Goal: Task Accomplishment & Management: Manage account settings

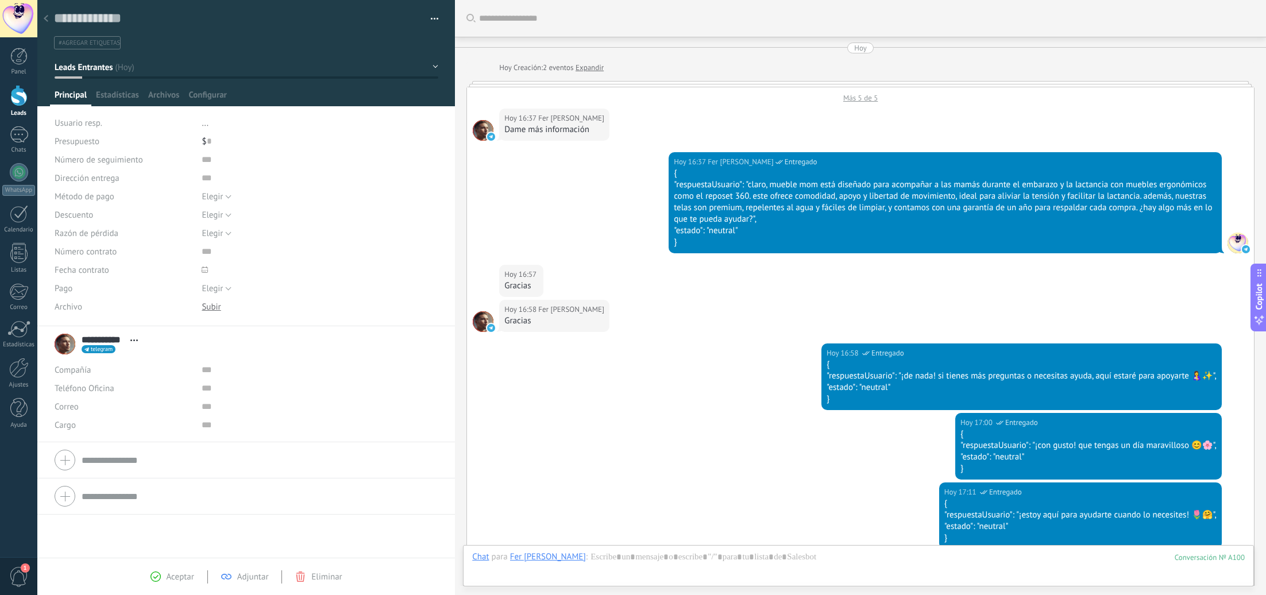
scroll to position [17, 0]
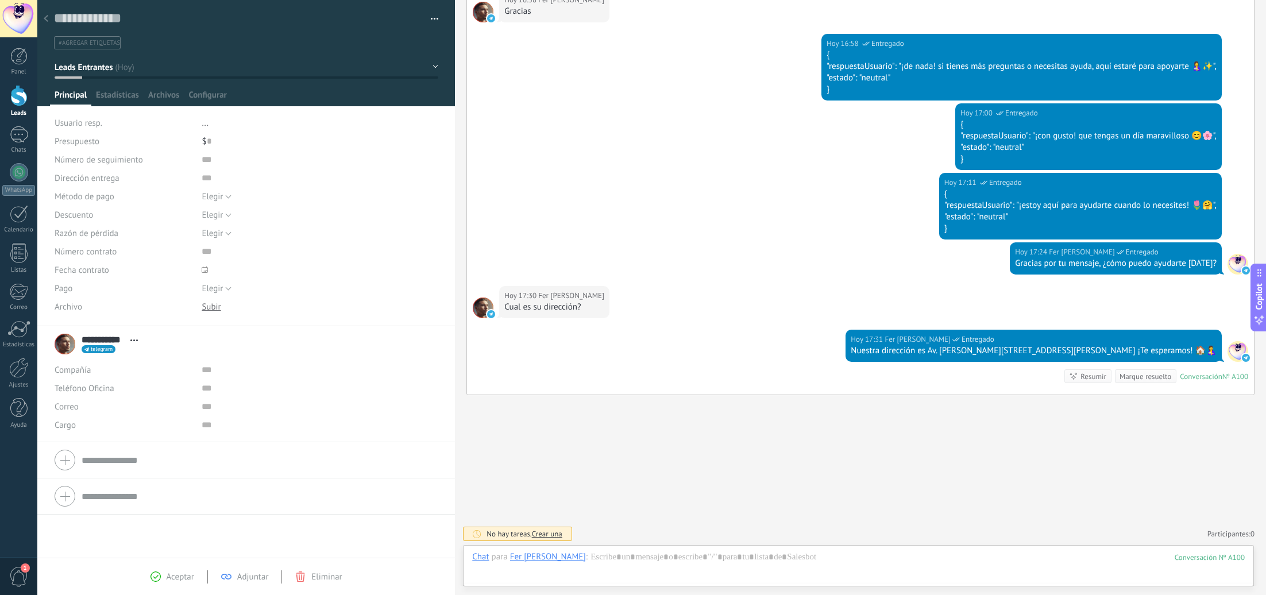
click at [101, 46] on span "#agregar etiquetas" at bounding box center [89, 43] width 61 height 8
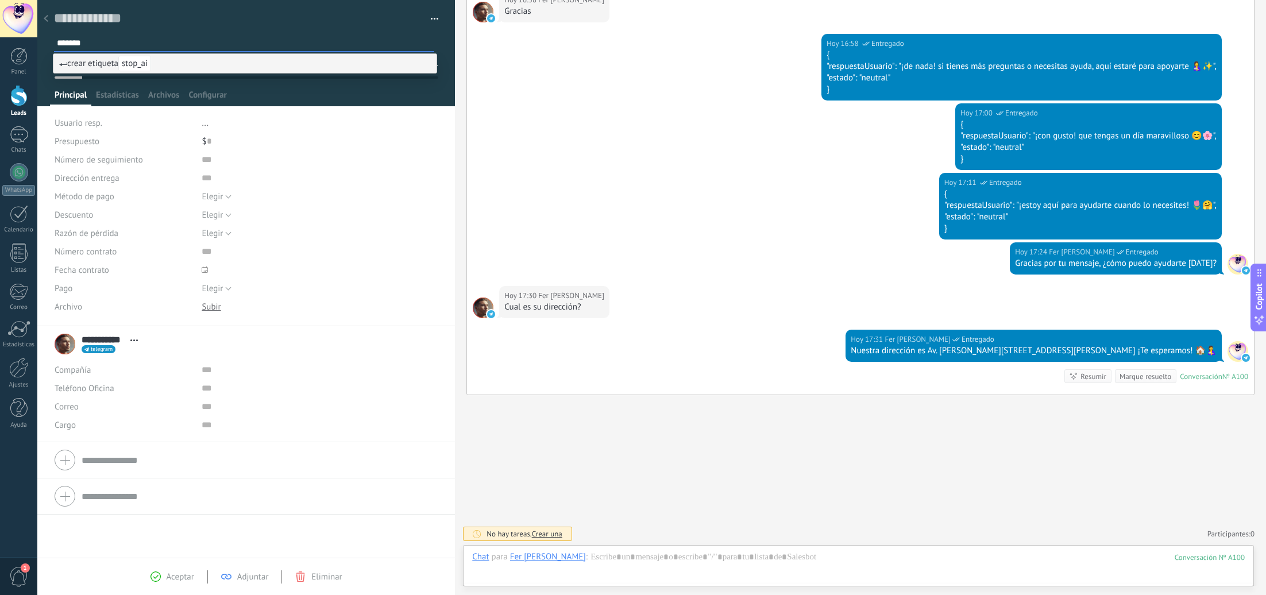
type input "*******"
click at [109, 67] on span "crear etiqueta stop_ai" at bounding box center [105, 63] width 92 height 11
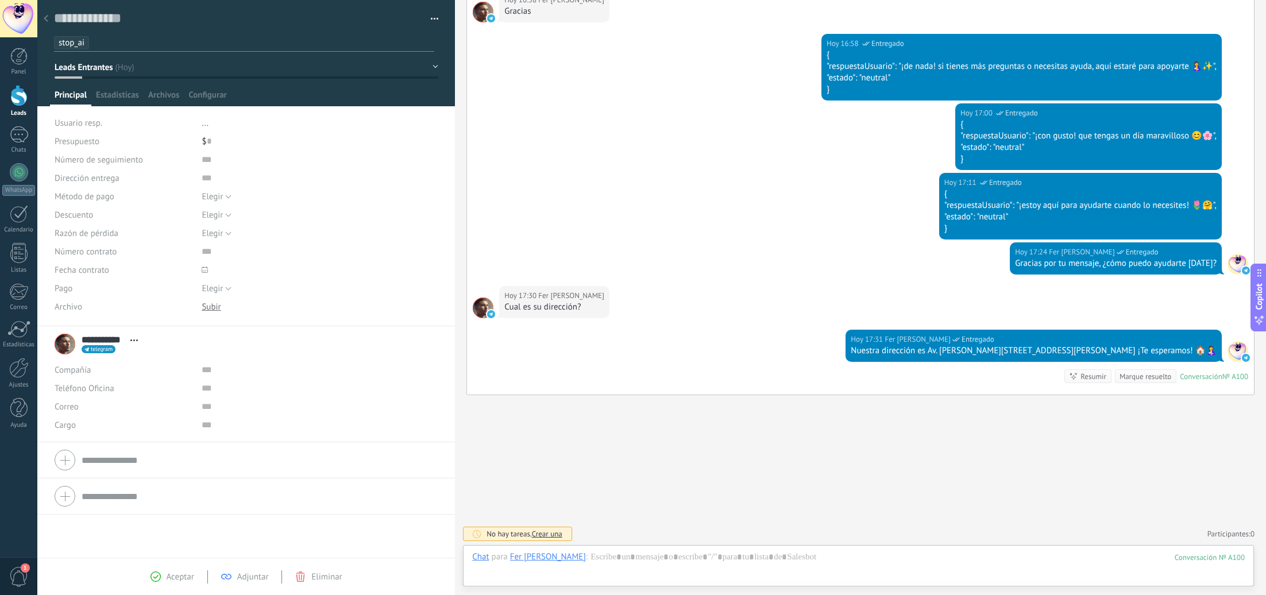
scroll to position [0, 0]
drag, startPoint x: 16, startPoint y: 100, endPoint x: 537, endPoint y: 5, distance: 530.2
click at [16, 100] on div at bounding box center [18, 95] width 17 height 21
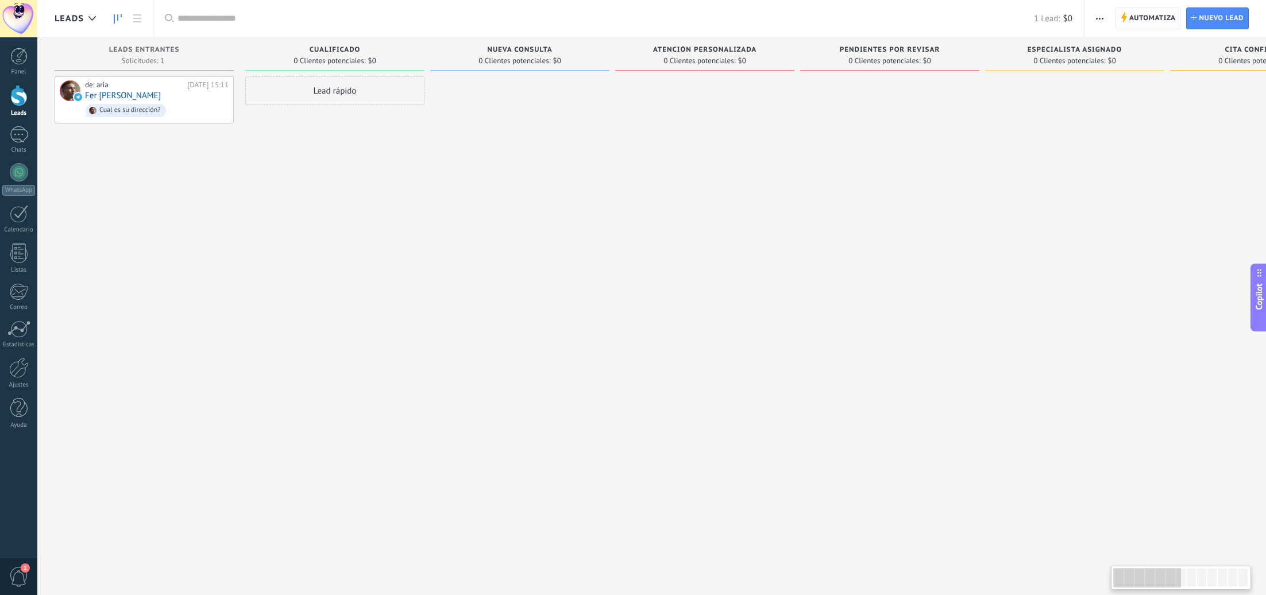
click at [1153, 13] on span "Automatiza" at bounding box center [1152, 18] width 47 height 21
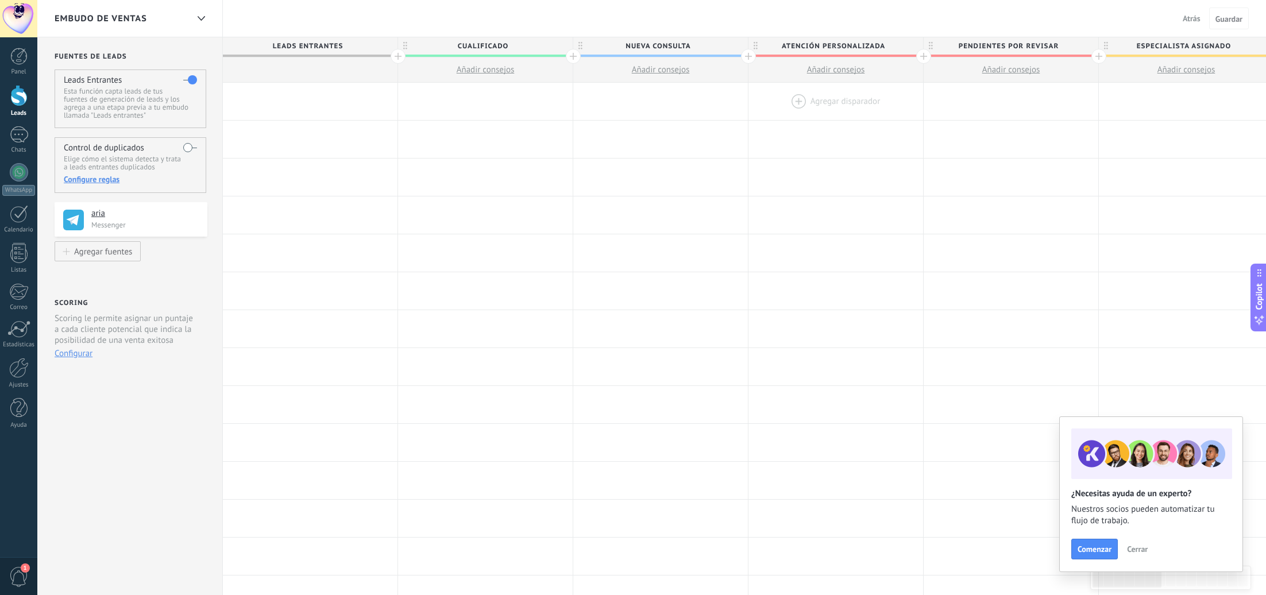
click at [846, 101] on div at bounding box center [836, 101] width 175 height 37
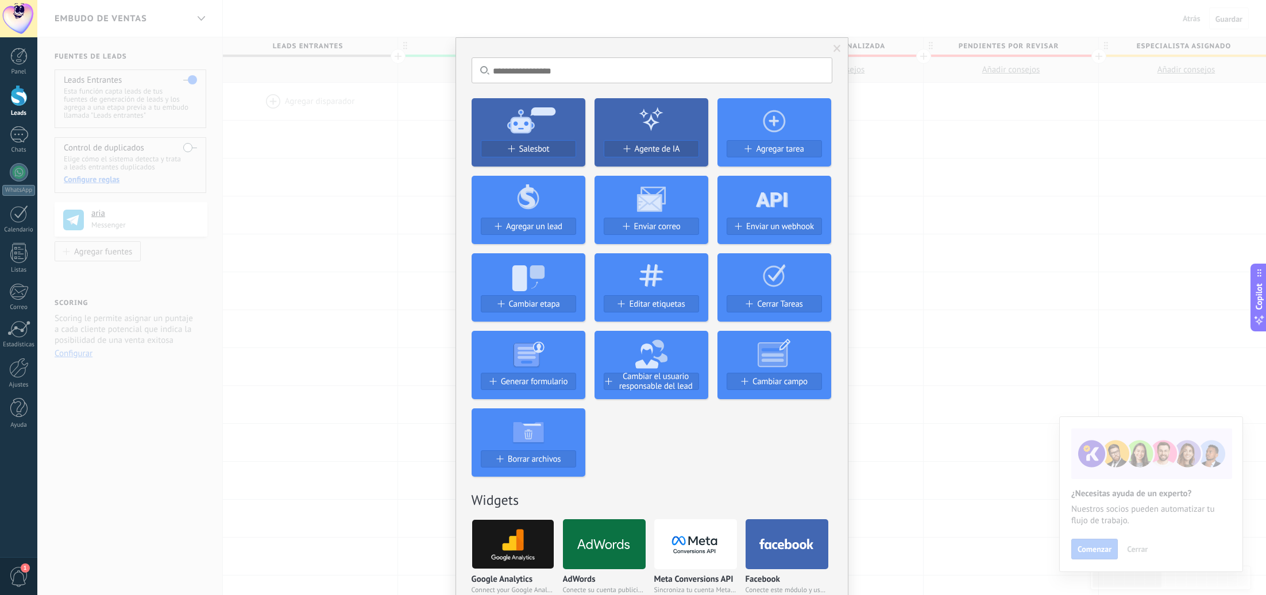
click at [803, 227] on span "Enviar un webhook" at bounding box center [780, 227] width 68 height 10
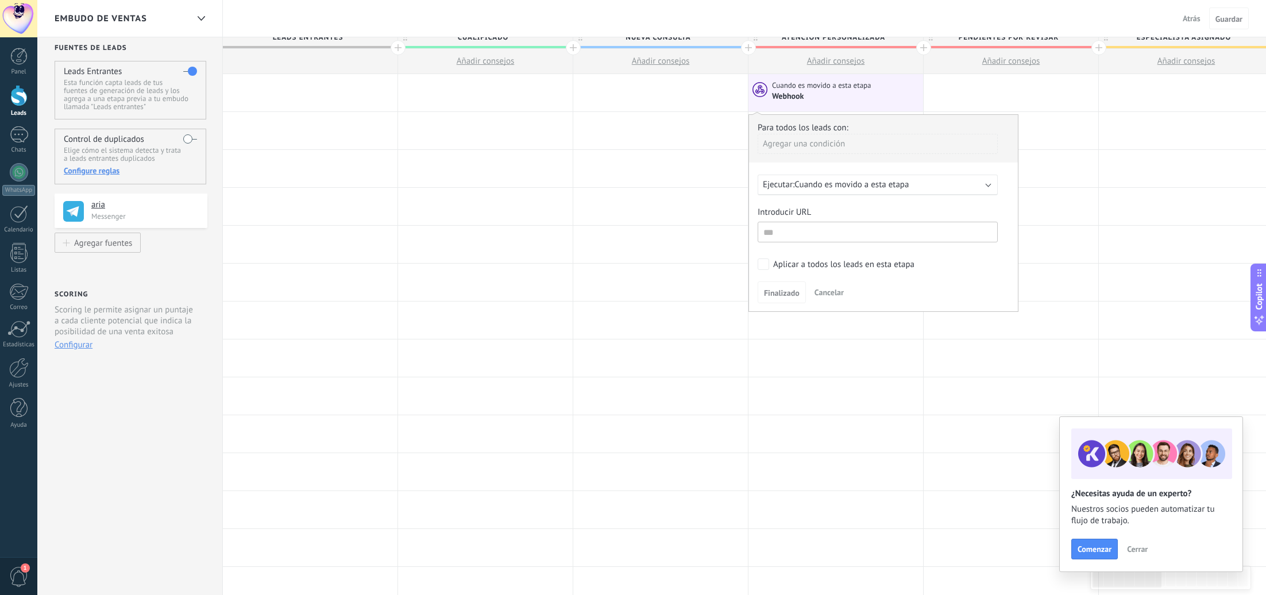
click at [829, 297] on span "Cancelar" at bounding box center [829, 292] width 29 height 10
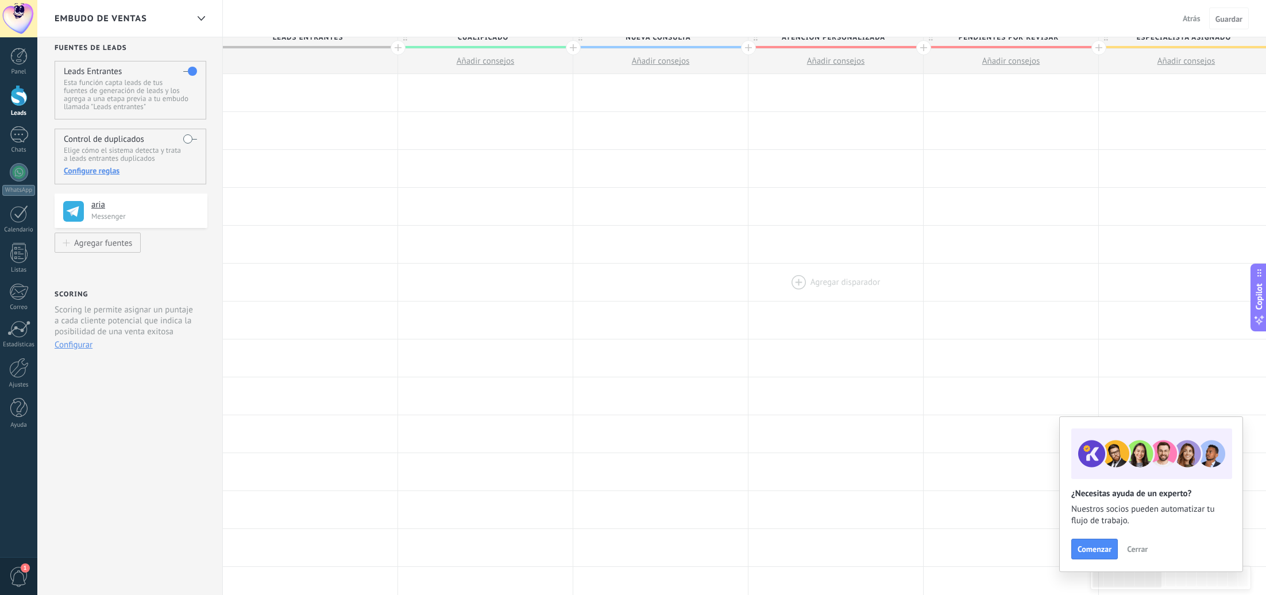
scroll to position [11, 0]
click at [832, 87] on div at bounding box center [836, 90] width 175 height 37
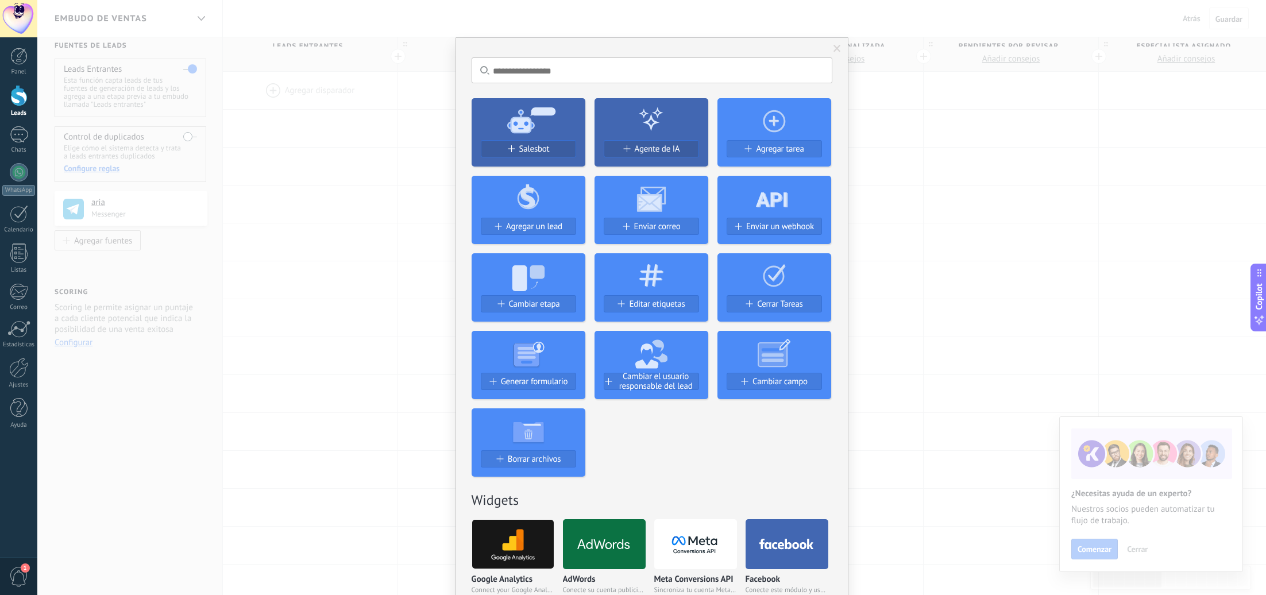
click at [661, 271] on icon at bounding box center [652, 274] width 114 height 41
click at [664, 298] on button "Editar etiquetas" at bounding box center [651, 303] width 95 height 17
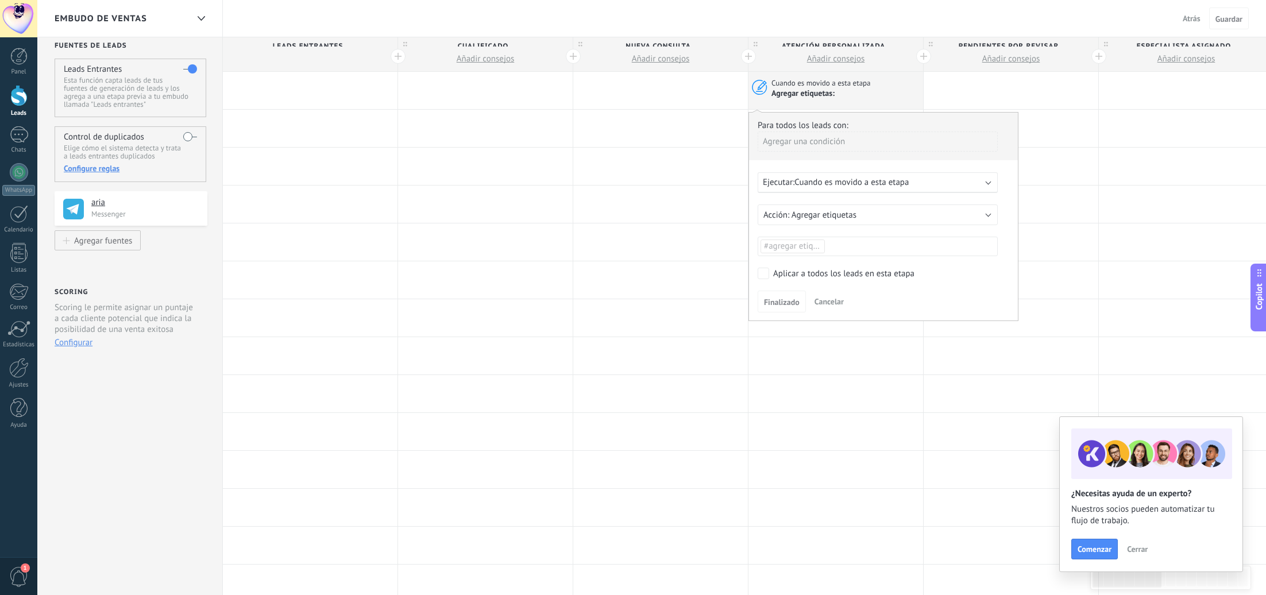
click at [869, 241] on ul "#agregar etiquetas" at bounding box center [877, 246] width 237 height 16
click at [871, 246] on li at bounding box center [878, 247] width 234 height 14
click at [786, 266] on span "stop_ai" at bounding box center [778, 272] width 33 height 16
click at [786, 301] on span "Finalizado" at bounding box center [782, 302] width 36 height 8
click at [786, 300] on span "Finalizado" at bounding box center [782, 302] width 36 height 8
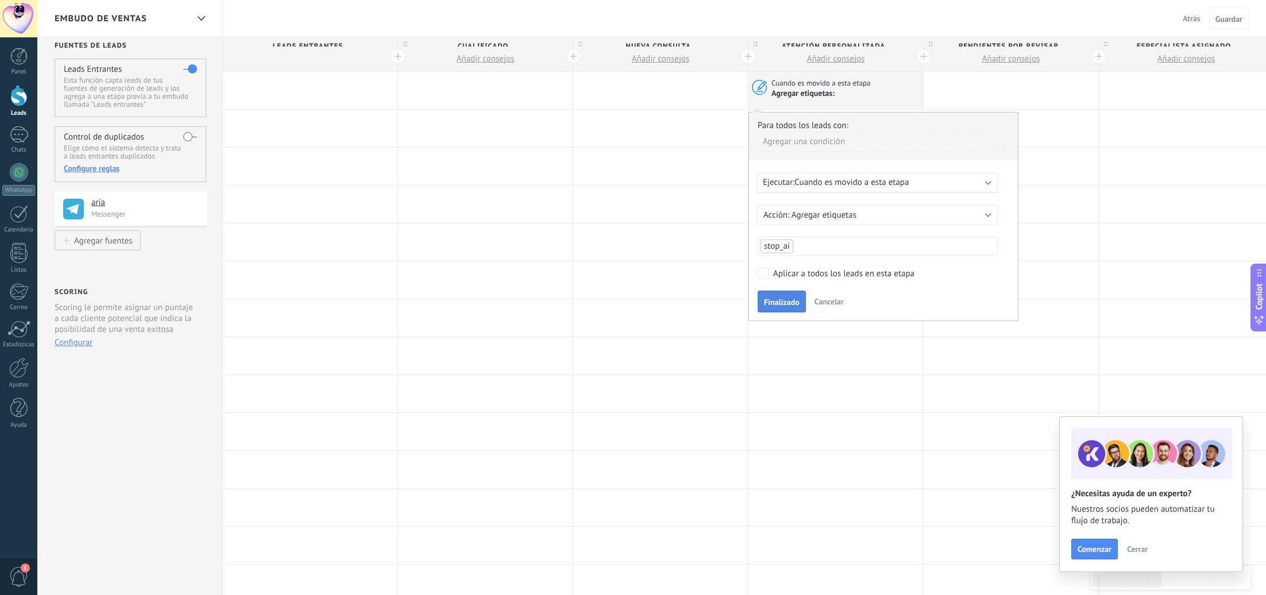
click at [782, 301] on span "Finalizado" at bounding box center [782, 302] width 36 height 8
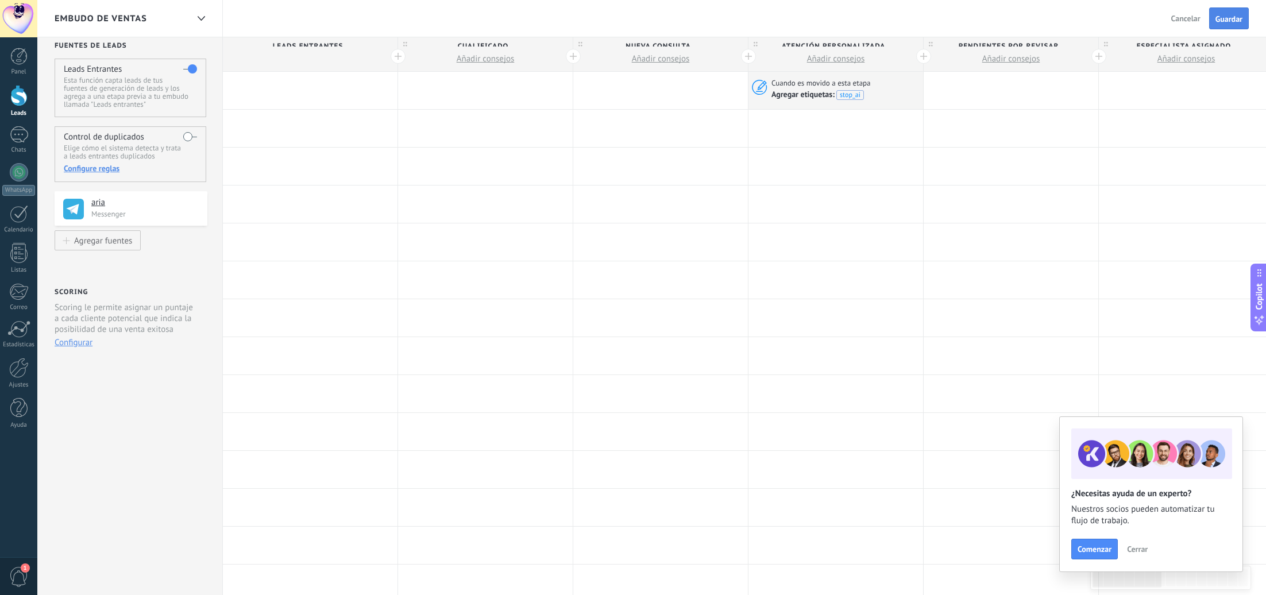
click at [1229, 17] on span "Guardar" at bounding box center [1229, 19] width 27 height 8
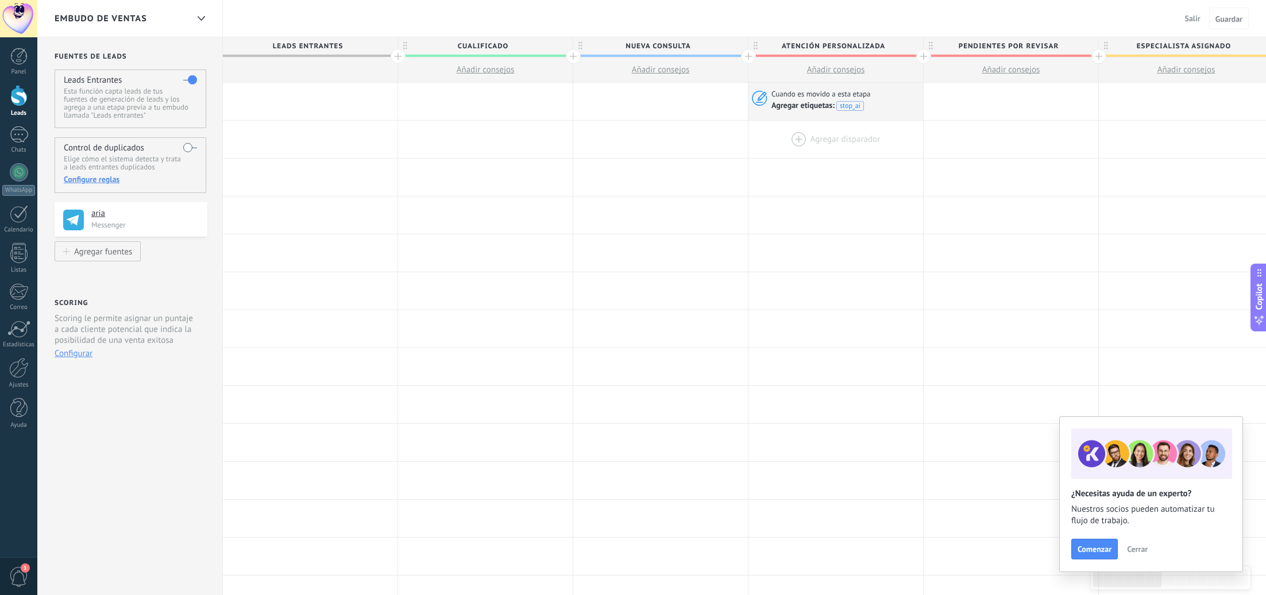
click at [870, 140] on div at bounding box center [836, 139] width 175 height 37
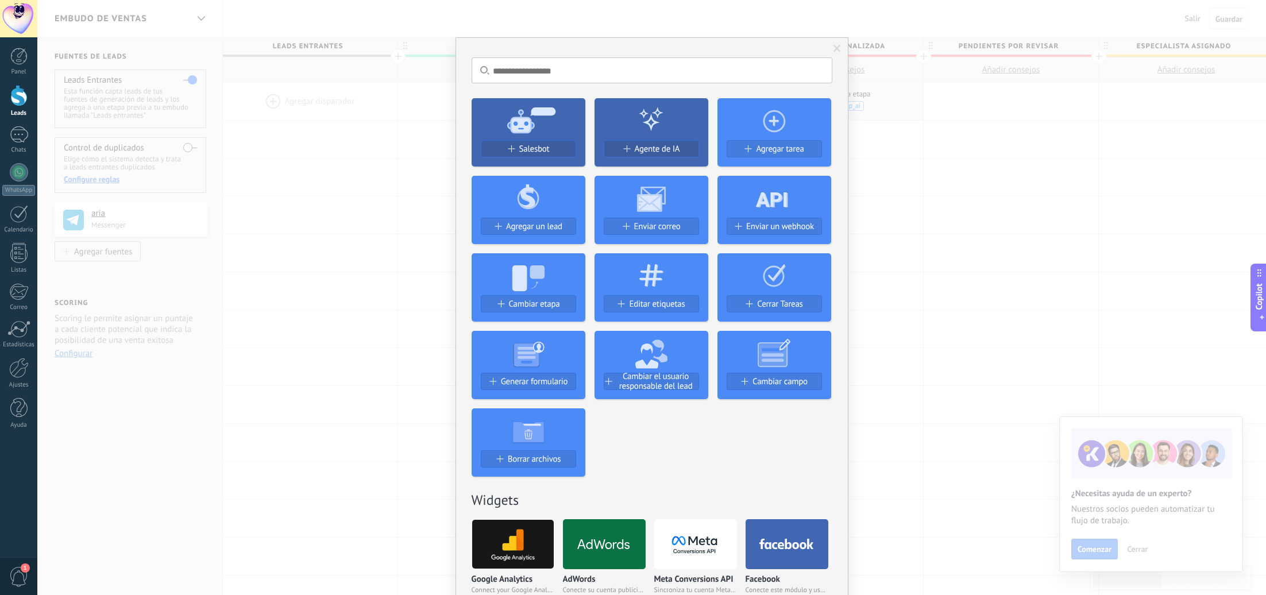
click at [957, 236] on div "No hay resultados Salesbot Agente de IA Agregar tarea Agregar un lead Enviar co…" at bounding box center [651, 297] width 1229 height 595
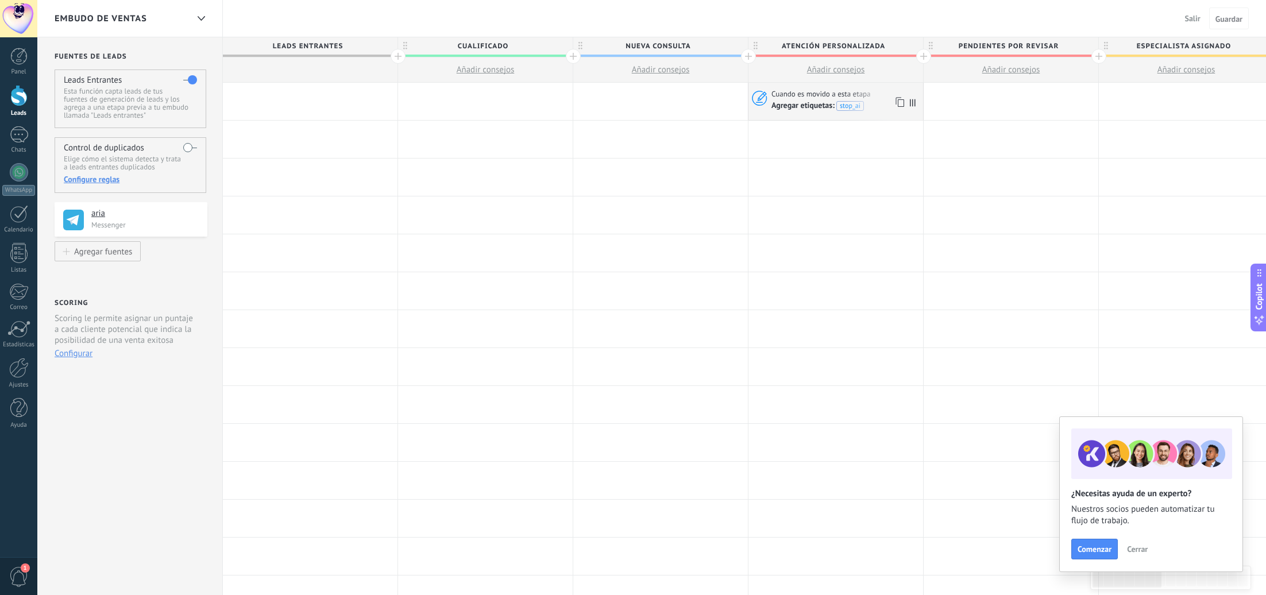
click at [806, 96] on span "Cuando es movido a esta etapa" at bounding box center [822, 94] width 101 height 10
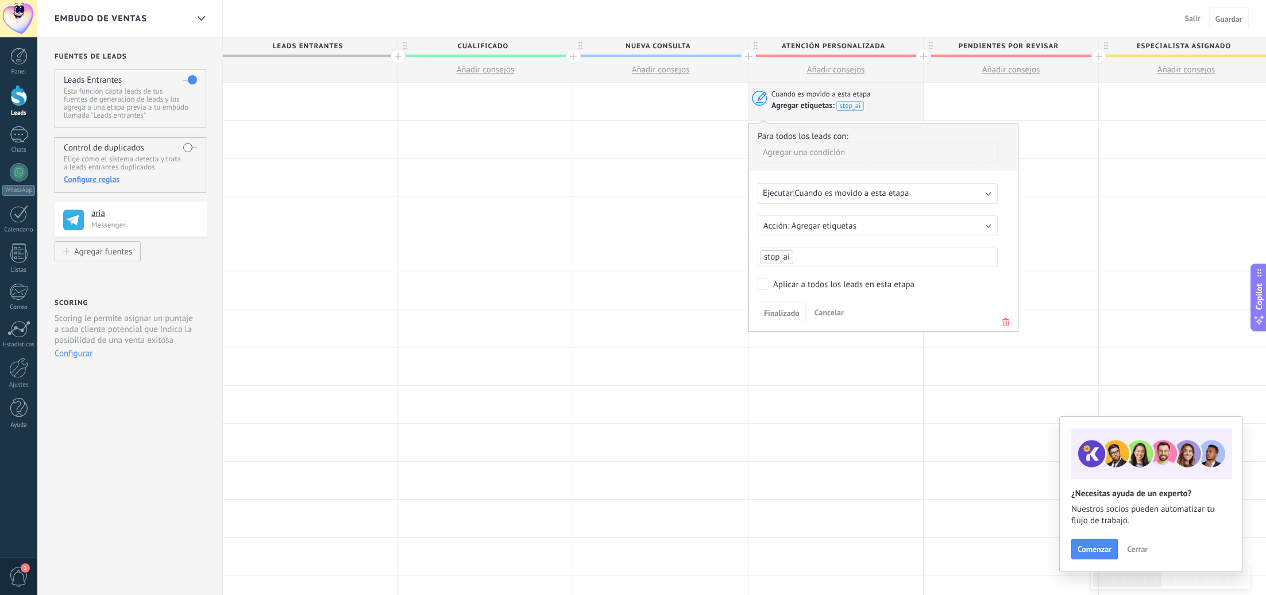
click at [840, 317] on span "Cancelar" at bounding box center [829, 312] width 29 height 10
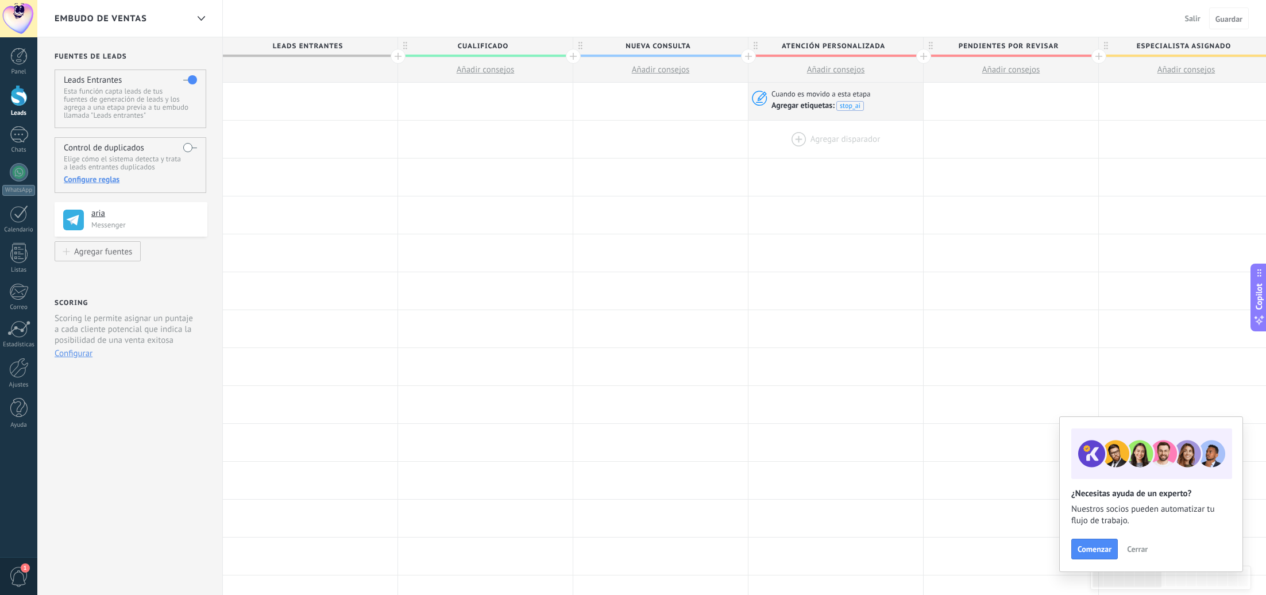
click at [844, 138] on div at bounding box center [836, 139] width 175 height 37
click at [834, 142] on div at bounding box center [836, 139] width 175 height 37
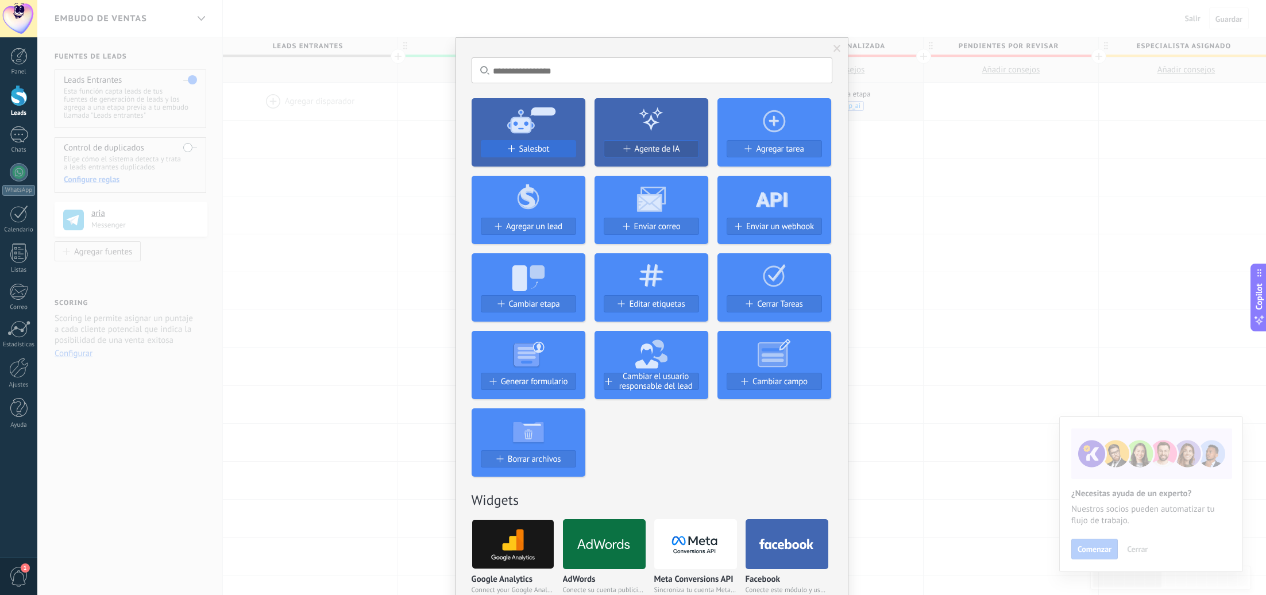
click at [542, 149] on span "Salesbot" at bounding box center [534, 149] width 30 height 10
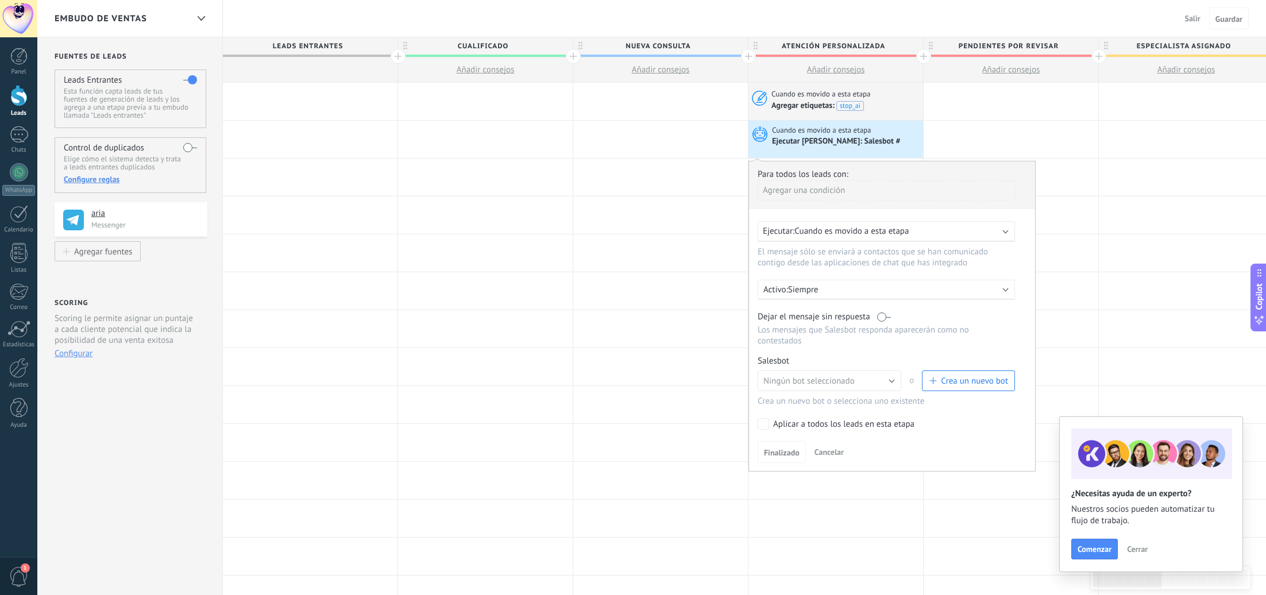
click at [903, 295] on p "Siempre" at bounding box center [888, 289] width 201 height 11
click at [927, 259] on div at bounding box center [892, 316] width 286 height 310
click at [866, 384] on button "Ningún bot seleccionado" at bounding box center [830, 381] width 144 height 21
click at [880, 354] on div "Para todos los leads con: Agregar una condición Ejecutar: Cuando es movido a es…" at bounding box center [892, 316] width 287 height 311
click at [968, 387] on span "Crea un nuevo bot" at bounding box center [974, 381] width 67 height 11
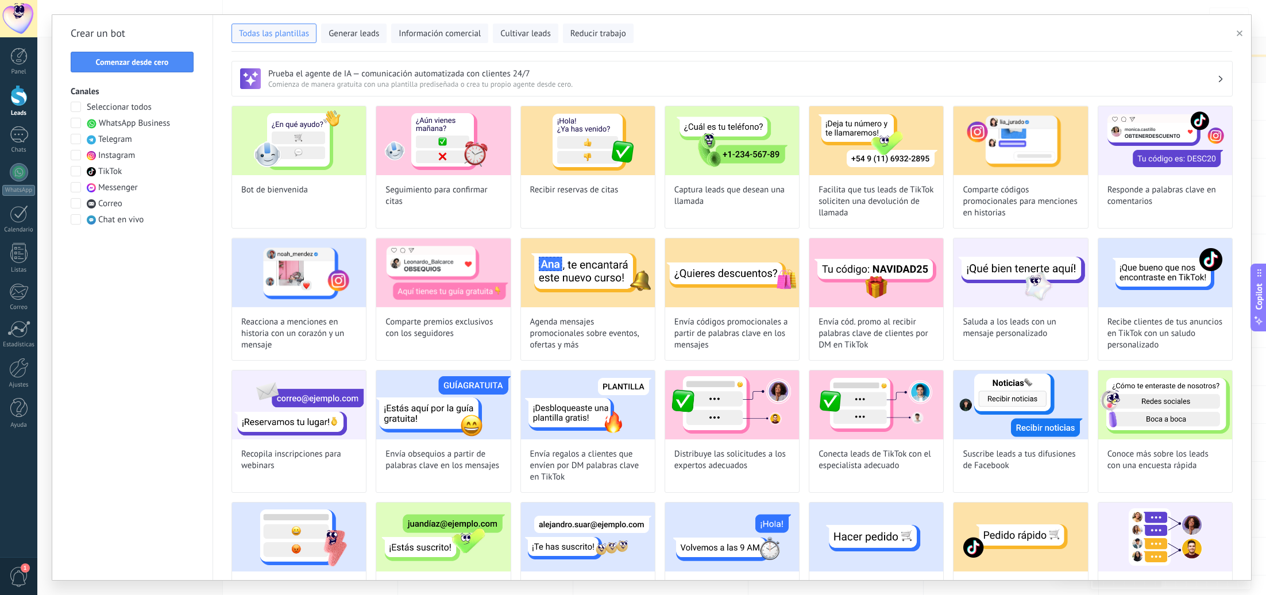
click at [168, 69] on button "Comenzar desde cero" at bounding box center [132, 62] width 123 height 21
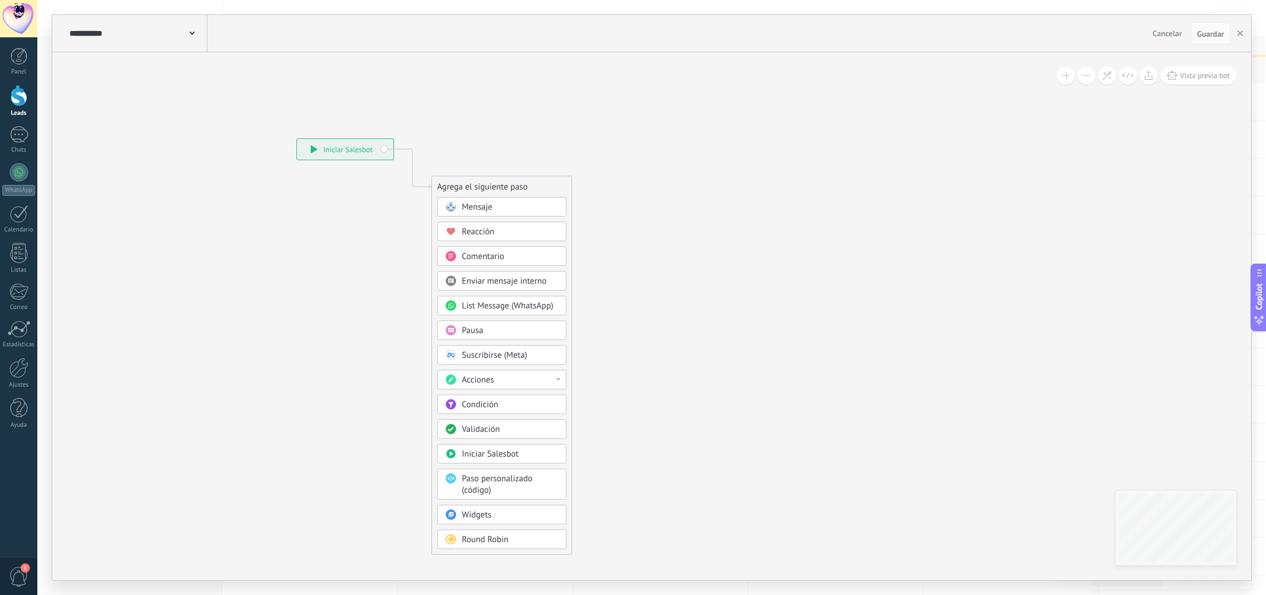
click at [191, 33] on icon at bounding box center [192, 33] width 5 height 3
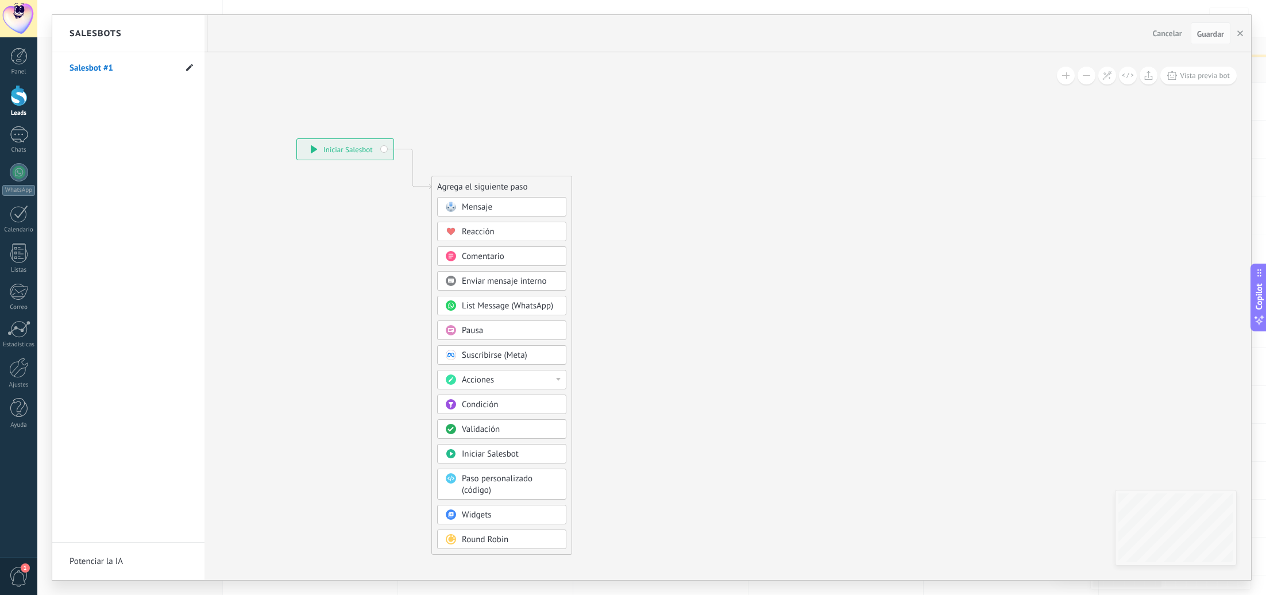
click at [190, 68] on use at bounding box center [189, 67] width 7 height 7
click at [130, 68] on input "**********" at bounding box center [111, 68] width 82 height 18
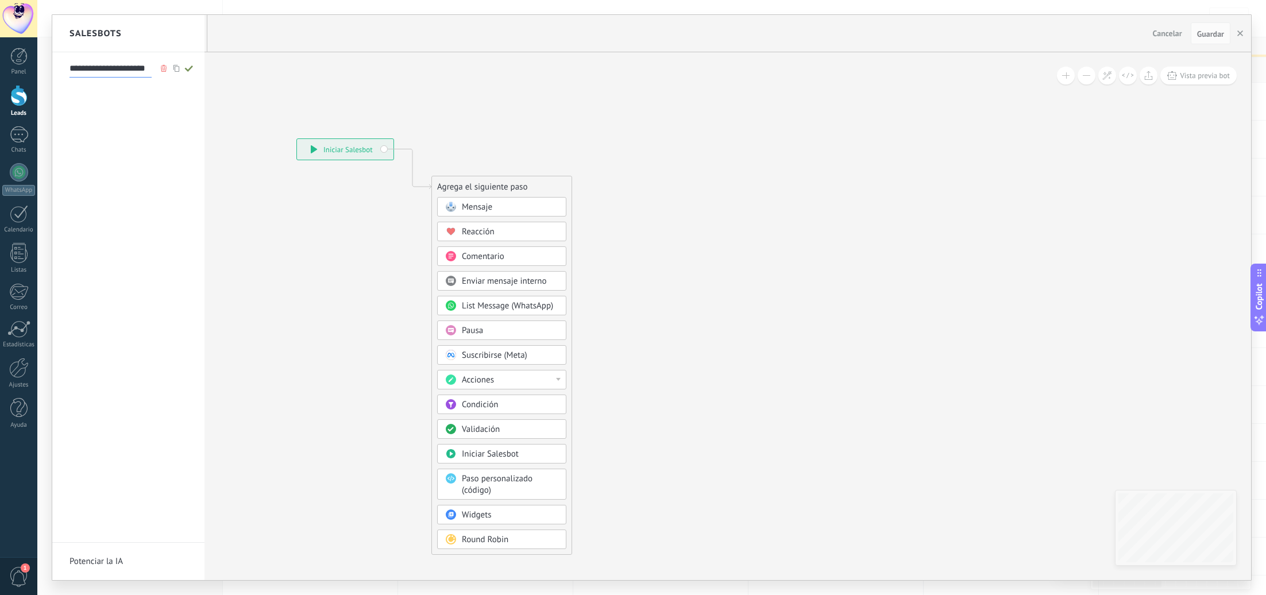
type input "**********"
click at [188, 70] on use at bounding box center [188, 68] width 8 height 6
type input "**********"
click at [479, 207] on div at bounding box center [651, 297] width 1199 height 565
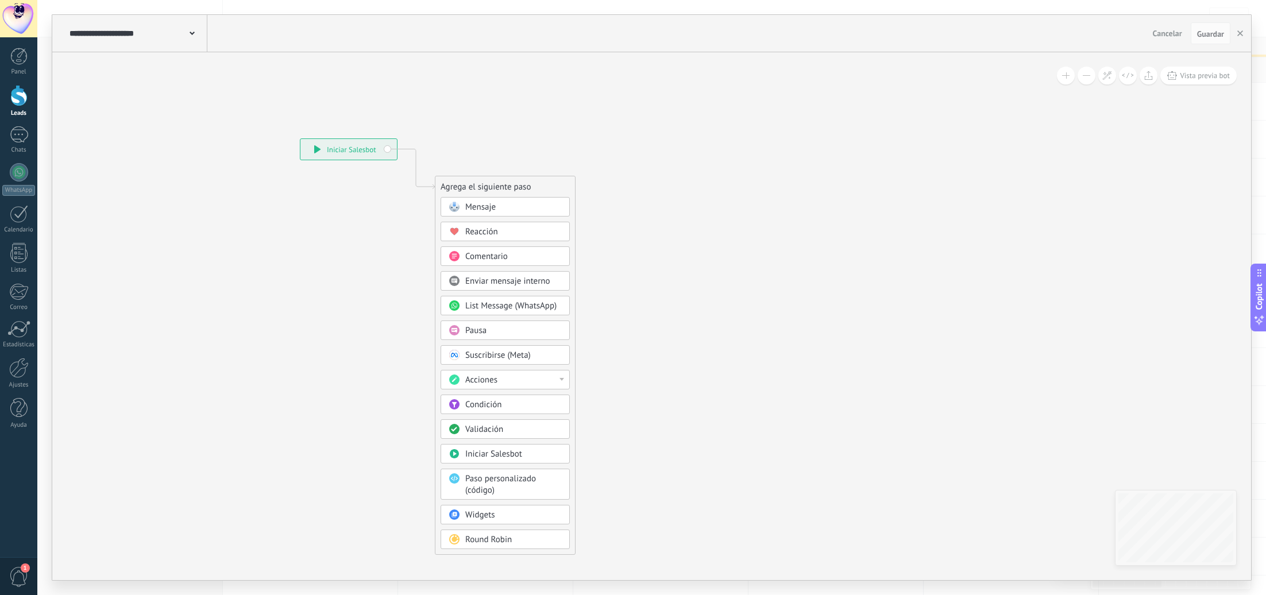
click at [483, 203] on span "Mensaje" at bounding box center [480, 207] width 30 height 11
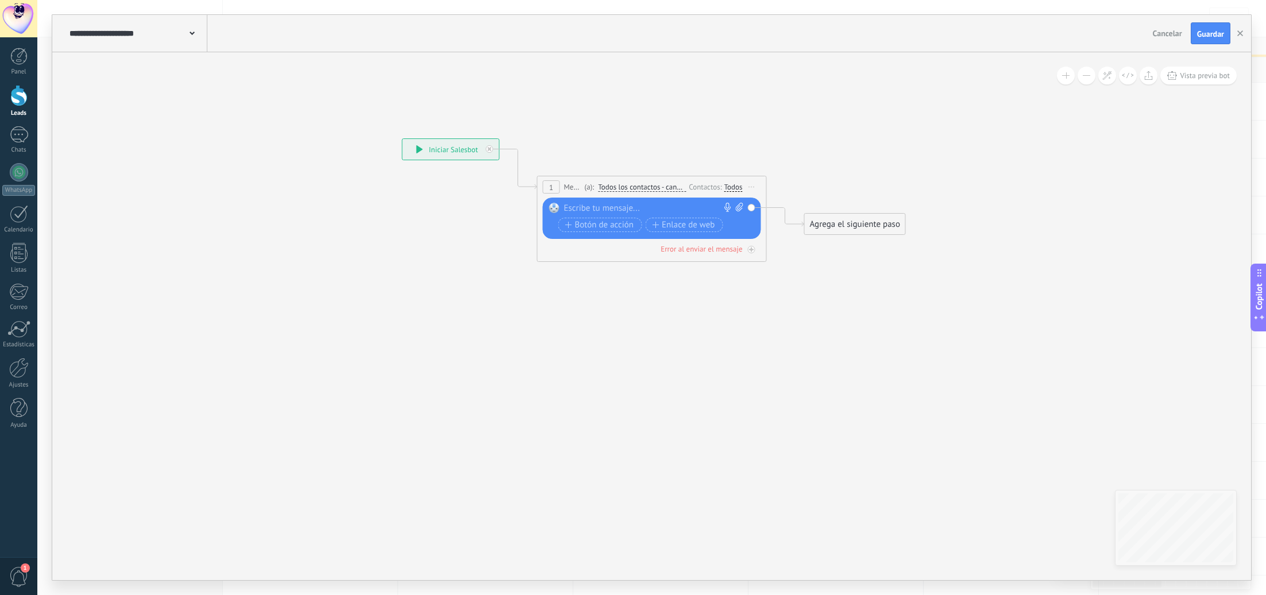
click at [731, 185] on div "Todos" at bounding box center [733, 187] width 18 height 9
click at [734, 197] on label at bounding box center [735, 199] width 14 height 8
click at [683, 134] on icon at bounding box center [634, 192] width 1039 height 683
click at [740, 186] on div "Todos" at bounding box center [733, 186] width 18 height 9
click at [716, 151] on icon at bounding box center [633, 192] width 1039 height 683
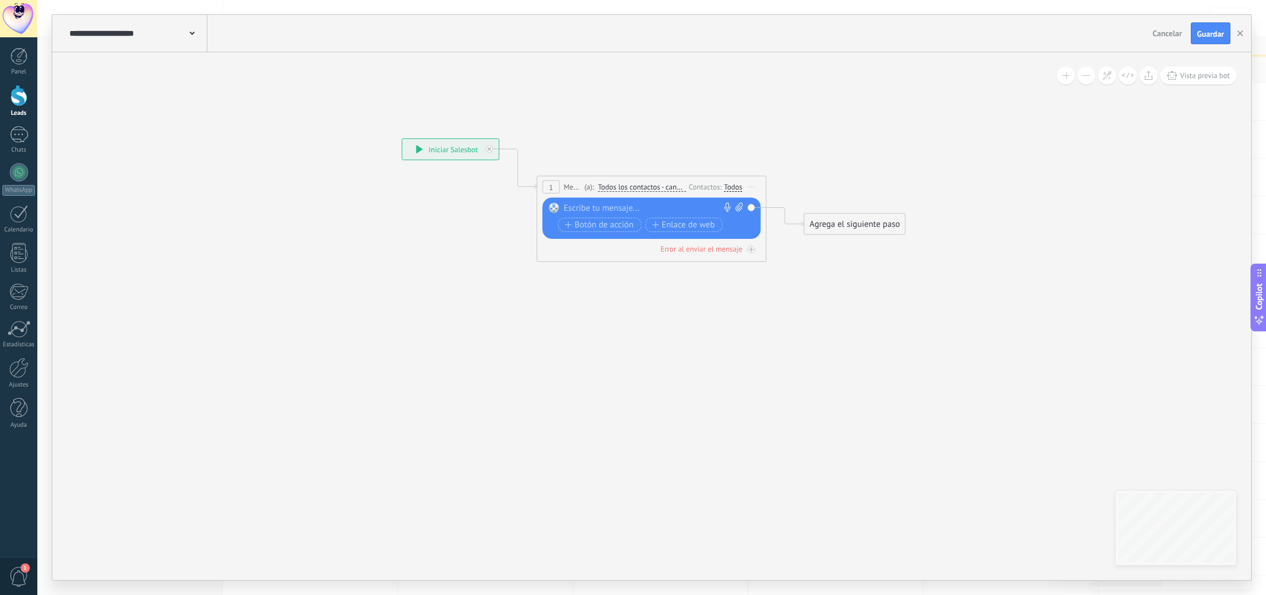
click at [585, 206] on div at bounding box center [649, 208] width 171 height 11
click at [593, 209] on div "**********" at bounding box center [654, 208] width 180 height 11
click at [0, 0] on div "*********" at bounding box center [0, 0] width 0 height 0
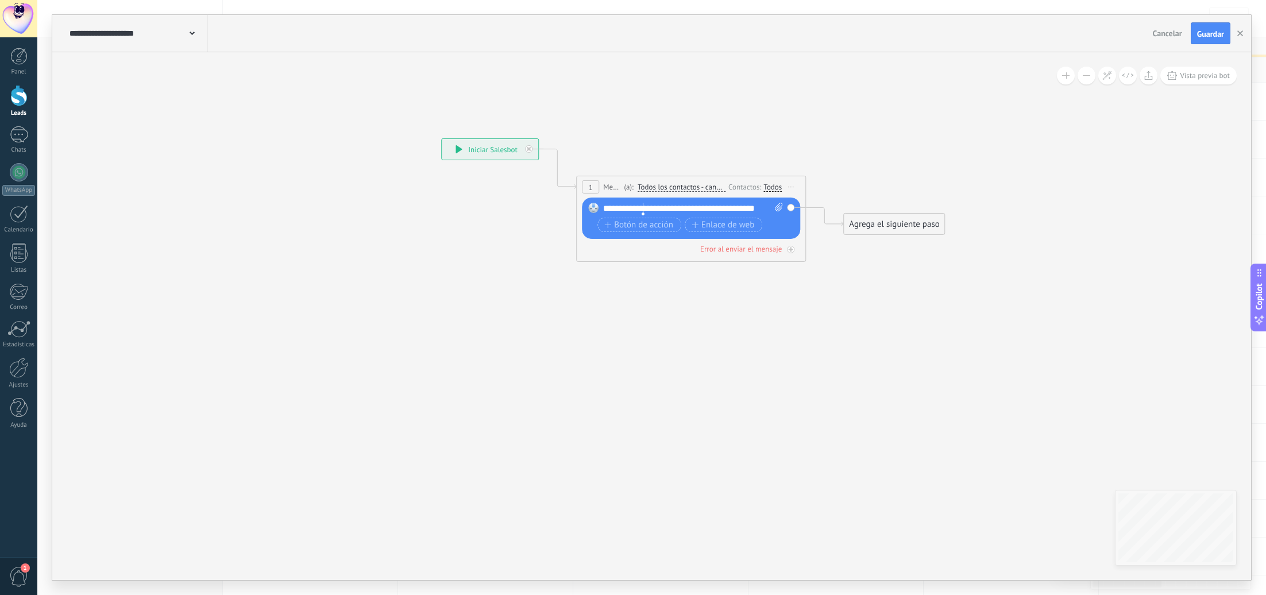
click at [0, 0] on span "*" at bounding box center [0, 0] width 0 height 0
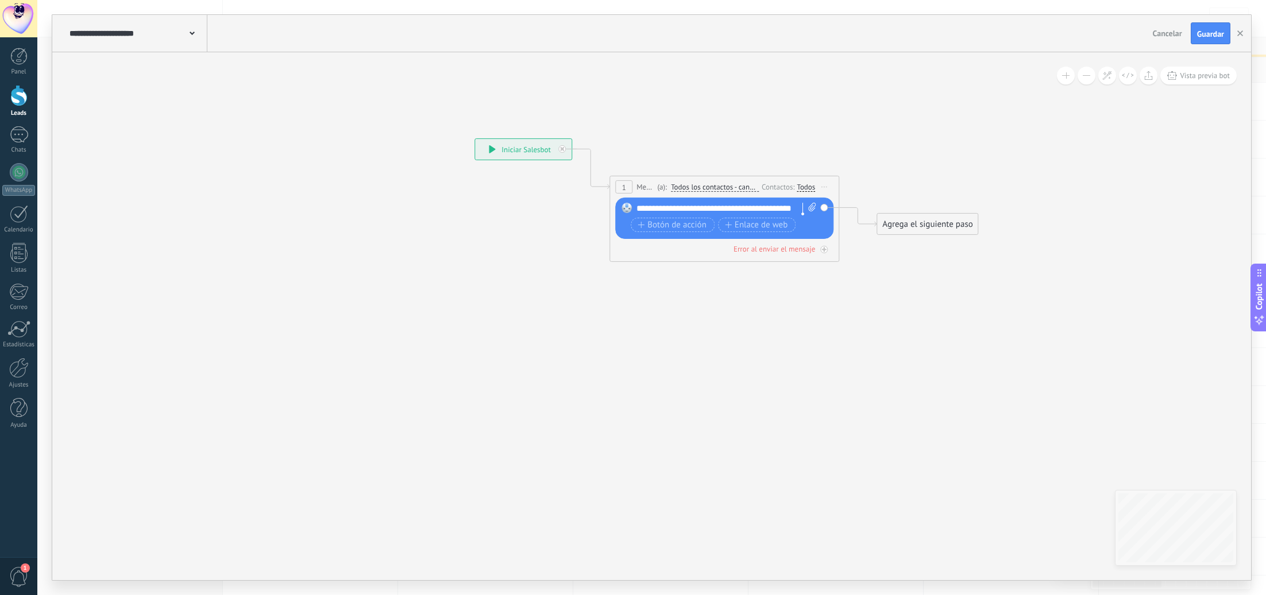
click at [944, 232] on div "Agrega el siguiente paso" at bounding box center [927, 224] width 101 height 19
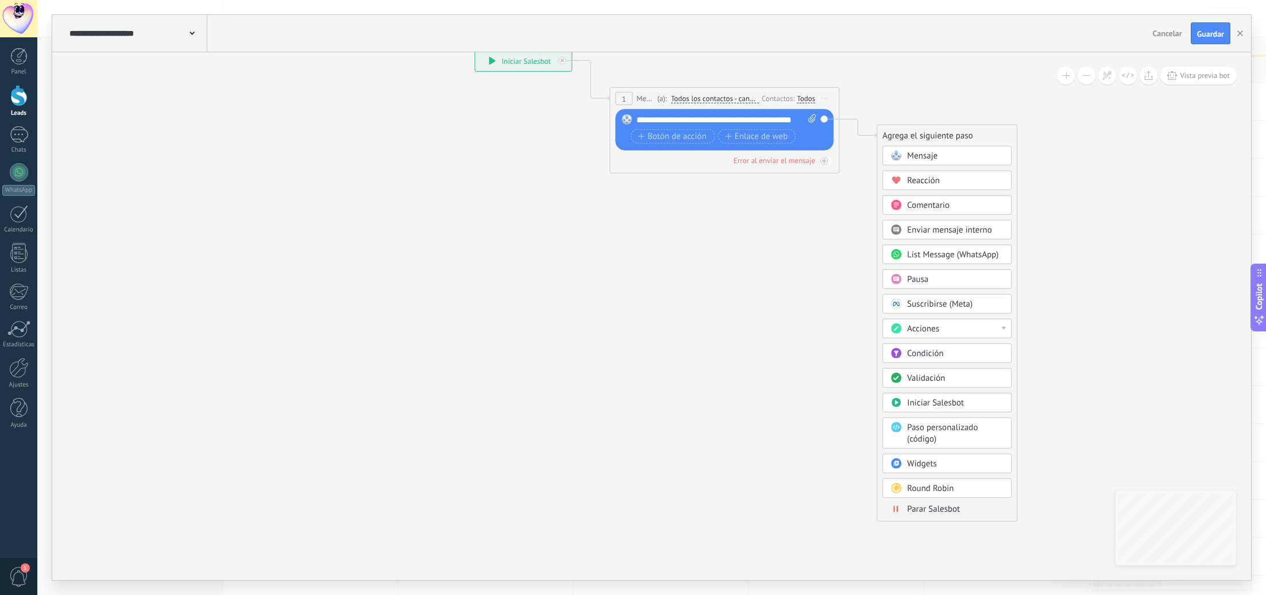
click at [942, 508] on span "Parar Salesbot" at bounding box center [933, 509] width 53 height 11
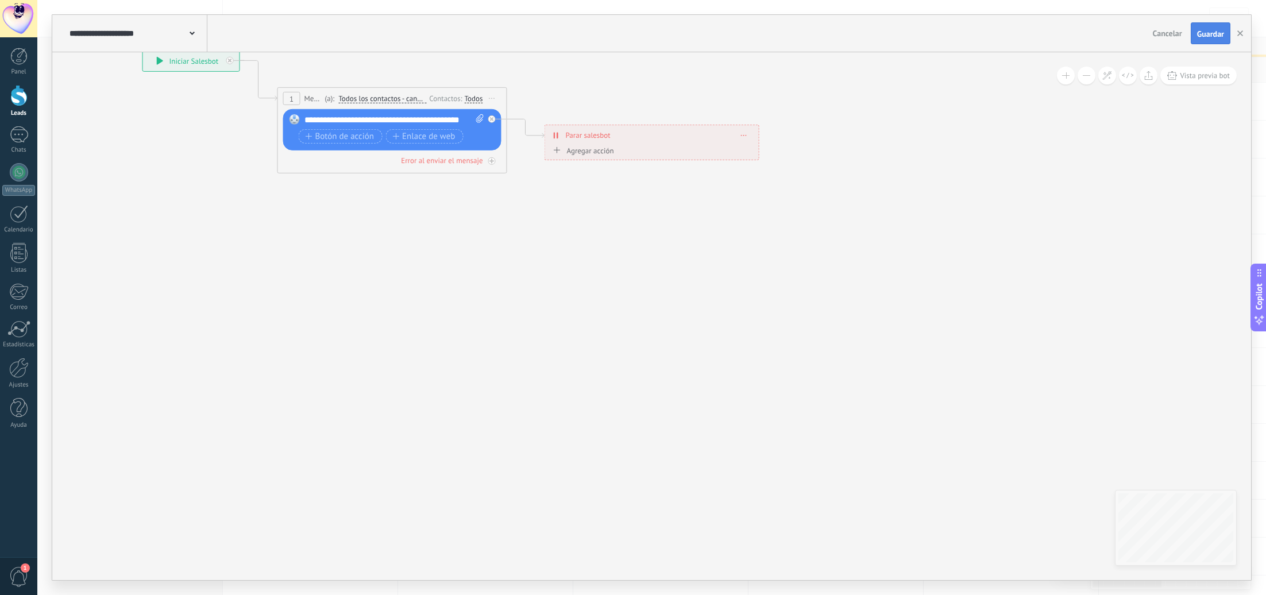
click at [1200, 42] on button "Guardar" at bounding box center [1211, 33] width 40 height 22
click at [1245, 33] on button "button" at bounding box center [1240, 33] width 17 height 21
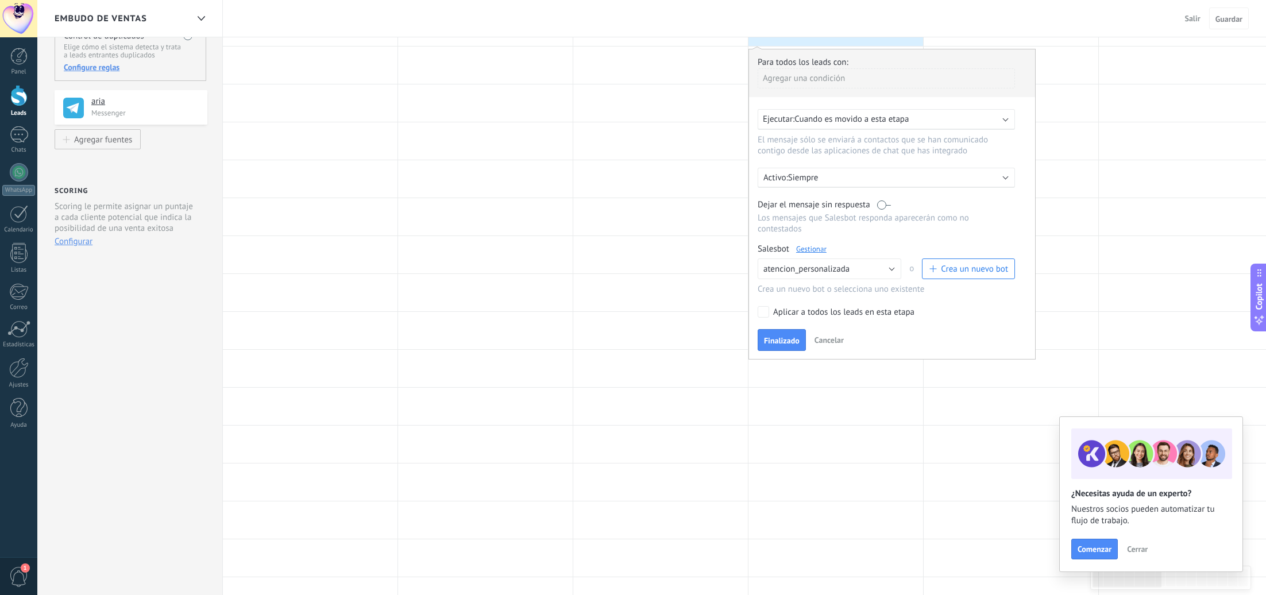
scroll to position [123, 0]
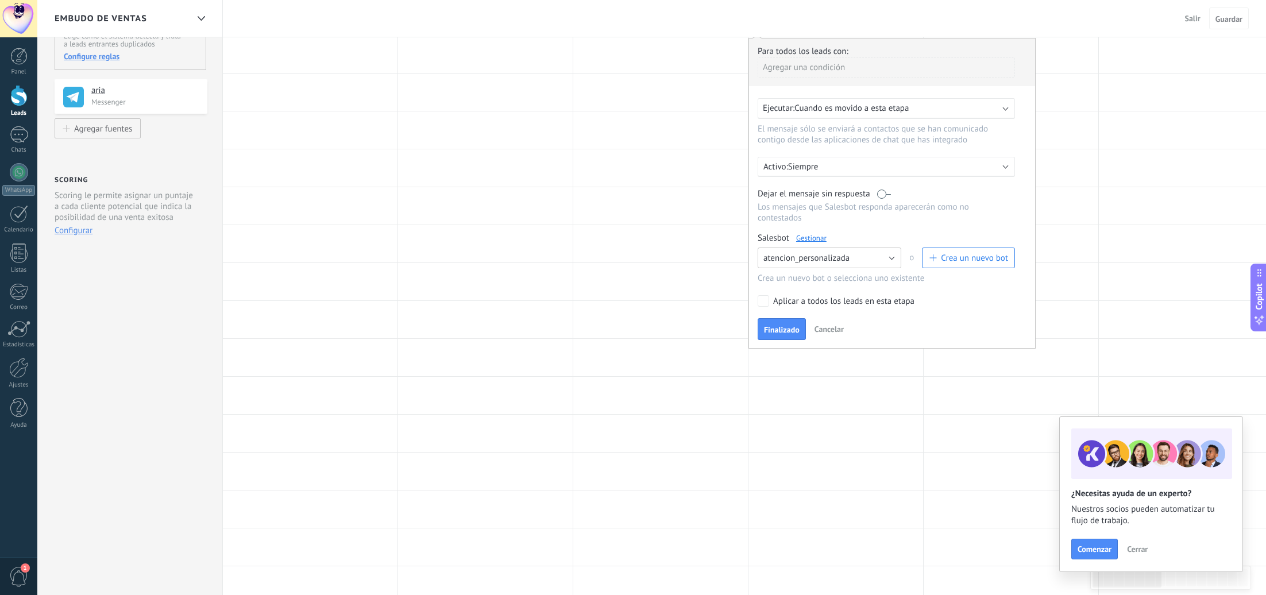
click at [881, 265] on button "atencion_personalizada" at bounding box center [830, 258] width 144 height 21
click at [888, 236] on div "Salesbot Gestionar" at bounding box center [886, 238] width 257 height 11
click at [882, 195] on label at bounding box center [884, 193] width 14 height 11
click at [795, 329] on span "Finalizado" at bounding box center [782, 330] width 36 height 8
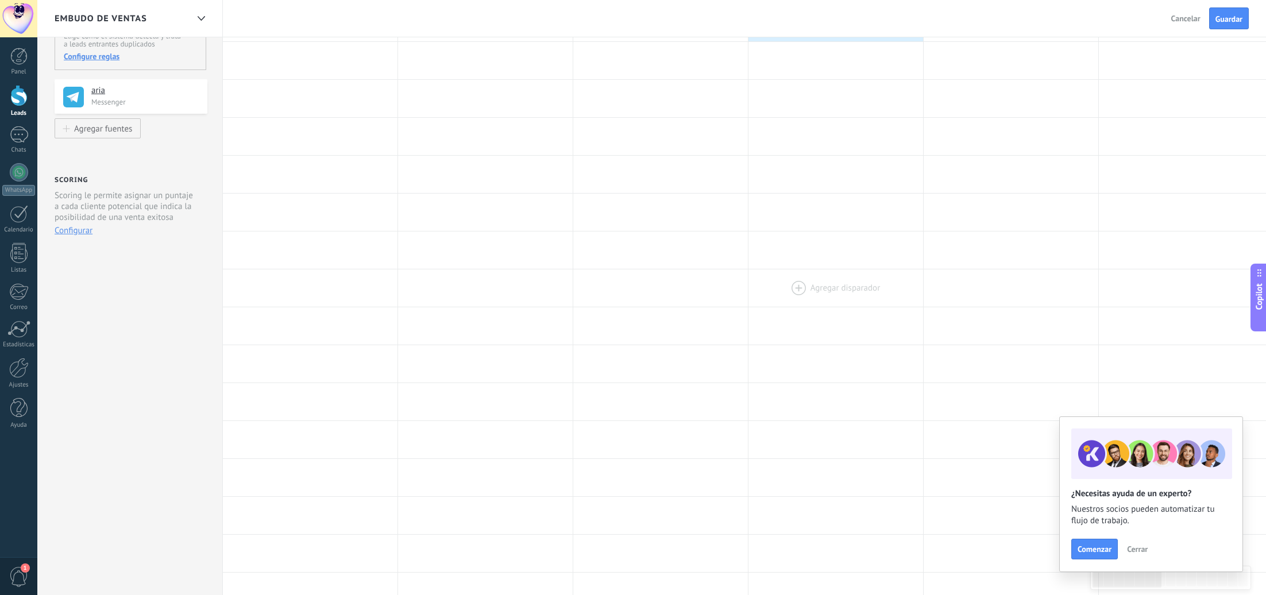
scroll to position [0, 0]
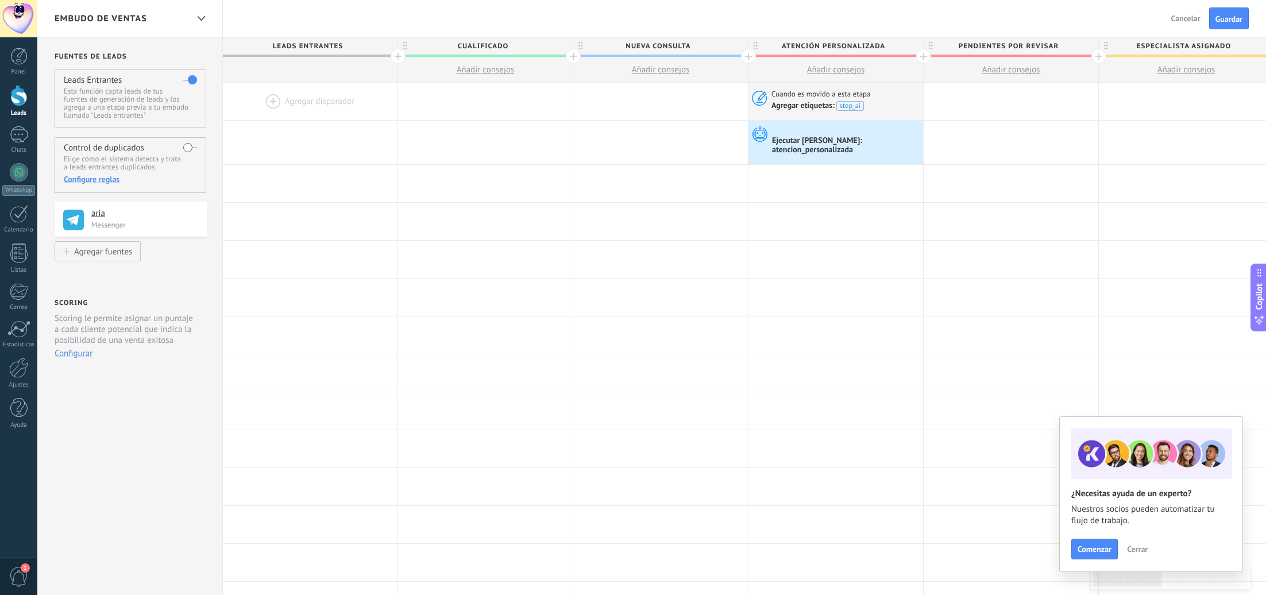
drag, startPoint x: 1229, startPoint y: 16, endPoint x: 1173, endPoint y: 30, distance: 57.5
click at [1229, 16] on span "Guardar" at bounding box center [1229, 19] width 27 height 8
click at [1193, 17] on span "Salir" at bounding box center [1193, 18] width 16 height 10
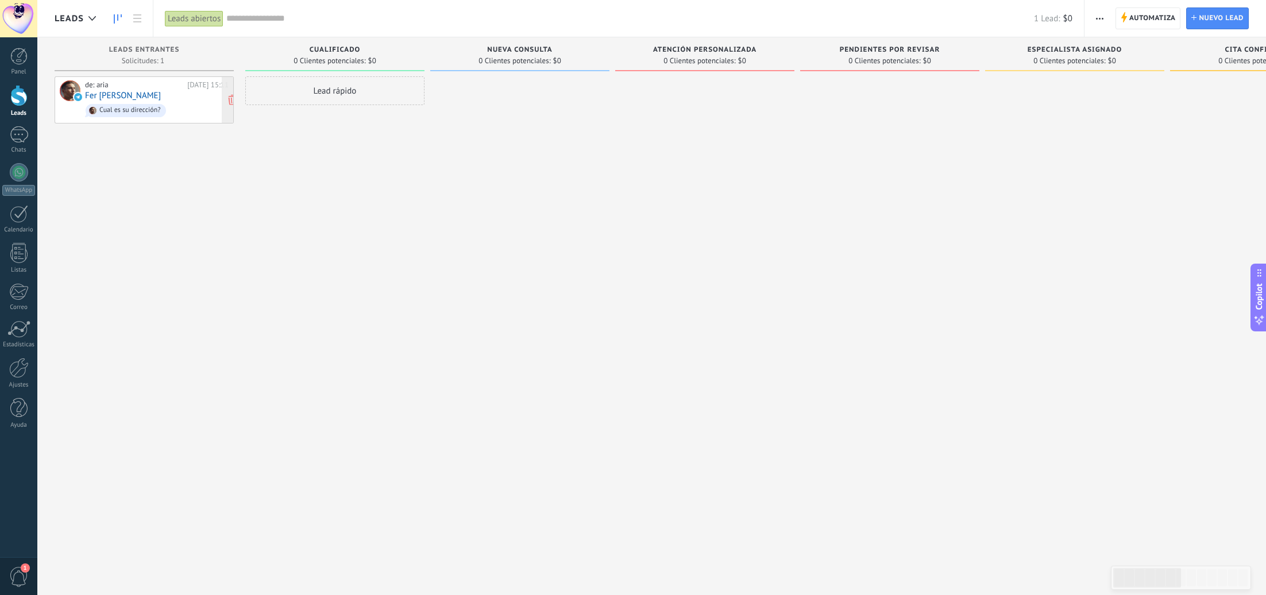
click at [168, 102] on span "Cual es su dirección?" at bounding box center [157, 111] width 144 height 18
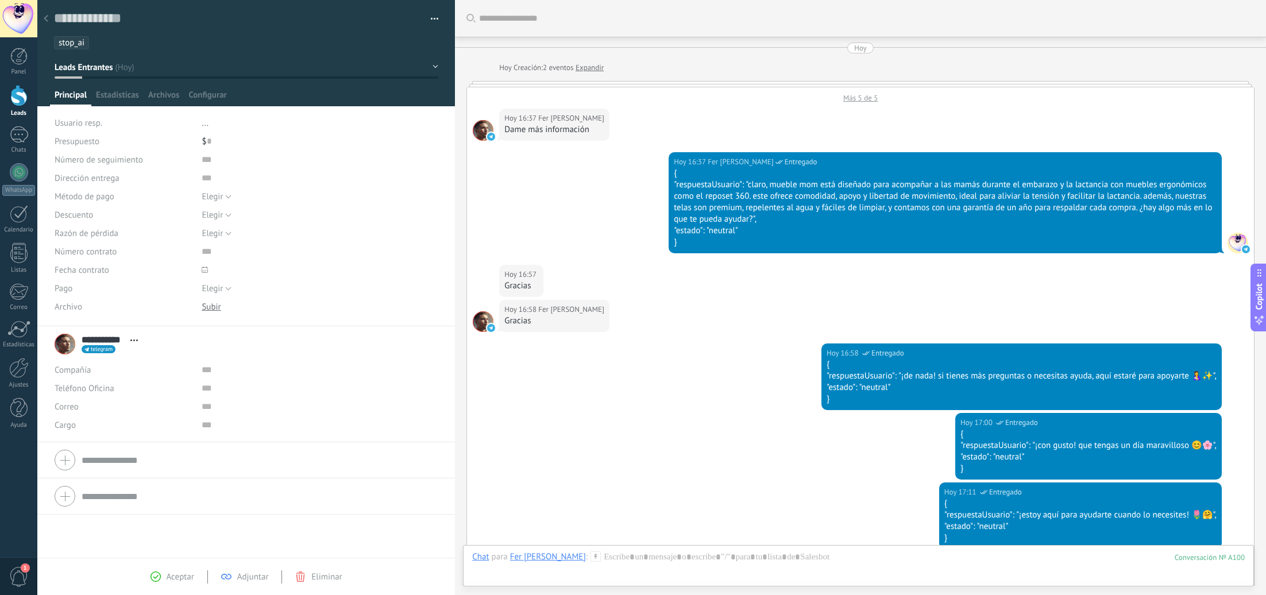
scroll to position [329, 0]
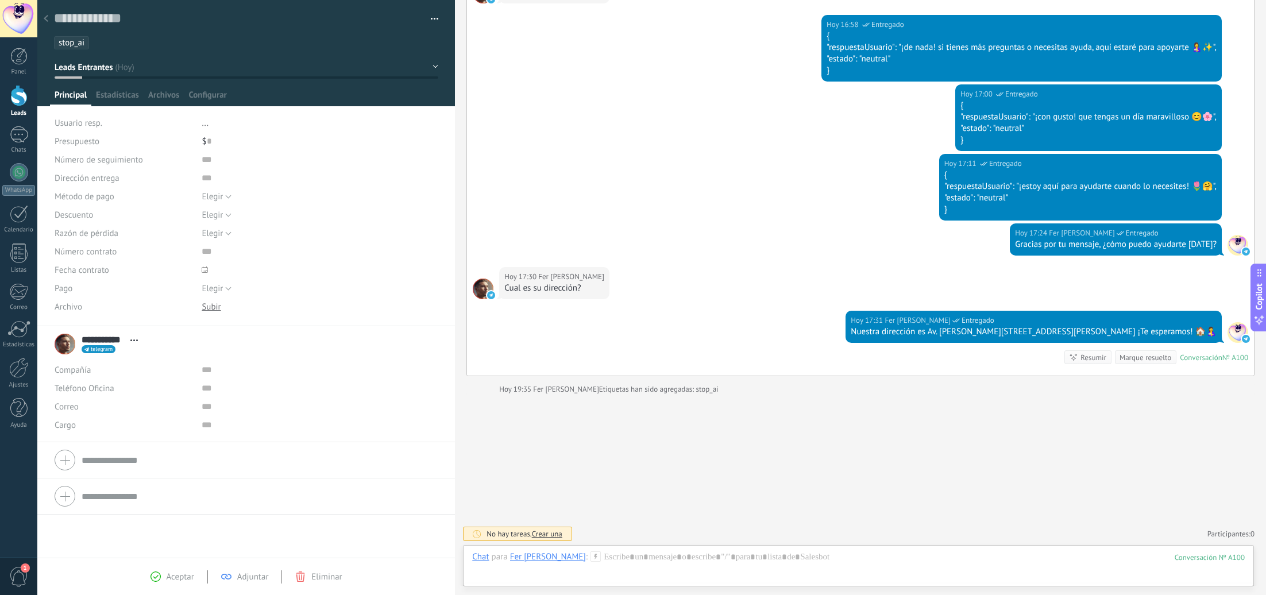
click at [87, 45] on li "stop_ai" at bounding box center [71, 42] width 35 height 13
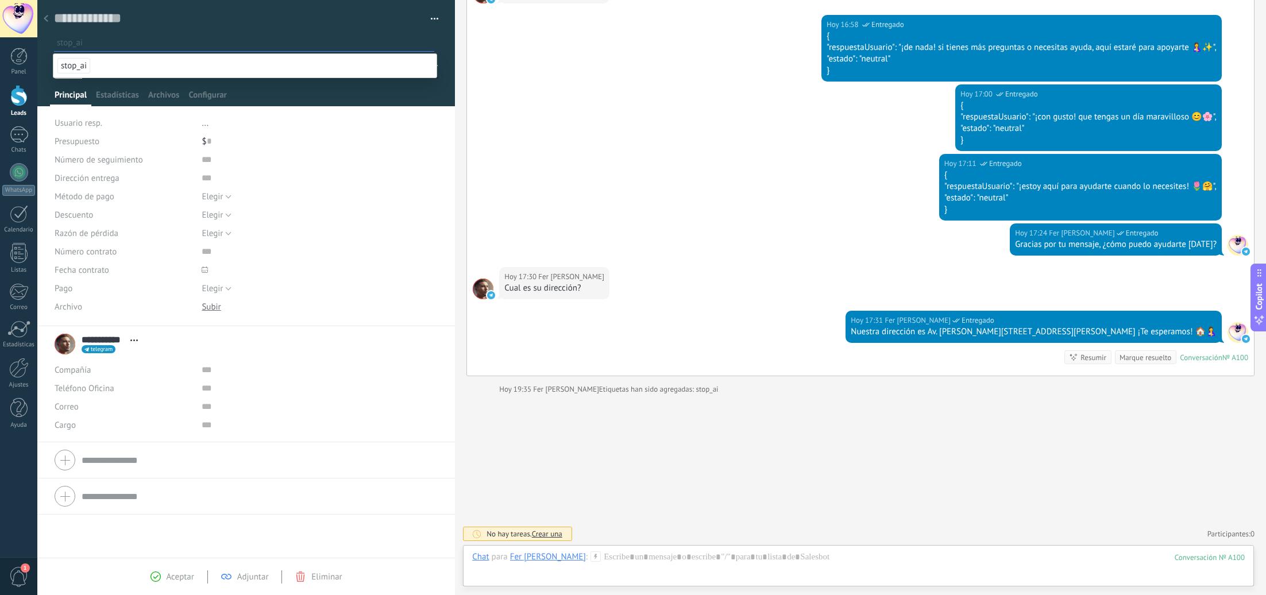
click at [125, 34] on div "stop_ai" at bounding box center [244, 43] width 385 height 18
click at [47, 16] on icon at bounding box center [46, 18] width 5 height 7
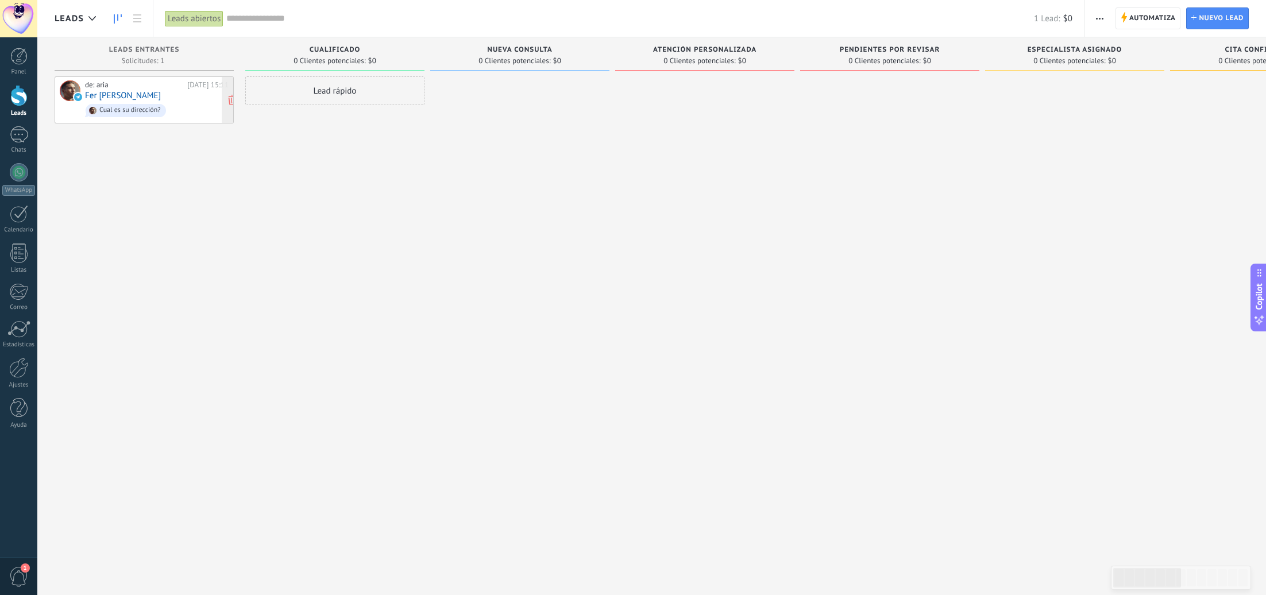
click at [135, 85] on div "de: aria" at bounding box center [134, 84] width 98 height 9
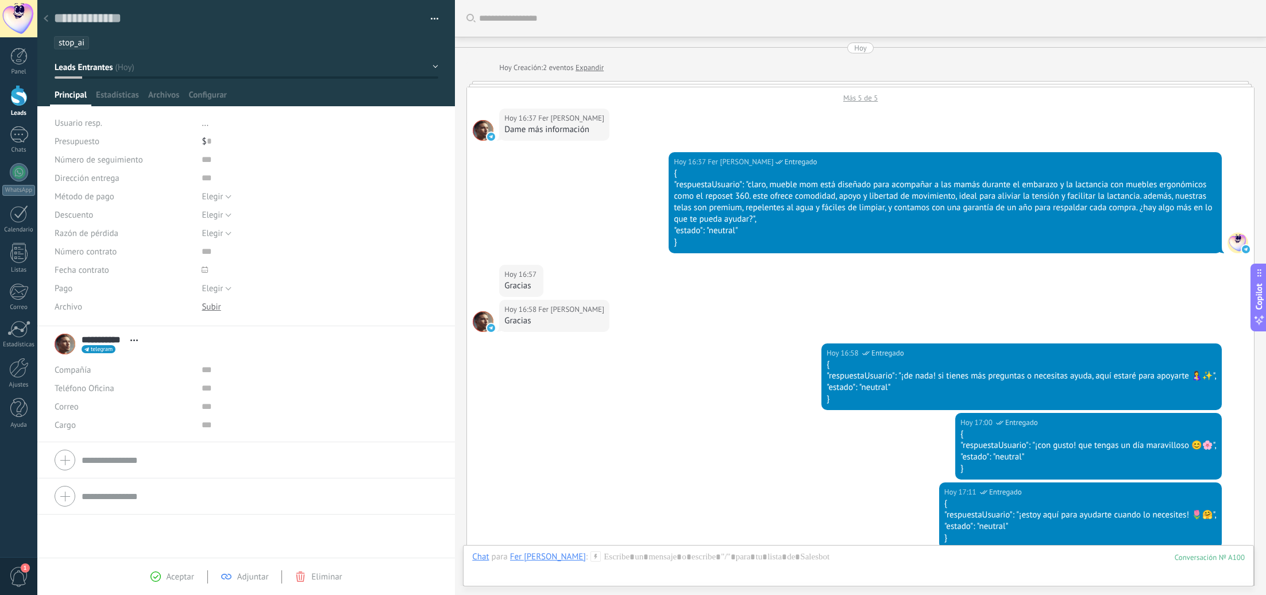
scroll to position [329, 0]
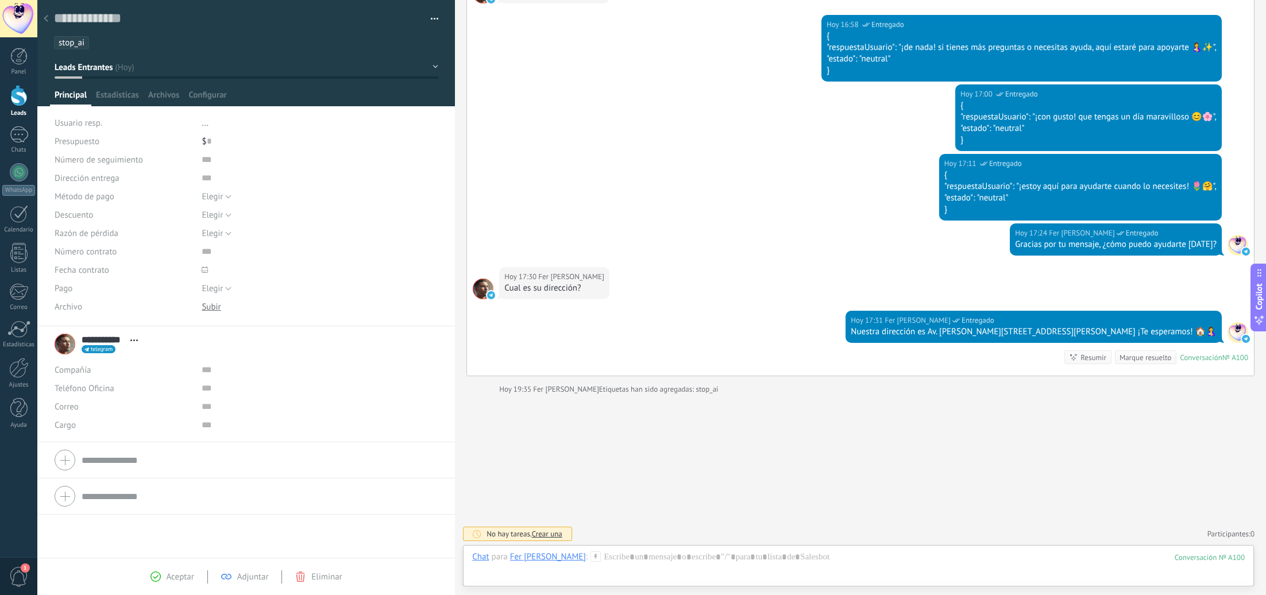
click at [113, 45] on ul "stop_ai" at bounding box center [244, 43] width 383 height 16
click at [74, 37] on span "stop_ai" at bounding box center [72, 42] width 26 height 11
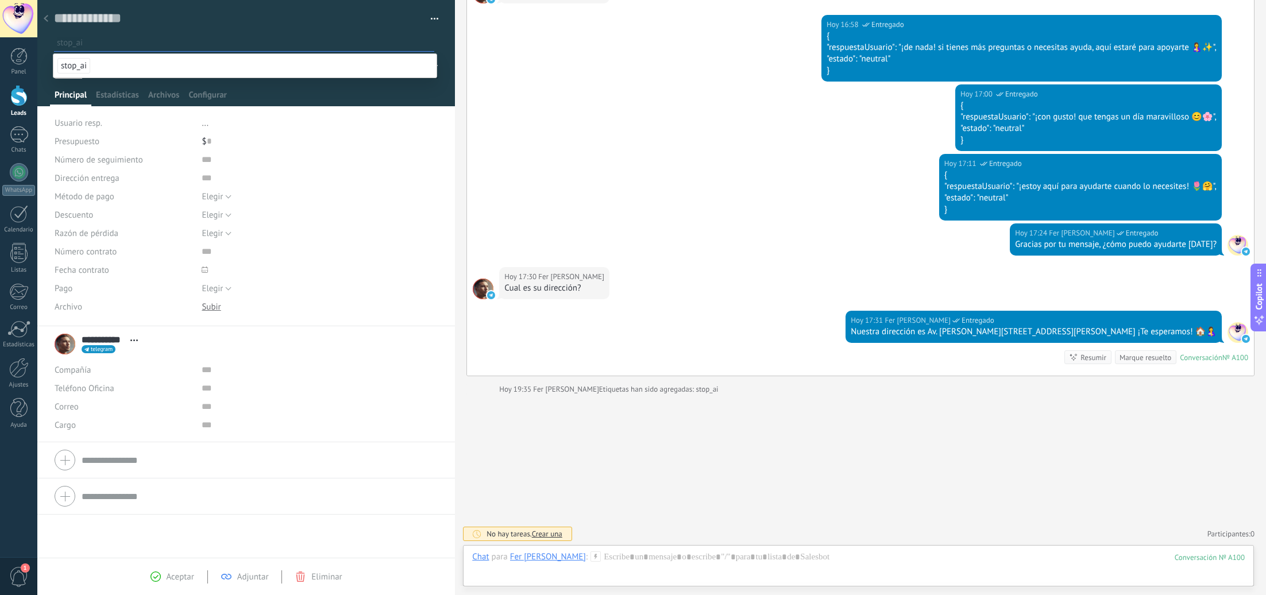
drag, startPoint x: 98, startPoint y: 47, endPoint x: 105, endPoint y: 43, distance: 8.0
click at [98, 47] on input "text" at bounding box center [245, 43] width 377 height 12
click at [110, 35] on ul "stop_ai" at bounding box center [244, 43] width 383 height 16
click at [318, 175] on input "text" at bounding box center [288, 178] width 172 height 18
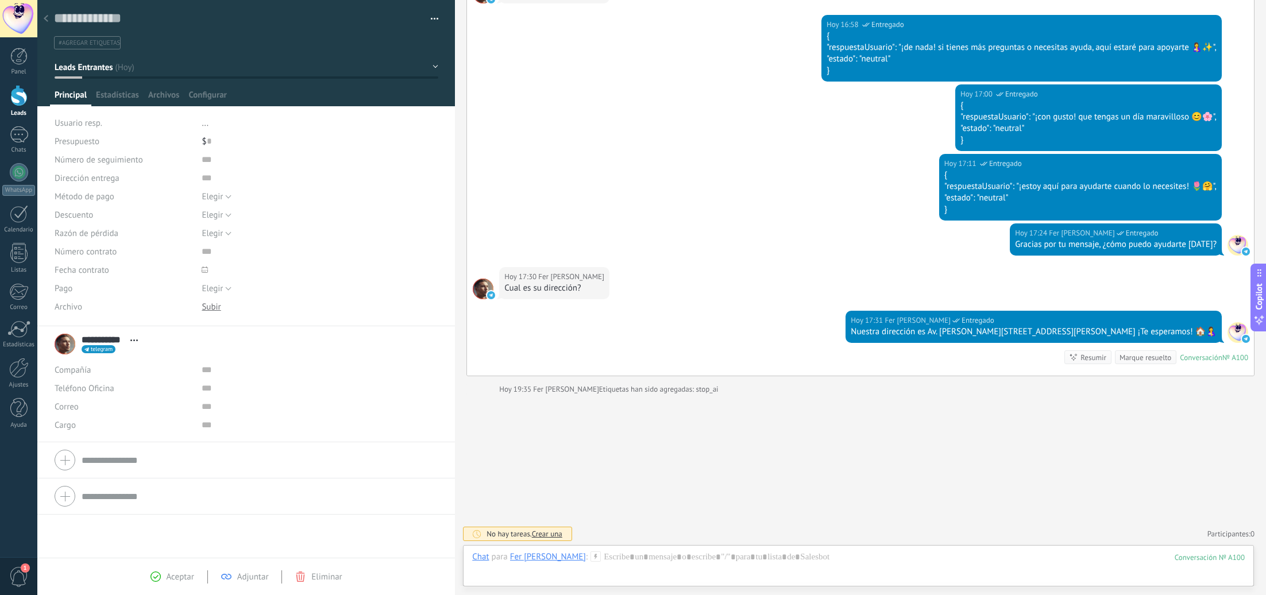
click at [46, 18] on use at bounding box center [46, 18] width 5 height 7
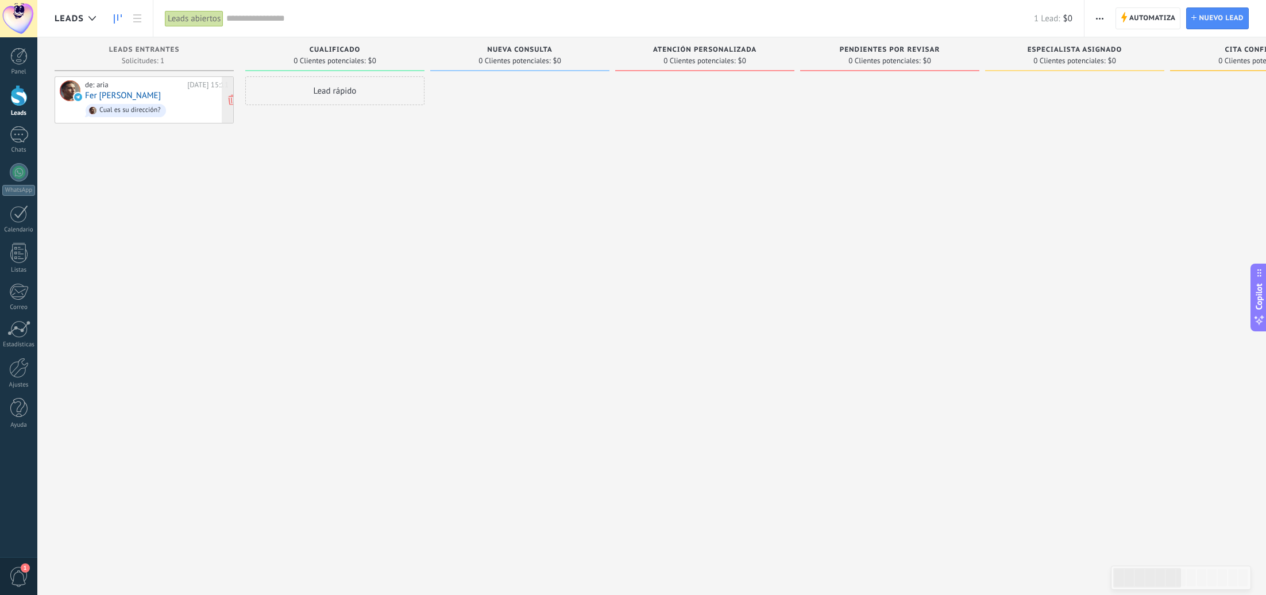
click at [162, 96] on div "de: aria Hoy 15:11 Fer Alcaraz Cual es su dirección?" at bounding box center [157, 99] width 144 height 39
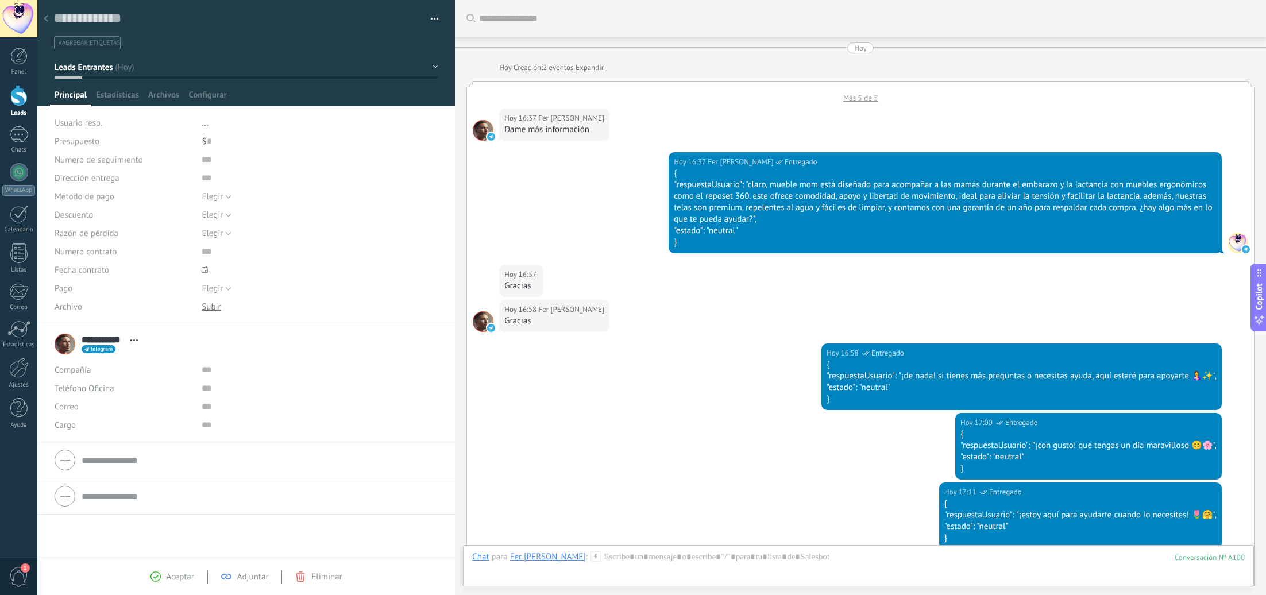
scroll to position [344, 0]
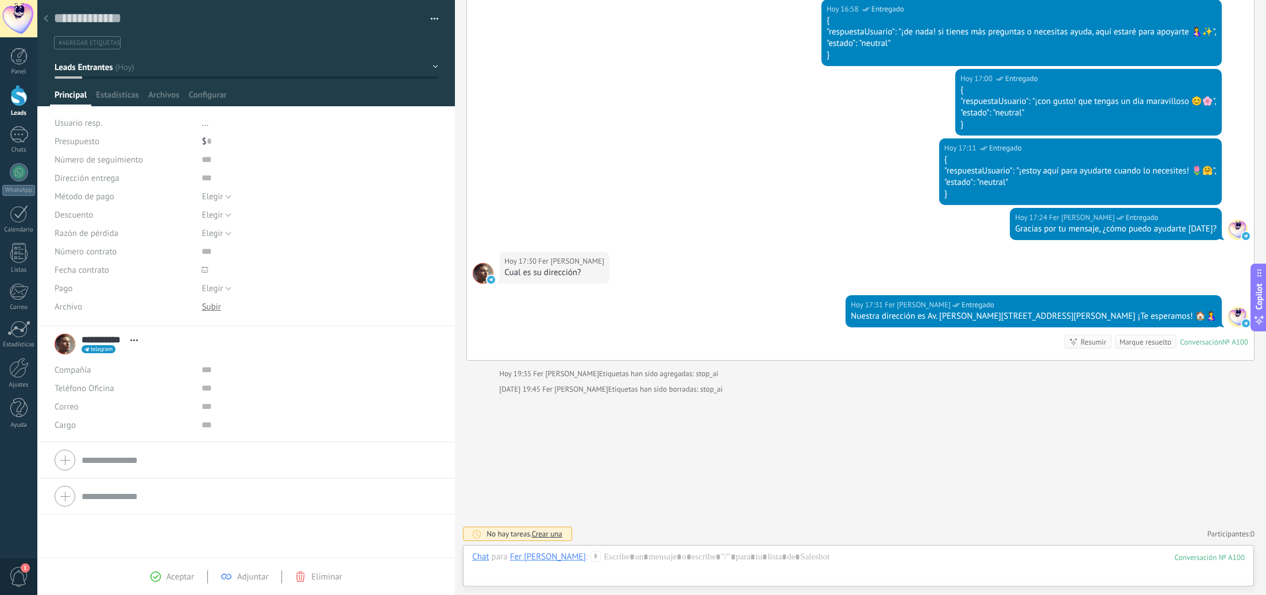
drag, startPoint x: 48, startPoint y: 16, endPoint x: 141, endPoint y: 36, distance: 95.7
click at [48, 16] on use at bounding box center [46, 18] width 5 height 7
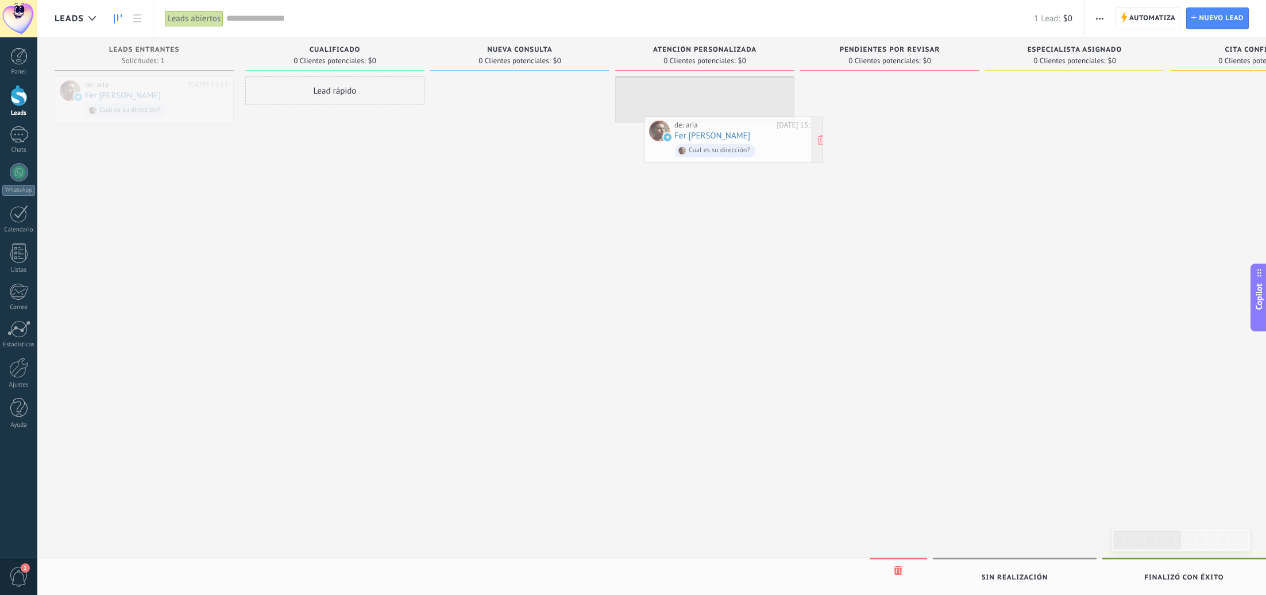
drag, startPoint x: 157, startPoint y: 102, endPoint x: 746, endPoint y: 142, distance: 590.8
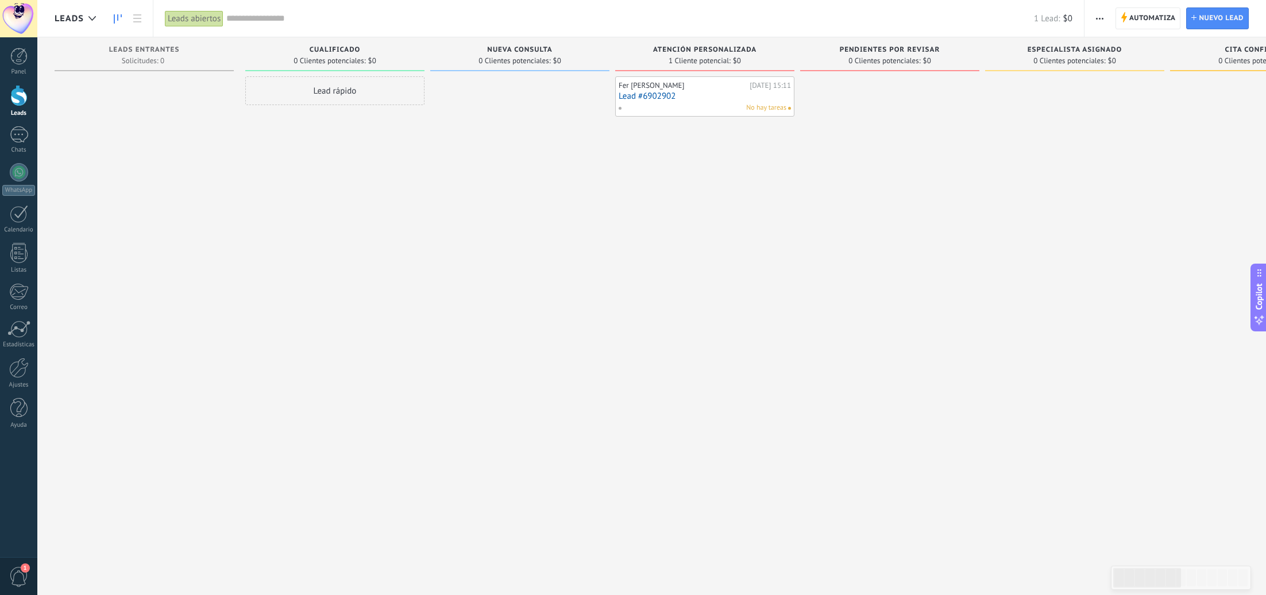
click at [691, 94] on link "Lead #6902902" at bounding box center [705, 96] width 172 height 10
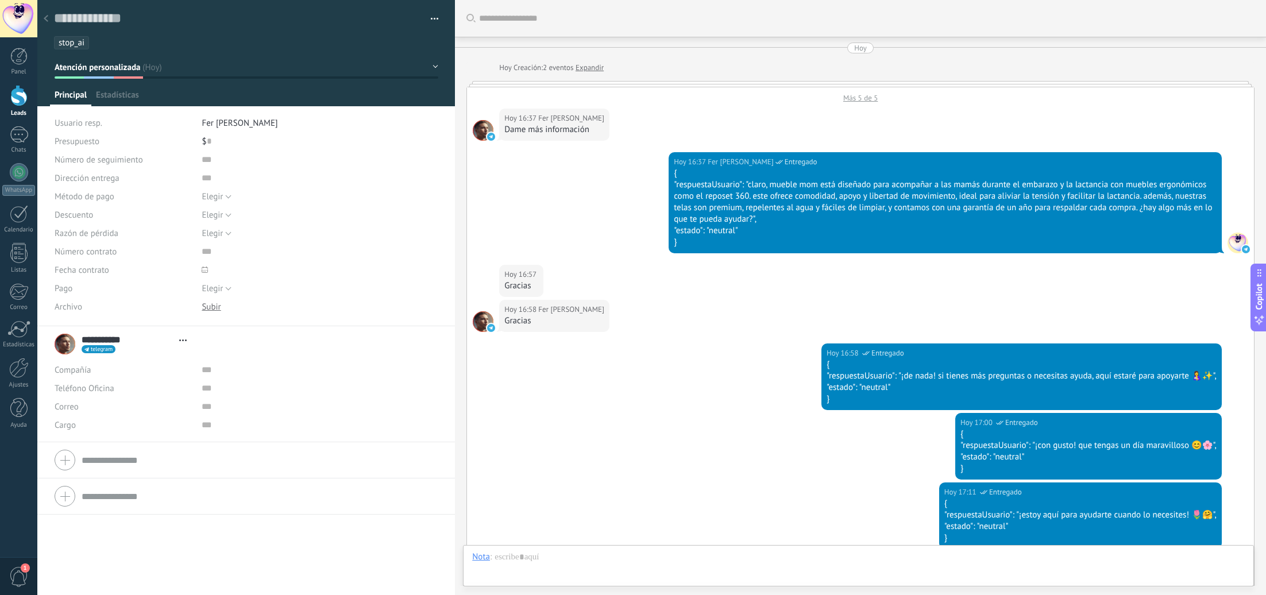
scroll to position [17, 0]
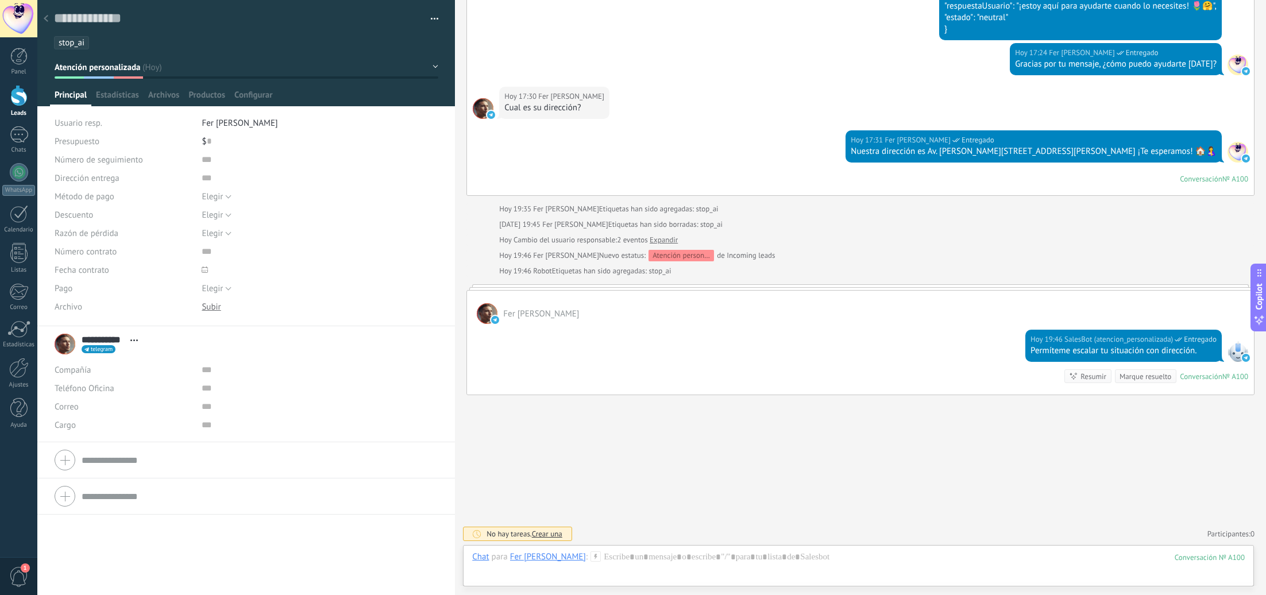
click at [47, 17] on use at bounding box center [46, 18] width 5 height 7
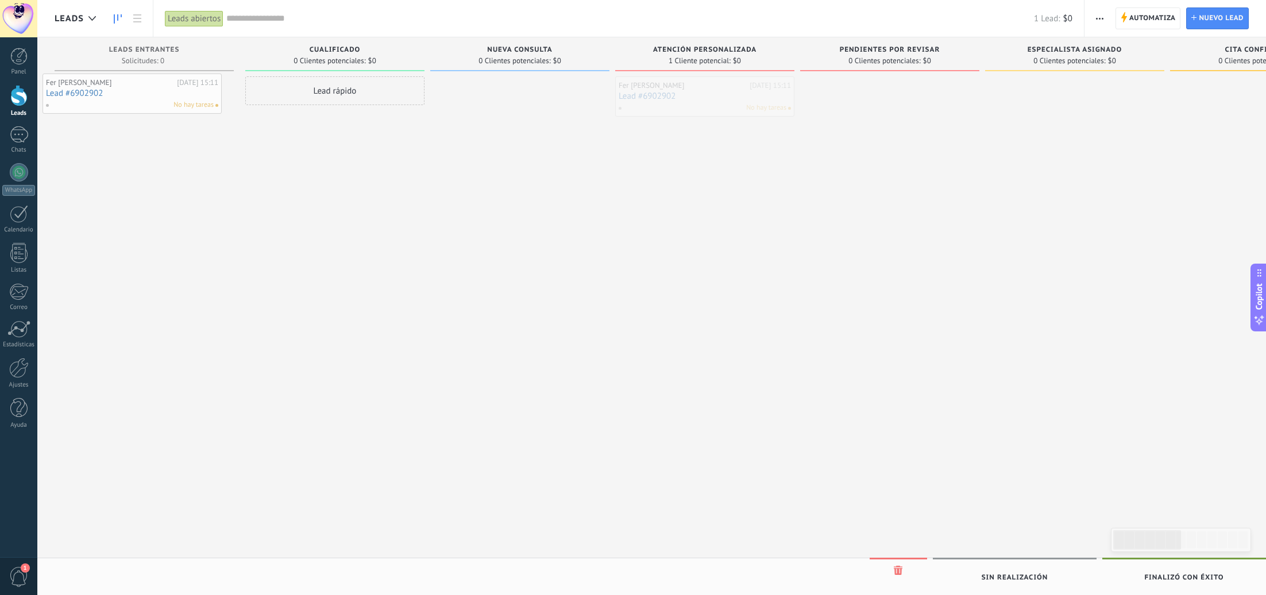
drag, startPoint x: 673, startPoint y: 94, endPoint x: 101, endPoint y: 90, distance: 572.8
drag, startPoint x: 355, startPoint y: 121, endPoint x: 311, endPoint y: 101, distance: 48.1
click at [333, 122] on div "Fer Alcaraz Hoy 15:11 Lead #6902902 No hay tareas" at bounding box center [335, 127] width 172 height 33
click at [321, 124] on link "Lead #6902902" at bounding box center [335, 128] width 172 height 10
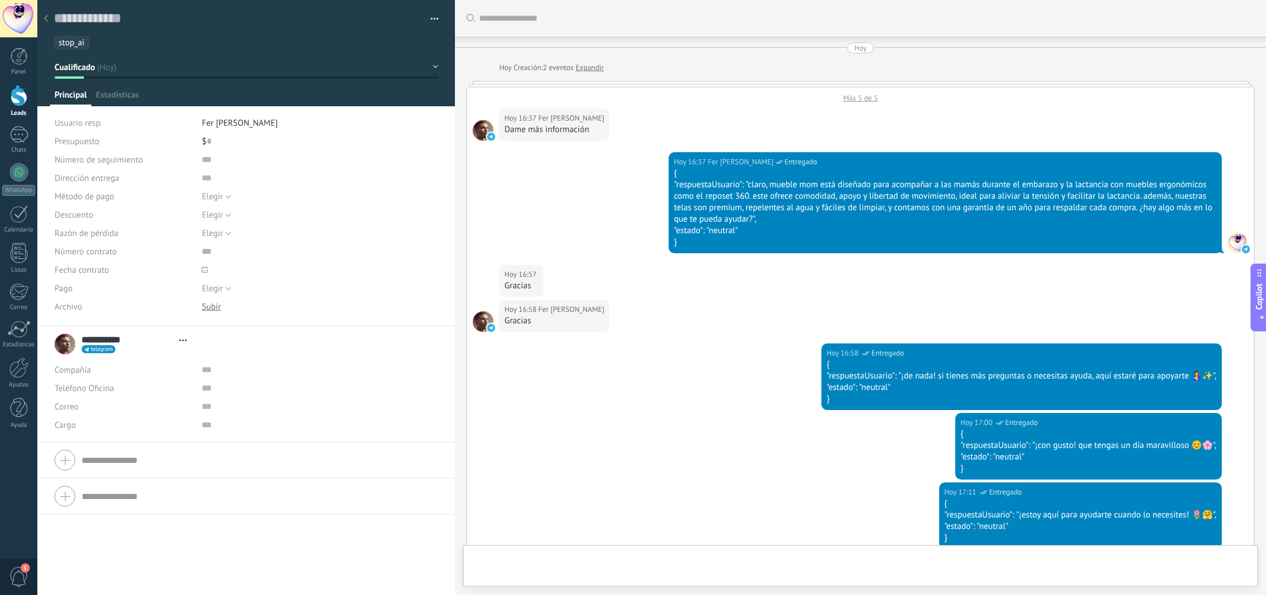
type textarea "**********"
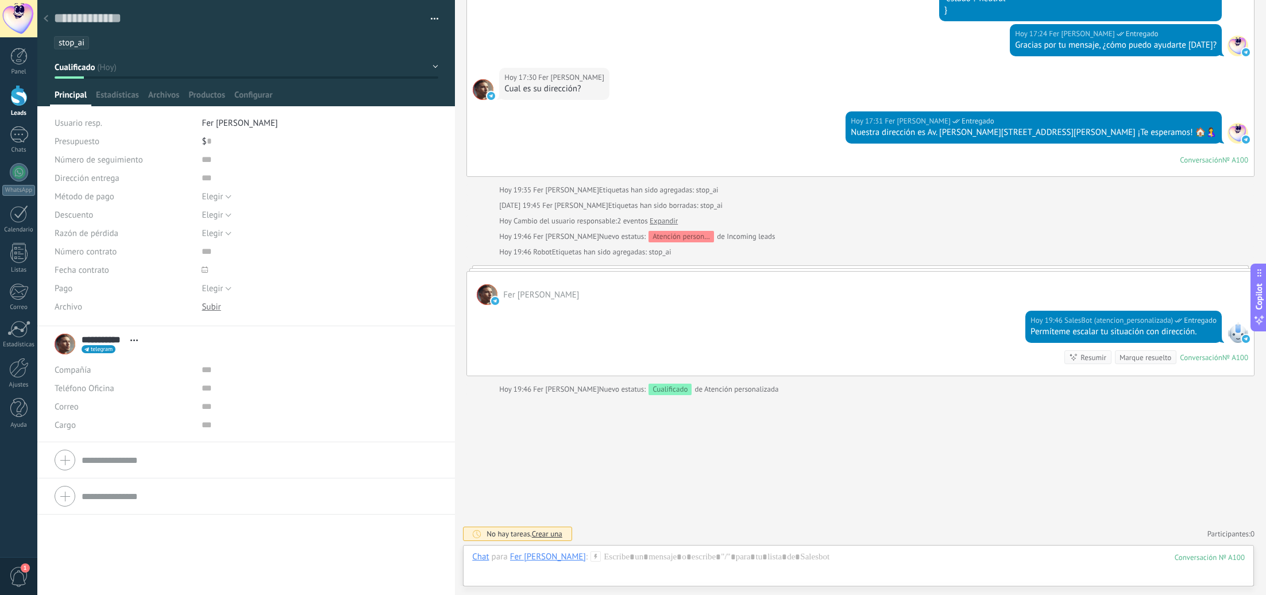
click at [74, 44] on span "stop_ai" at bounding box center [72, 42] width 26 height 11
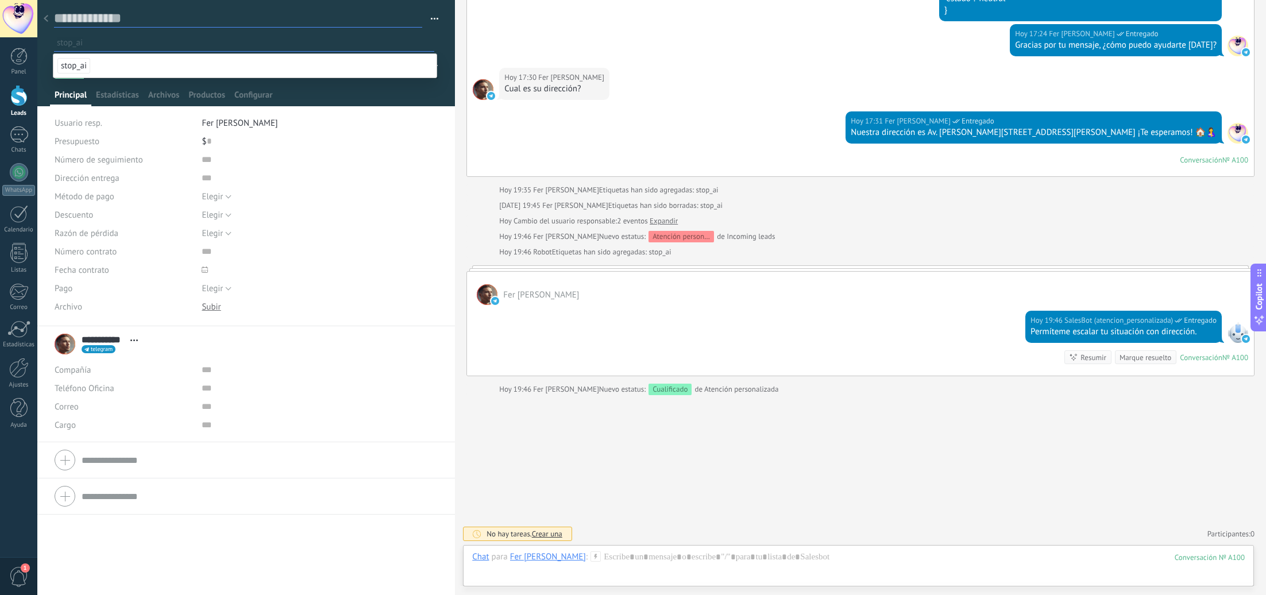
click at [121, 17] on textarea at bounding box center [238, 19] width 368 height 18
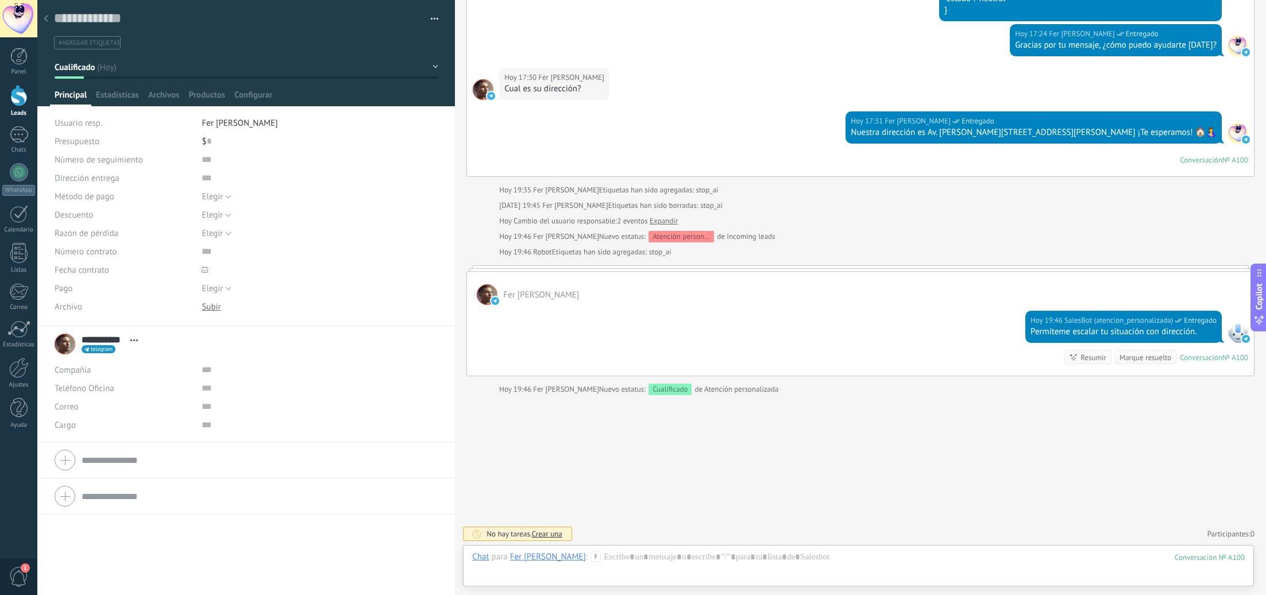
click at [48, 18] on div at bounding box center [46, 19] width 16 height 22
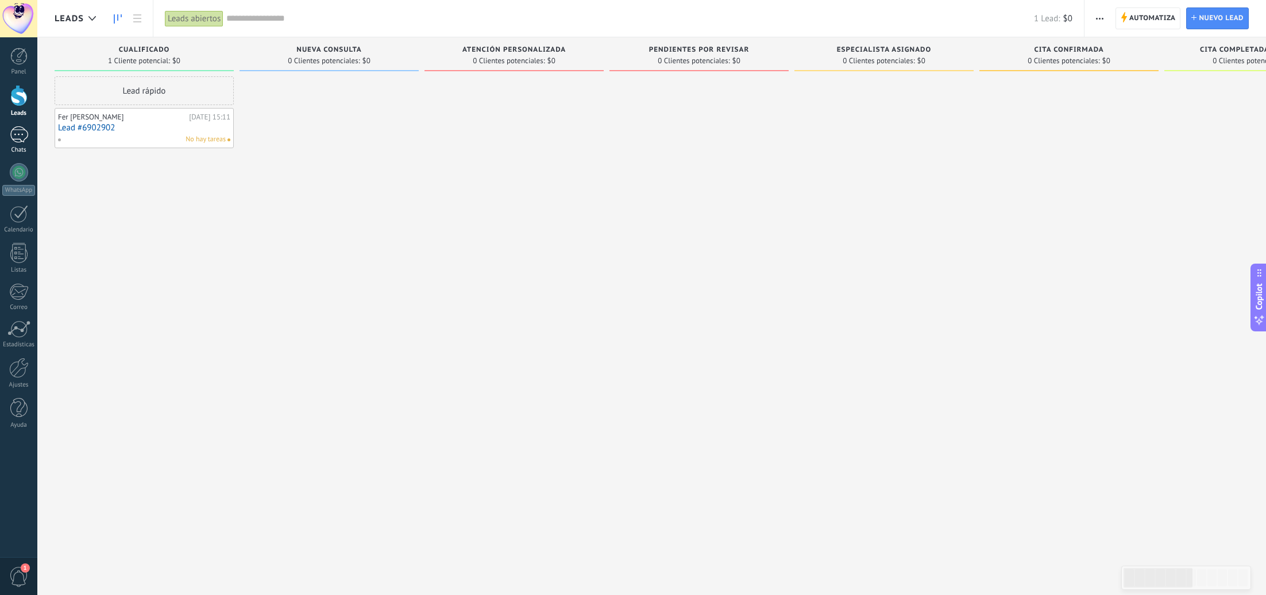
click at [28, 144] on link "1 Chats" at bounding box center [18, 140] width 37 height 28
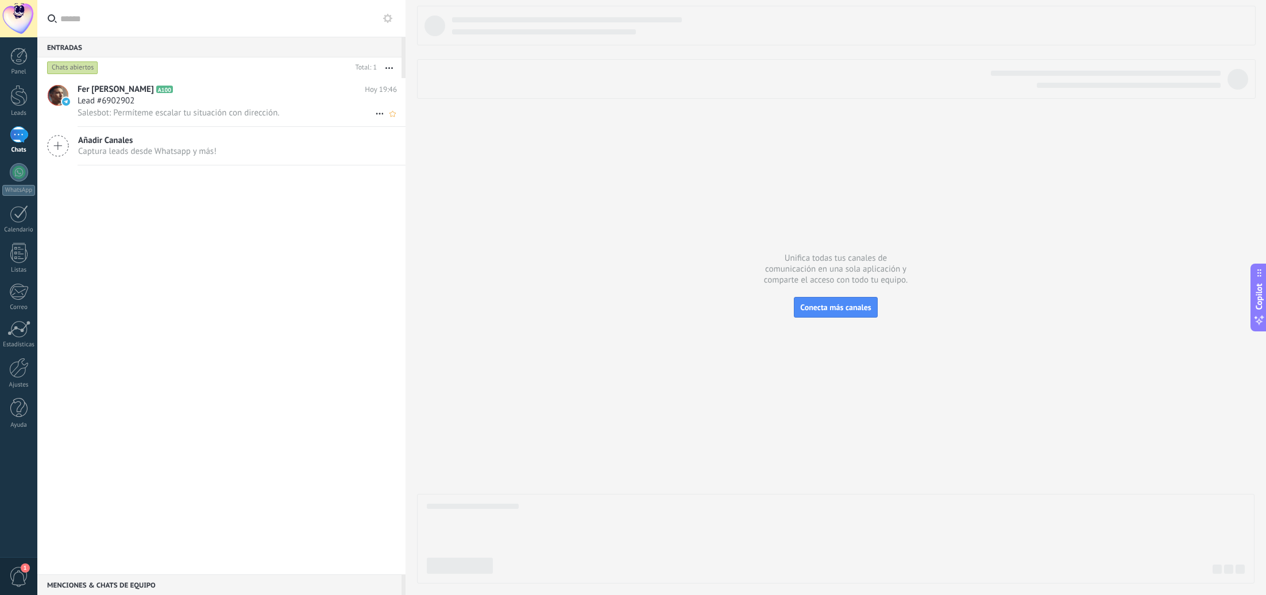
click at [237, 113] on span "Salesbot: Permíteme escalar tu situación con dirección." at bounding box center [179, 112] width 202 height 11
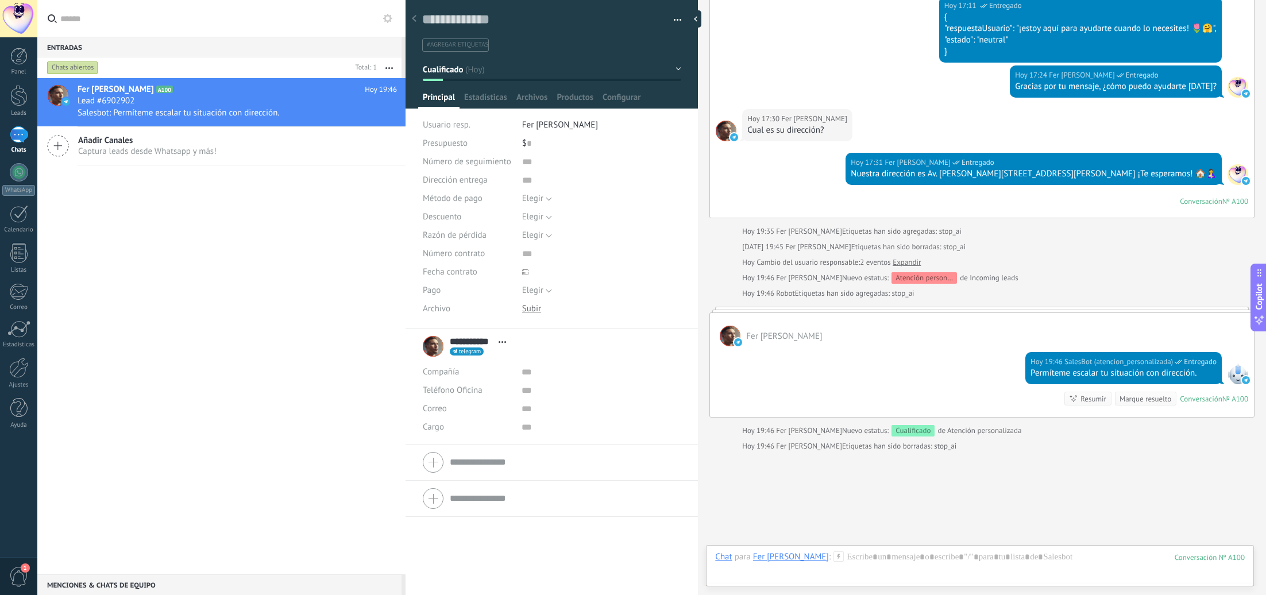
scroll to position [578, 0]
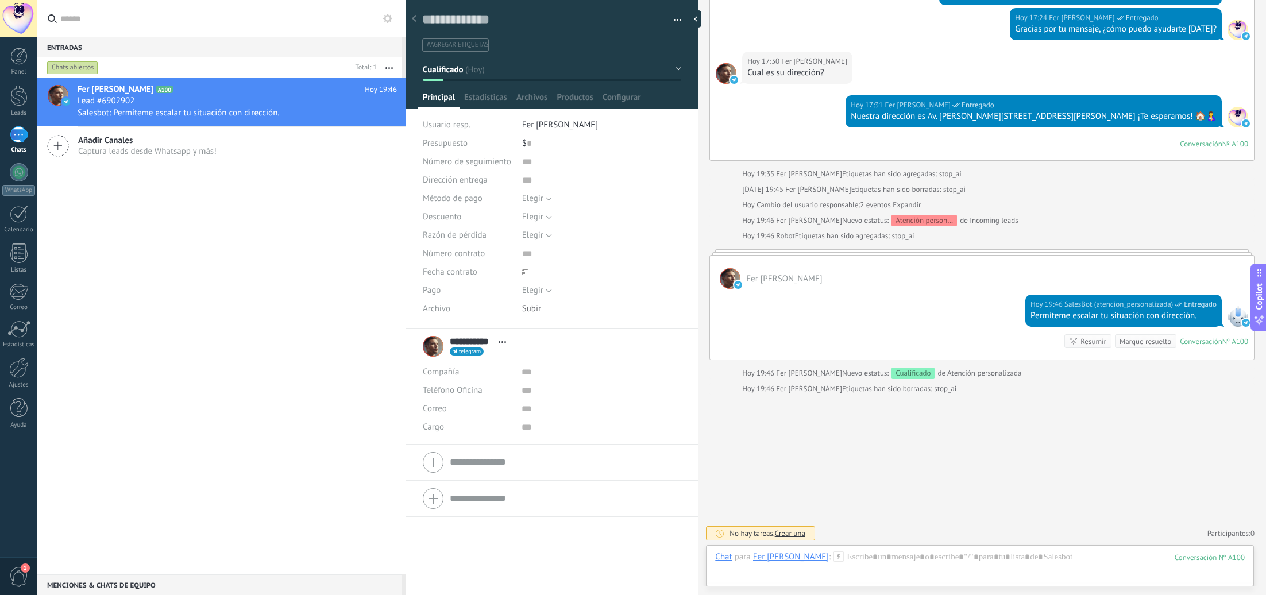
click at [18, 125] on div "Panel Leads 1 Chats WhatsApp Clientes" at bounding box center [18, 244] width 37 height 393
click at [18, 129] on div "1" at bounding box center [19, 134] width 18 height 17
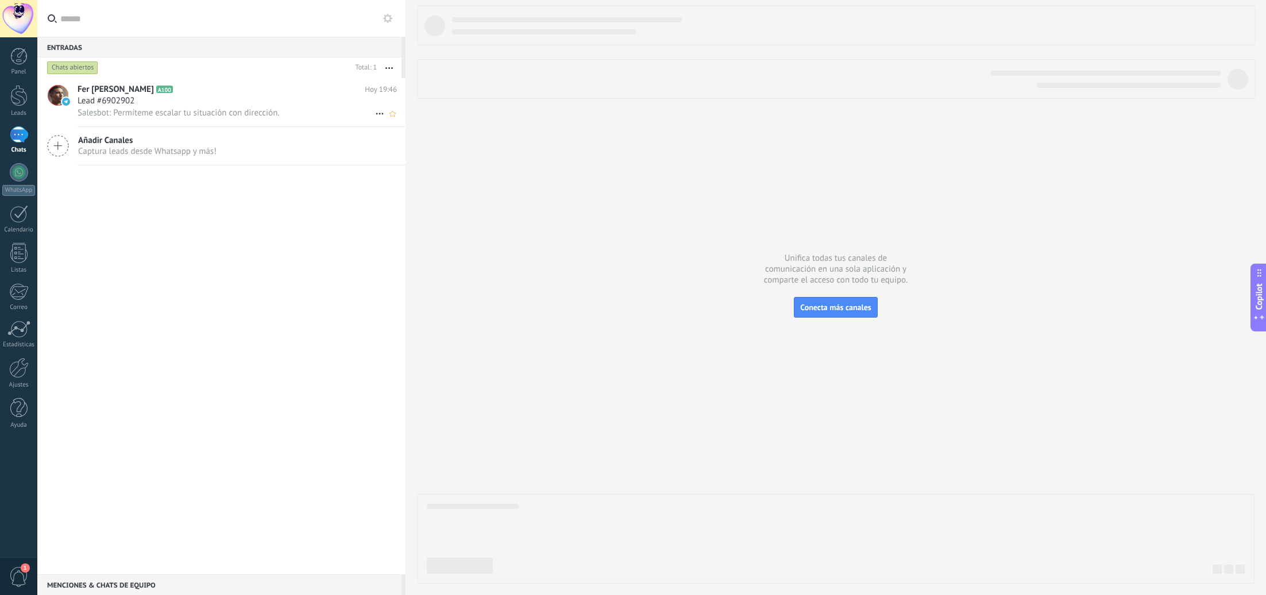
click at [194, 95] on div "Fer Alcaraz A100 Hoy 19:46 Lead #6902902 Salesbot: Permíteme escalar tu situaci…" at bounding box center [242, 102] width 328 height 48
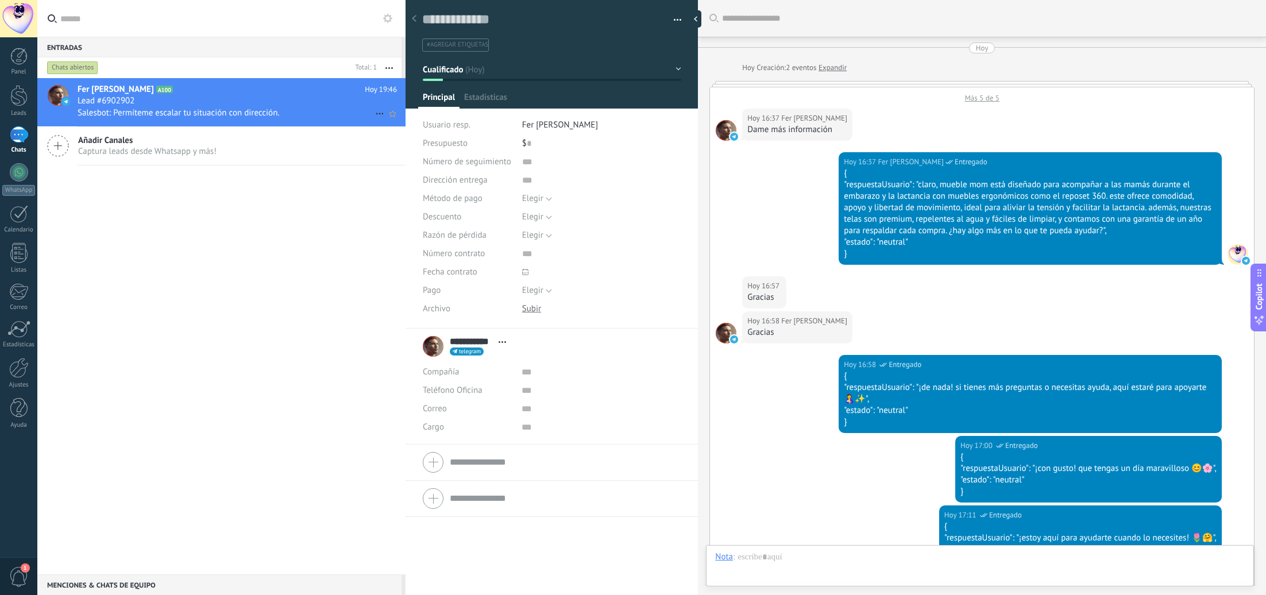
scroll to position [578, 0]
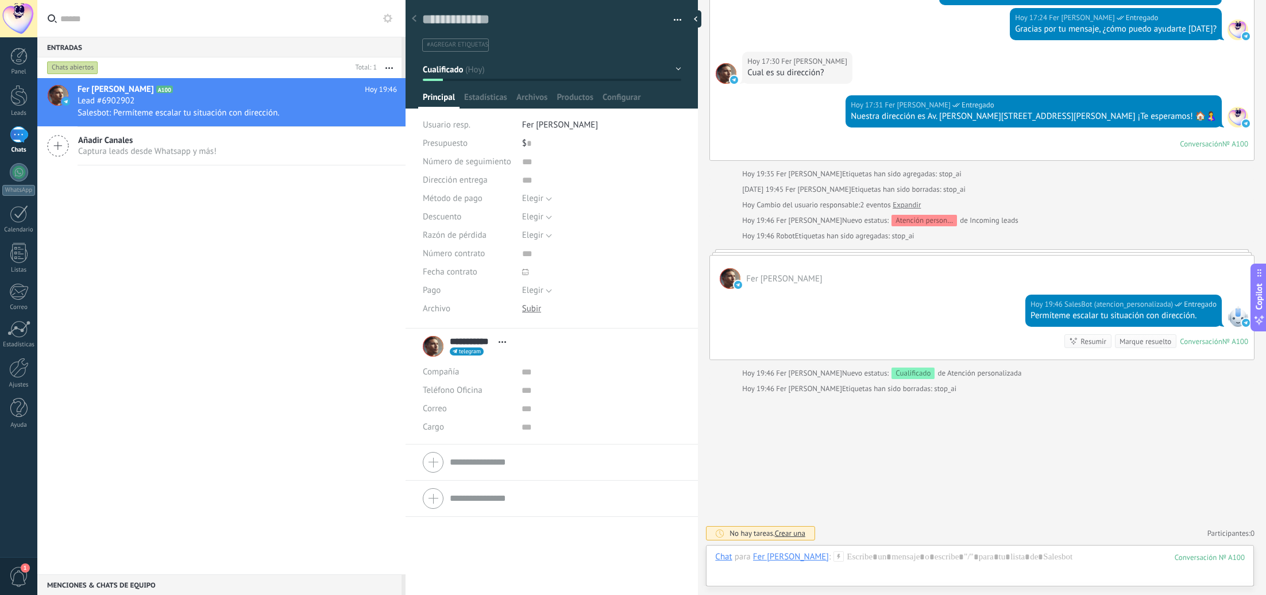
click at [453, 47] on span "#agregar etiquetas" at bounding box center [457, 45] width 61 height 8
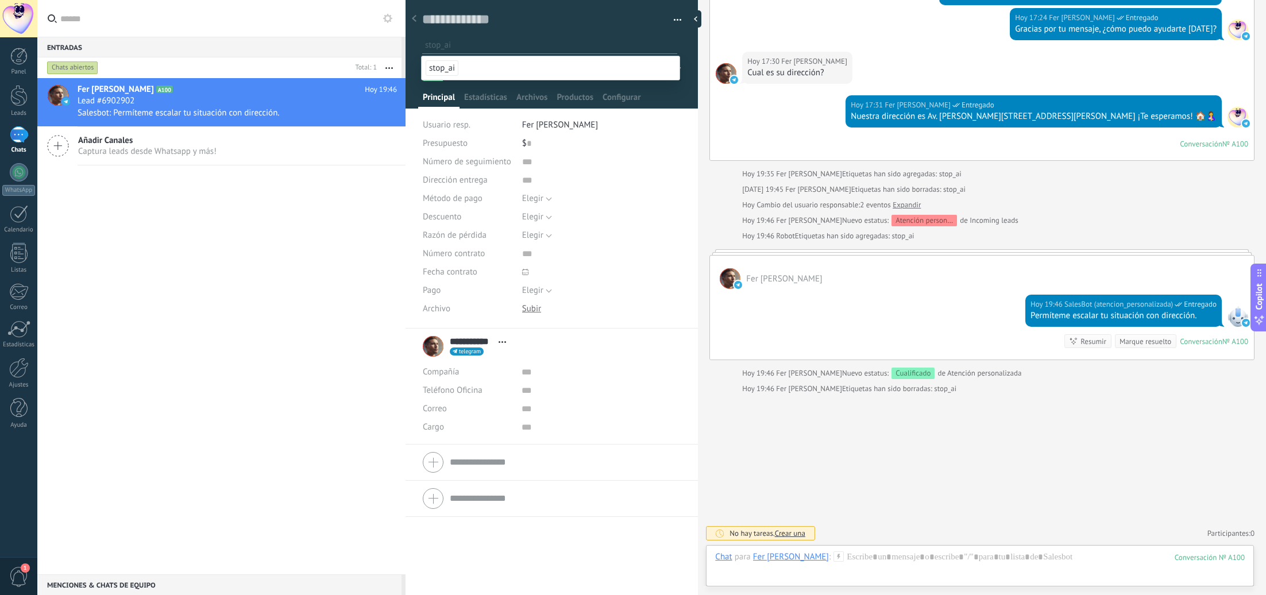
click at [452, 62] on span "stop_ai" at bounding box center [442, 68] width 33 height 16
click at [417, 20] on div at bounding box center [414, 19] width 16 height 22
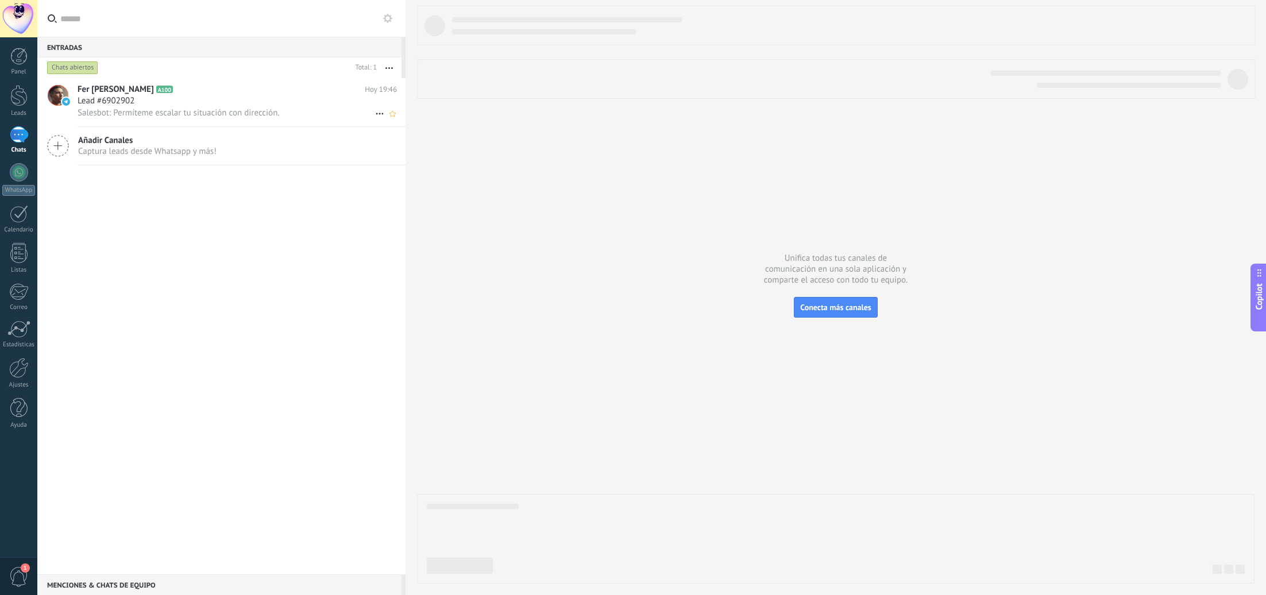
click at [239, 106] on div "Lead #6902902" at bounding box center [237, 100] width 319 height 11
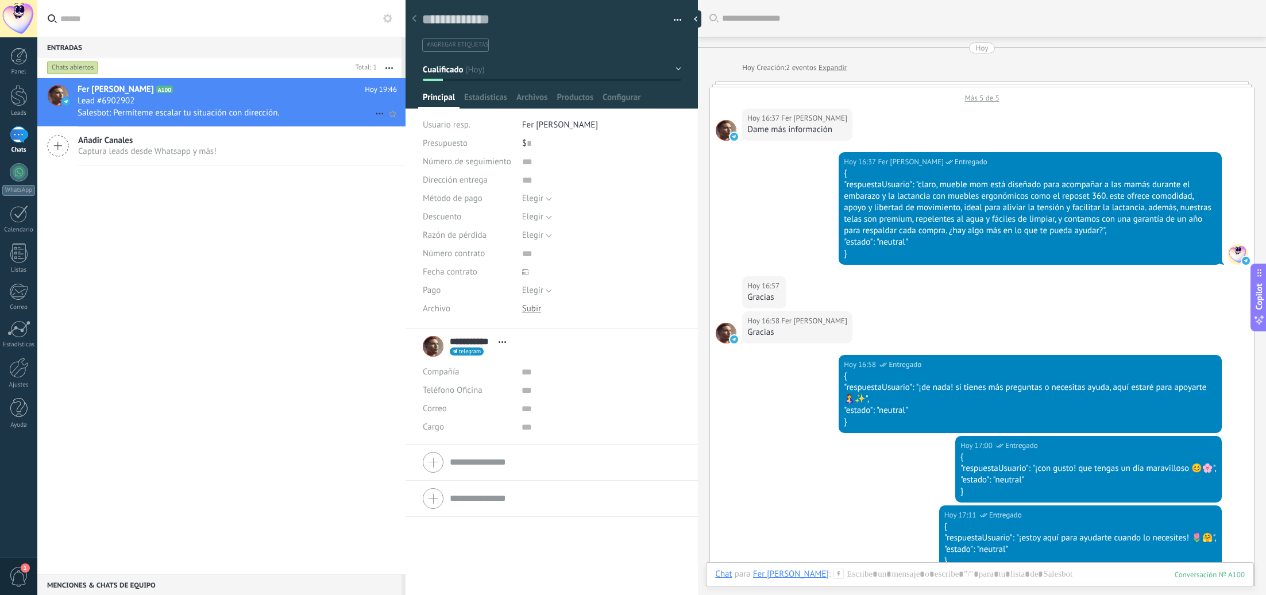
scroll to position [585, 0]
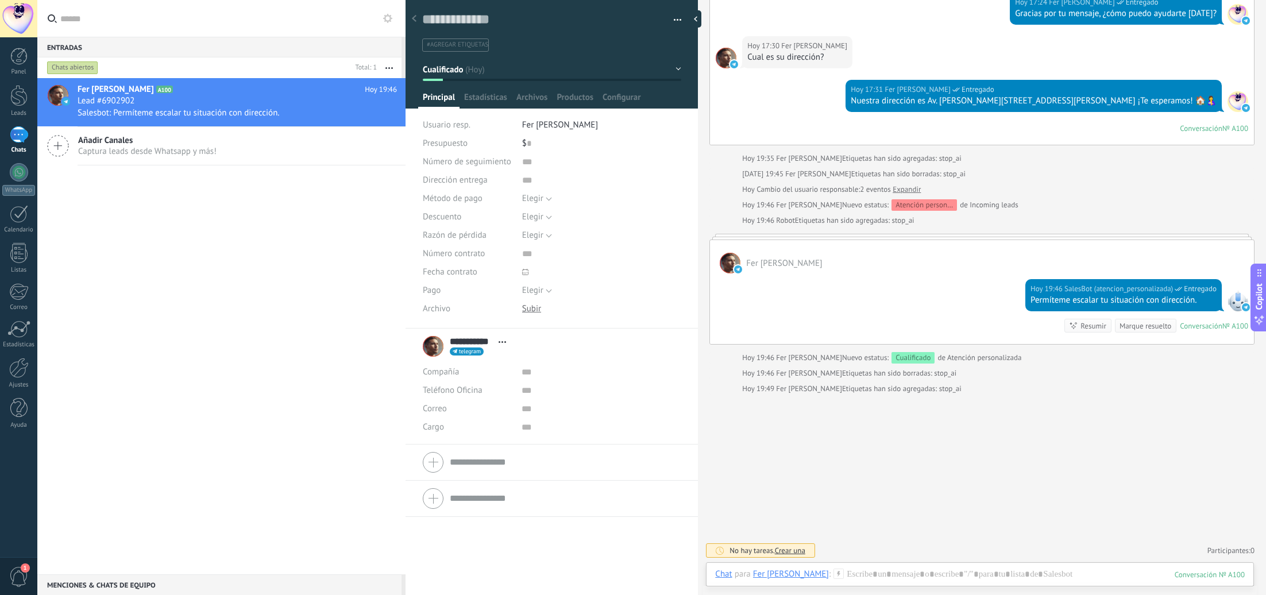
click at [468, 44] on span "#agregar etiquetas" at bounding box center [457, 45] width 61 height 8
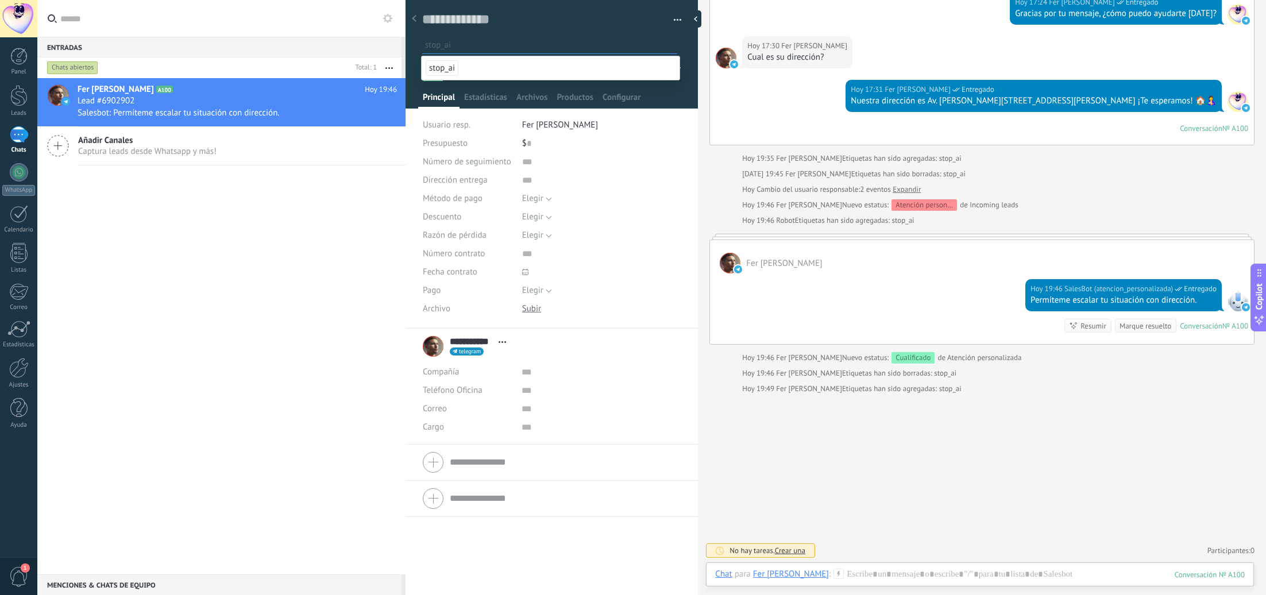
click at [465, 71] on li "stop_ai" at bounding box center [551, 68] width 258 height 24
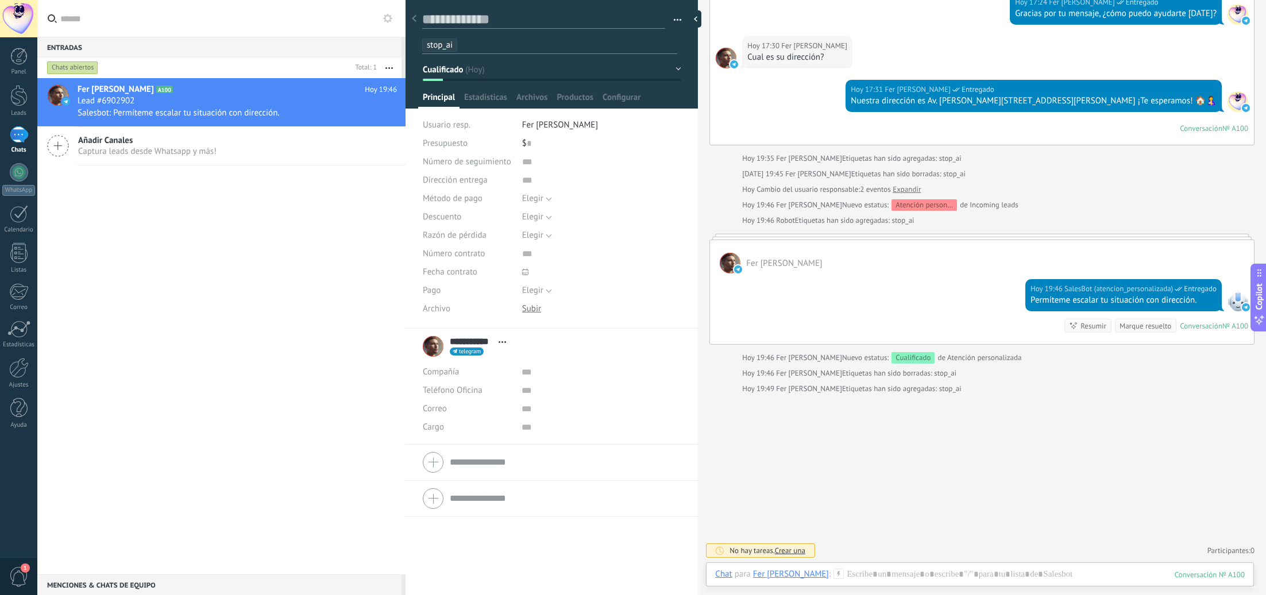
click at [482, 20] on textarea at bounding box center [543, 20] width 243 height 18
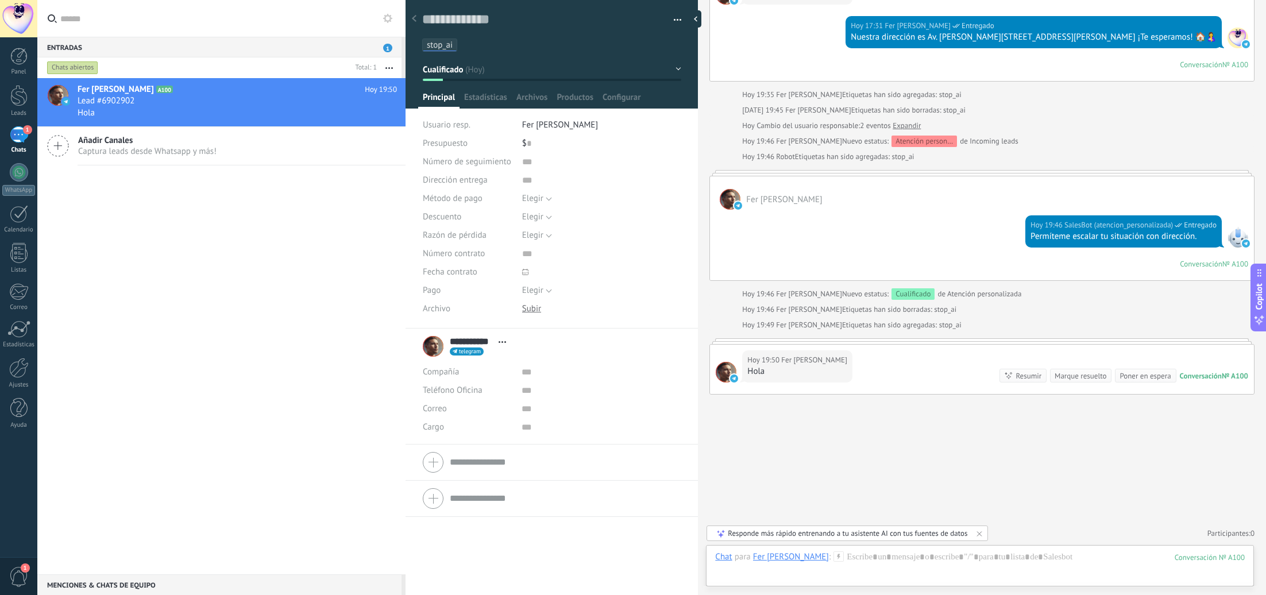
scroll to position [0, 0]
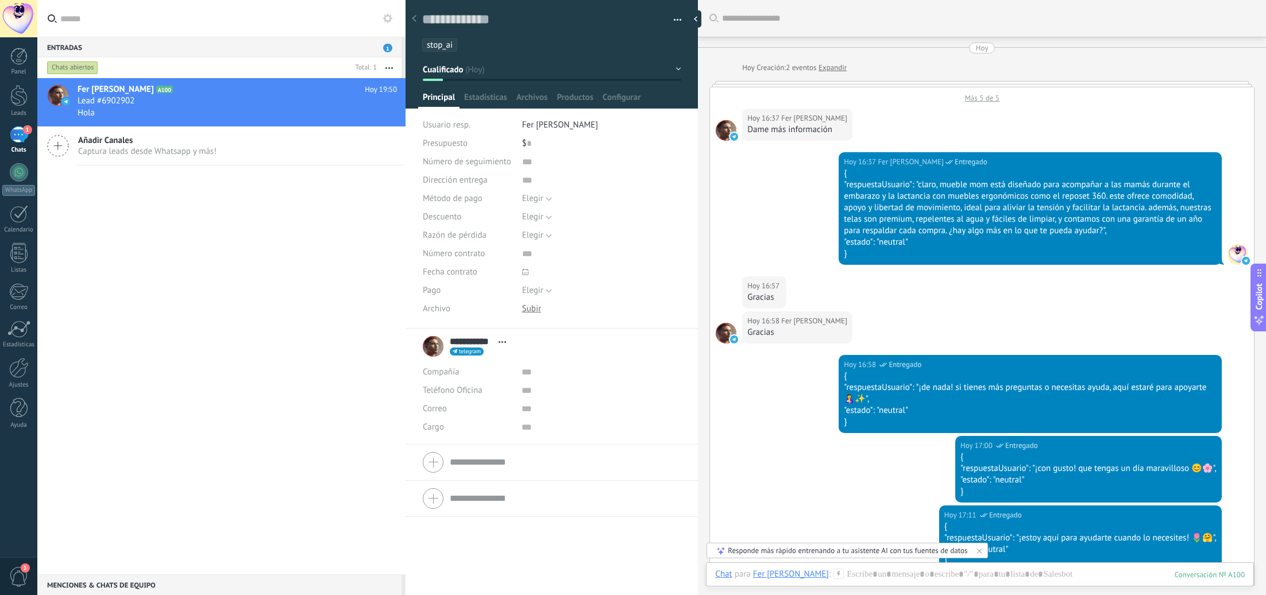
click at [28, 137] on div "1" at bounding box center [19, 134] width 18 height 17
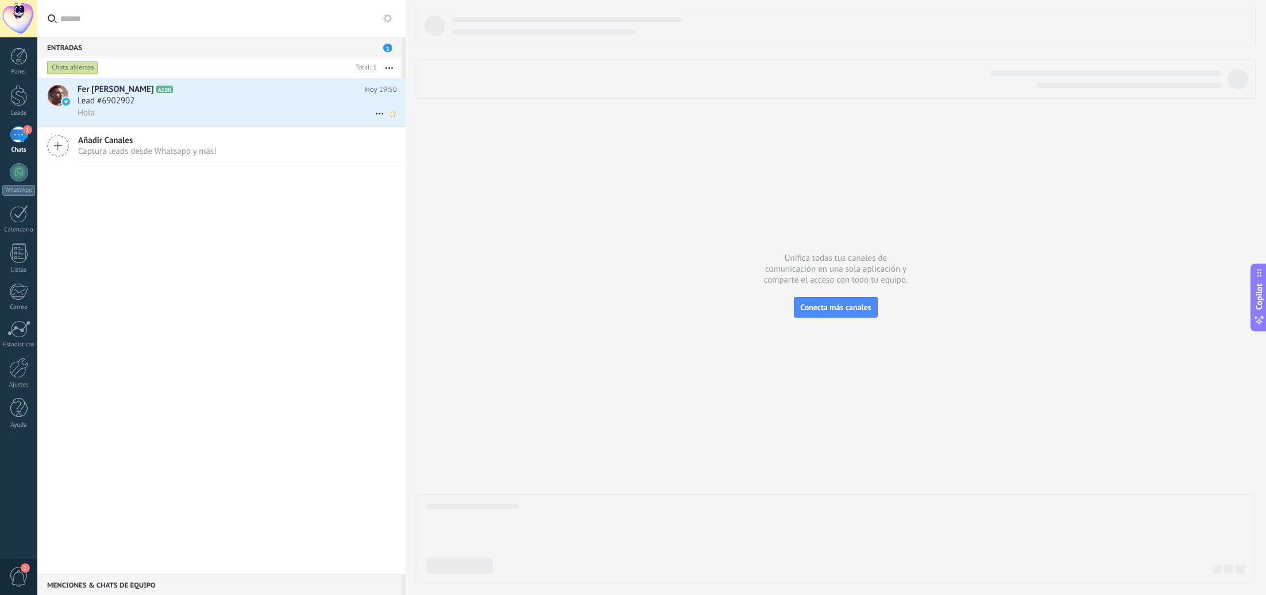
click at [152, 117] on div "Hola" at bounding box center [237, 113] width 319 height 12
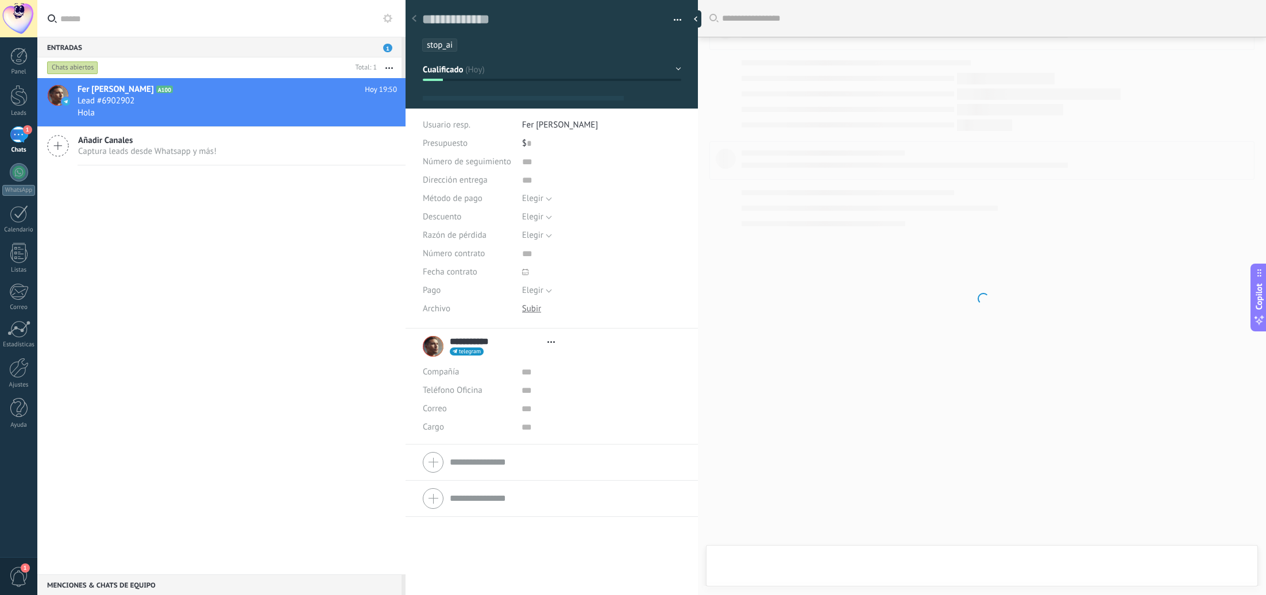
type textarea "**********"
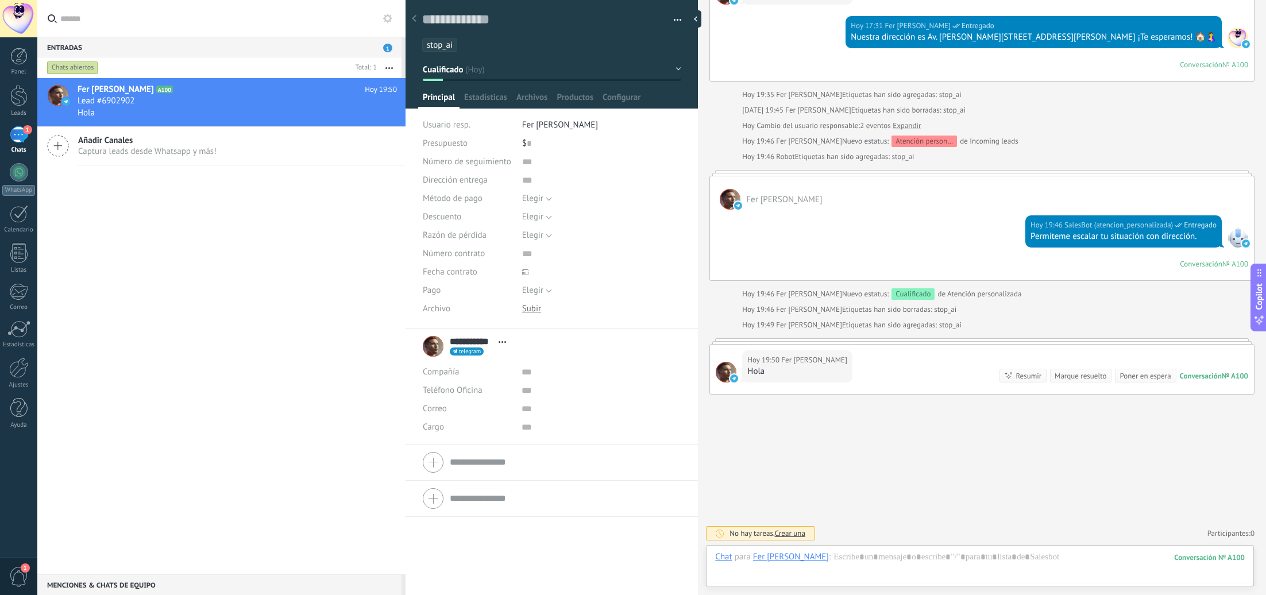
scroll to position [17, 0]
click at [434, 42] on span "stop_ai" at bounding box center [440, 45] width 26 height 11
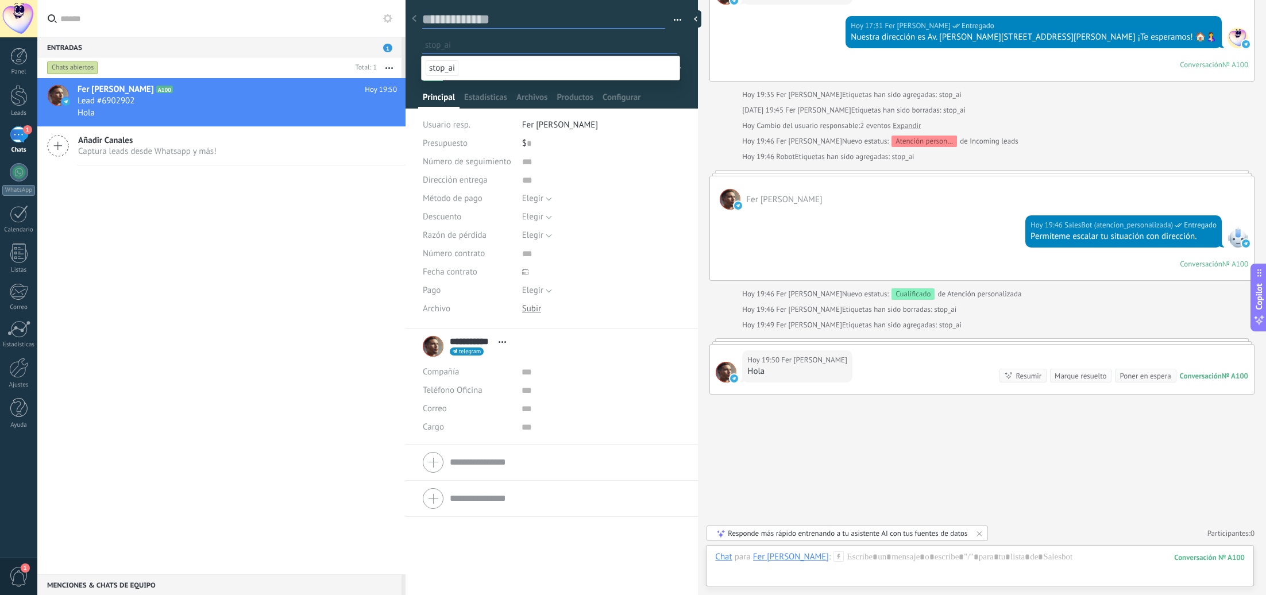
click at [472, 19] on textarea at bounding box center [543, 20] width 243 height 18
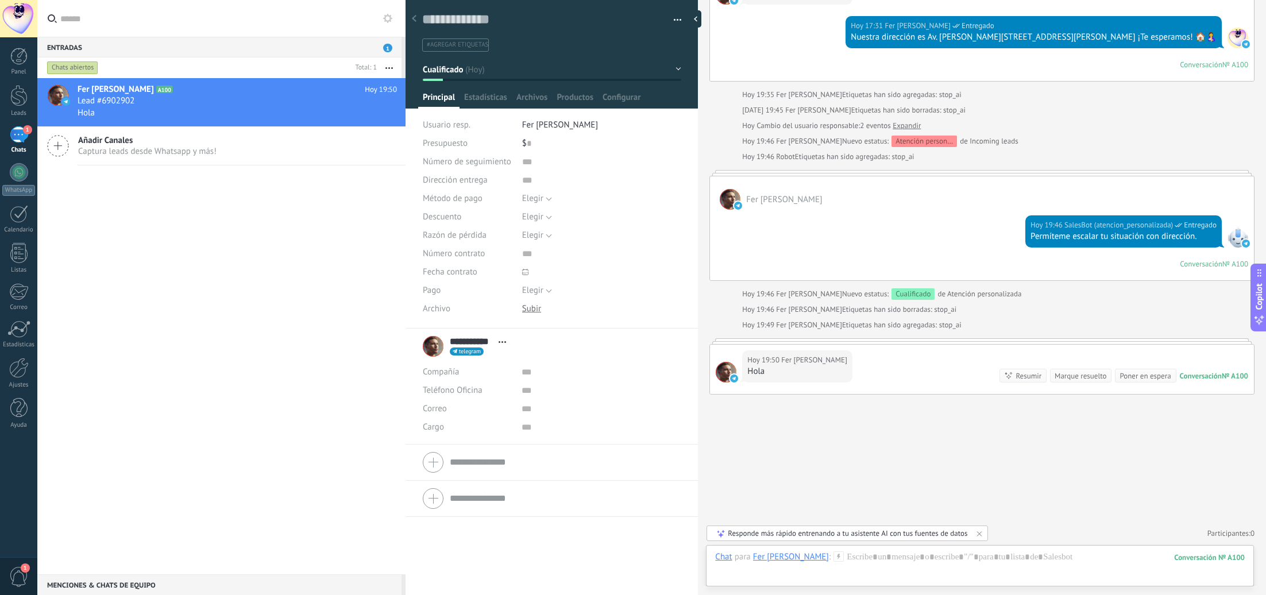
click at [13, 136] on div "1" at bounding box center [19, 134] width 18 height 17
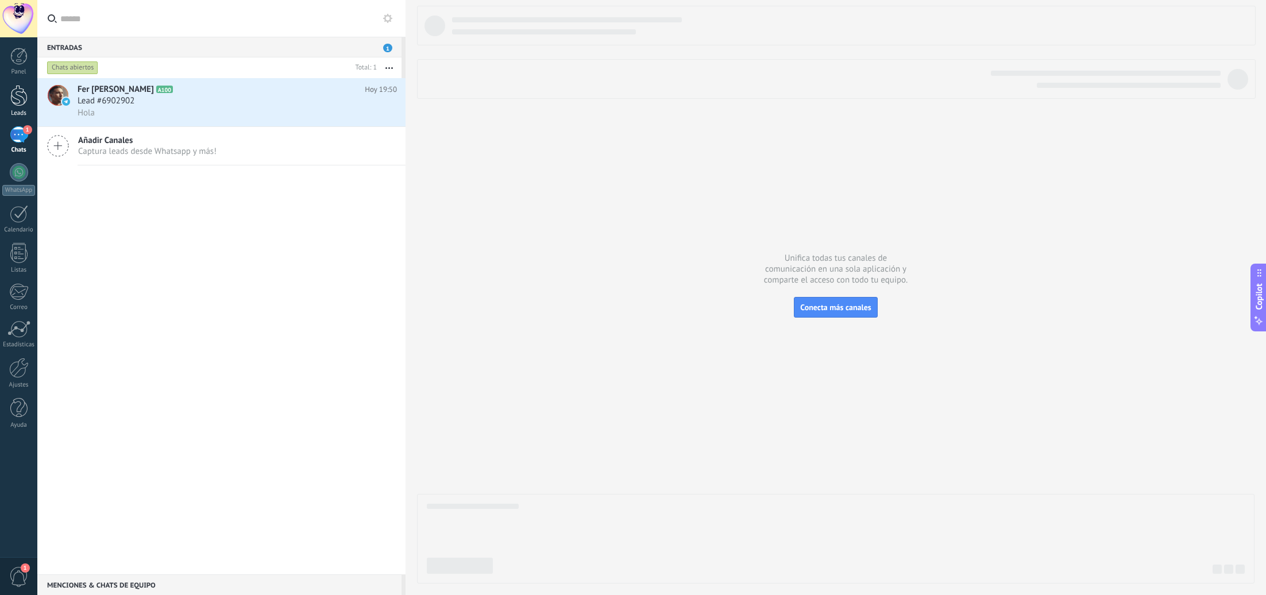
click at [19, 105] on div at bounding box center [18, 95] width 17 height 21
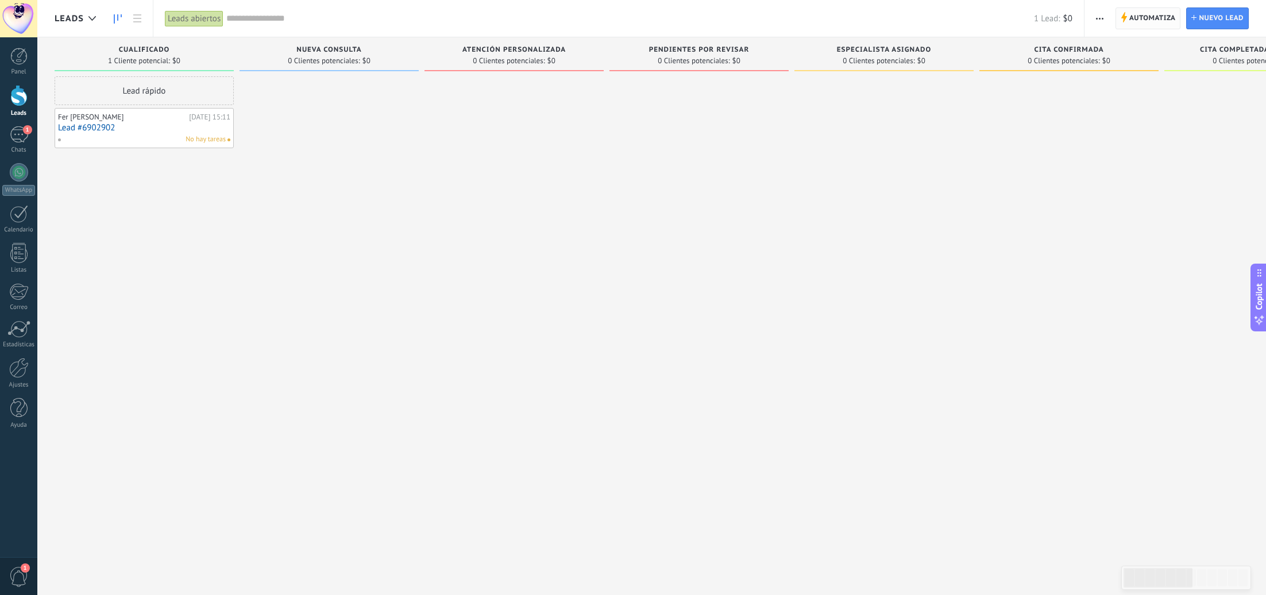
click at [1149, 20] on span "Automatiza" at bounding box center [1152, 18] width 47 height 21
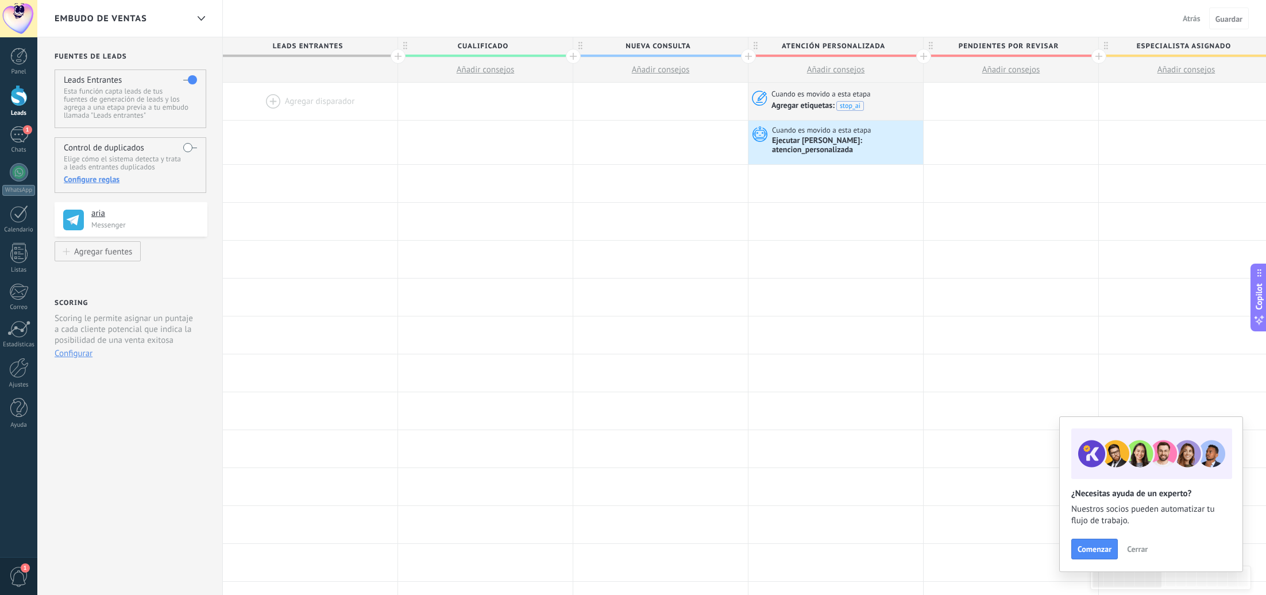
click at [922, 58] on div at bounding box center [923, 56] width 15 height 15
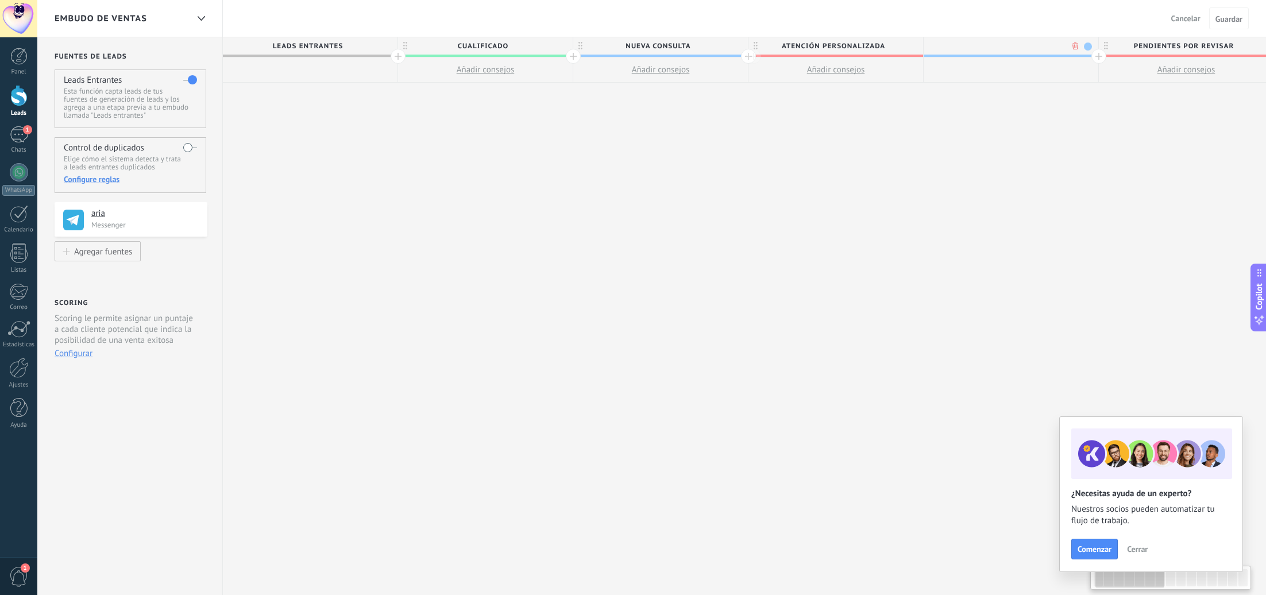
scroll to position [0, 85]
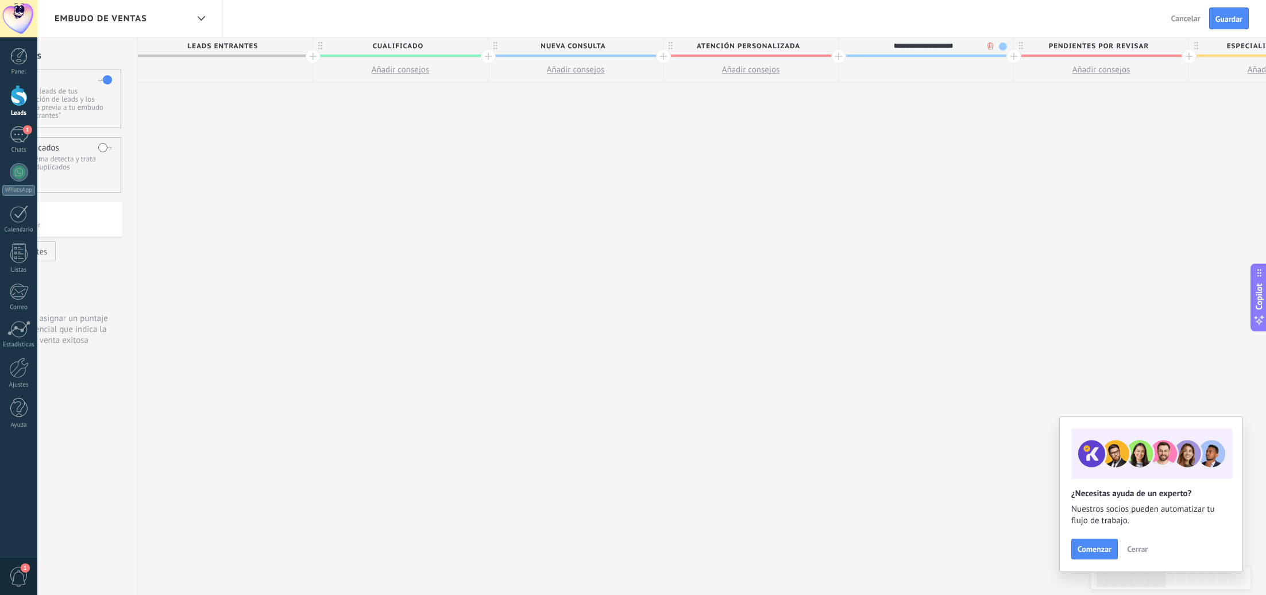
type input "**********"
click at [1004, 48] on span at bounding box center [1003, 47] width 8 height 8
click at [1013, 91] on span at bounding box center [1013, 96] width 10 height 11
click at [994, 46] on span "Información productos" at bounding box center [923, 46] width 169 height 18
click at [1000, 45] on span at bounding box center [1003, 47] width 8 height 8
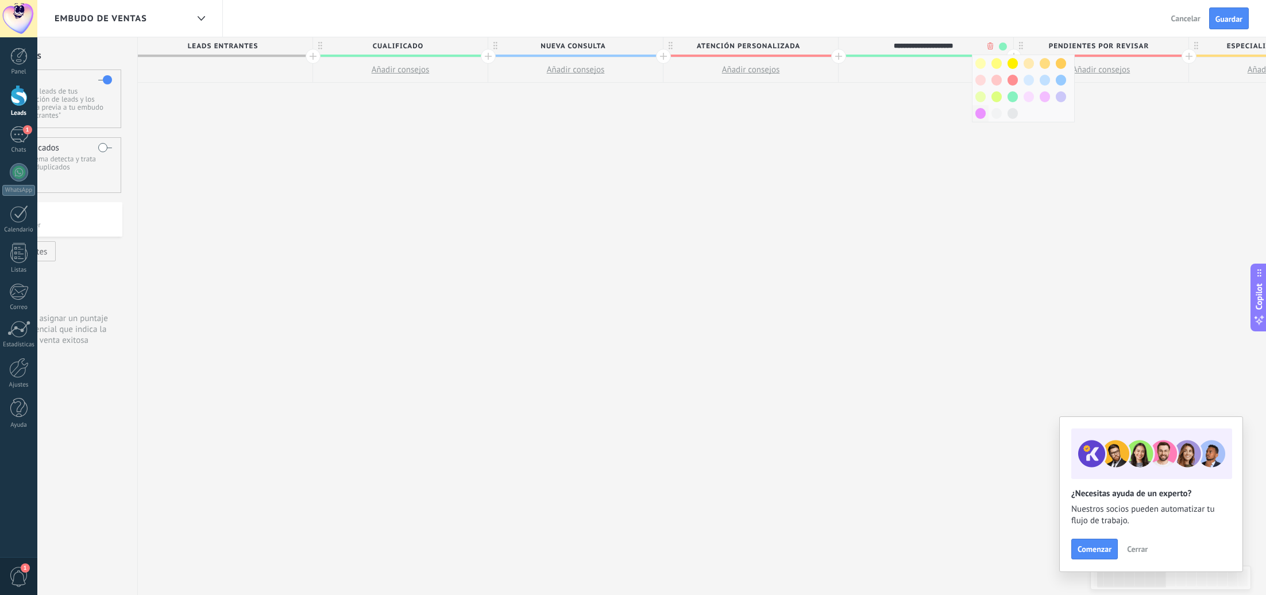
click at [974, 114] on div at bounding box center [981, 113] width 16 height 17
click at [1225, 19] on span "Guardar" at bounding box center [1229, 19] width 27 height 8
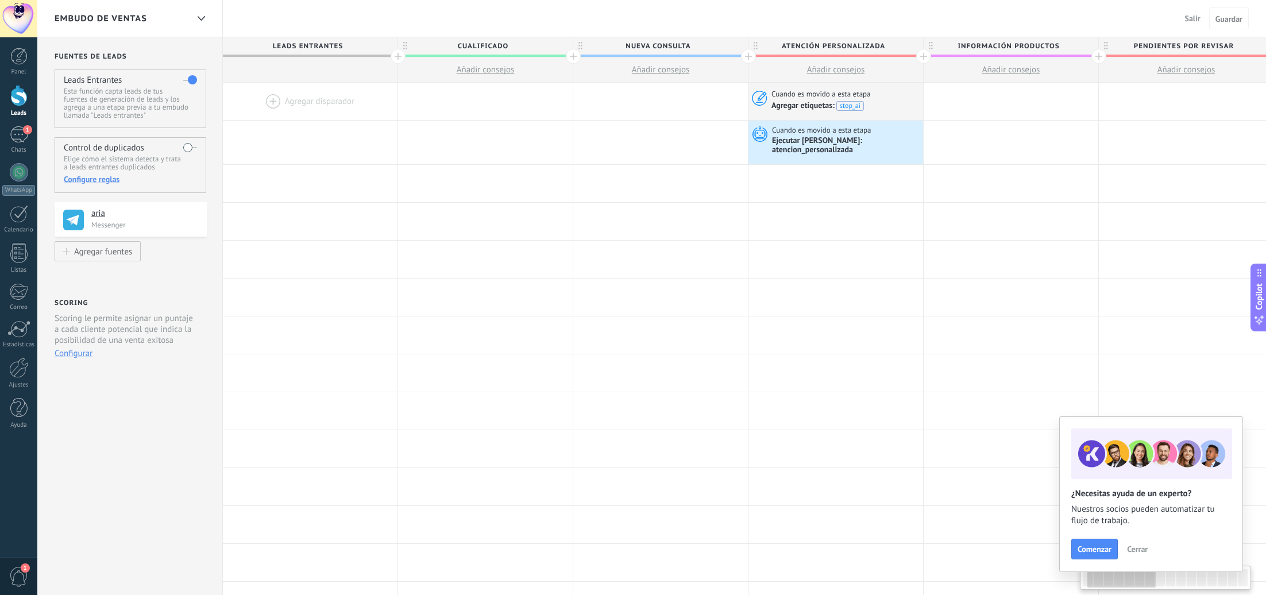
scroll to position [0, 85]
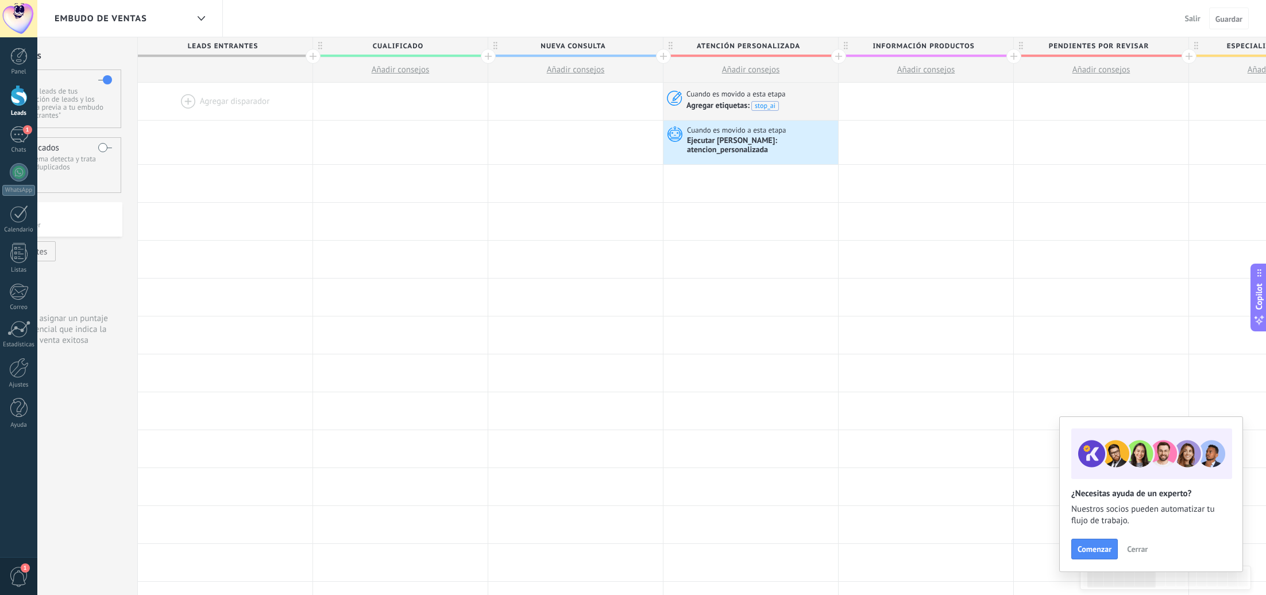
click at [14, 101] on div at bounding box center [18, 95] width 17 height 21
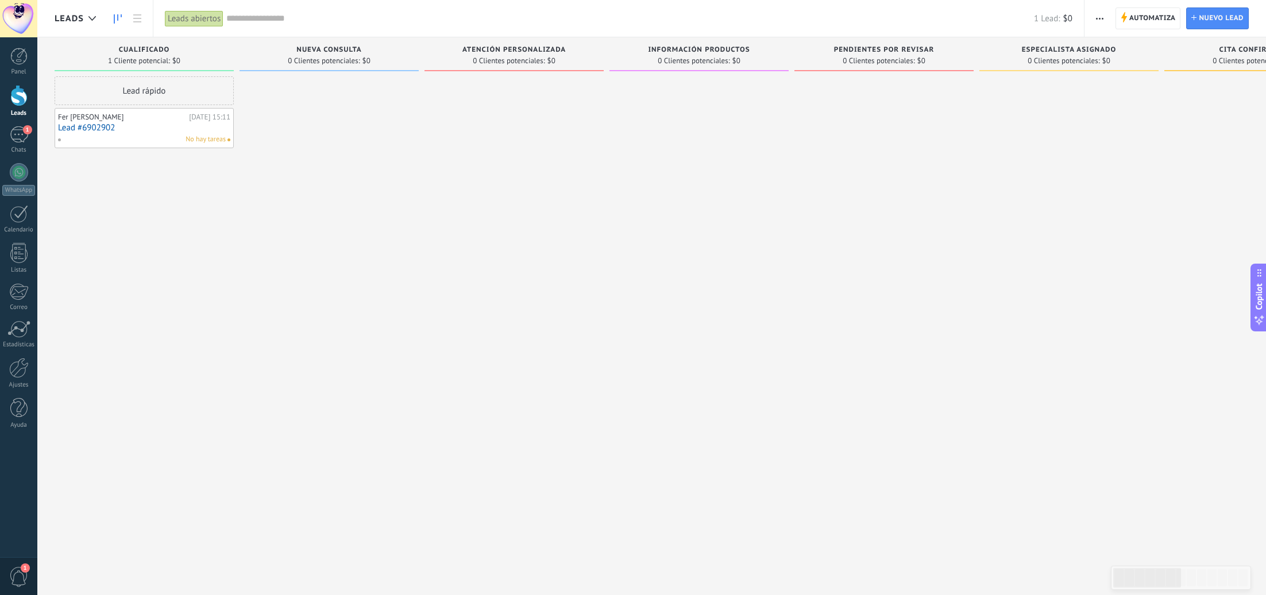
click at [159, 134] on div "No hay tareas" at bounding box center [141, 139] width 168 height 10
click at [15, 95] on div at bounding box center [18, 95] width 17 height 21
click at [125, 130] on link "Lead #6902902" at bounding box center [144, 128] width 172 height 10
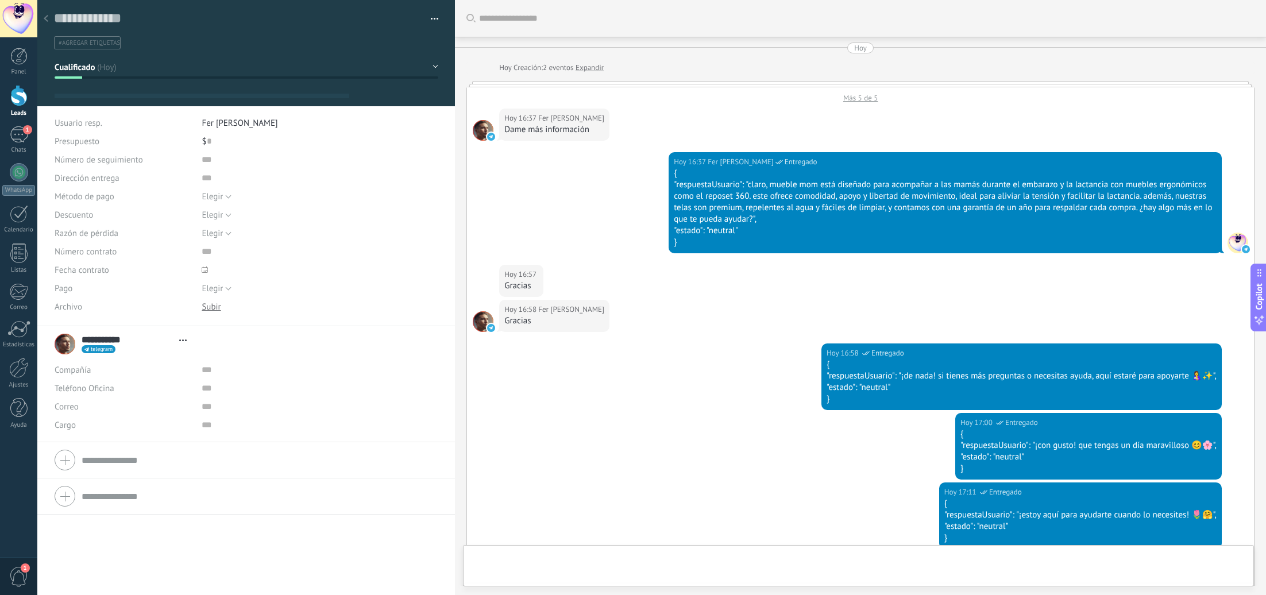
type textarea "**********"
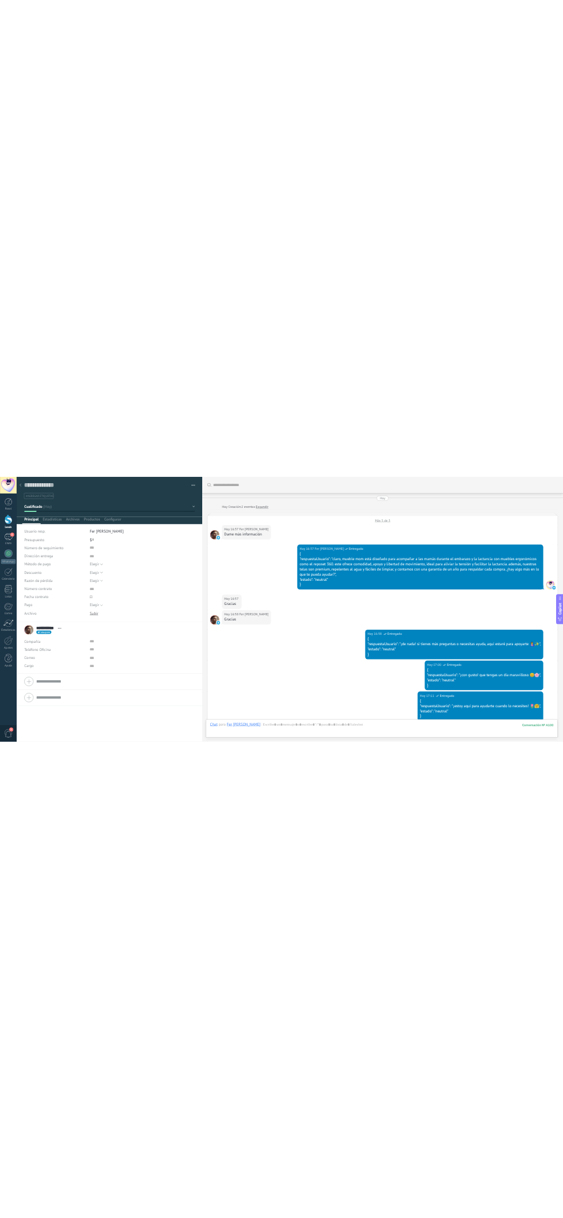
scroll to position [642, 0]
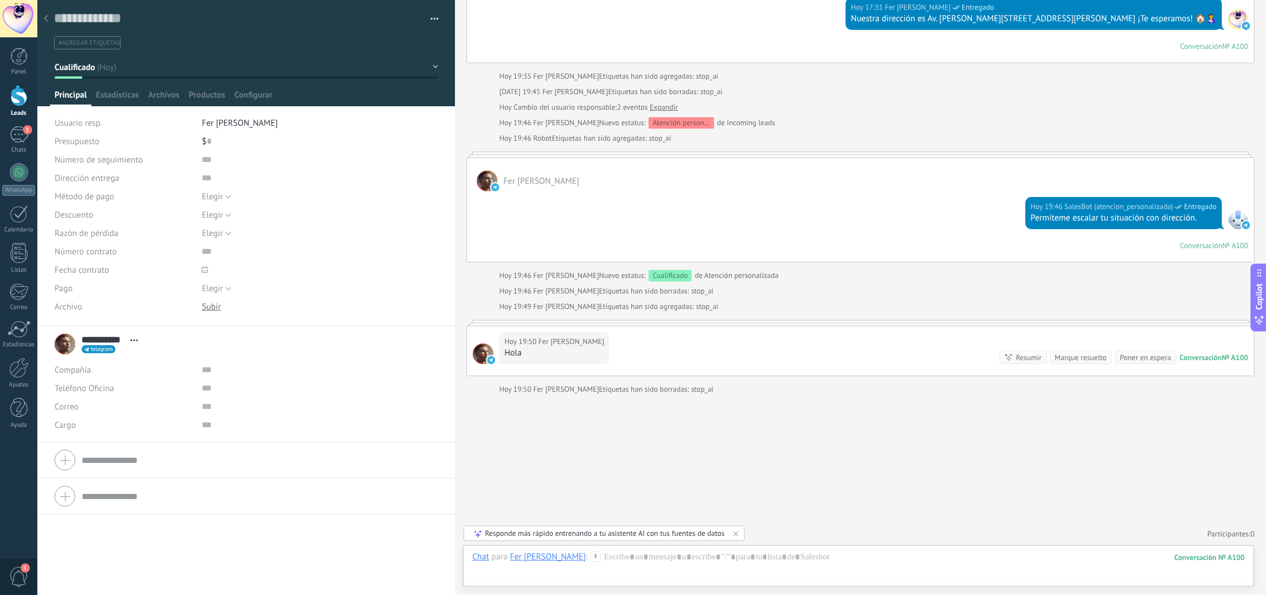
click at [50, 21] on div at bounding box center [46, 19] width 16 height 22
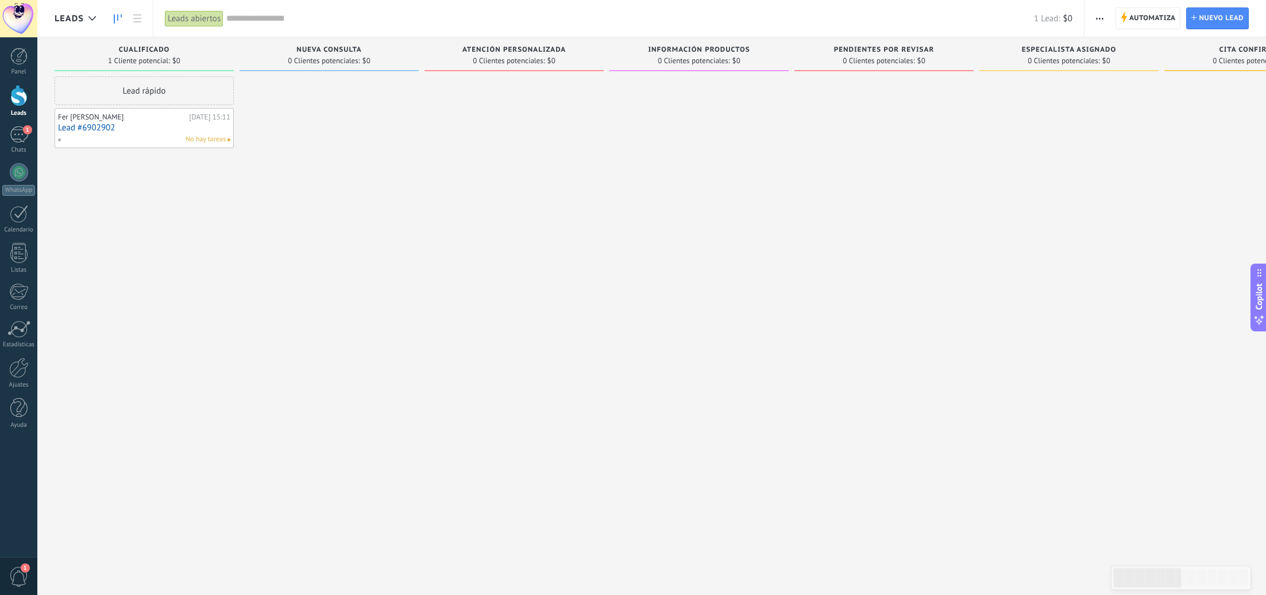
drag, startPoint x: 18, startPoint y: 101, endPoint x: 366, endPoint y: 154, distance: 352.2
click at [18, 101] on div at bounding box center [18, 95] width 17 height 21
click at [1160, 17] on span "Automatiza" at bounding box center [1152, 18] width 47 height 21
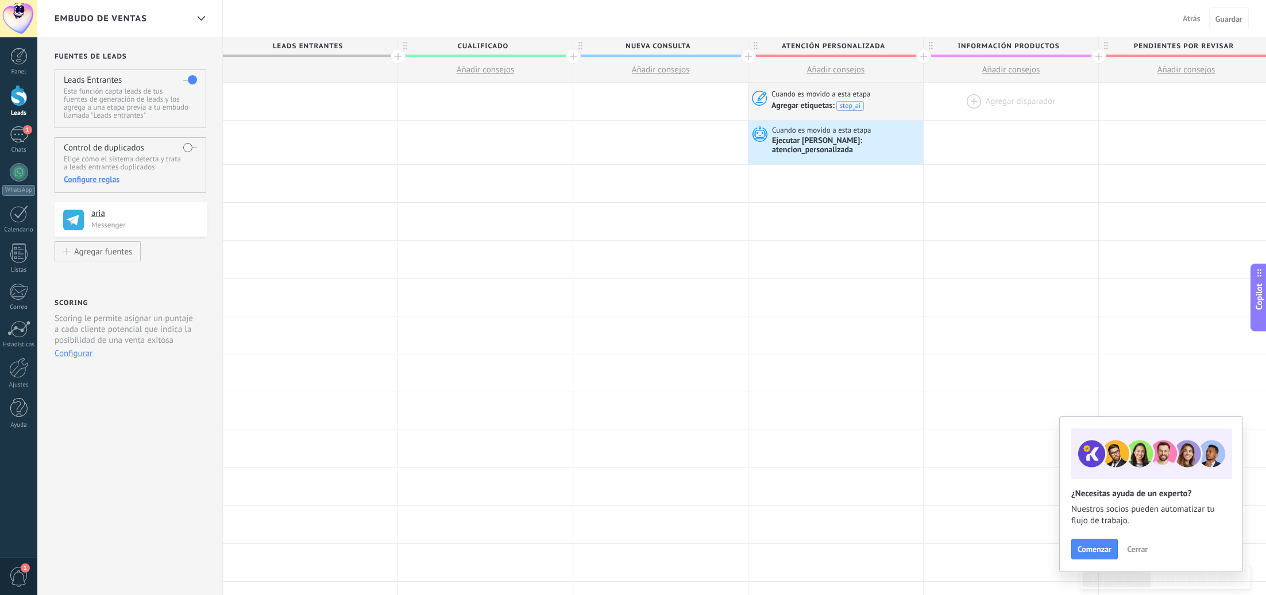
click at [993, 105] on div at bounding box center [1011, 101] width 175 height 37
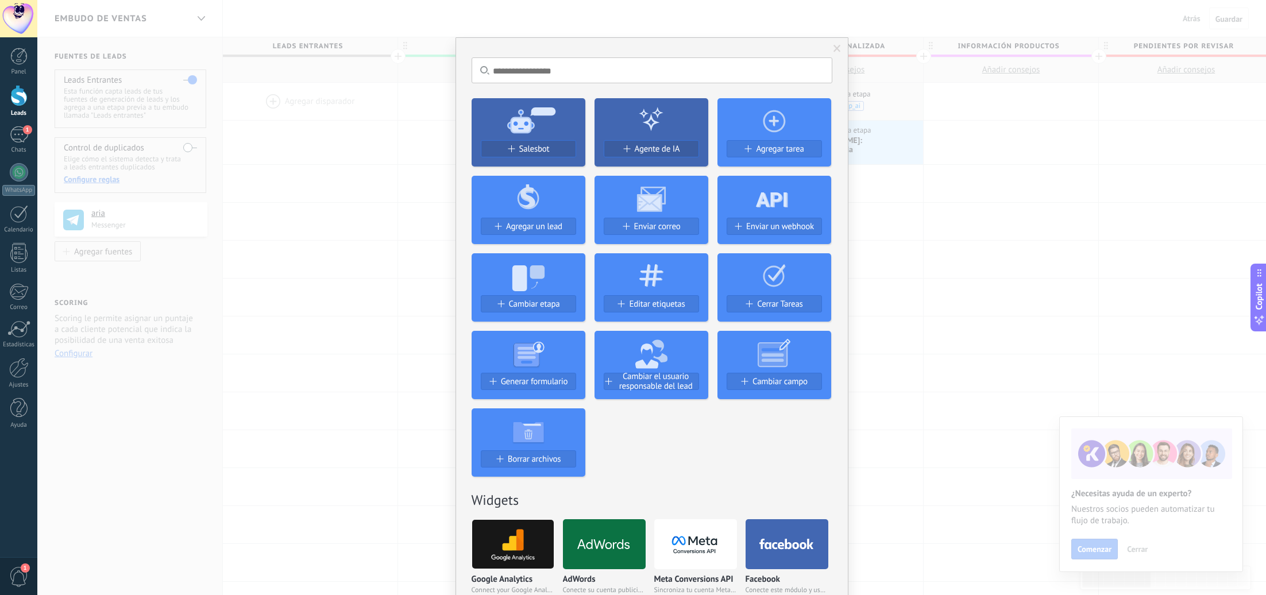
click at [558, 144] on button "Salesbot" at bounding box center [528, 148] width 95 height 17
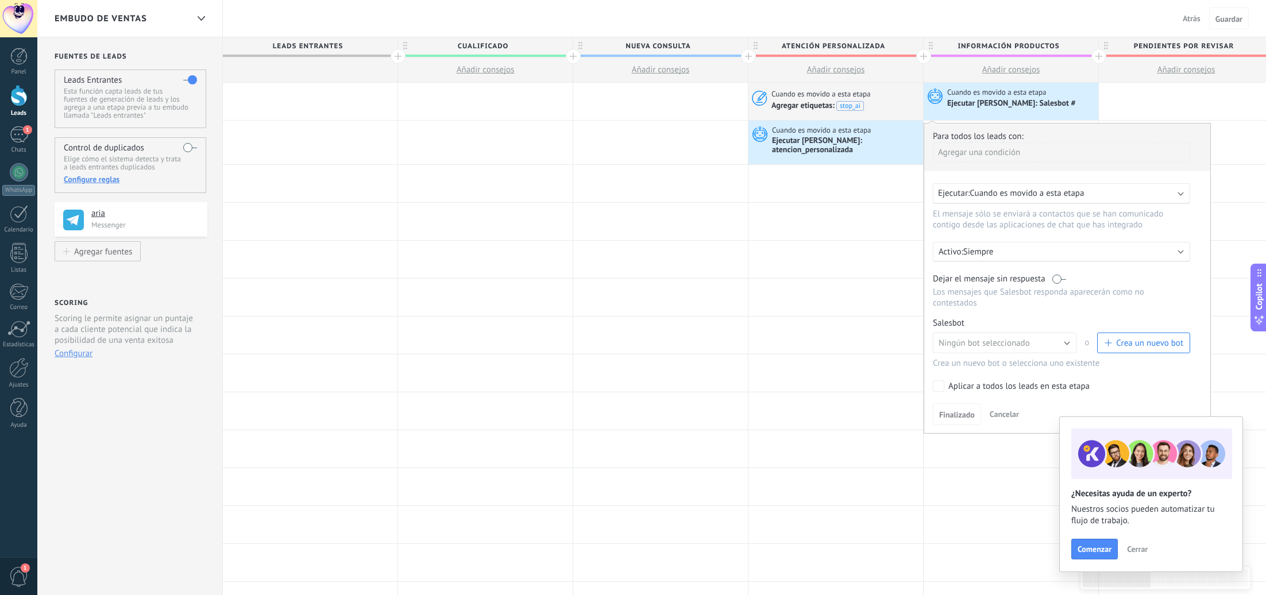
click at [1055, 287] on div "Dejar el mensaje sin respuesta Los mensajes que Salesbot responda aparecerán co…" at bounding box center [1061, 290] width 257 height 35
click at [1058, 282] on label at bounding box center [1059, 278] width 14 height 11
click at [1168, 359] on div "Ningún bot seleccionado atencion_personalizada Ningún bot seleccionado o Crea u…" at bounding box center [1061, 346] width 257 height 26
click at [1169, 353] on button "Crea un nuevo bot" at bounding box center [1143, 343] width 93 height 21
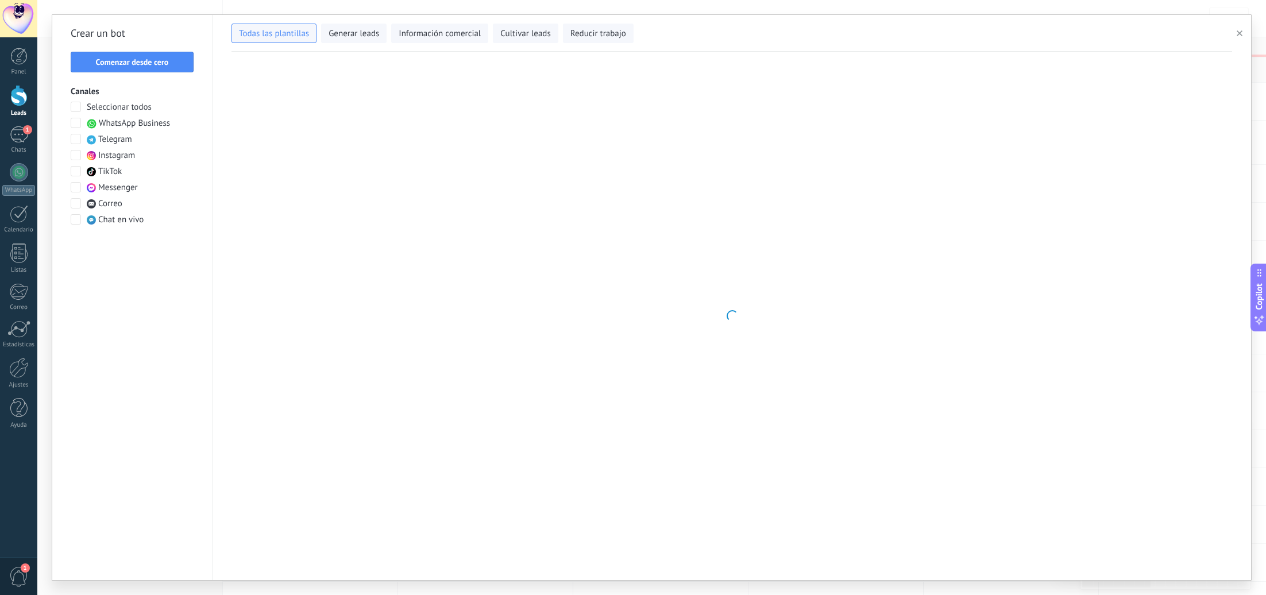
type input "**********"
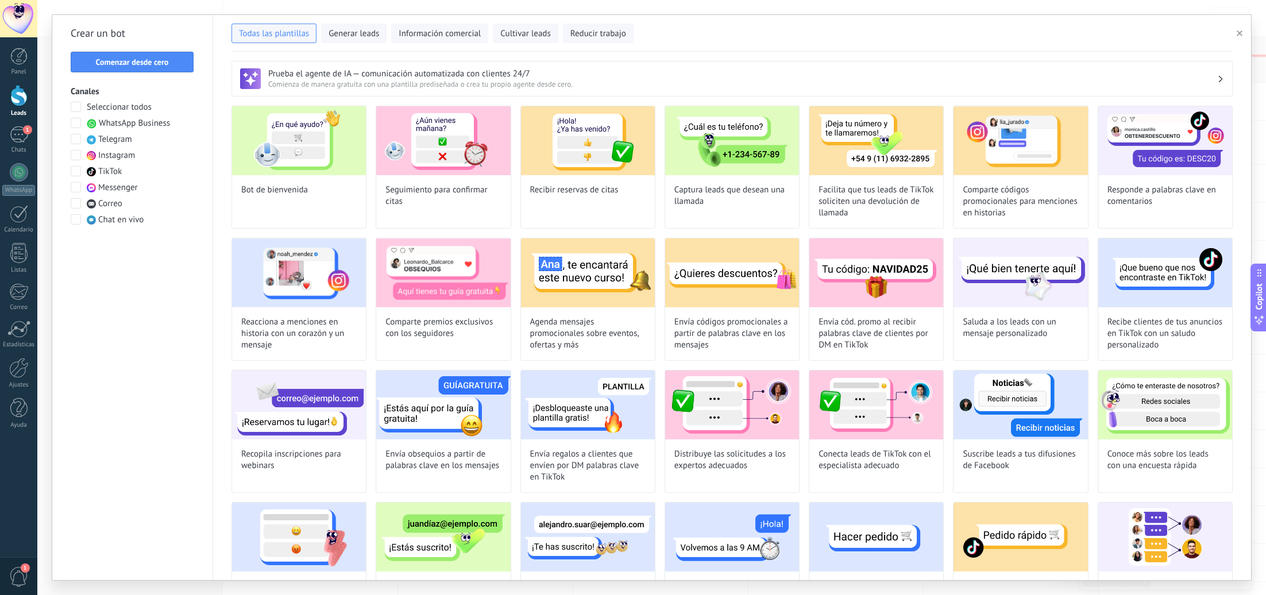
click at [164, 58] on span "Comenzar desde cero" at bounding box center [132, 62] width 73 height 8
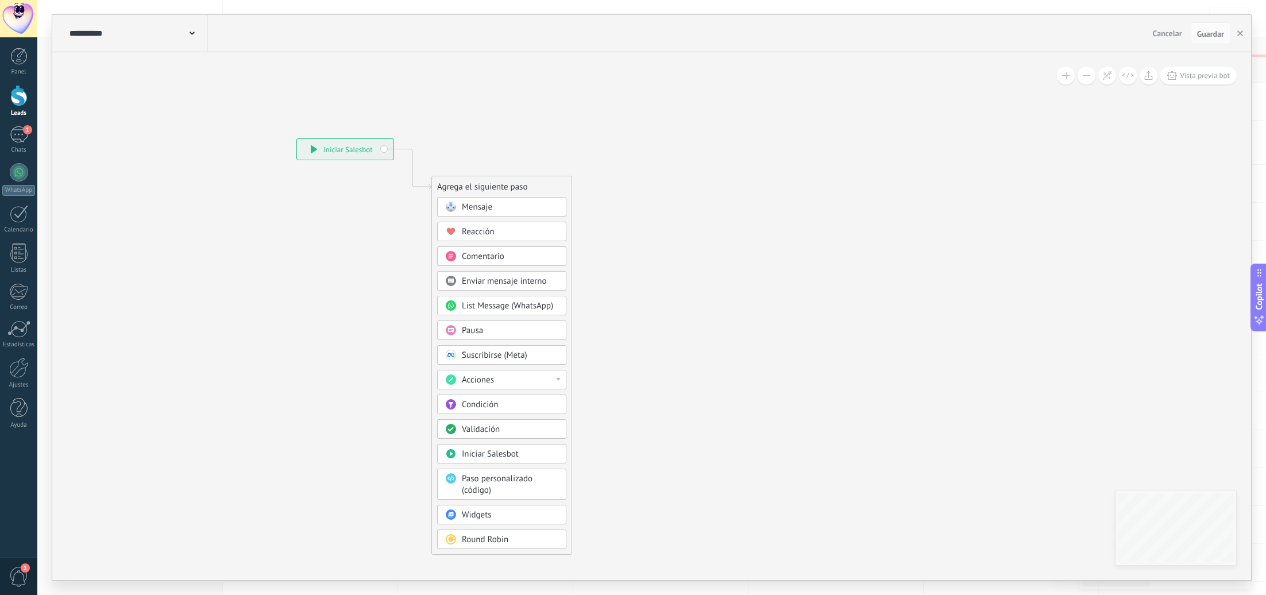
click at [192, 34] on use at bounding box center [192, 33] width 5 height 3
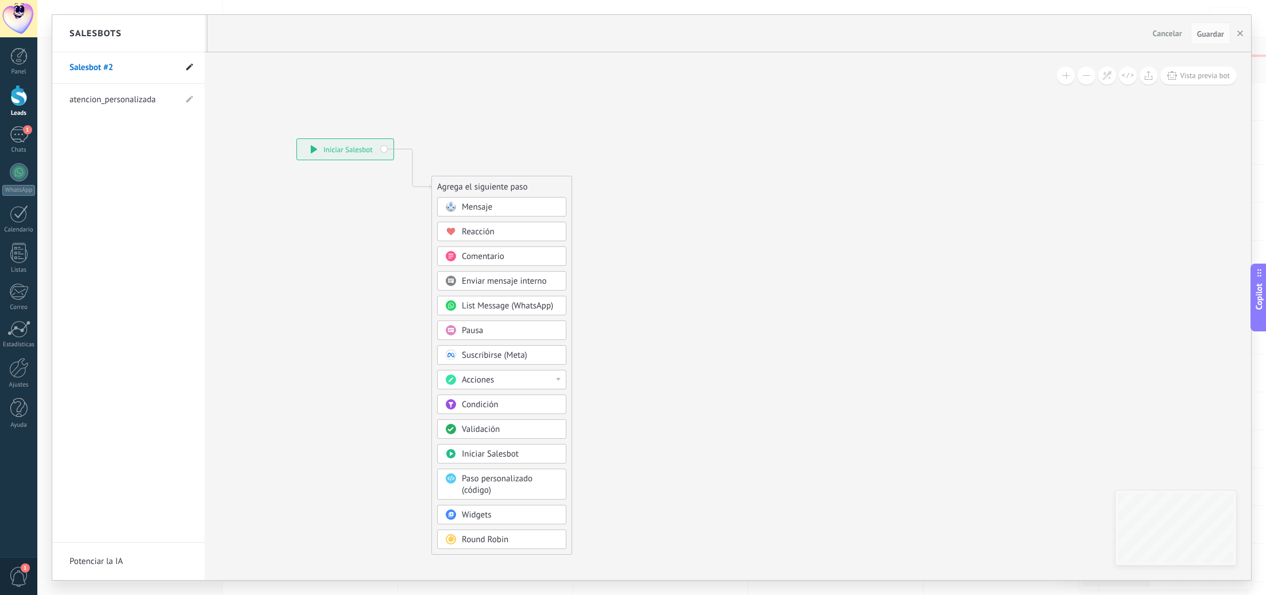
click at [187, 67] on icon at bounding box center [189, 67] width 7 height 7
click at [125, 69] on input "**********" at bounding box center [111, 68] width 82 height 18
type input "**********"
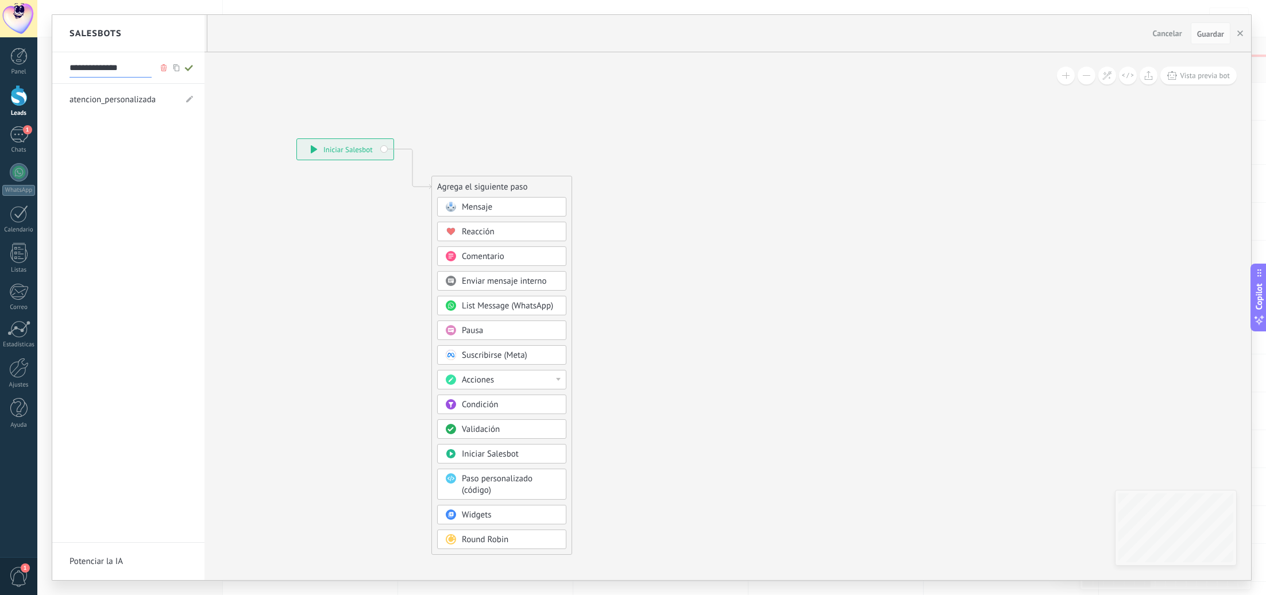
click at [190, 67] on use at bounding box center [188, 68] width 8 height 6
type input "**********"
click at [507, 202] on div at bounding box center [651, 297] width 1199 height 565
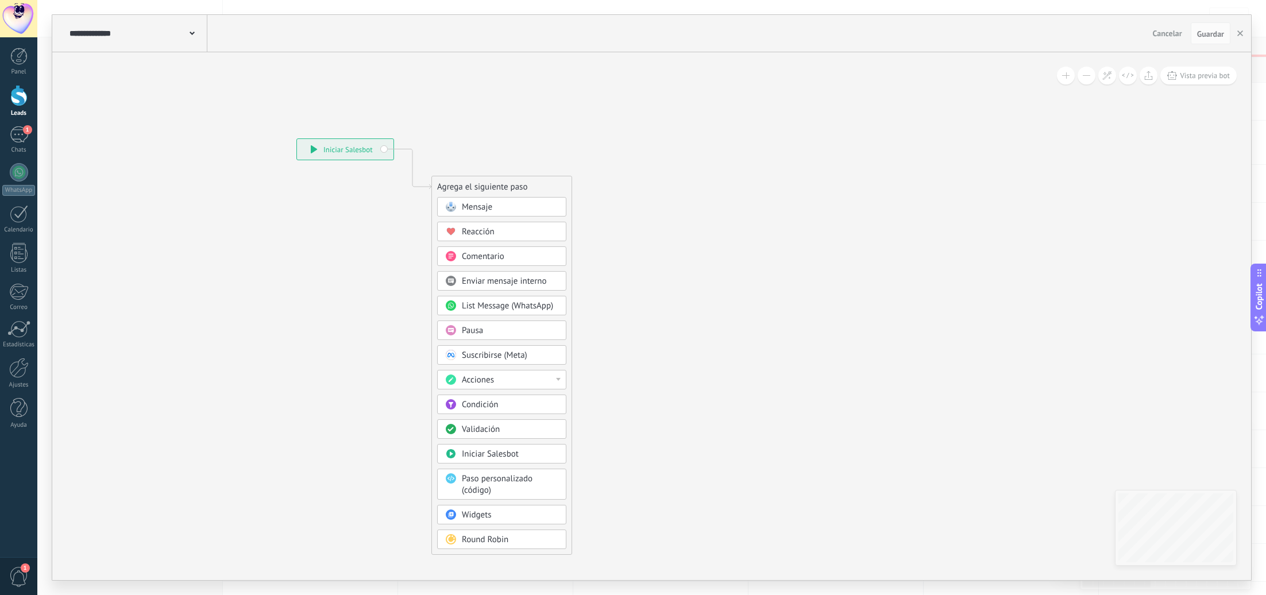
click at [504, 203] on div "Mensaje" at bounding box center [510, 207] width 97 height 11
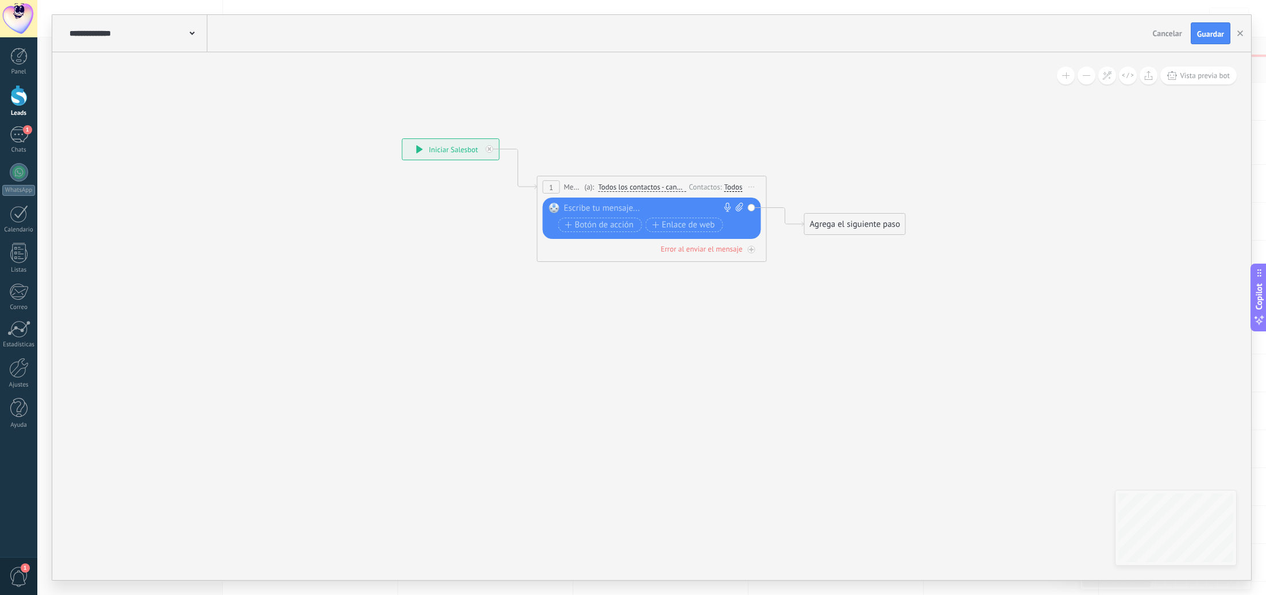
click at [751, 186] on span "Iniciar vista previa aquí Cambiar nombre Duplicar Borrar" at bounding box center [752, 187] width 18 height 17
click at [777, 201] on div "Iniciar vista previa aquí" at bounding box center [804, 204] width 114 height 20
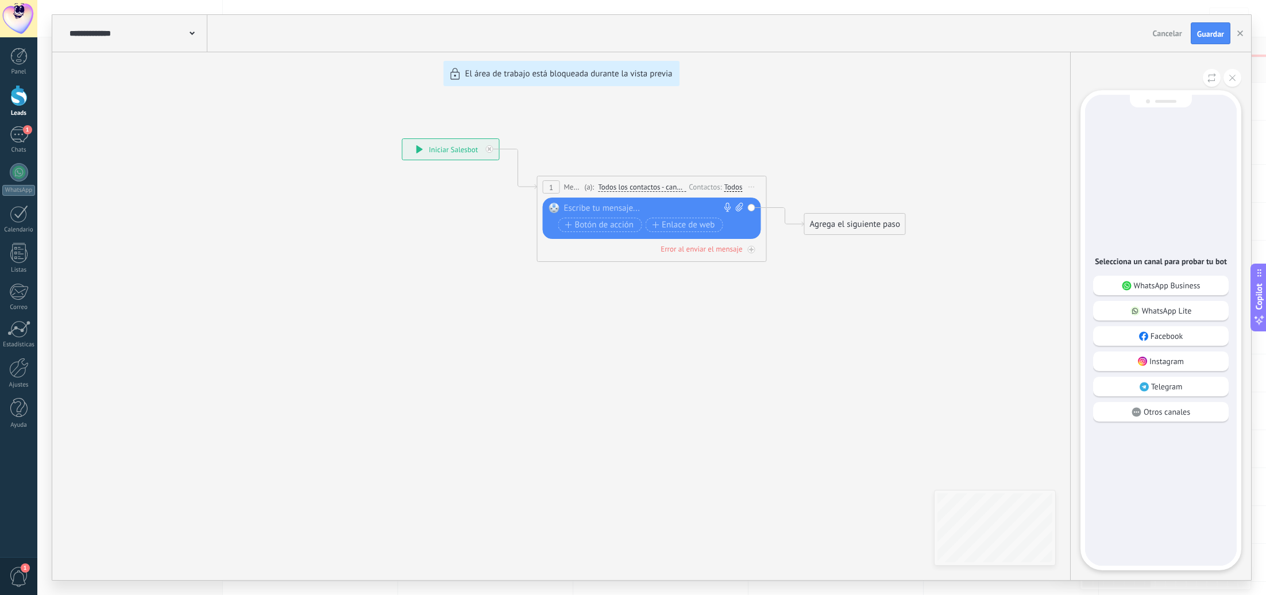
click at [748, 188] on div "**********" at bounding box center [651, 297] width 1199 height 565
click at [750, 186] on div "**********" at bounding box center [651, 297] width 1199 height 565
click at [1239, 74] on button at bounding box center [1233, 78] width 18 height 18
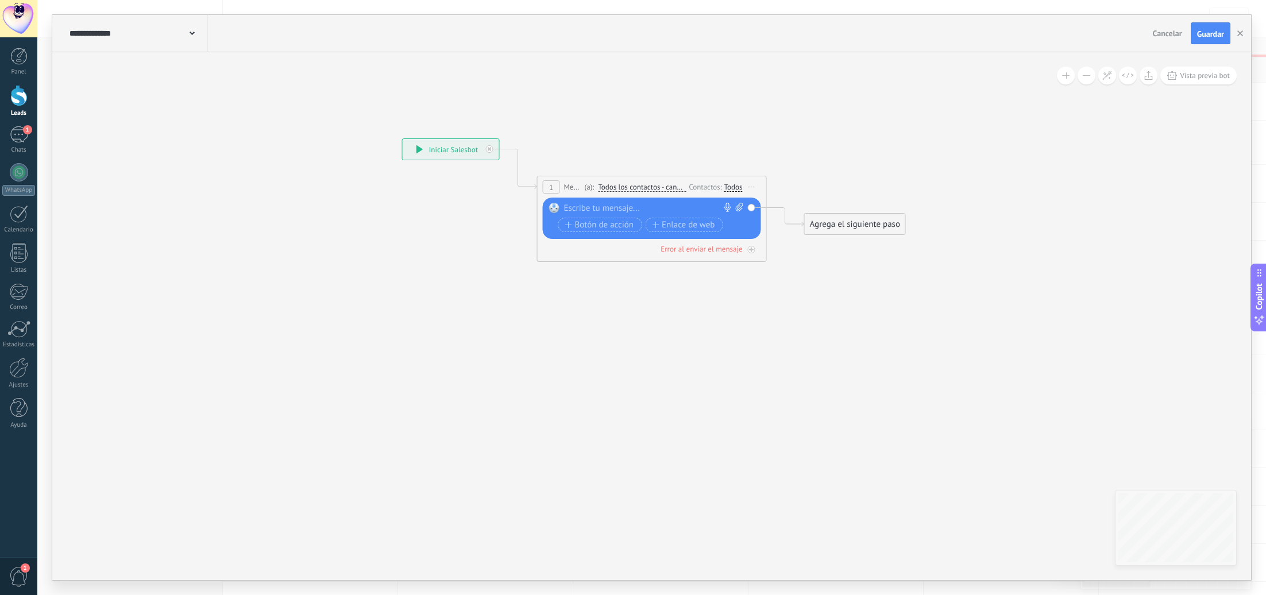
click at [751, 187] on icon at bounding box center [752, 187] width 6 height 1
click at [791, 163] on icon at bounding box center [634, 192] width 1039 height 683
click at [733, 183] on div "Si nunca ha escrito en un canal: Intente enviar un mensaje Ninguno aria Todos" at bounding box center [733, 188] width 18 height 11
click at [734, 191] on div "Todos" at bounding box center [733, 187] width 18 height 9
click at [761, 200] on div "Intente enviar un mensaje" at bounding box center [792, 201] width 100 height 10
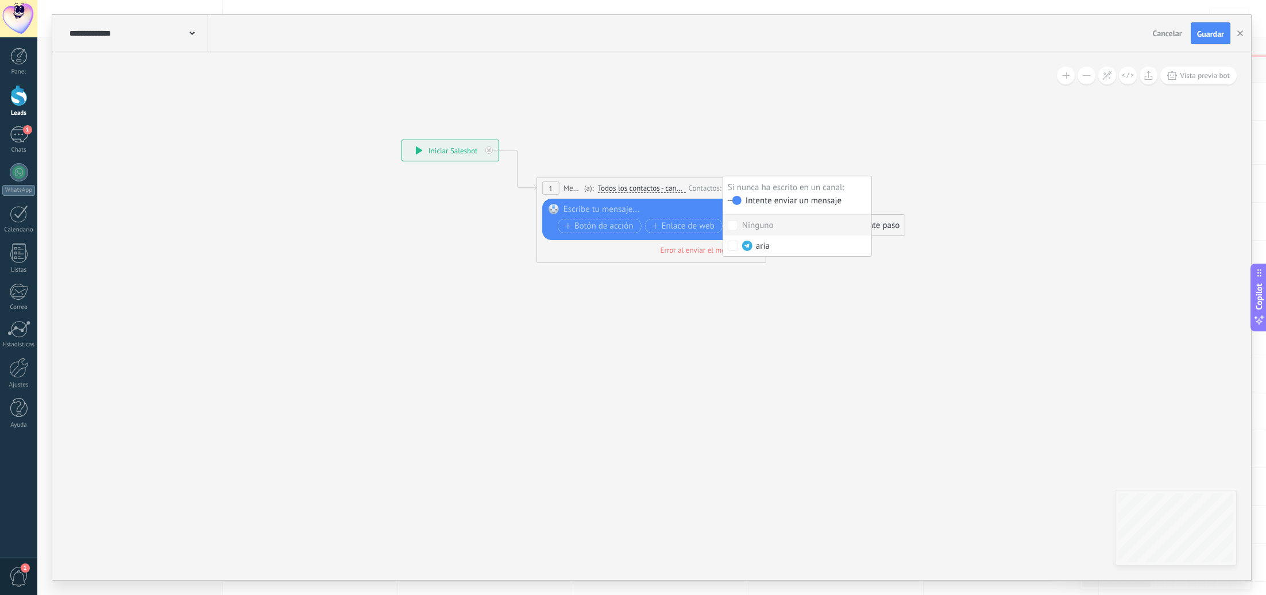
click at [634, 116] on icon at bounding box center [633, 193] width 1039 height 683
click at [608, 207] on div at bounding box center [649, 209] width 171 height 11
click at [624, 209] on div "**********" at bounding box center [654, 209] width 180 height 11
click at [0, 0] on div "*****" at bounding box center [0, 0] width 0 height 0
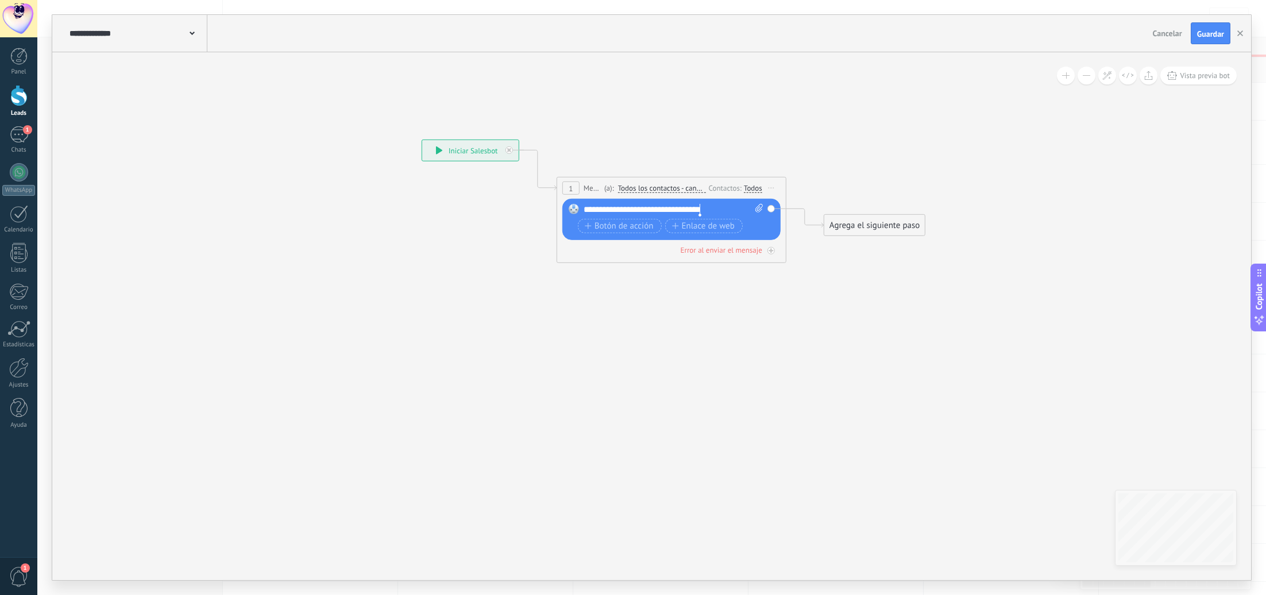
click at [701, 210] on div "**********" at bounding box center [674, 209] width 180 height 11
click at [0, 0] on span "*" at bounding box center [0, 0] width 0 height 0
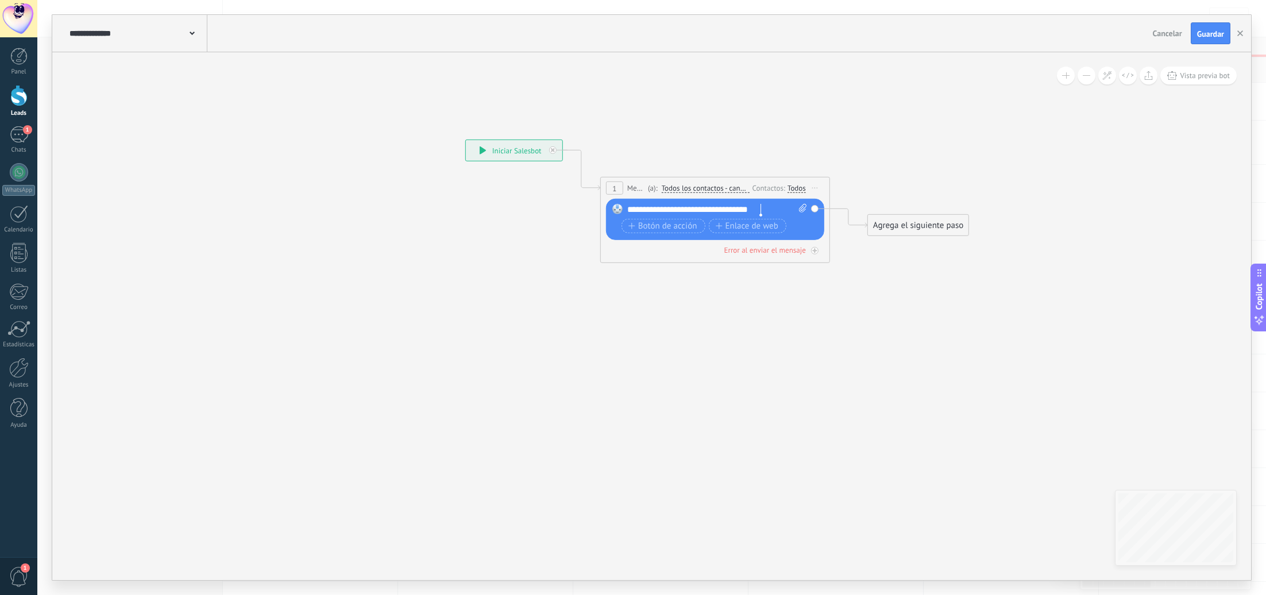
click at [897, 229] on div "Agrega el siguiente paso" at bounding box center [918, 225] width 101 height 19
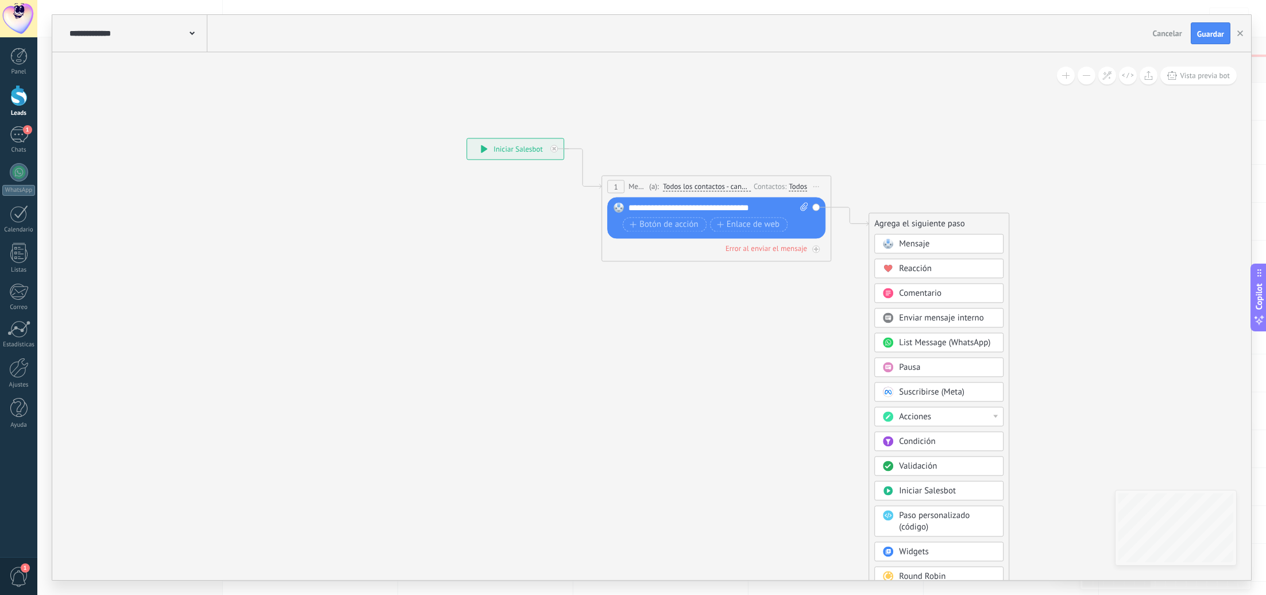
click at [955, 364] on div "Pausa" at bounding box center [947, 367] width 97 height 11
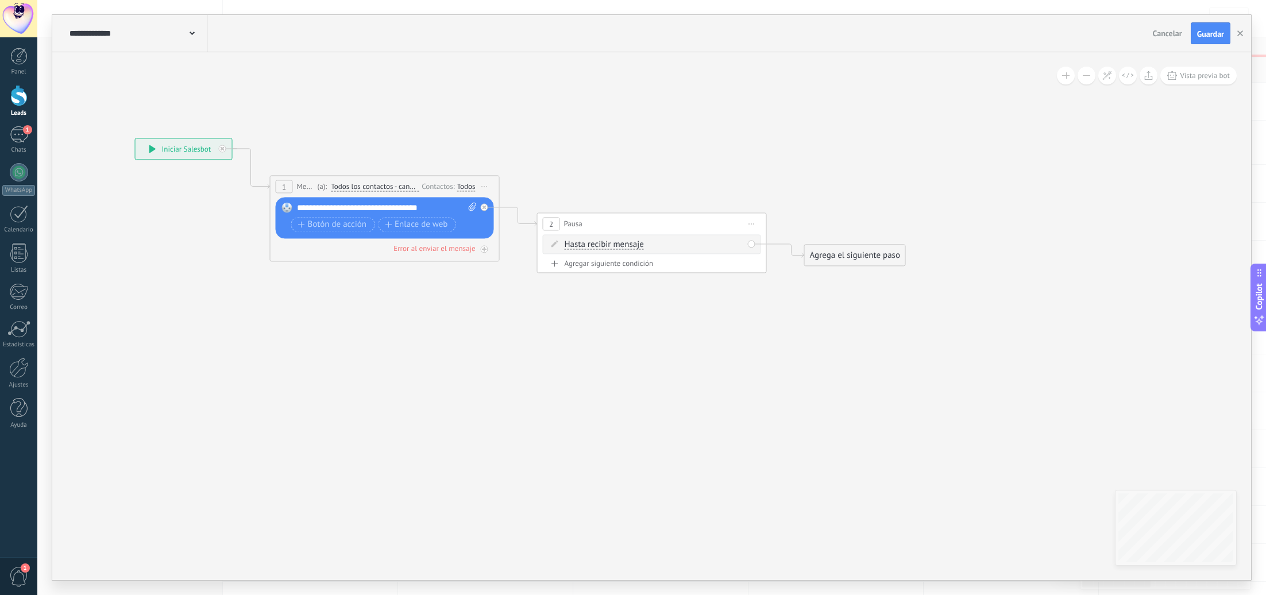
click at [637, 247] on span "Hasta recibir mensaje" at bounding box center [604, 244] width 79 height 9
click at [637, 247] on button "Hasta recibir mensaje" at bounding box center [631, 244] width 144 height 21
click at [614, 263] on span "Temporizador" at bounding box center [621, 265] width 139 height 11
click at [653, 245] on input "*" at bounding box center [649, 245] width 5 height 9
drag, startPoint x: 656, startPoint y: 244, endPoint x: 649, endPoint y: 242, distance: 7.0
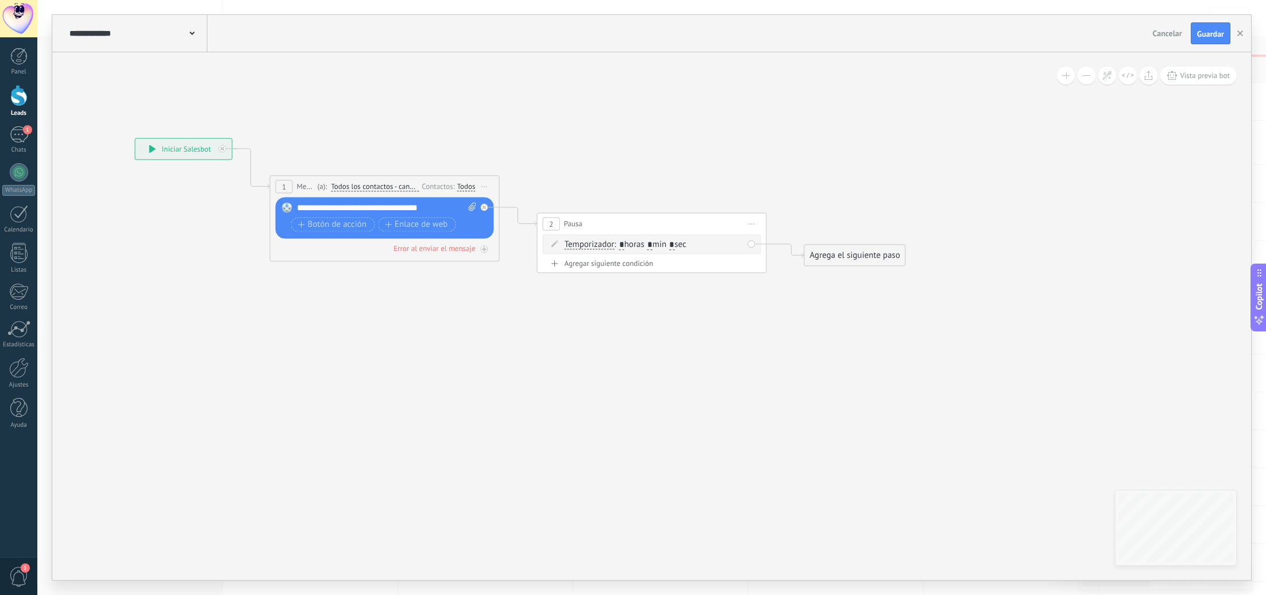
click at [649, 242] on span ": * horas * min * sec" at bounding box center [650, 244] width 72 height 11
type input "*"
drag, startPoint x: 685, startPoint y: 245, endPoint x: 675, endPoint y: 244, distance: 10.4
click at [675, 244] on span ": * horas * min * sec" at bounding box center [650, 244] width 72 height 11
type input "*"
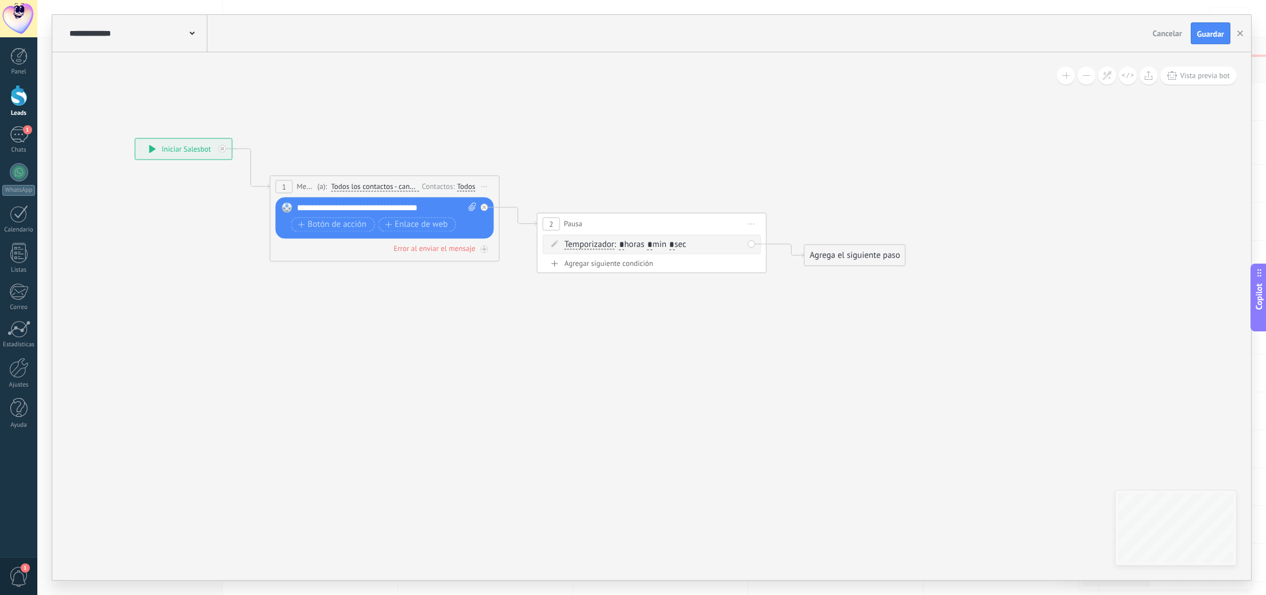
click at [812, 209] on icon at bounding box center [501, 206] width 1306 height 710
click at [862, 261] on div "Agrega el siguiente paso" at bounding box center [855, 255] width 101 height 19
click at [865, 273] on span "Mensaje" at bounding box center [850, 275] width 30 height 11
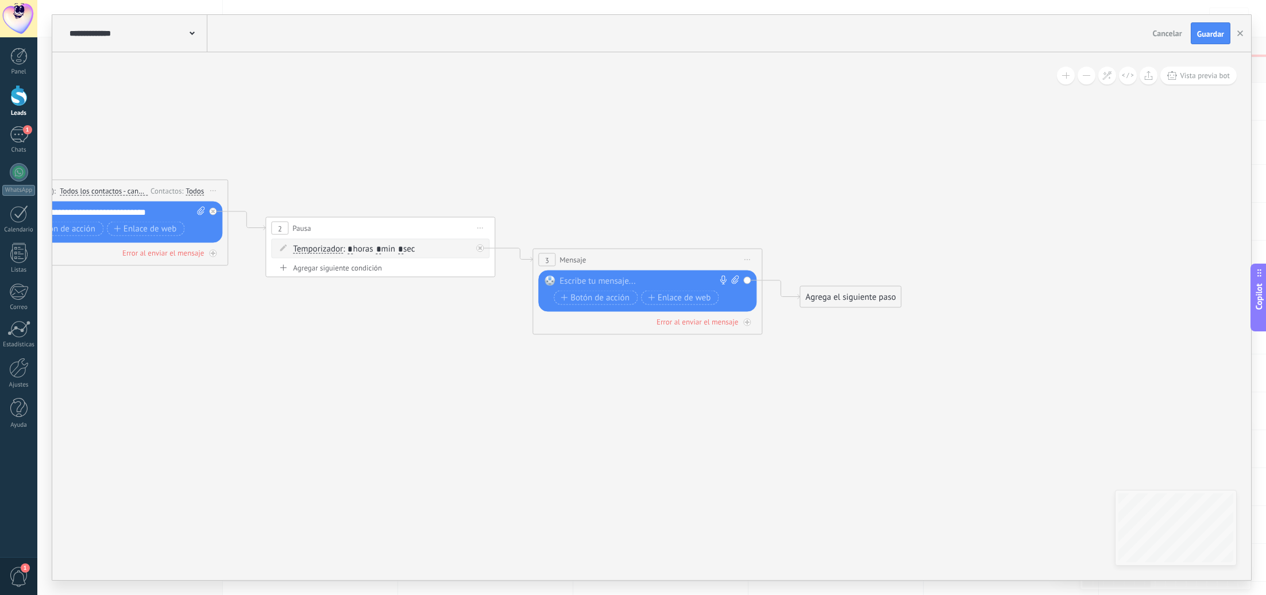
click at [746, 279] on div "Reemplazar Quitar Convertir a mensaje de voz Arrastre la imagen aquí para adjun…" at bounding box center [647, 291] width 218 height 41
click at [747, 259] on span "Iniciar vista previa aquí Cambiar nombre Duplicar Borrar" at bounding box center [747, 260] width 18 height 17
drag, startPoint x: 690, startPoint y: 223, endPoint x: 667, endPoint y: 245, distance: 31.7
click at [690, 223] on icon at bounding box center [363, 238] width 1574 height 767
click at [628, 276] on div at bounding box center [645, 281] width 171 height 11
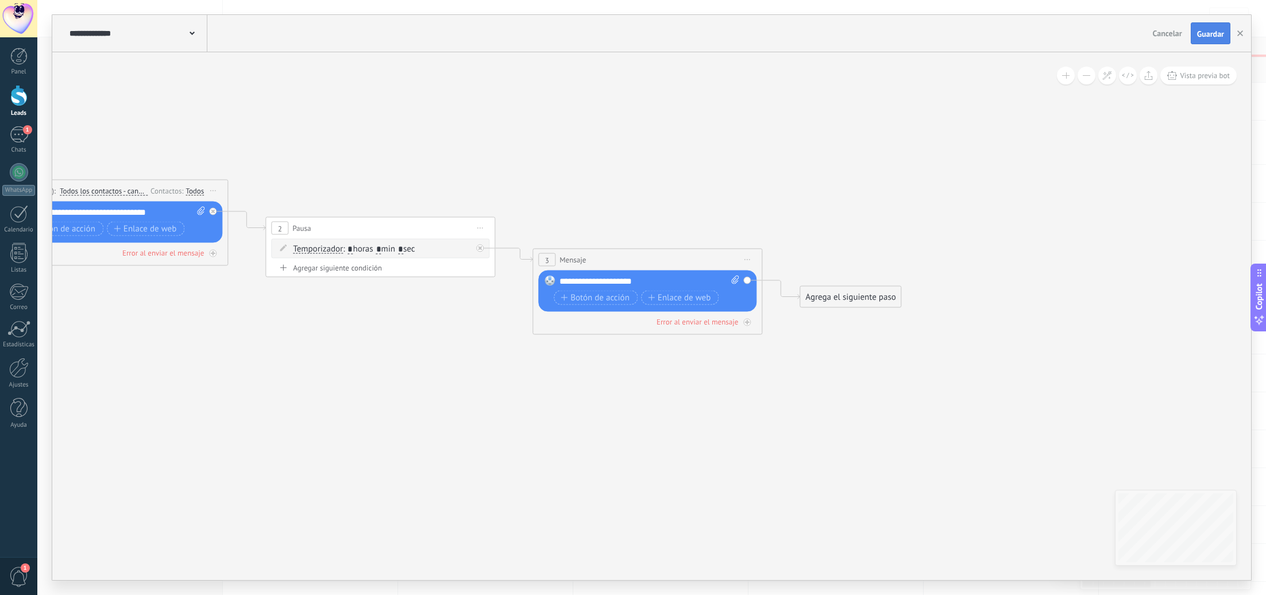
click at [1204, 31] on span "Guardar" at bounding box center [1210, 34] width 27 height 8
click at [1240, 33] on use "button" at bounding box center [1240, 33] width 6 height 6
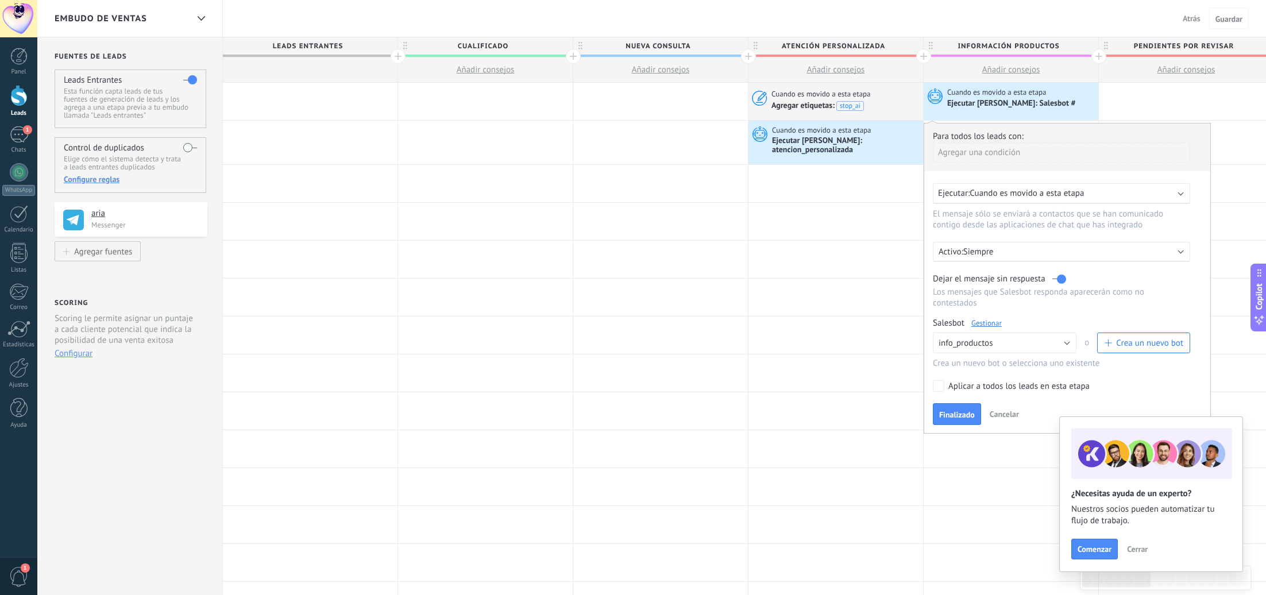
click at [959, 419] on span "Finalizado" at bounding box center [957, 415] width 36 height 8
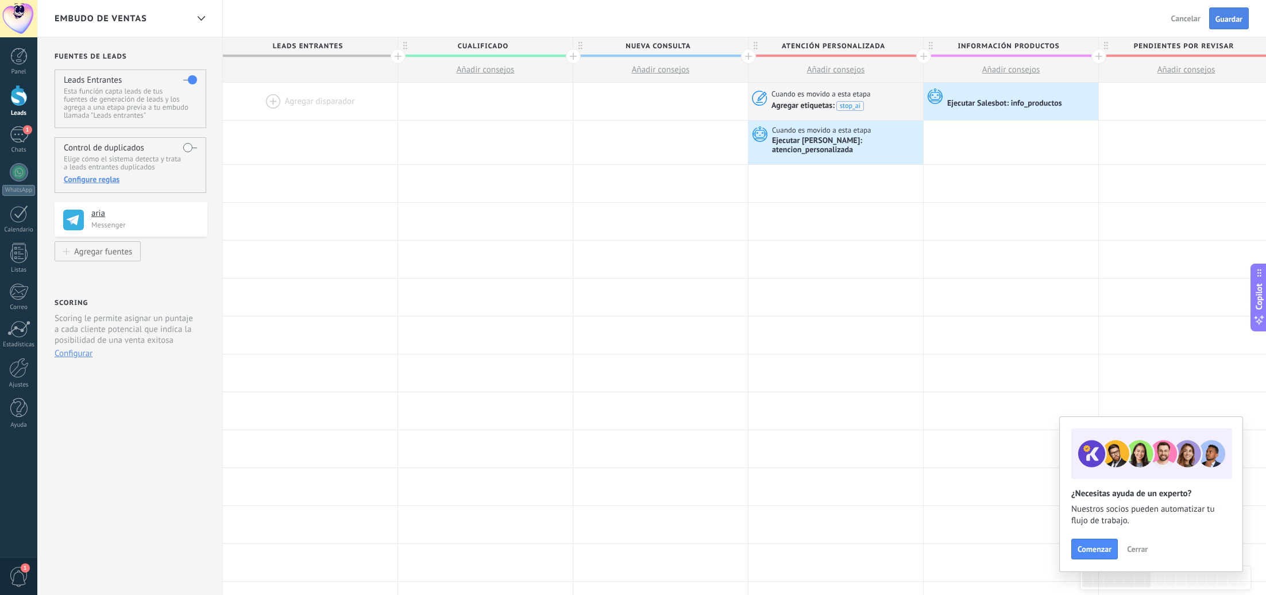
click at [1227, 16] on span "Guardar" at bounding box center [1229, 19] width 27 height 8
click at [17, 98] on div at bounding box center [18, 95] width 17 height 21
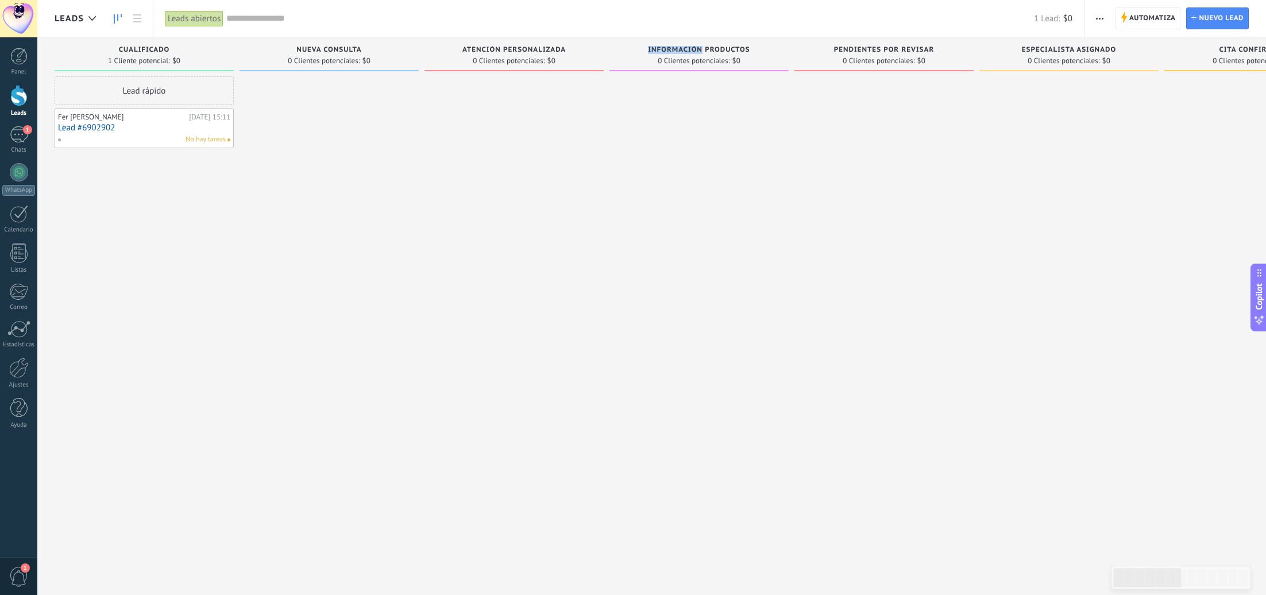
click at [684, 36] on div "1 Lead: $0" at bounding box center [649, 18] width 846 height 37
click at [721, 48] on span "Información productos" at bounding box center [699, 50] width 102 height 8
type textarea "**********"
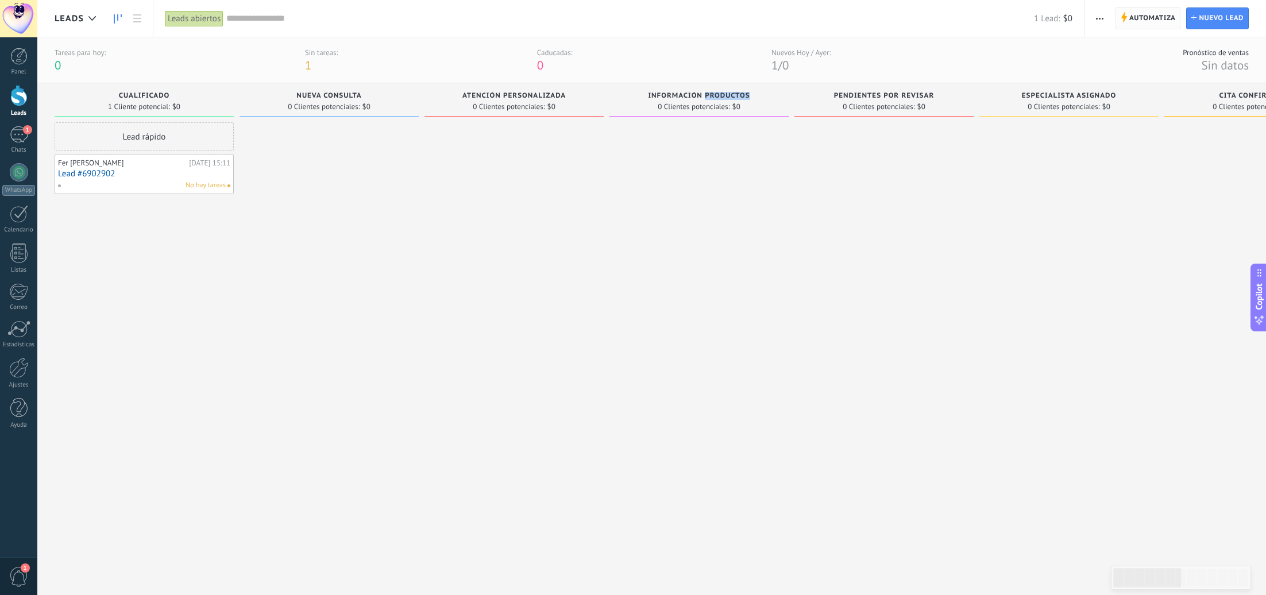
click at [1147, 21] on span "Automatiza" at bounding box center [1152, 18] width 47 height 21
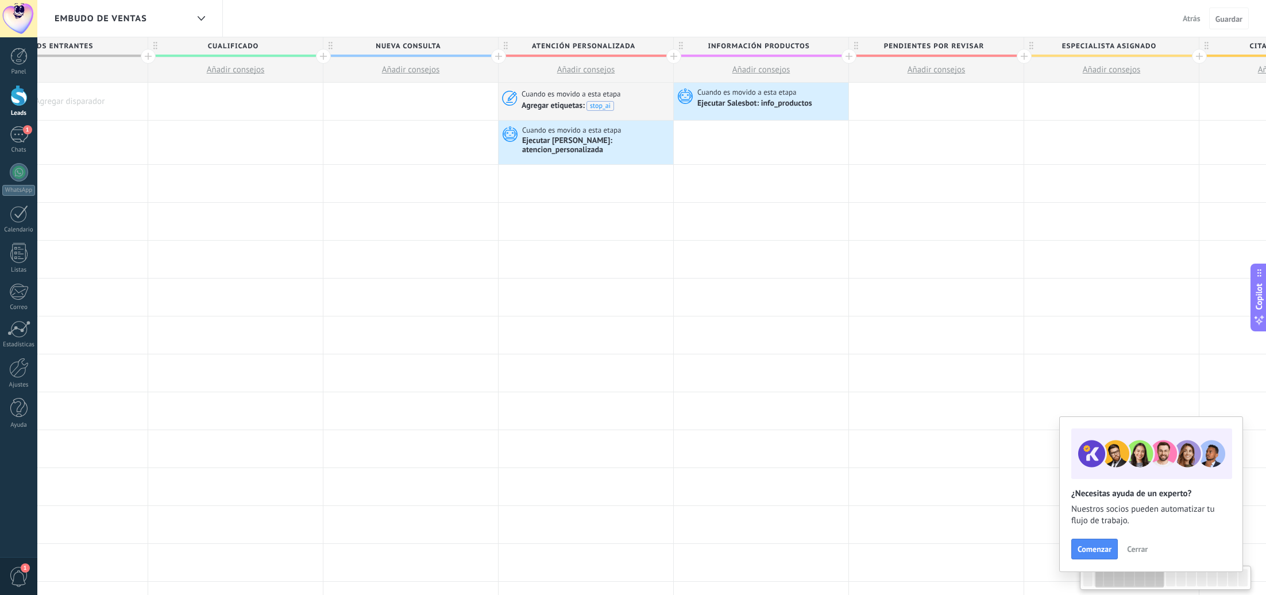
scroll to position [0, 263]
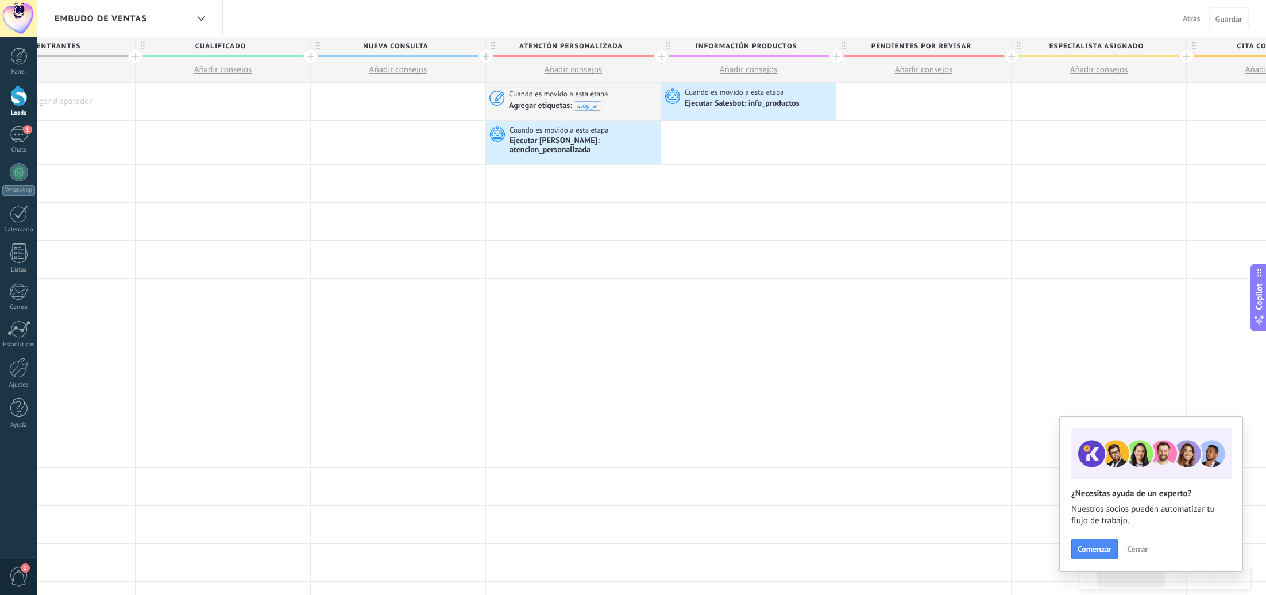
click at [838, 56] on div at bounding box center [836, 56] width 15 height 15
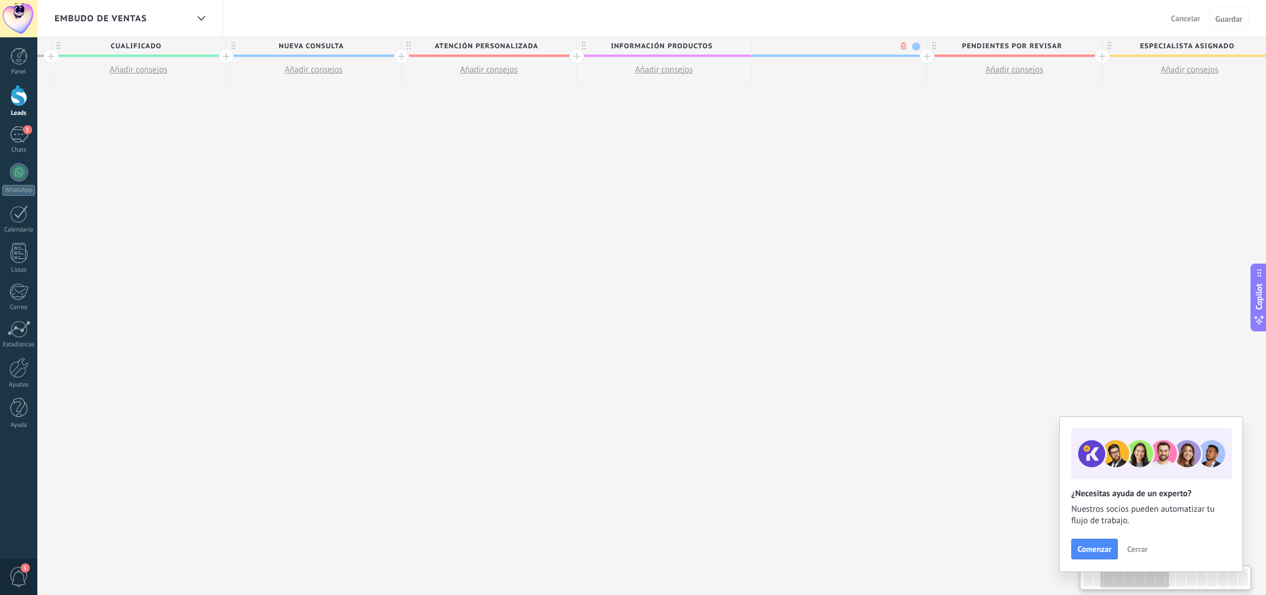
scroll to position [0, 348]
click at [827, 44] on input "**********" at bounding box center [836, 45] width 152 height 17
type input "**********"
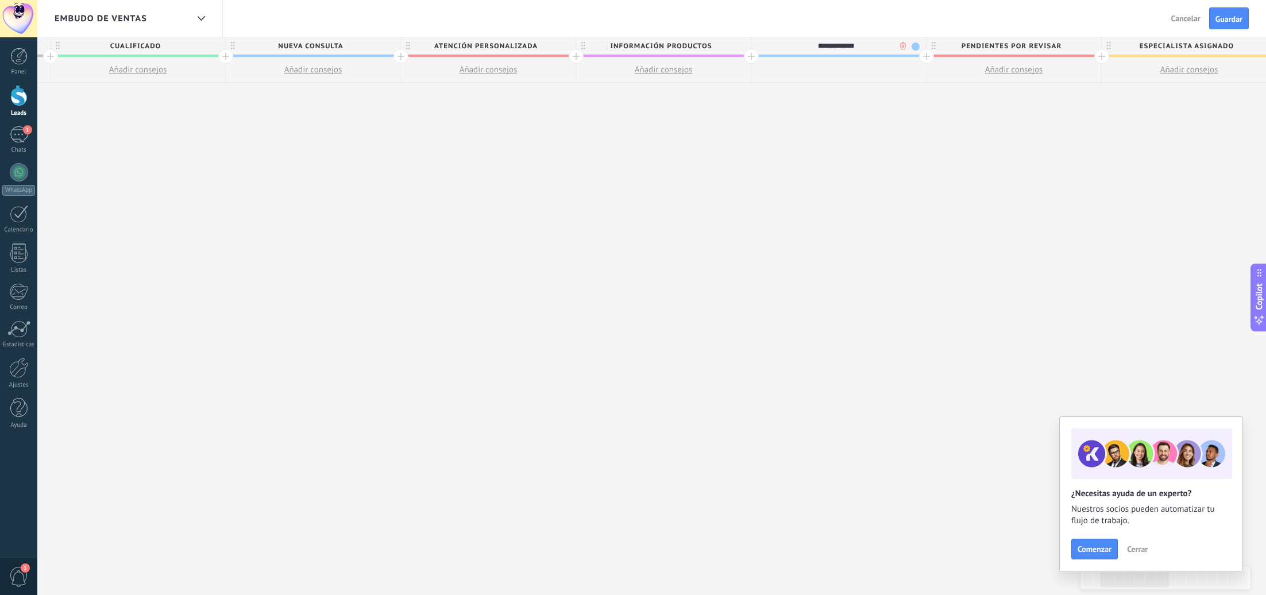
click at [927, 57] on div at bounding box center [926, 56] width 15 height 15
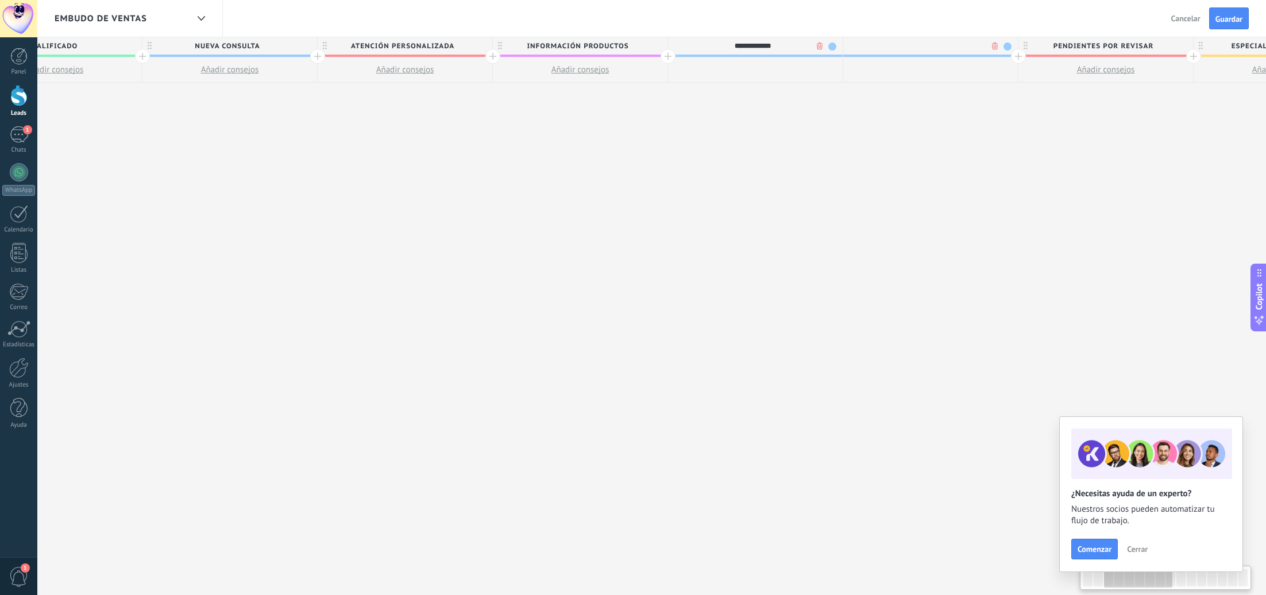
scroll to position [0, 433]
type input "**********"
click at [1224, 17] on span "Guardar" at bounding box center [1229, 19] width 27 height 8
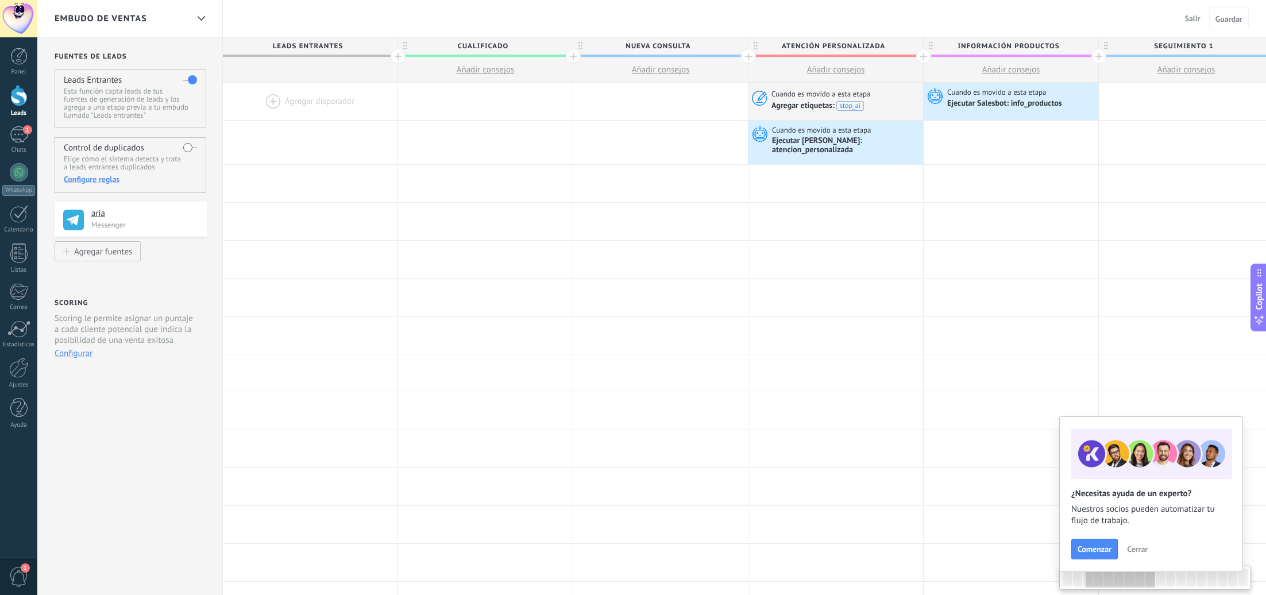
scroll to position [0, 433]
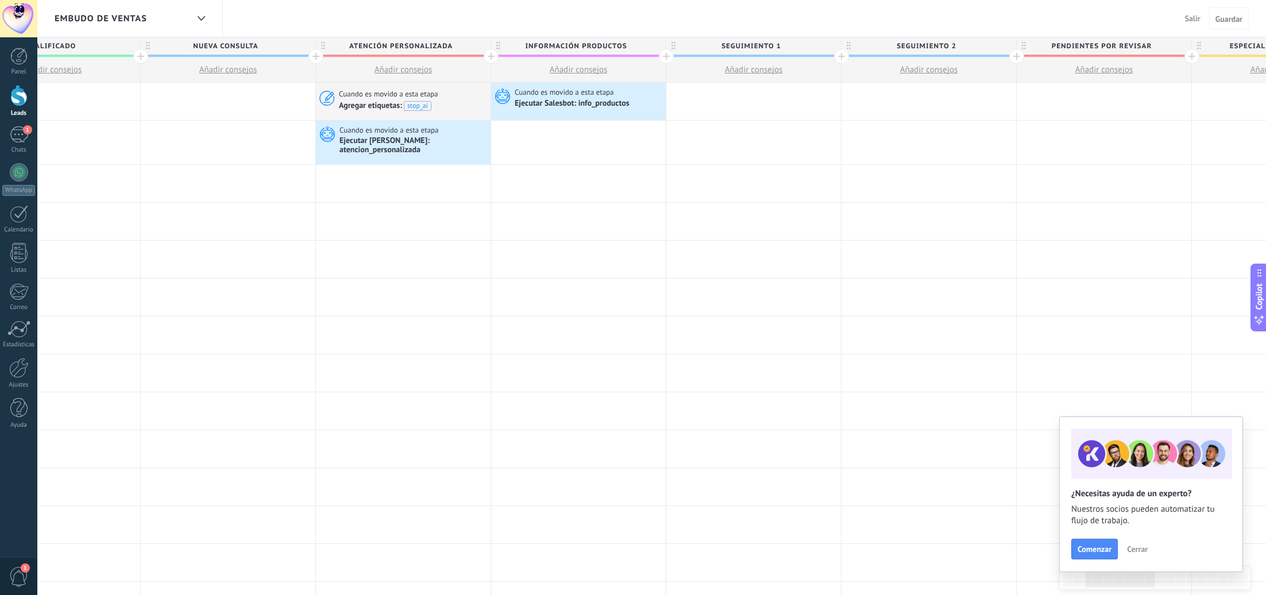
click at [19, 101] on div at bounding box center [18, 95] width 17 height 21
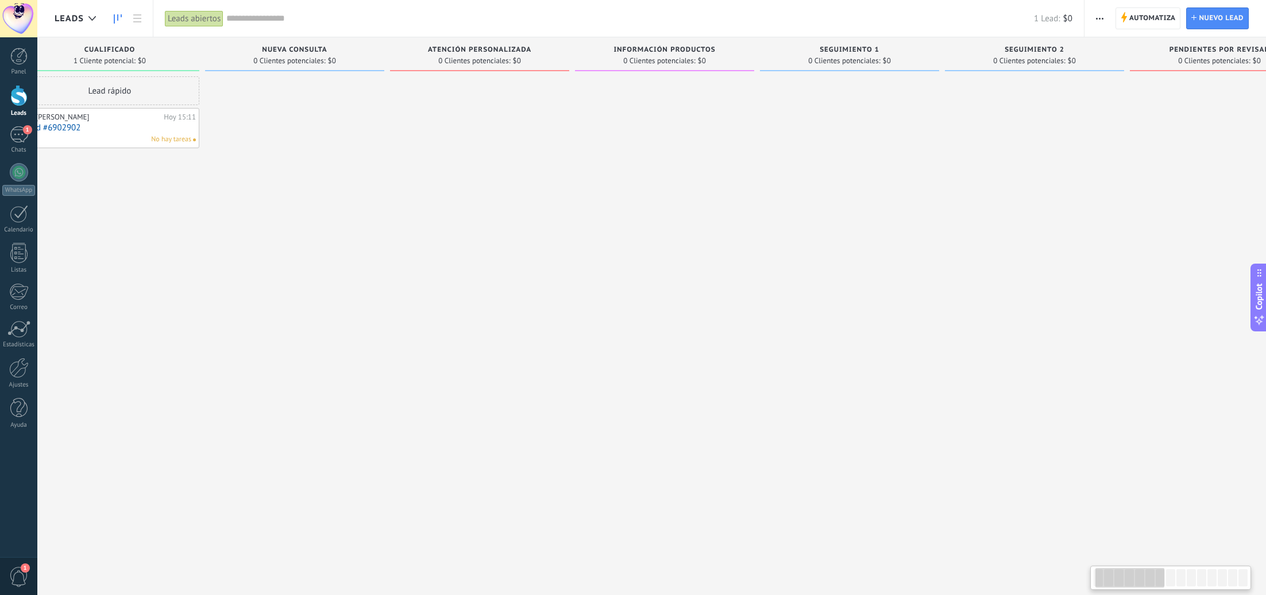
scroll to position [0, 49]
click at [1132, 19] on span "Automatiza" at bounding box center [1152, 18] width 47 height 21
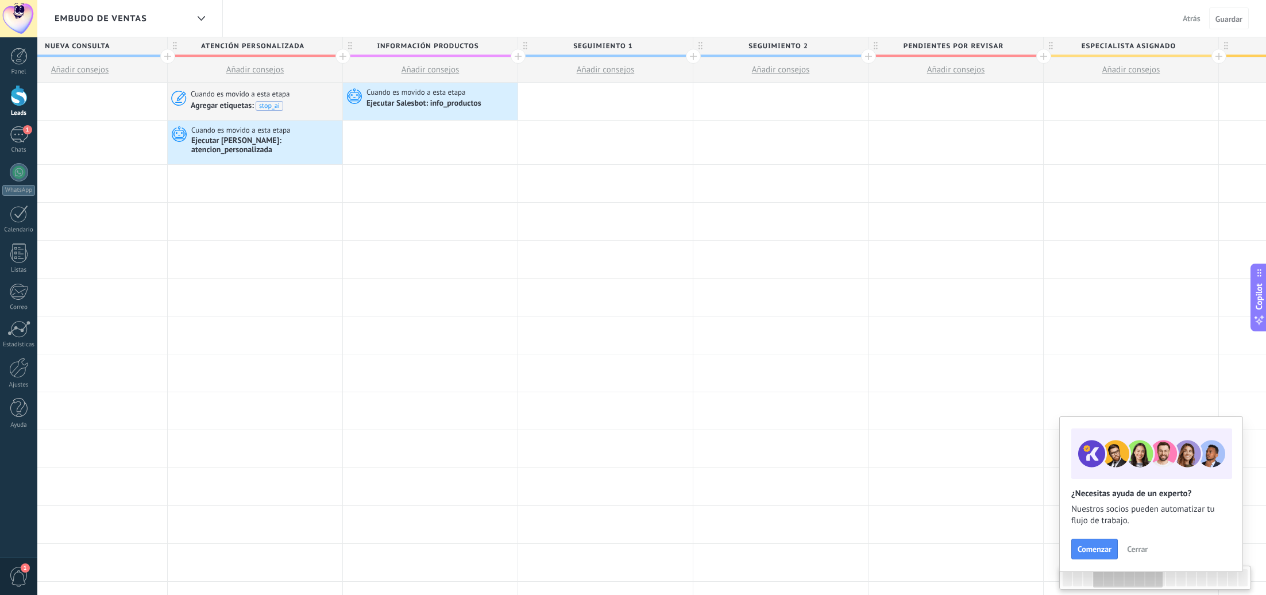
scroll to position [0, 580]
click at [869, 56] on div at bounding box center [869, 56] width 15 height 15
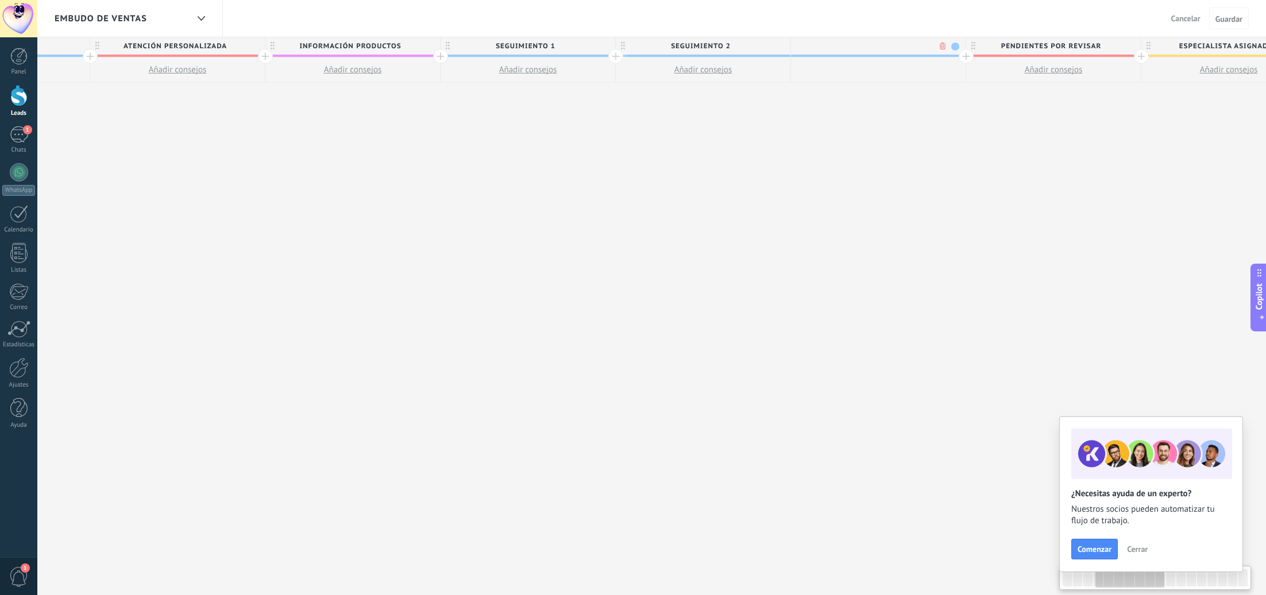
scroll to position [0, 665]
type input "*"
type input "**********"
click at [945, 44] on span at bounding box center [949, 47] width 8 height 8
click at [990, 96] on span at bounding box center [991, 96] width 10 height 11
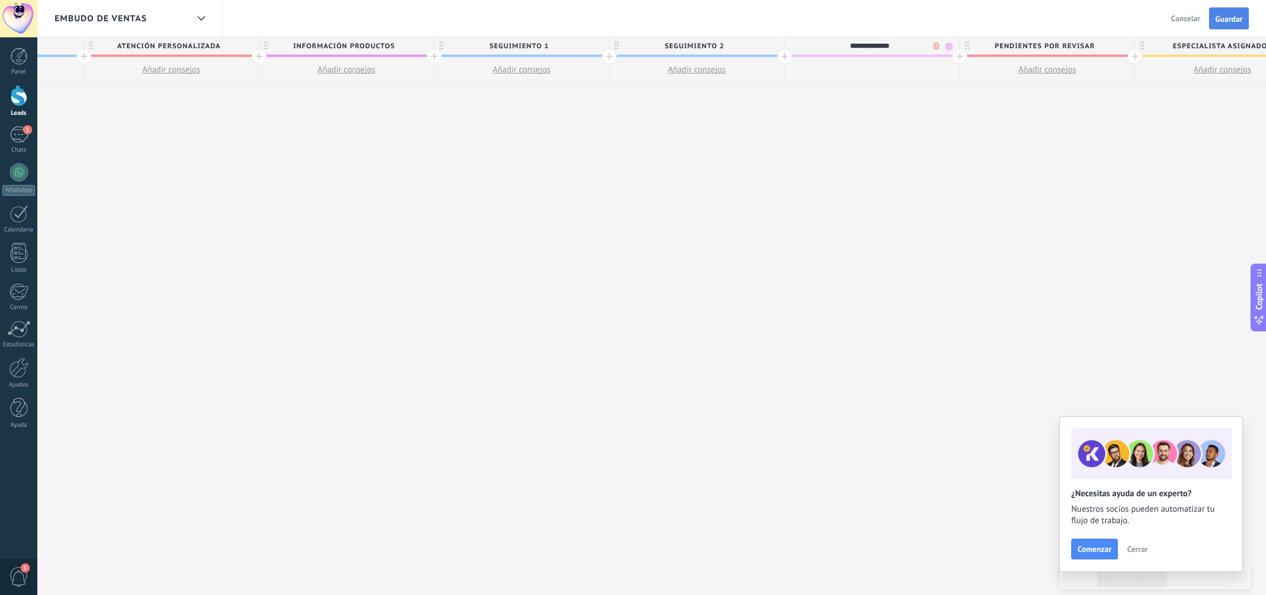
click at [1225, 21] on span "Guardar" at bounding box center [1229, 19] width 27 height 8
click at [22, 92] on div at bounding box center [18, 95] width 17 height 21
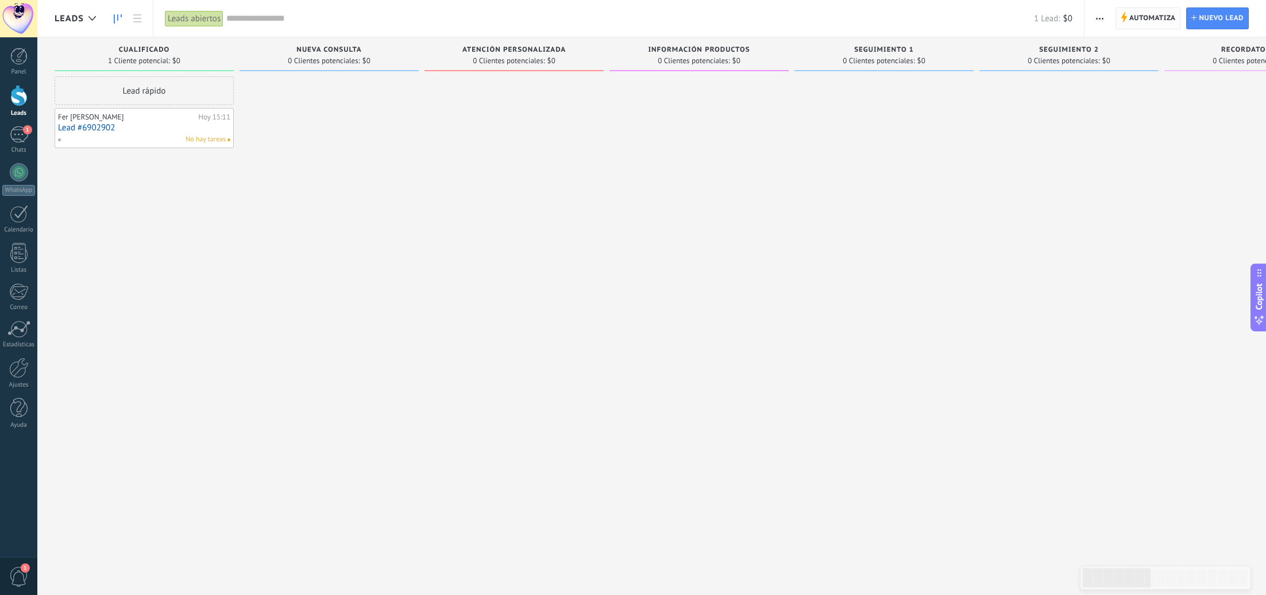
click at [1162, 13] on span "Automatiza" at bounding box center [1152, 18] width 47 height 21
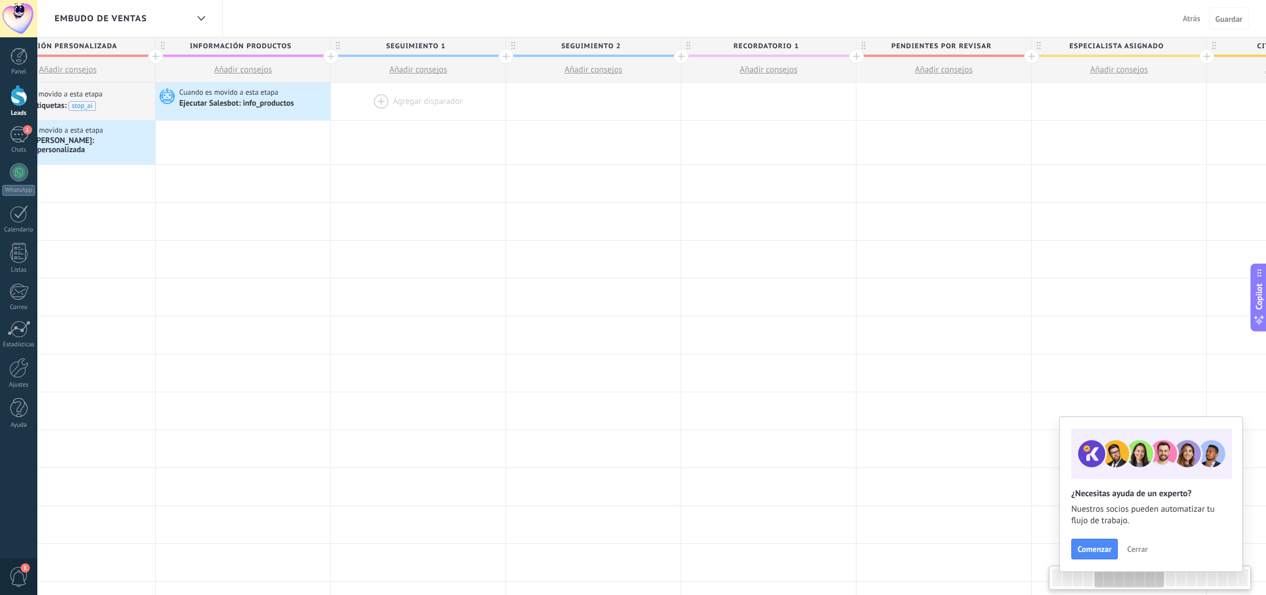
scroll to position [0, 766]
click at [440, 102] on div at bounding box center [420, 101] width 175 height 37
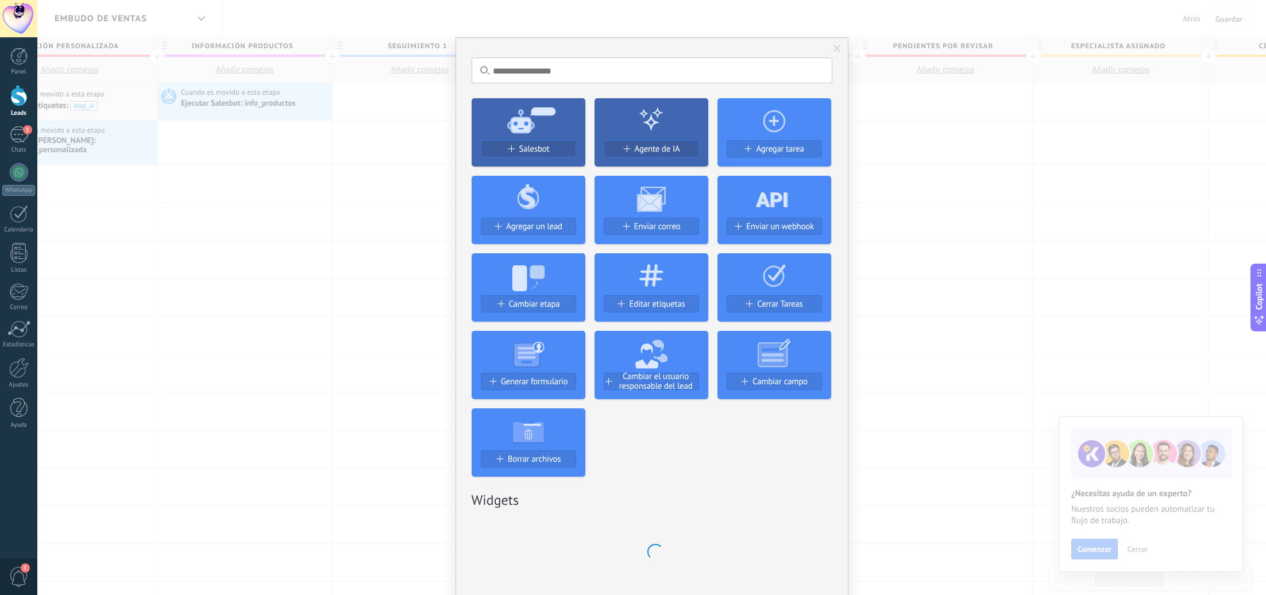
click at [509, 139] on icon at bounding box center [529, 119] width 114 height 41
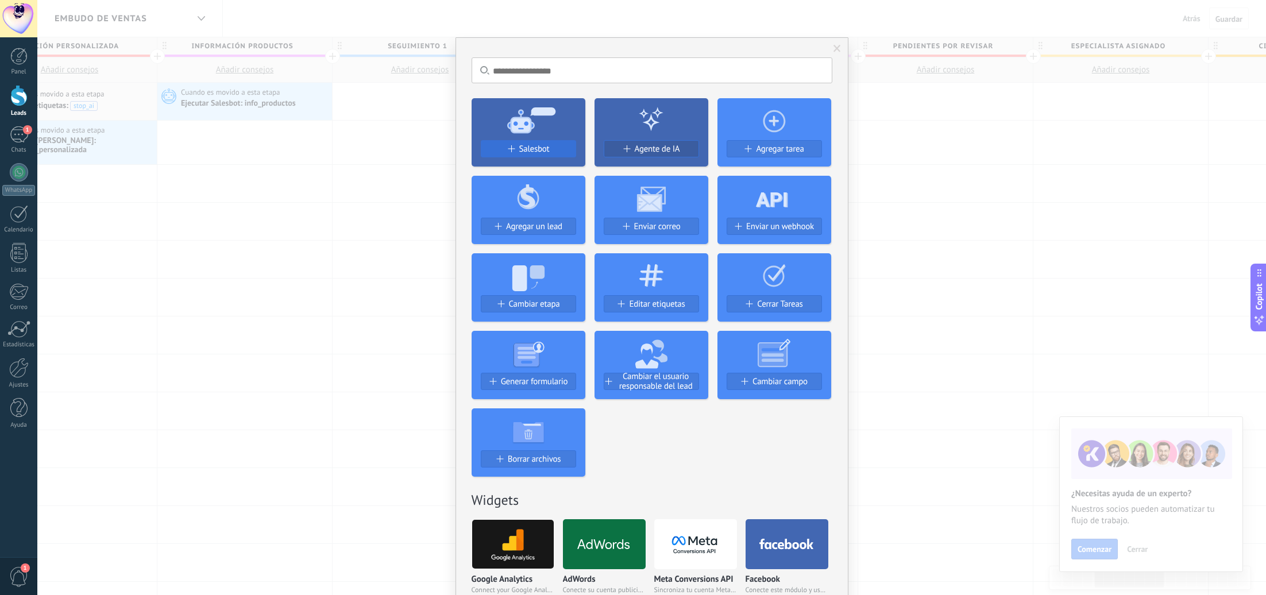
click at [509, 144] on div "Salesbot" at bounding box center [528, 149] width 94 height 10
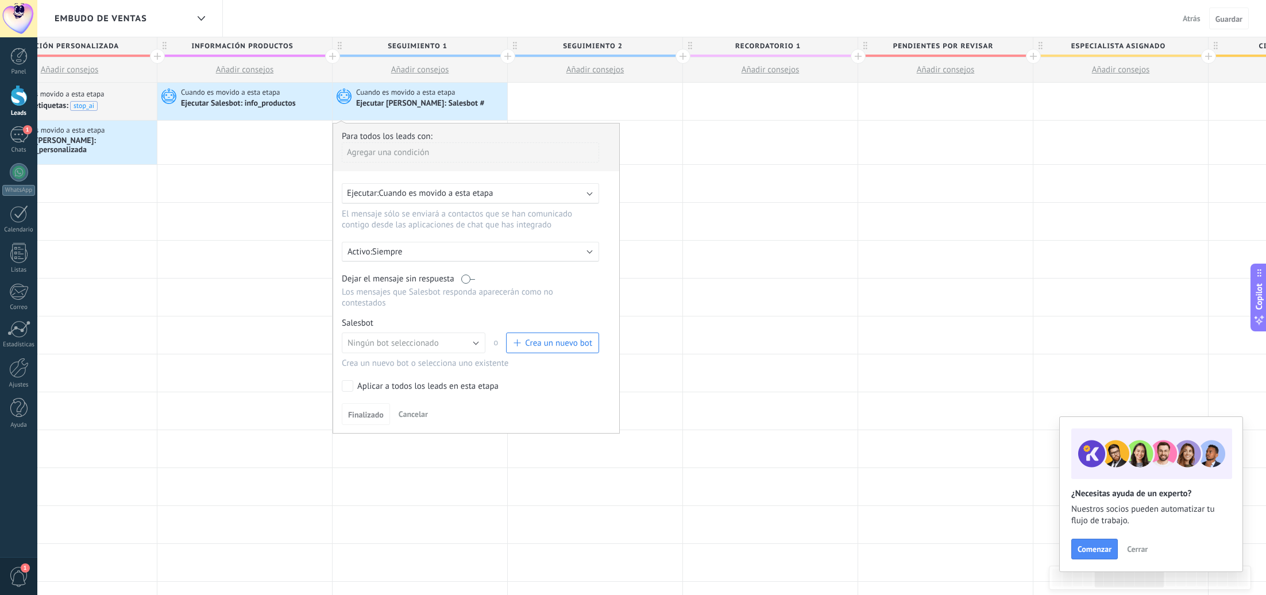
click at [472, 282] on label at bounding box center [468, 278] width 14 height 11
click at [586, 344] on span "Crea un nuevo bot" at bounding box center [558, 343] width 67 height 11
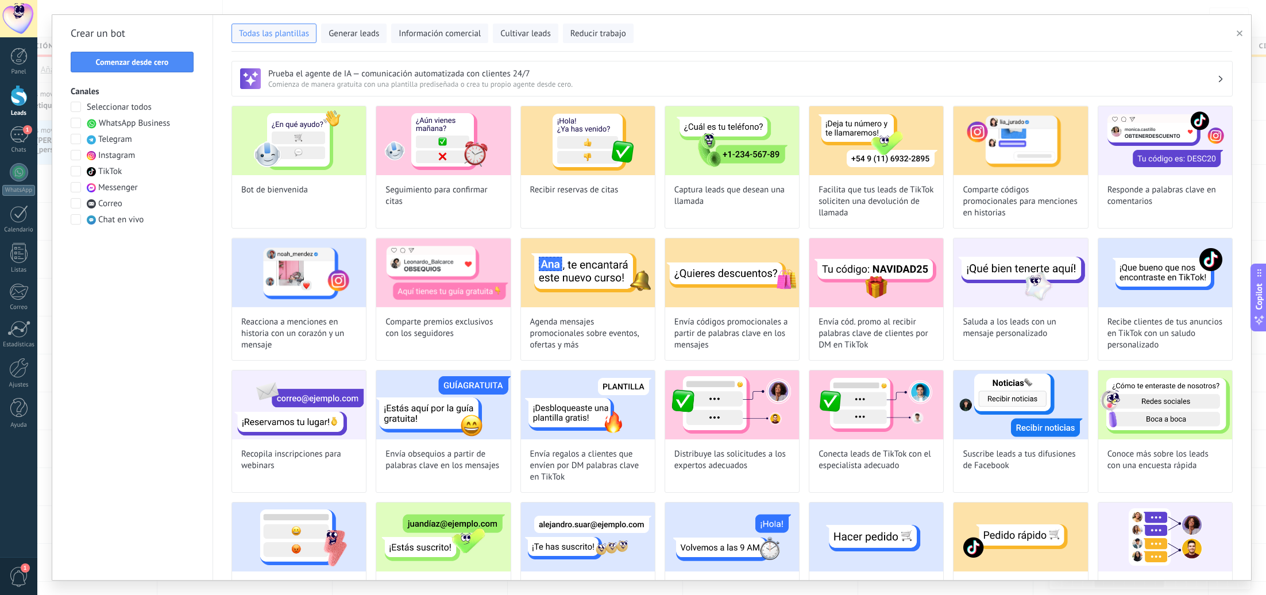
click at [141, 59] on span "Comenzar desde cero" at bounding box center [132, 62] width 73 height 8
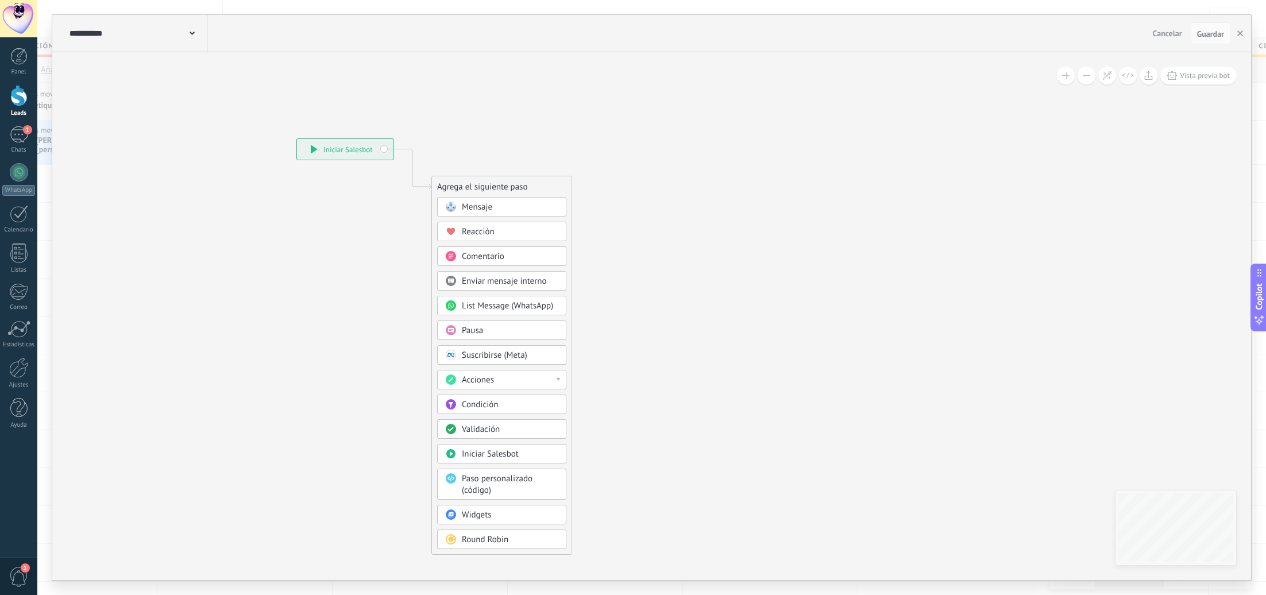
click at [193, 31] on span at bounding box center [192, 32] width 5 height 11
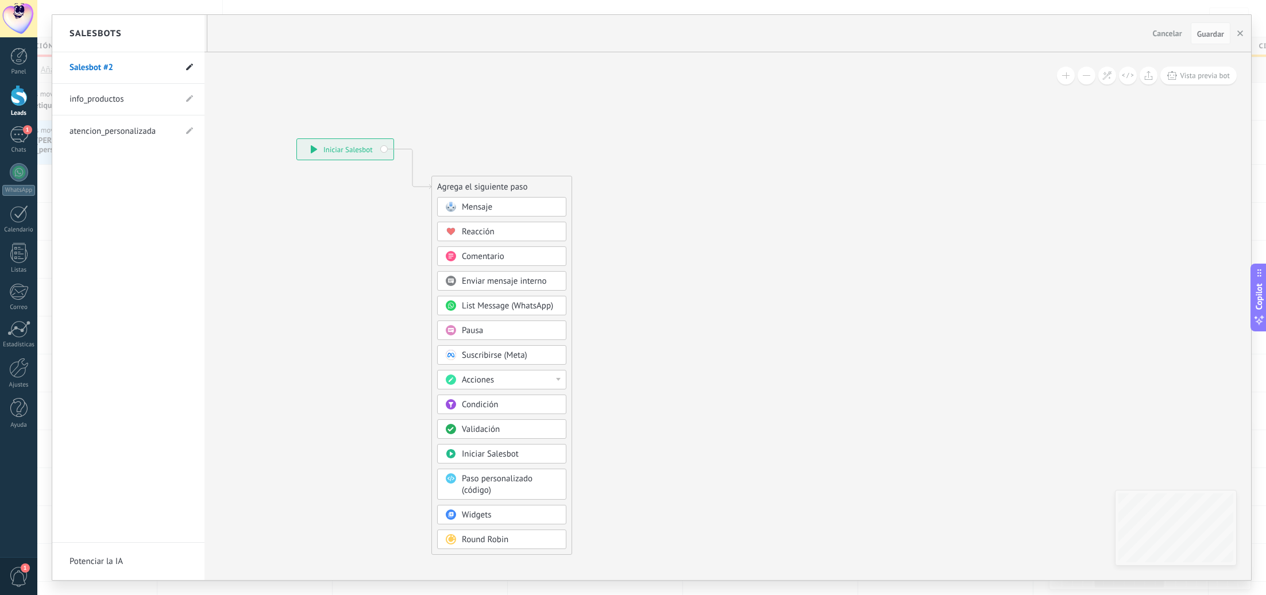
click at [188, 64] on icon at bounding box center [189, 67] width 7 height 7
type input "*"
type input "**********"
click at [190, 68] on use at bounding box center [188, 68] width 8 height 6
type input "**********"
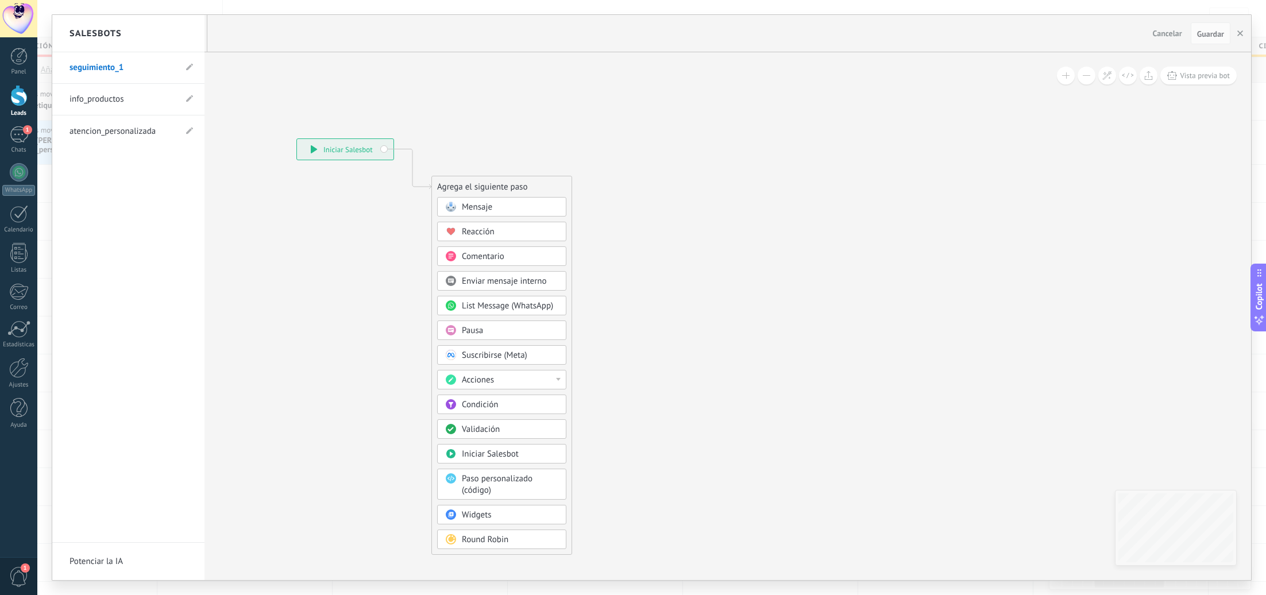
click at [513, 213] on div at bounding box center [651, 297] width 1199 height 565
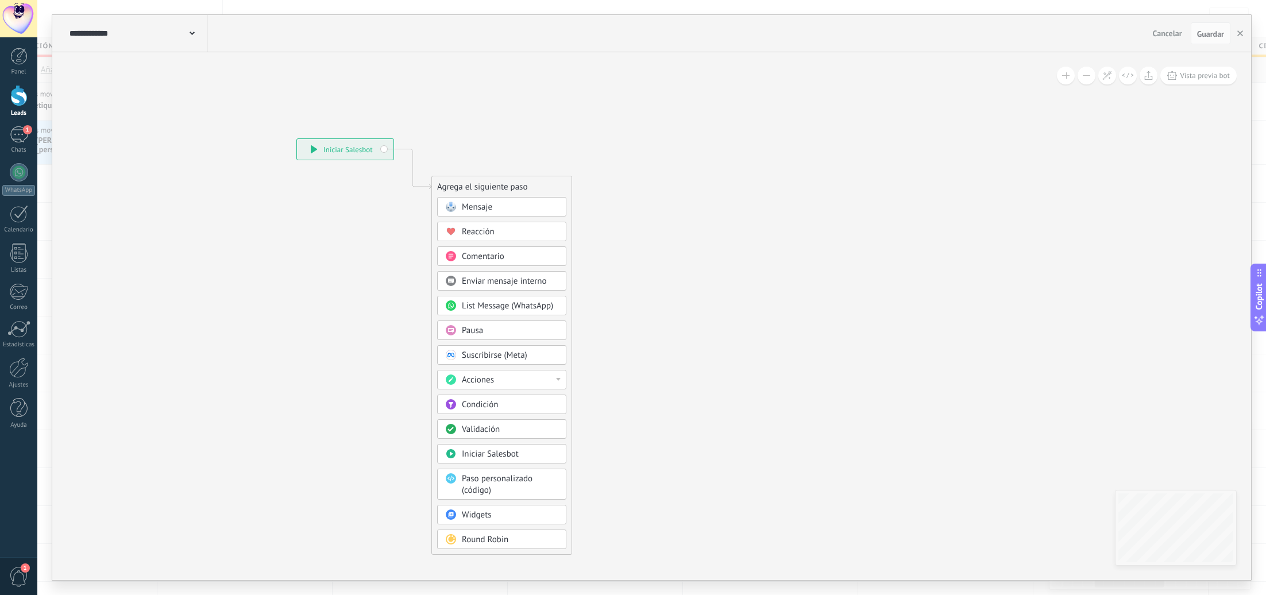
click at [496, 206] on div "Mensaje" at bounding box center [510, 207] width 97 height 11
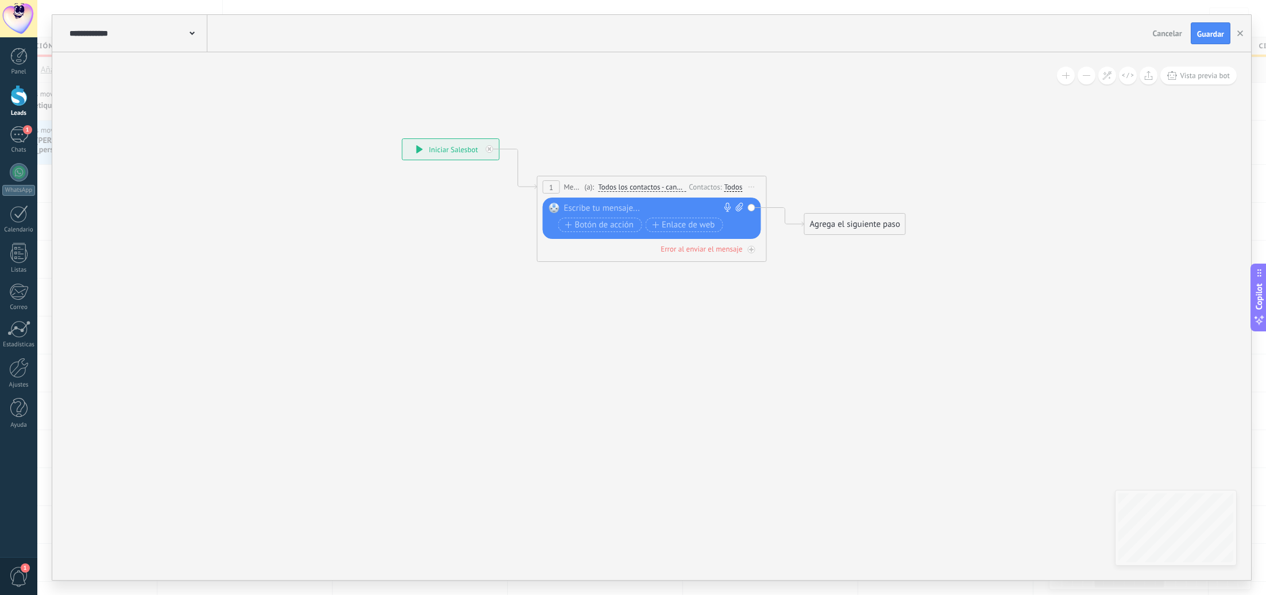
click at [611, 210] on div at bounding box center [649, 208] width 171 height 11
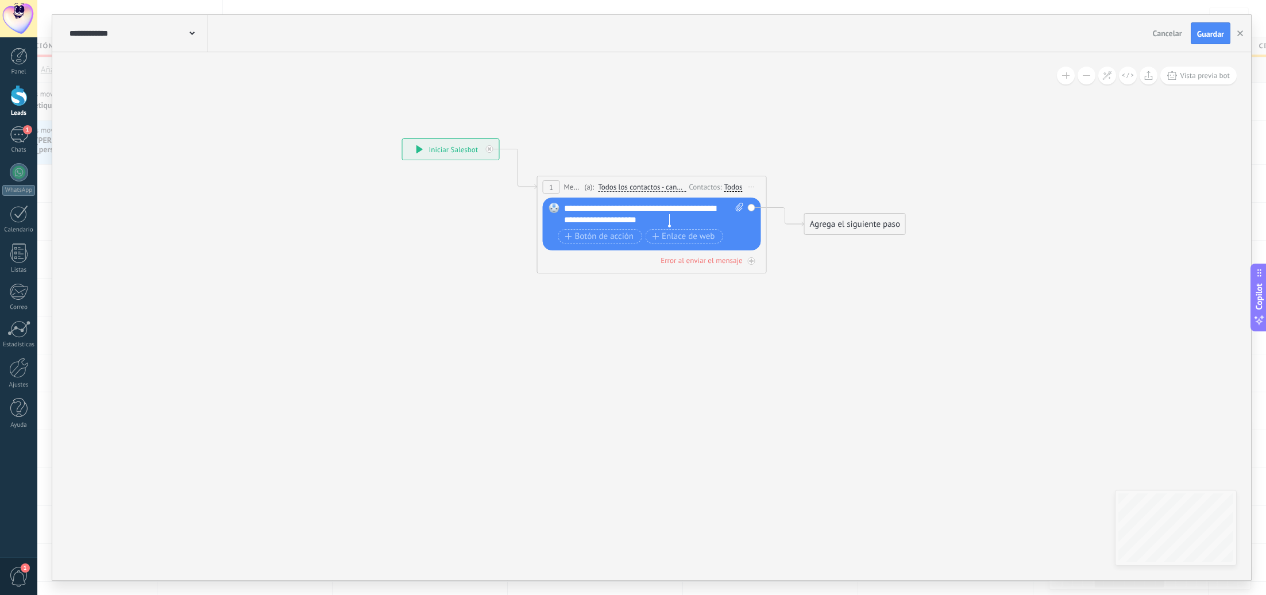
click at [668, 209] on div "**********" at bounding box center [654, 214] width 180 height 23
click at [672, 206] on div "**********" at bounding box center [654, 214] width 180 height 23
click at [0, 0] on span "*" at bounding box center [0, 0] width 0 height 0
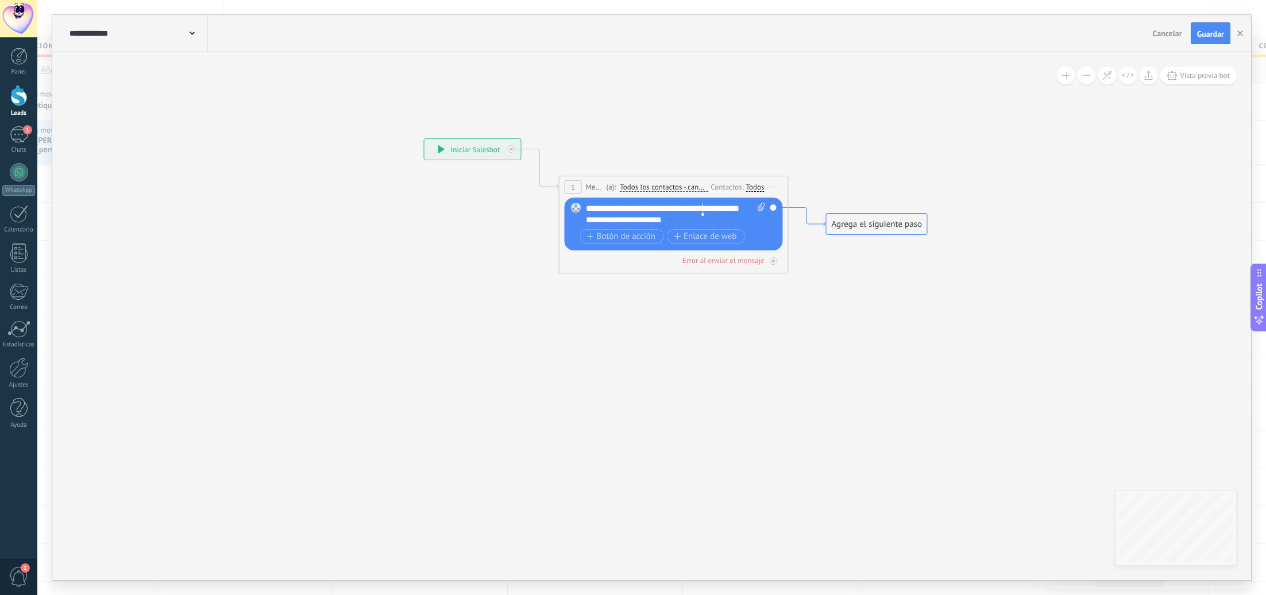
click at [844, 222] on div "Agrega el siguiente paso" at bounding box center [877, 224] width 101 height 19
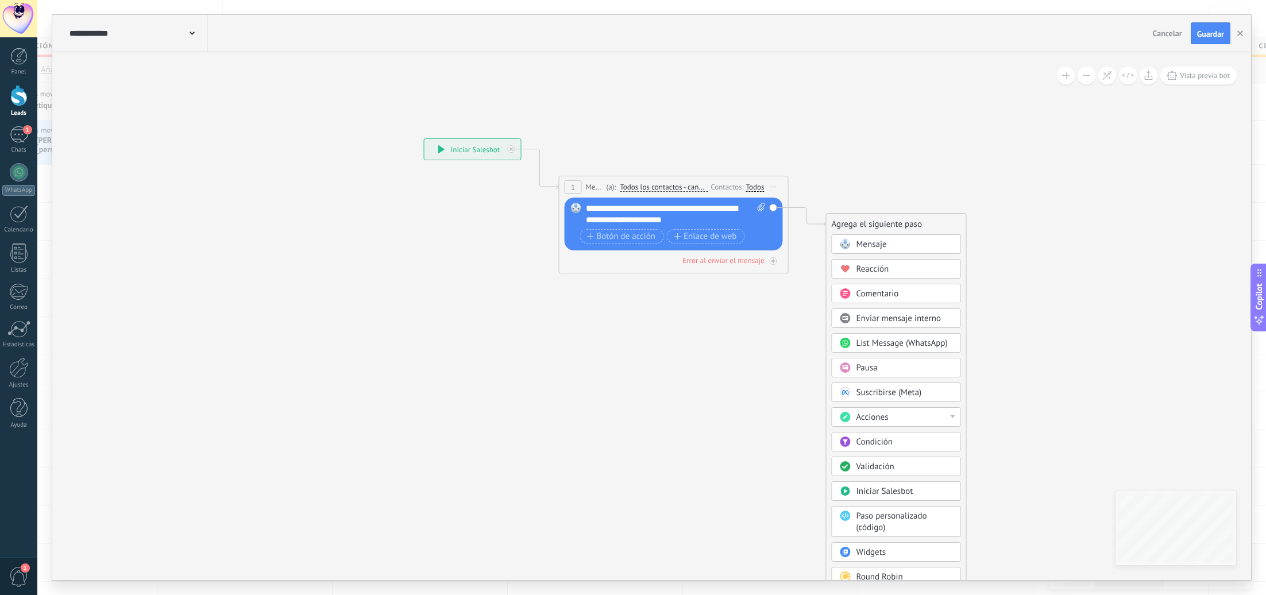
click at [882, 371] on div "Pausa" at bounding box center [905, 368] width 97 height 11
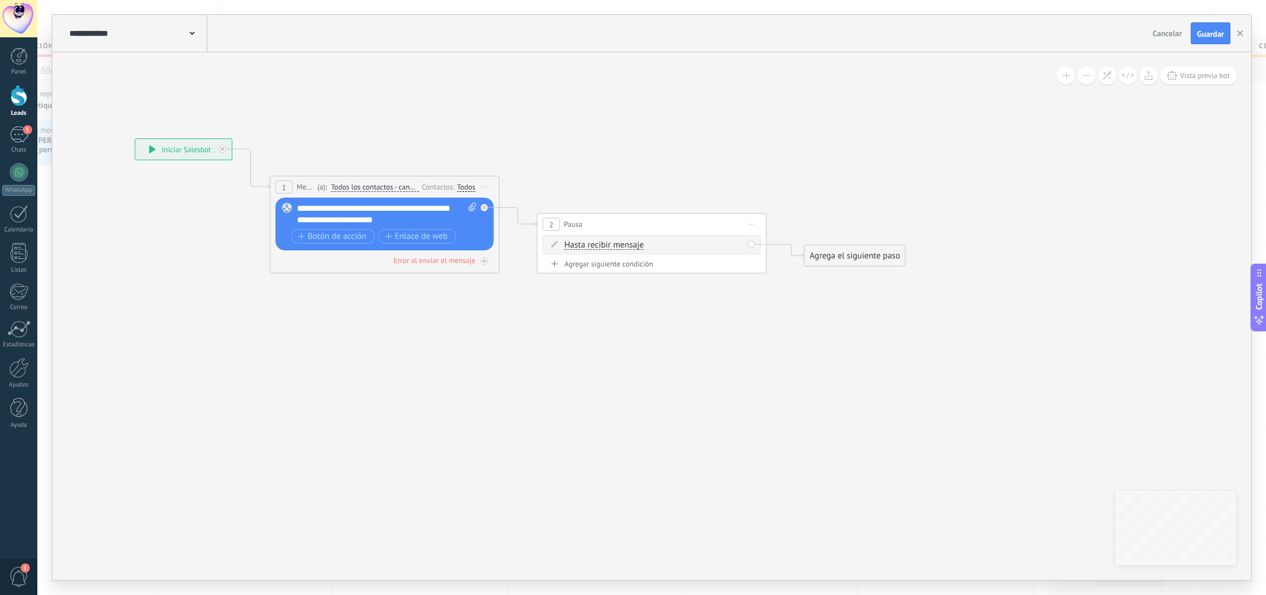
click at [632, 247] on span "Hasta recibir mensaje" at bounding box center [604, 245] width 79 height 9
click at [632, 247] on button "Hasta recibir mensaje" at bounding box center [631, 245] width 144 height 21
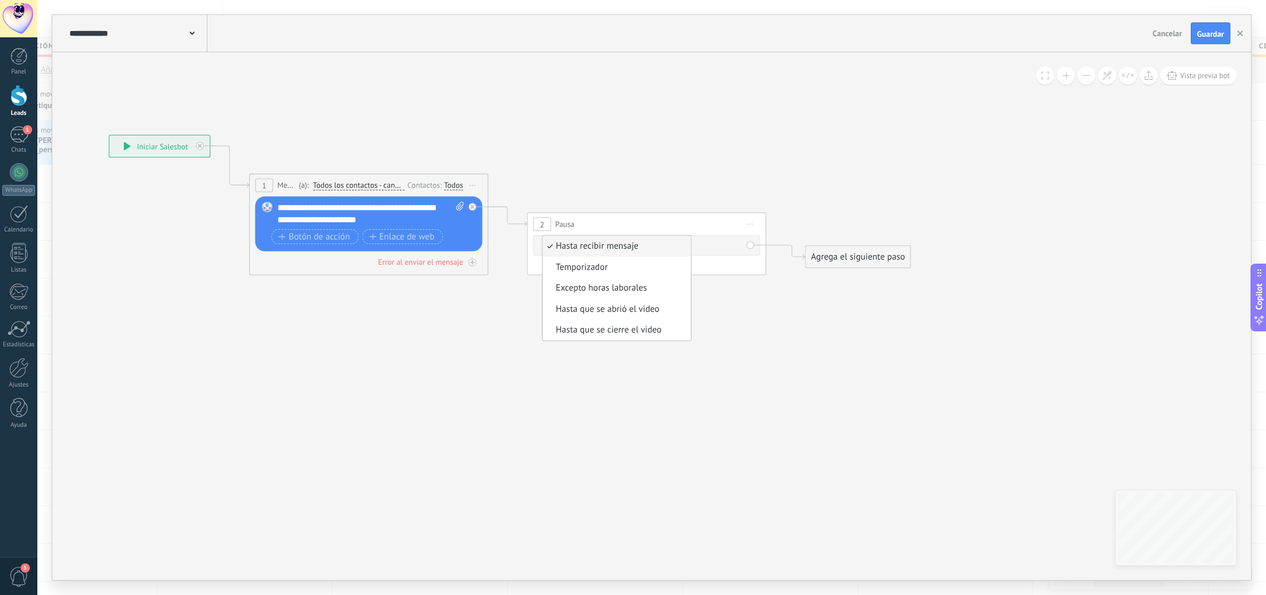
click at [855, 252] on div "Agrega el siguiente paso" at bounding box center [857, 257] width 105 height 20
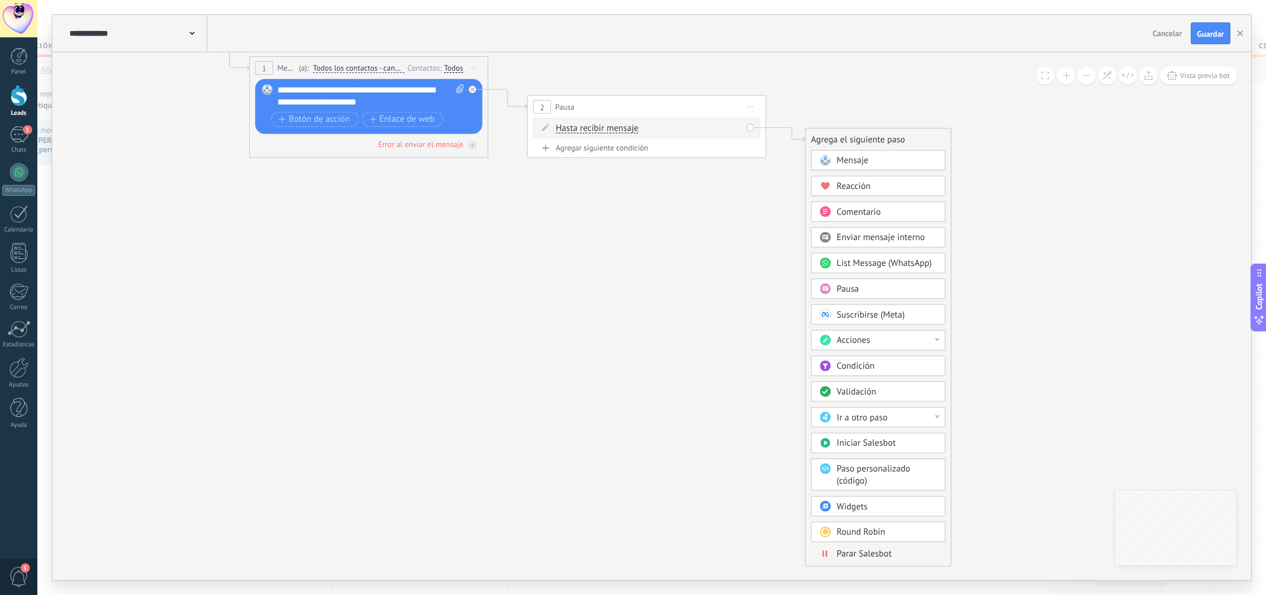
click at [869, 558] on span "Parar Salesbot" at bounding box center [864, 553] width 55 height 11
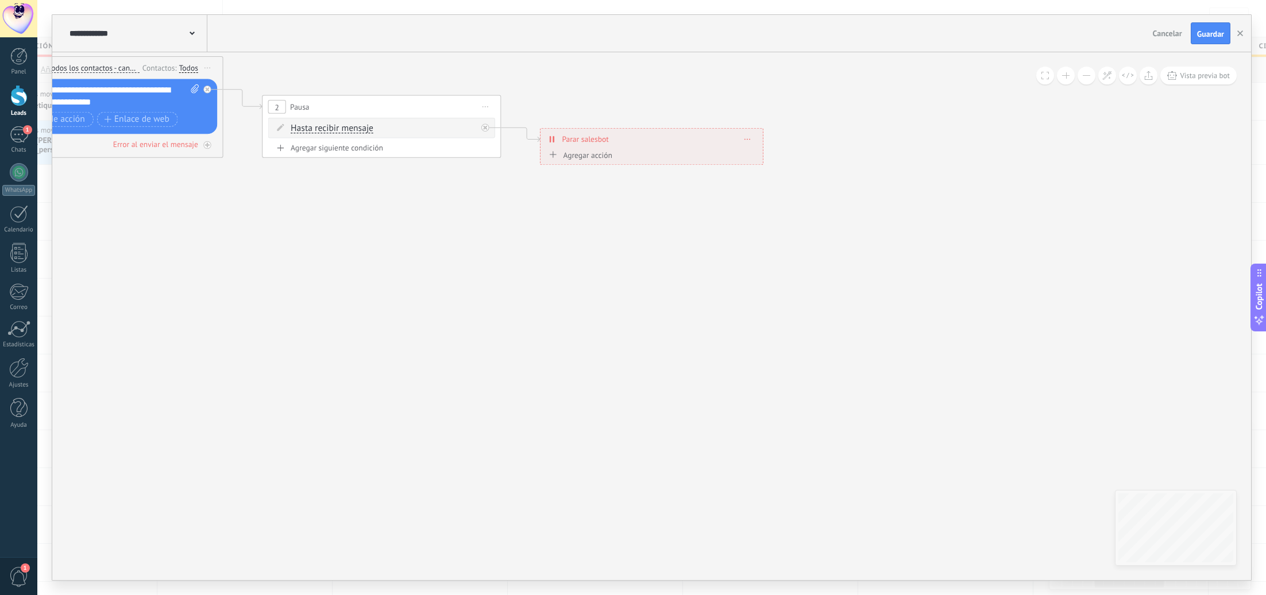
click at [187, 64] on div "Todos" at bounding box center [188, 68] width 19 height 10
click at [431, 72] on icon at bounding box center [224, 87] width 1359 height 738
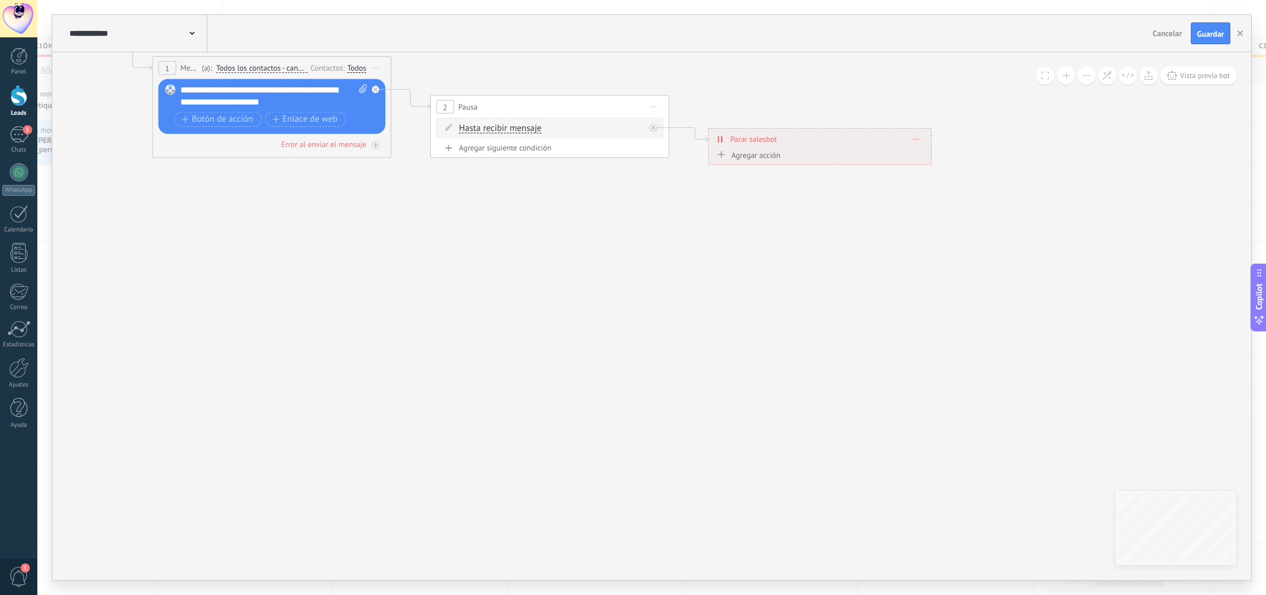
click at [473, 126] on span "Hasta recibir mensaje" at bounding box center [500, 129] width 83 height 10
click at [473, 126] on button "Hasta recibir mensaje" at bounding box center [527, 128] width 149 height 21
click at [581, 70] on icon at bounding box center [392, 87] width 1359 height 738
click at [510, 144] on div "Agregar siguiente condición" at bounding box center [549, 148] width 227 height 10
click at [550, 153] on input "*" at bounding box center [547, 154] width 5 height 10
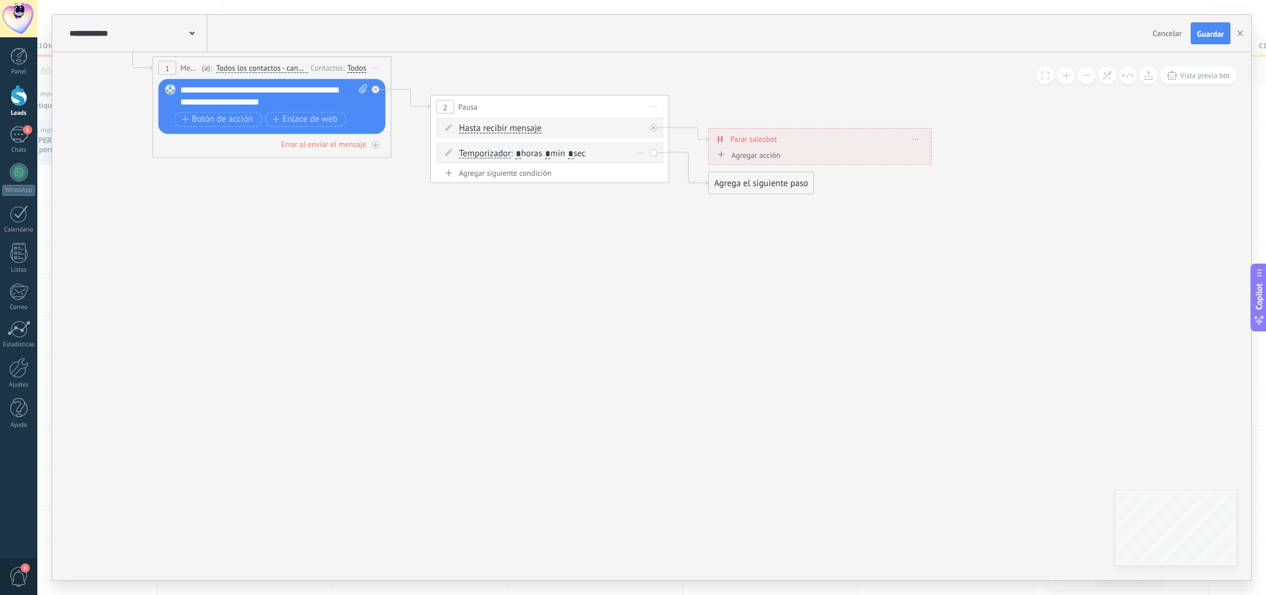
click at [550, 154] on span ": * horas * min * sec" at bounding box center [548, 153] width 75 height 11
type input "*"
drag, startPoint x: 521, startPoint y: 154, endPoint x: 493, endPoint y: 92, distance: 67.6
click at [501, 151] on div "Temporizador Temporizador Excepto horas laborales Hasta que se abrió el video H…" at bounding box center [552, 154] width 186 height 12
click at [593, 262] on icon at bounding box center [472, 105] width 1518 height 775
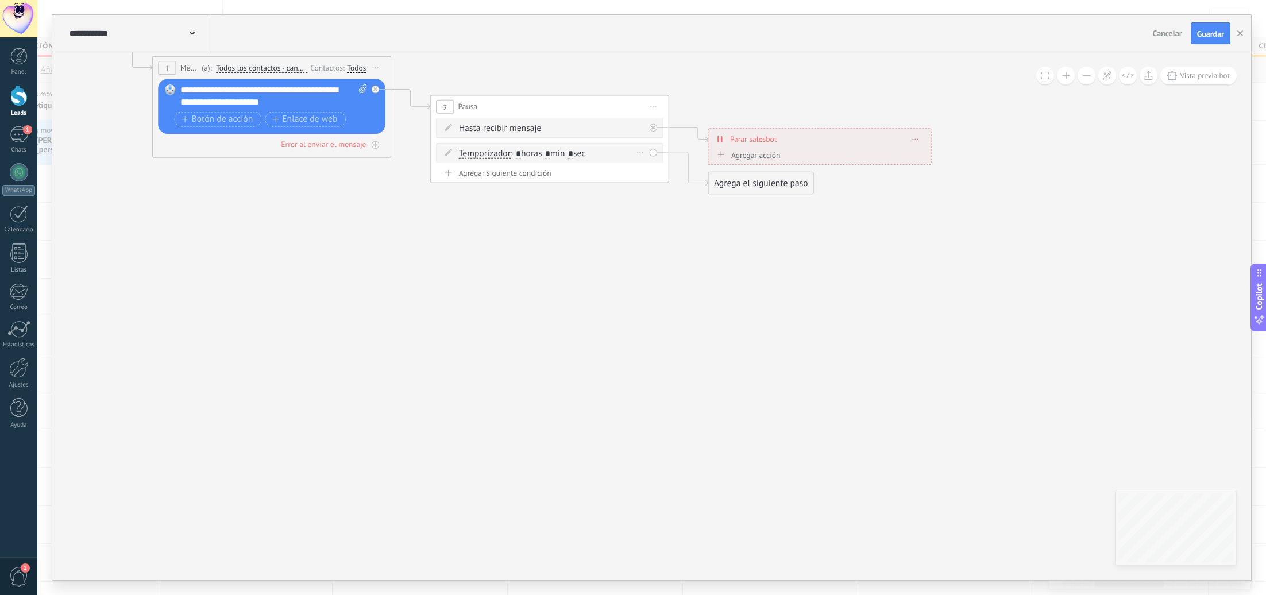
click at [524, 155] on span ": * horas * min * sec" at bounding box center [548, 153] width 75 height 11
click at [521, 153] on input "*" at bounding box center [518, 154] width 5 height 10
type input "**"
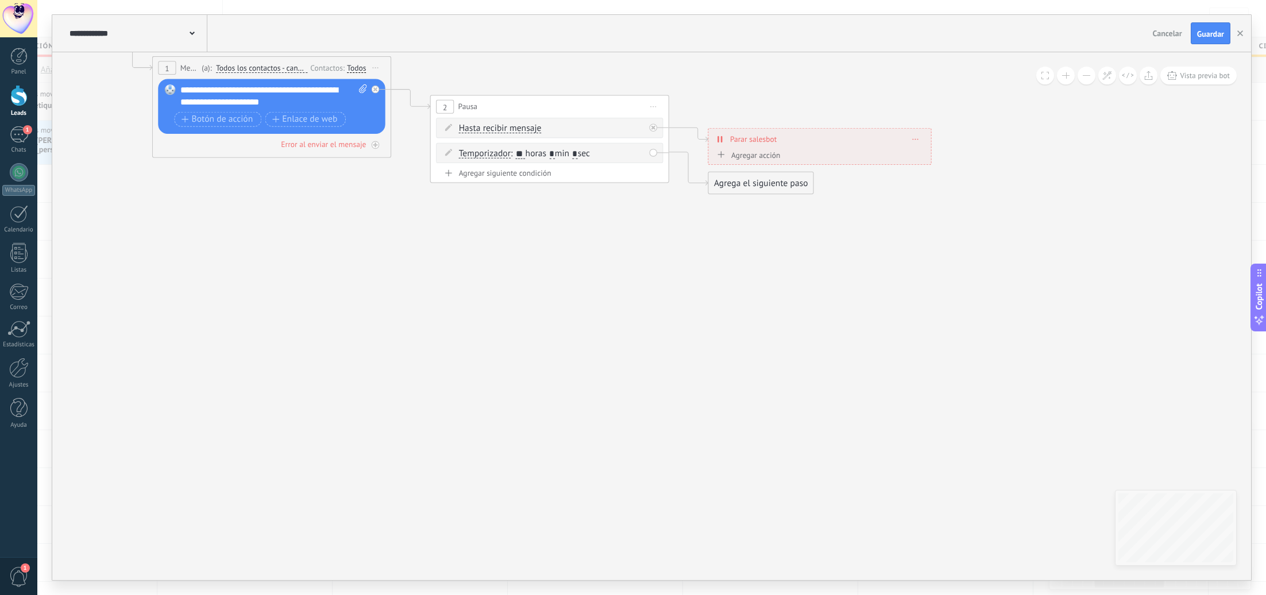
click at [719, 182] on div "Agrega el siguiente paso" at bounding box center [761, 183] width 105 height 20
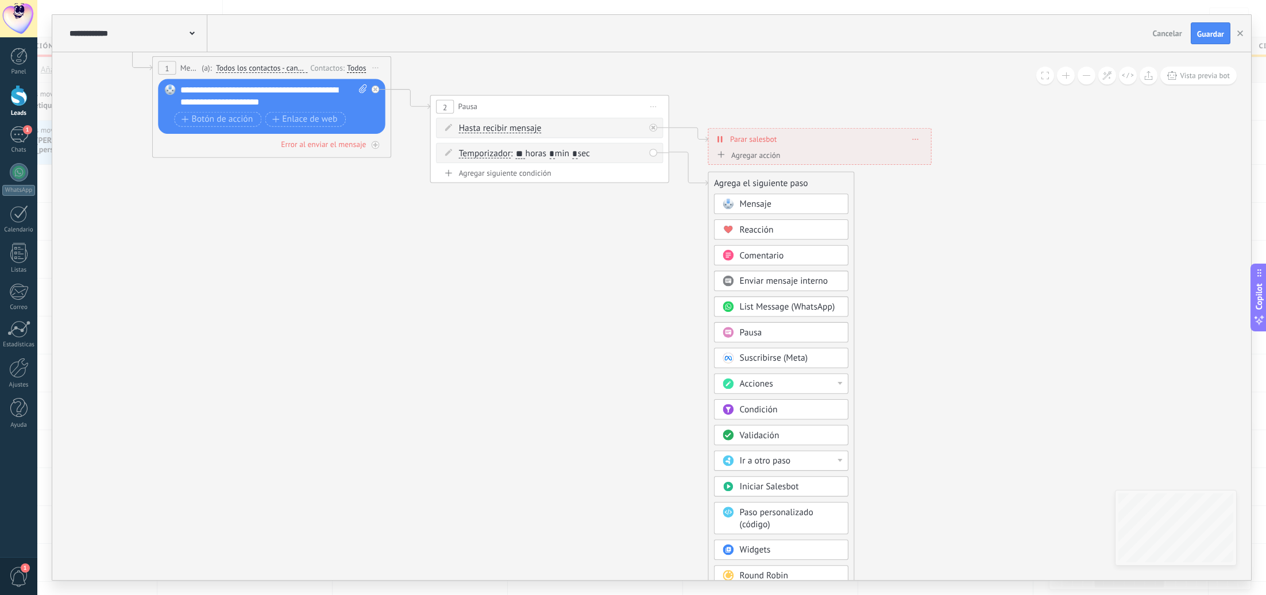
click at [803, 388] on div "Acciones" at bounding box center [790, 385] width 101 height 12
click at [808, 422] on div "Cambiar etapa del lead" at bounding box center [781, 420] width 133 height 20
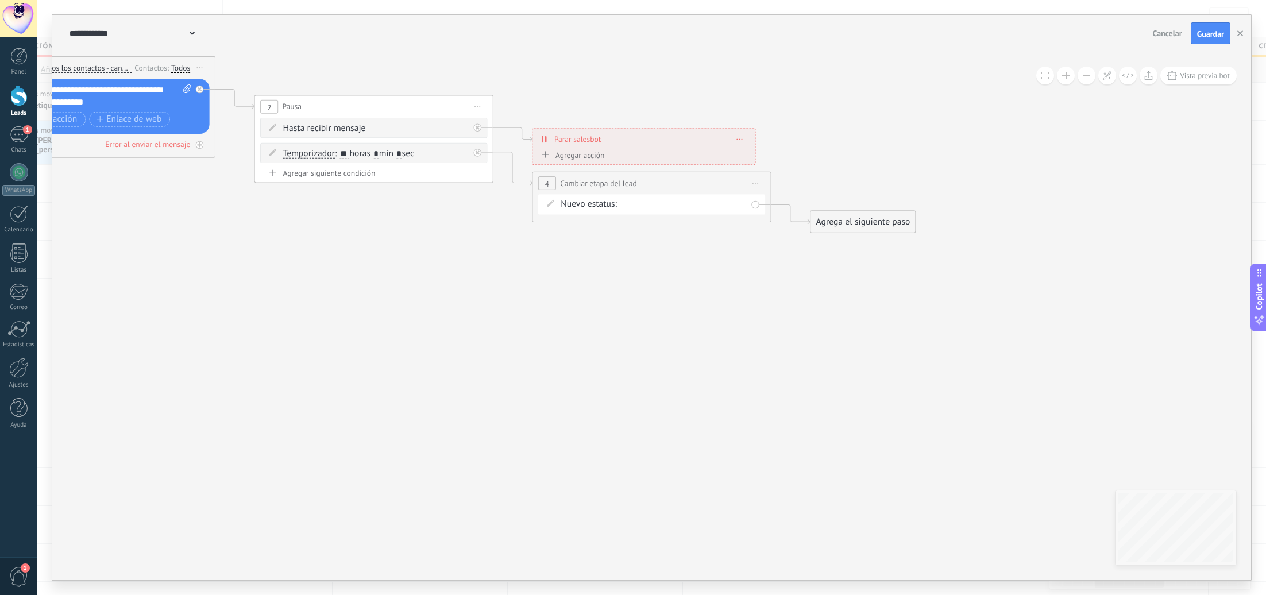
click at [0, 0] on div "Cualificado Nueva consulta Atención personalizada Información productos Seguimi…" at bounding box center [0, 0] width 0 height 0
click at [0, 0] on label "Seguimiento 2" at bounding box center [0, 0] width 0 height 0
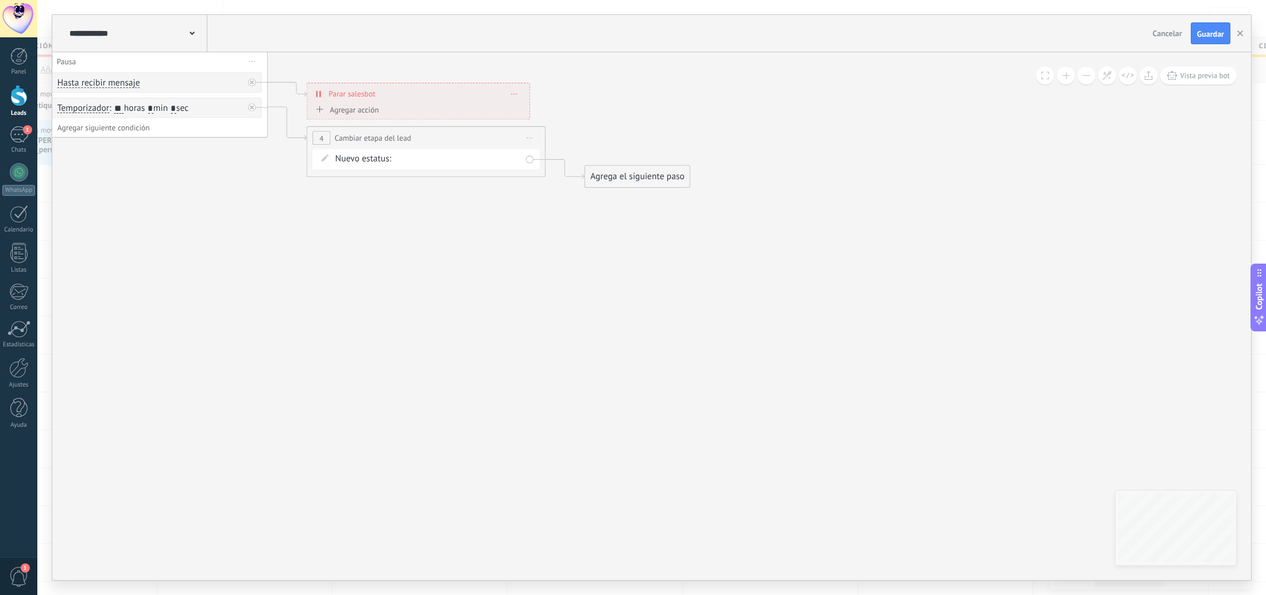
click at [641, 171] on div "Agrega el siguiente paso" at bounding box center [637, 177] width 105 height 20
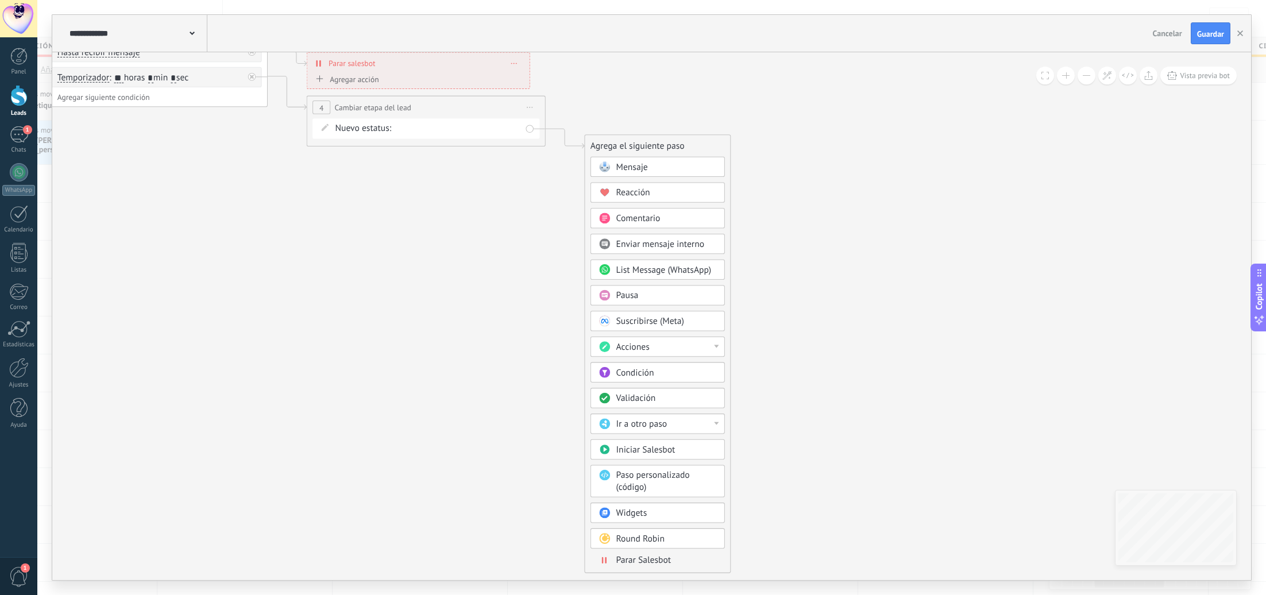
drag, startPoint x: 659, startPoint y: 562, endPoint x: 657, endPoint y: 554, distance: 8.4
click at [659, 562] on span "Parar Salesbot" at bounding box center [643, 560] width 55 height 11
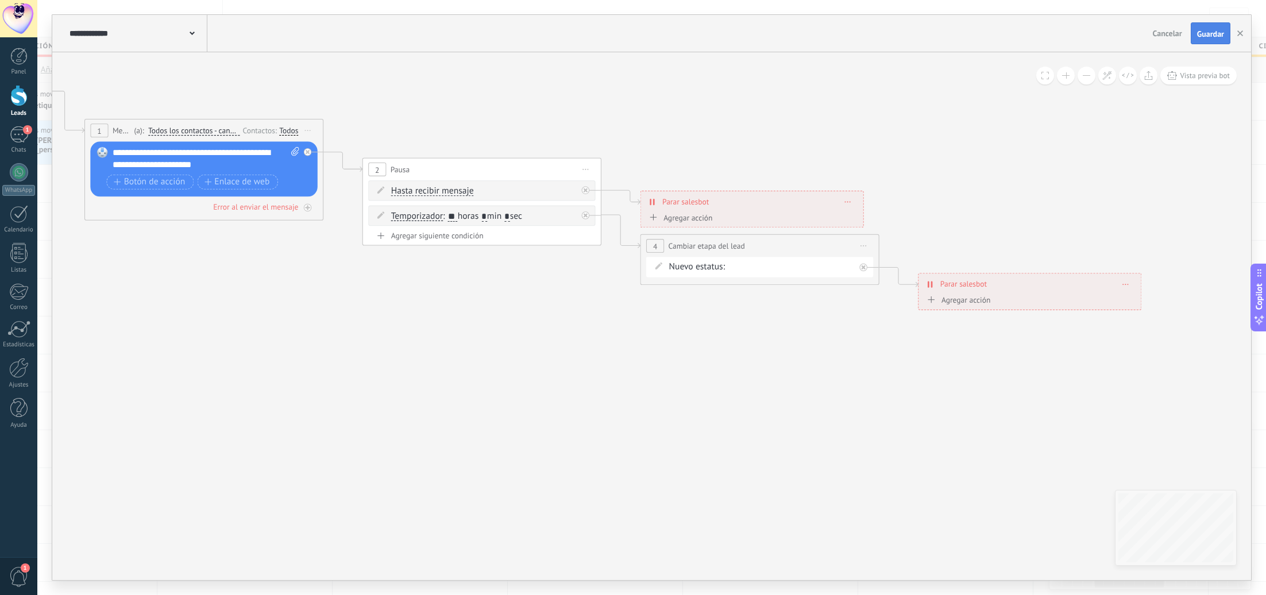
click at [1211, 33] on span "Guardar" at bounding box center [1210, 34] width 27 height 8
click at [25, 142] on div "1" at bounding box center [19, 134] width 18 height 17
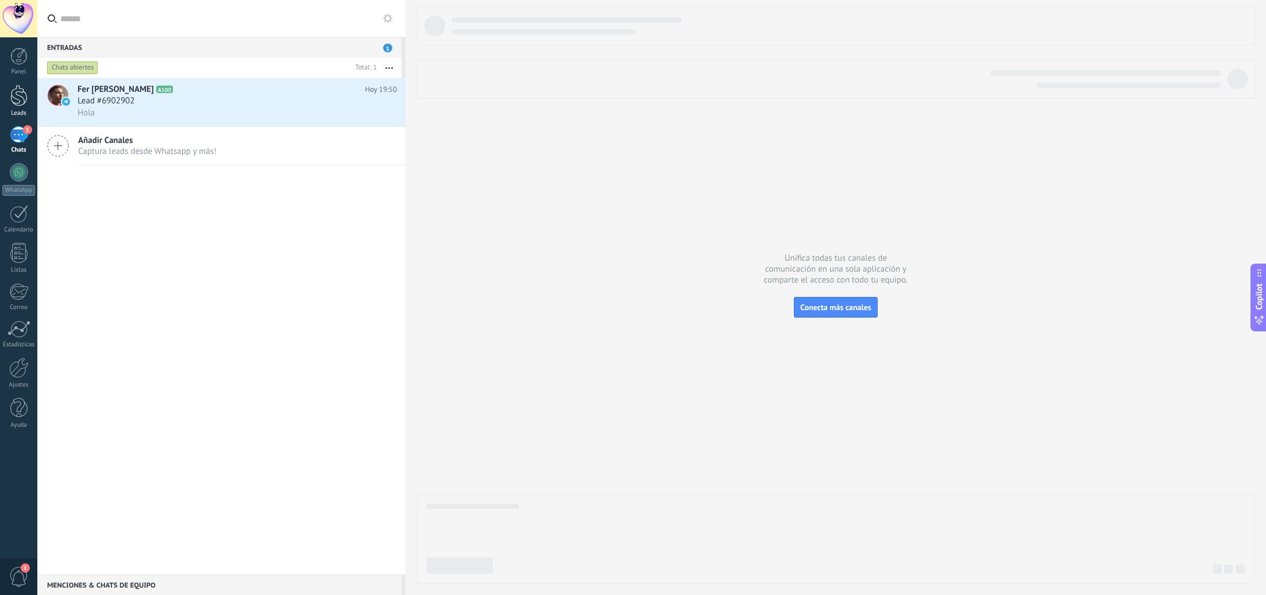
click at [24, 103] on div at bounding box center [18, 95] width 17 height 21
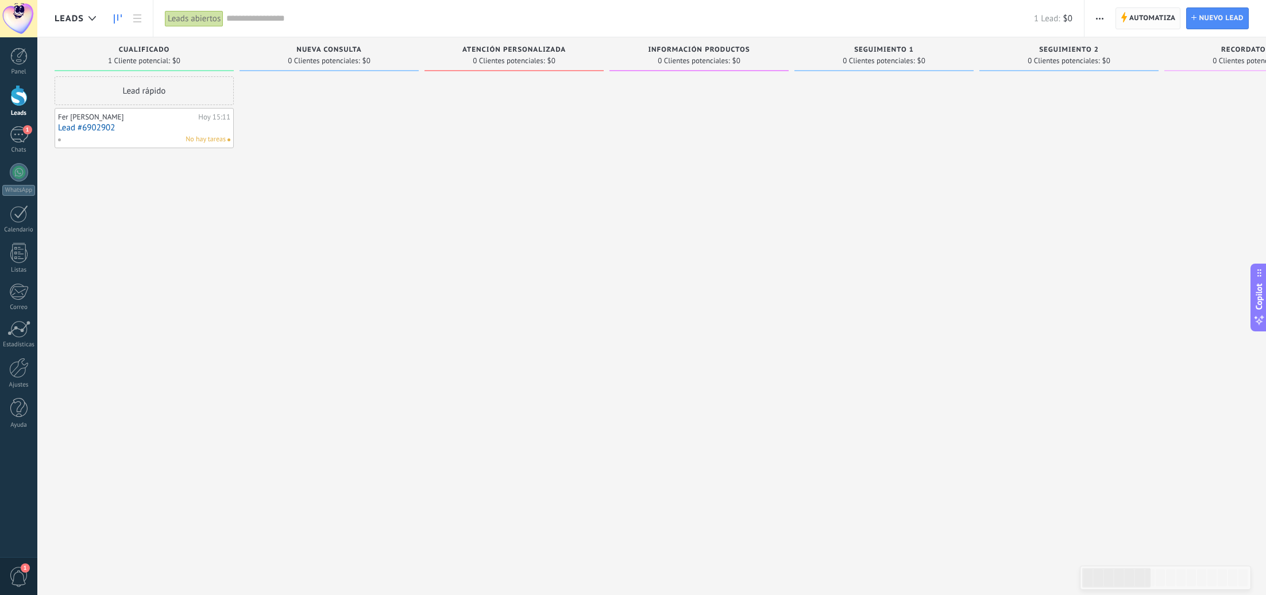
click at [1163, 19] on span "Automatiza" at bounding box center [1152, 18] width 47 height 21
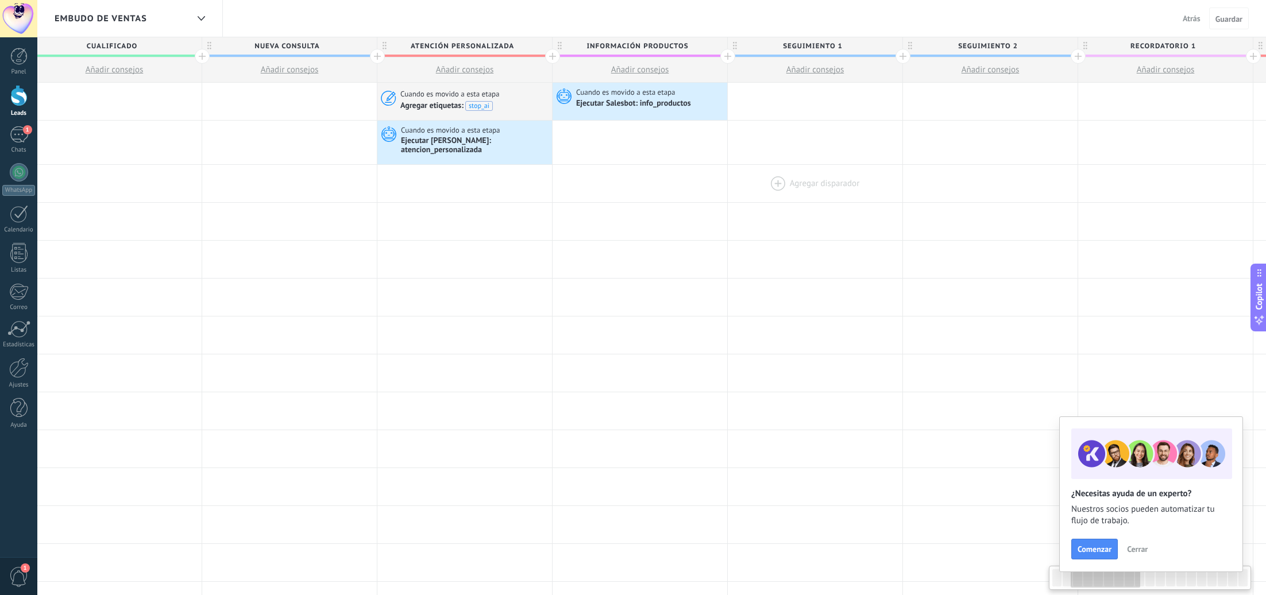
scroll to position [0, 405]
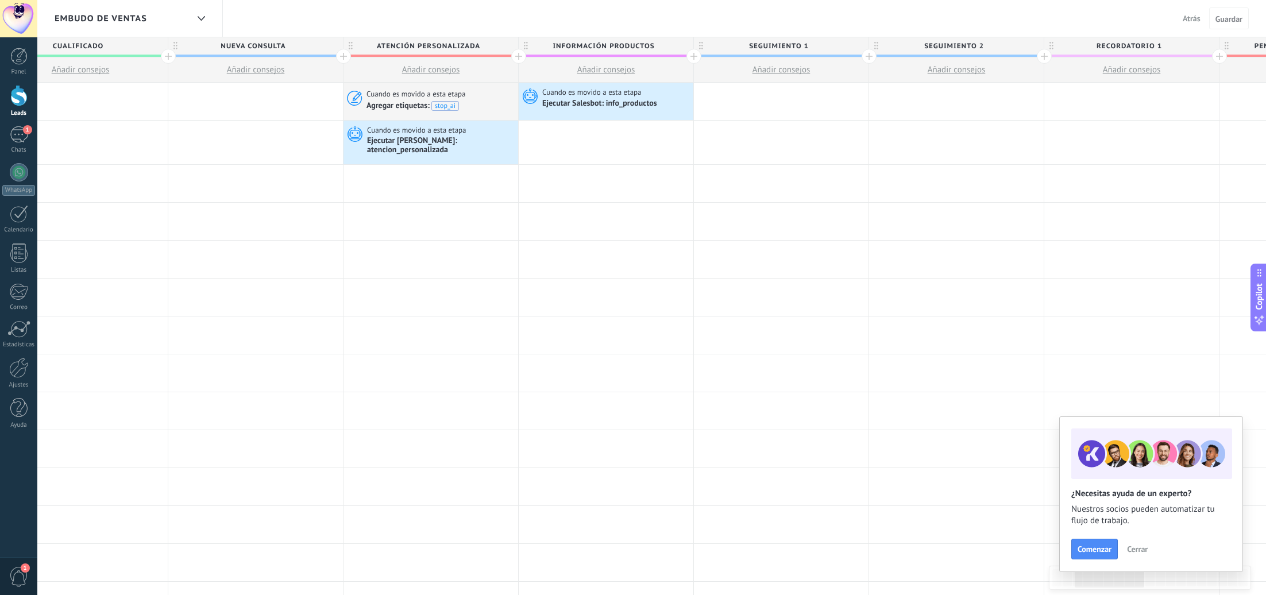
click at [792, 68] on span "Añadir consejos" at bounding box center [782, 69] width 58 height 11
type textarea "**********"
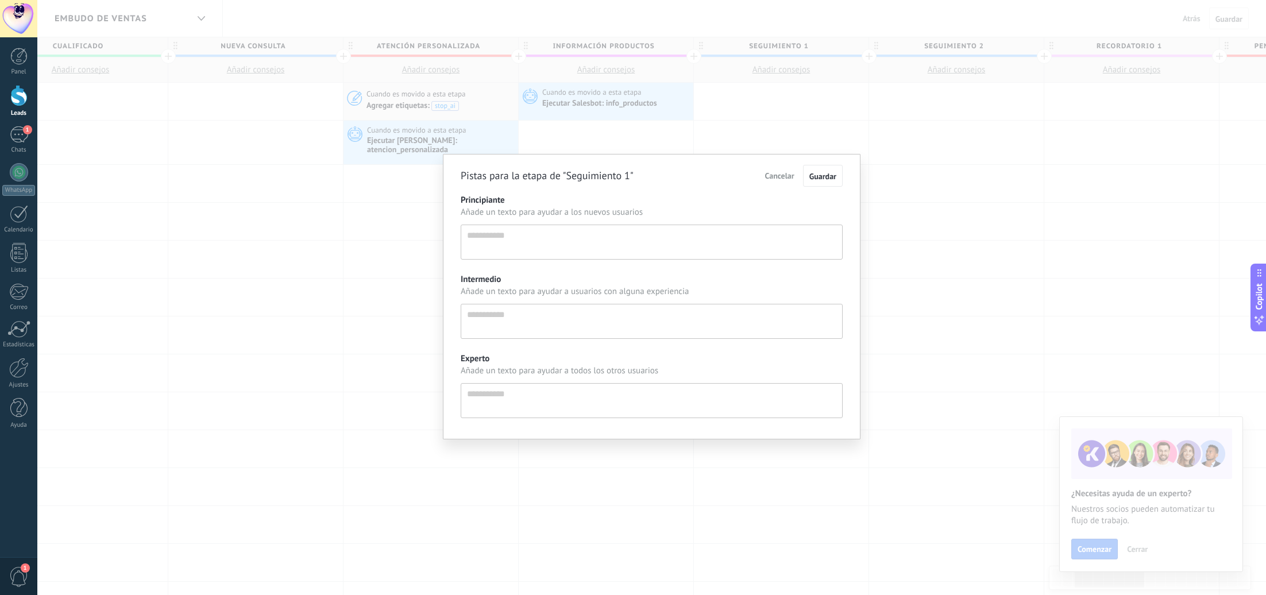
scroll to position [11, 0]
click at [785, 170] on button "Cancelar" at bounding box center [779, 176] width 41 height 20
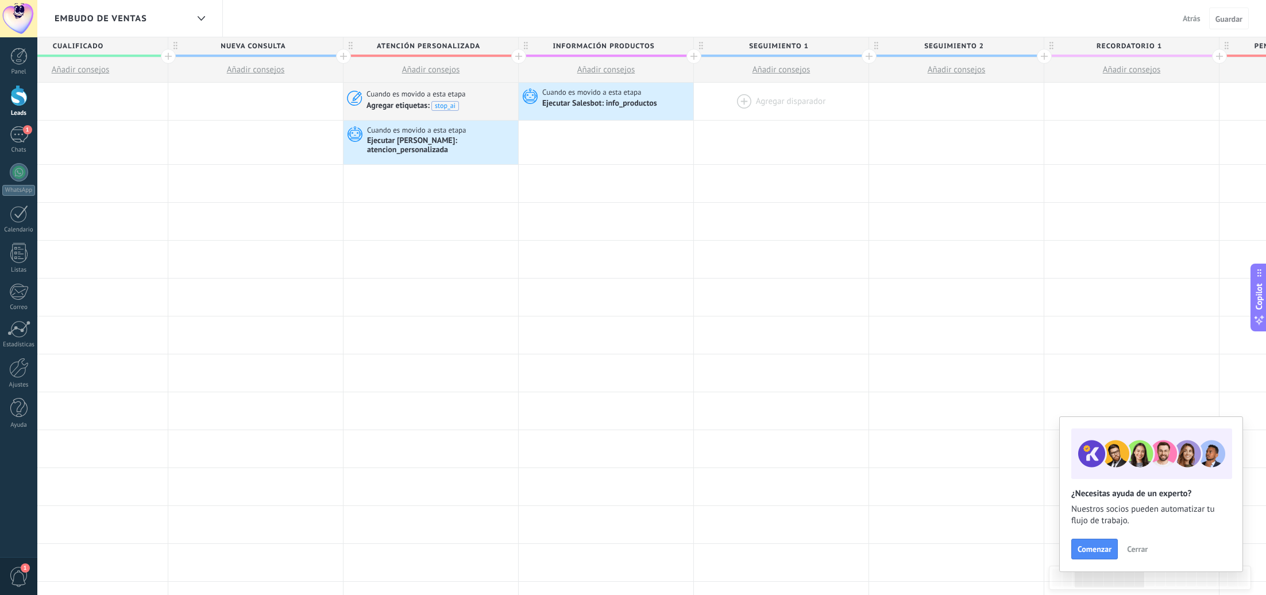
click at [789, 102] on div at bounding box center [781, 101] width 175 height 37
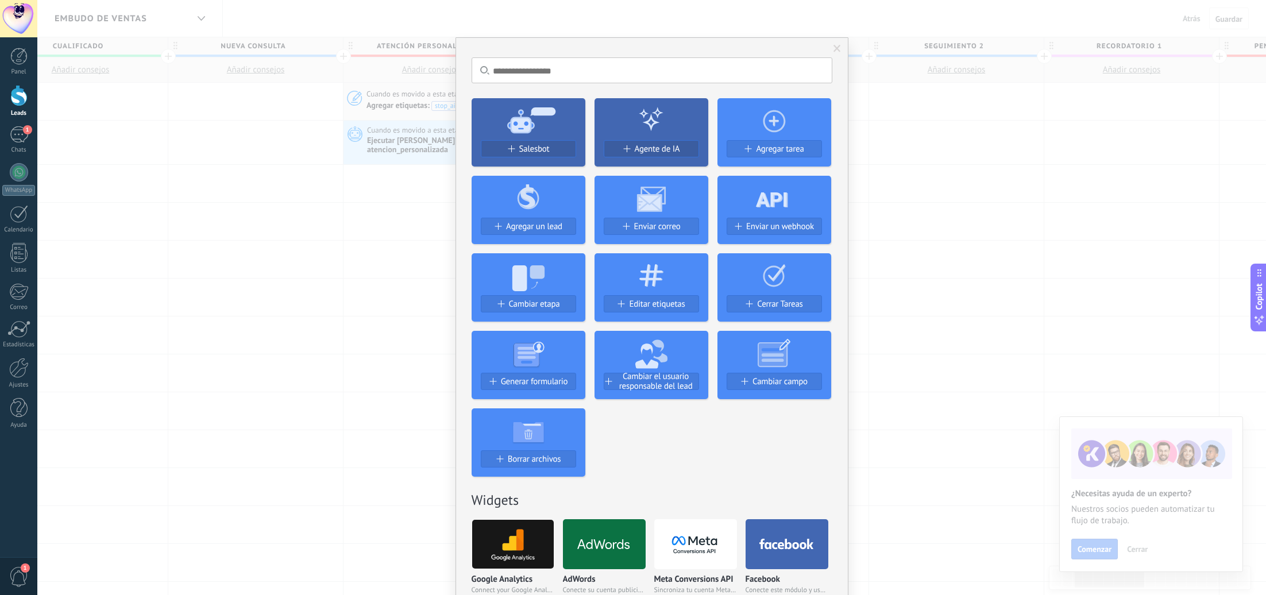
click at [535, 146] on span "Salesbot" at bounding box center [534, 149] width 30 height 10
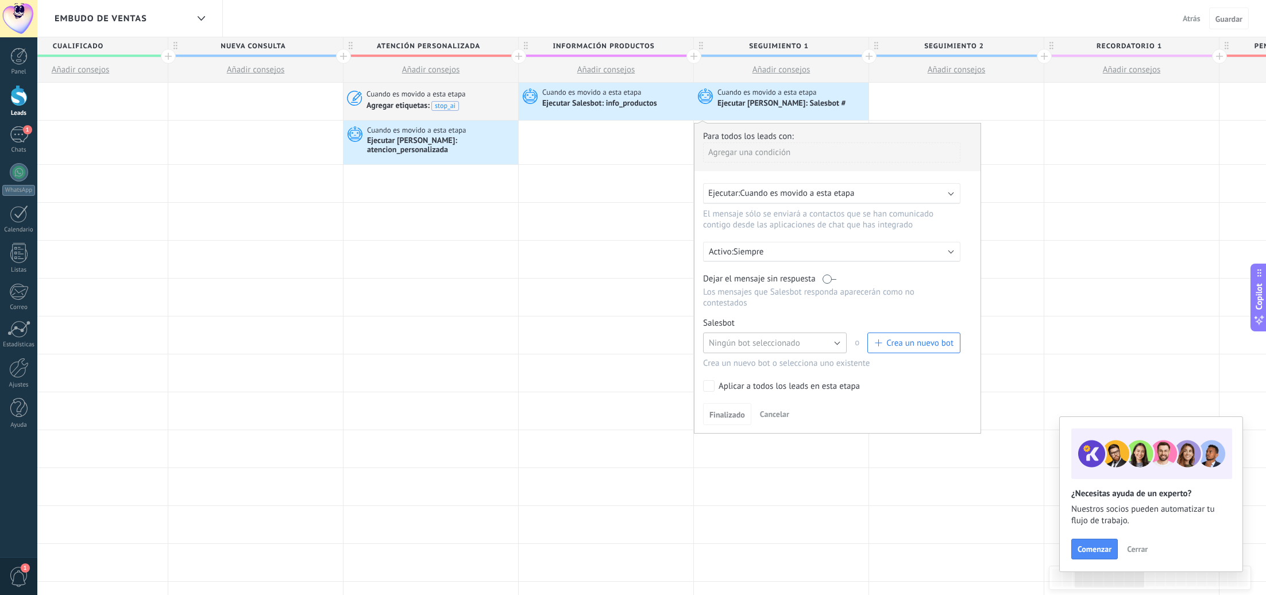
click at [771, 348] on span "Ningún bot seleccionado" at bounding box center [754, 343] width 91 height 11
click at [775, 367] on span "seguimiento_1" at bounding box center [769, 362] width 146 height 11
click at [830, 277] on label at bounding box center [830, 278] width 14 height 11
click at [731, 418] on span "Finalizado" at bounding box center [728, 415] width 36 height 8
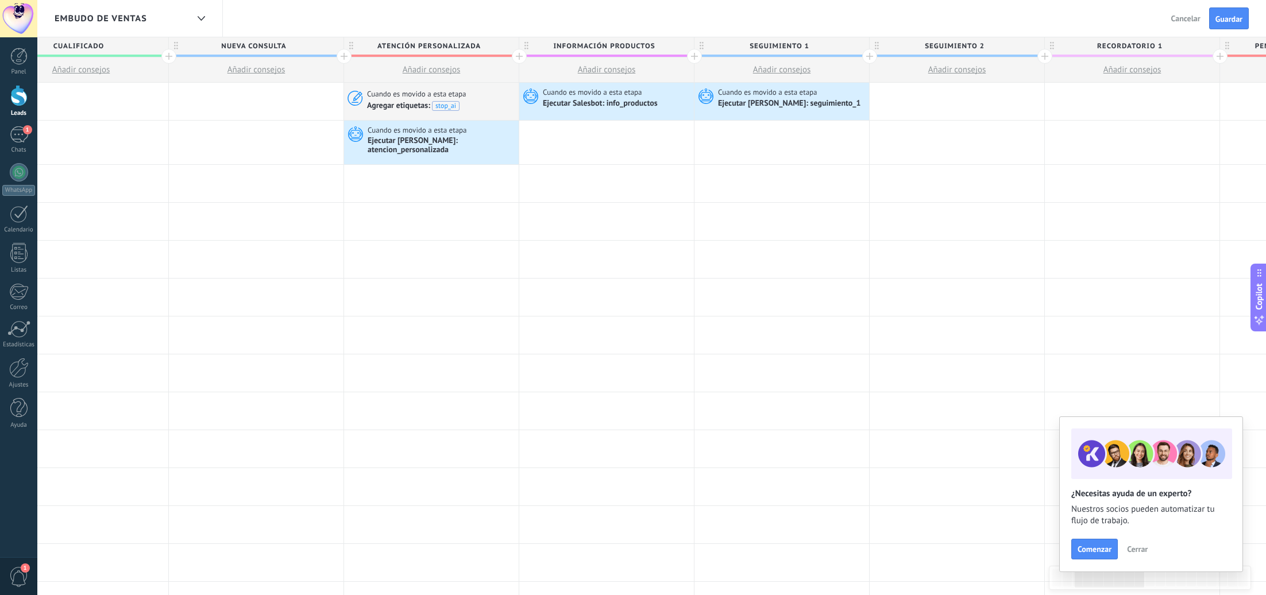
click at [1226, 22] on span "Guardar" at bounding box center [1229, 19] width 27 height 8
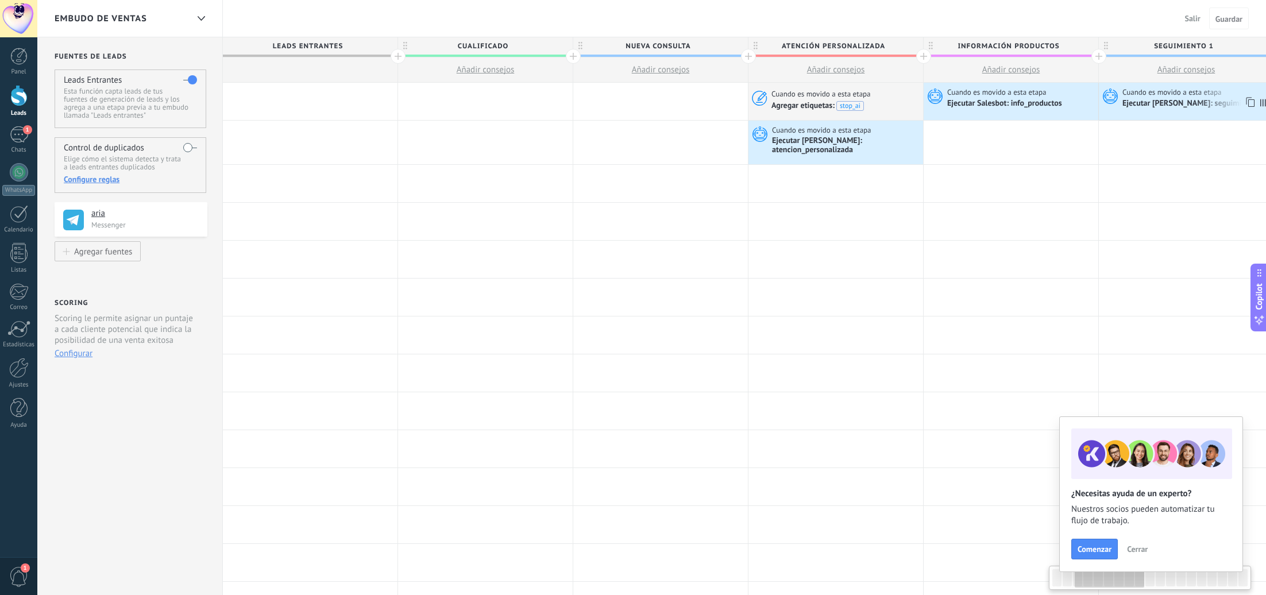
scroll to position [0, 404]
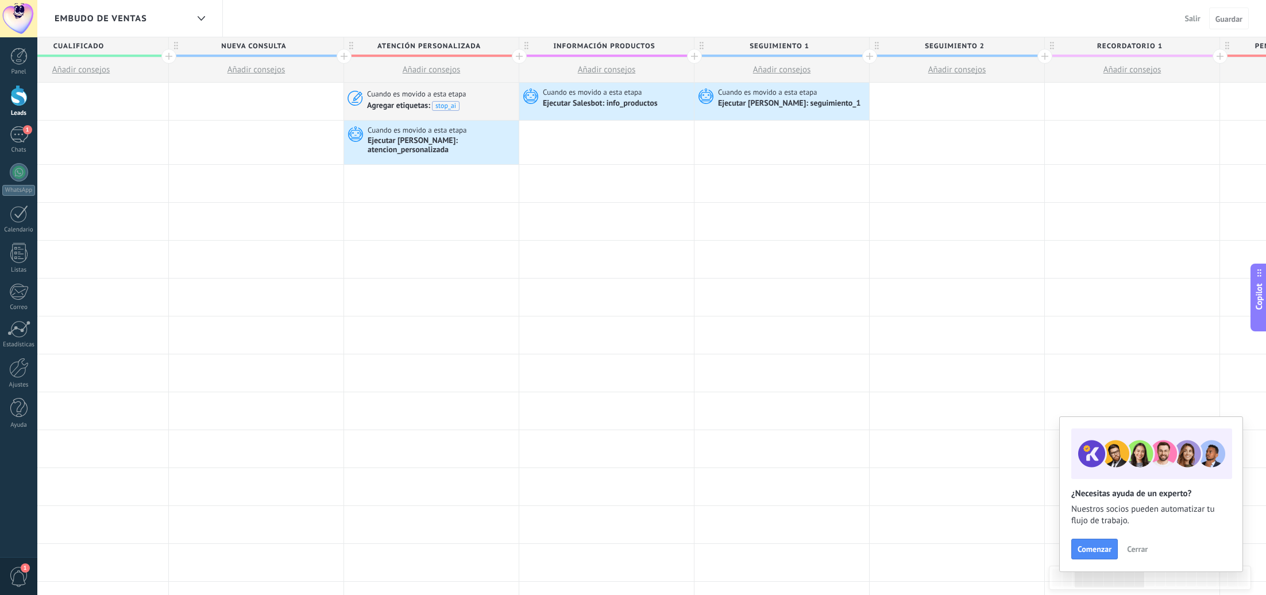
drag, startPoint x: 14, startPoint y: 94, endPoint x: 613, endPoint y: 119, distance: 599.7
click at [14, 94] on div at bounding box center [18, 95] width 17 height 21
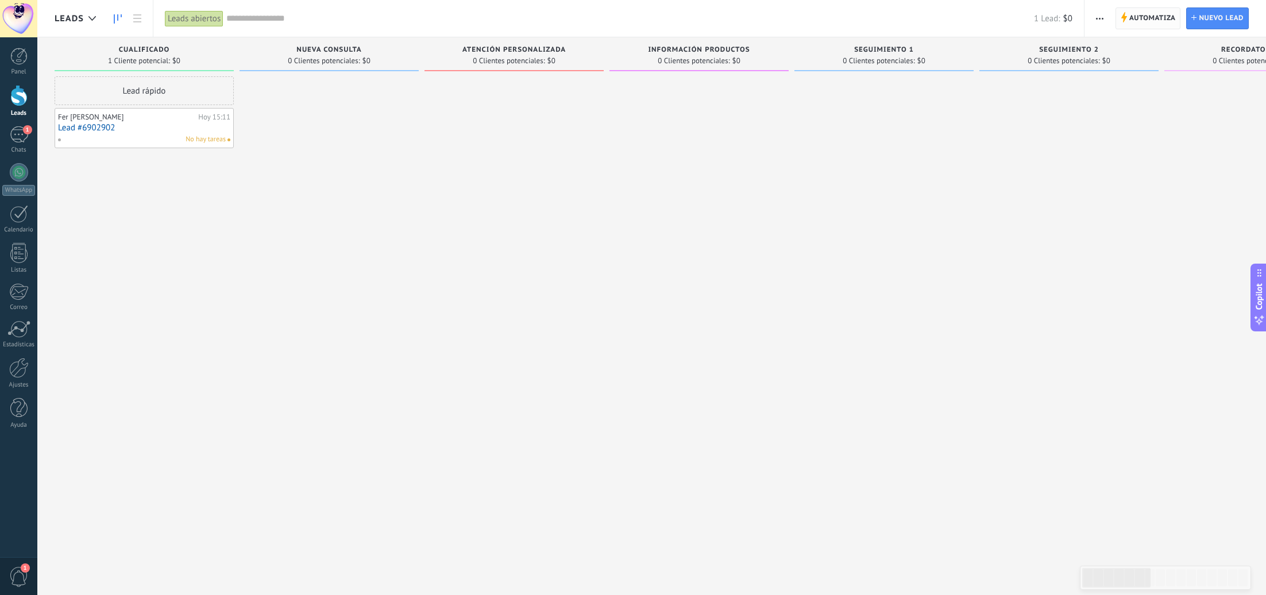
click at [1132, 15] on span "Automatiza" at bounding box center [1152, 18] width 47 height 21
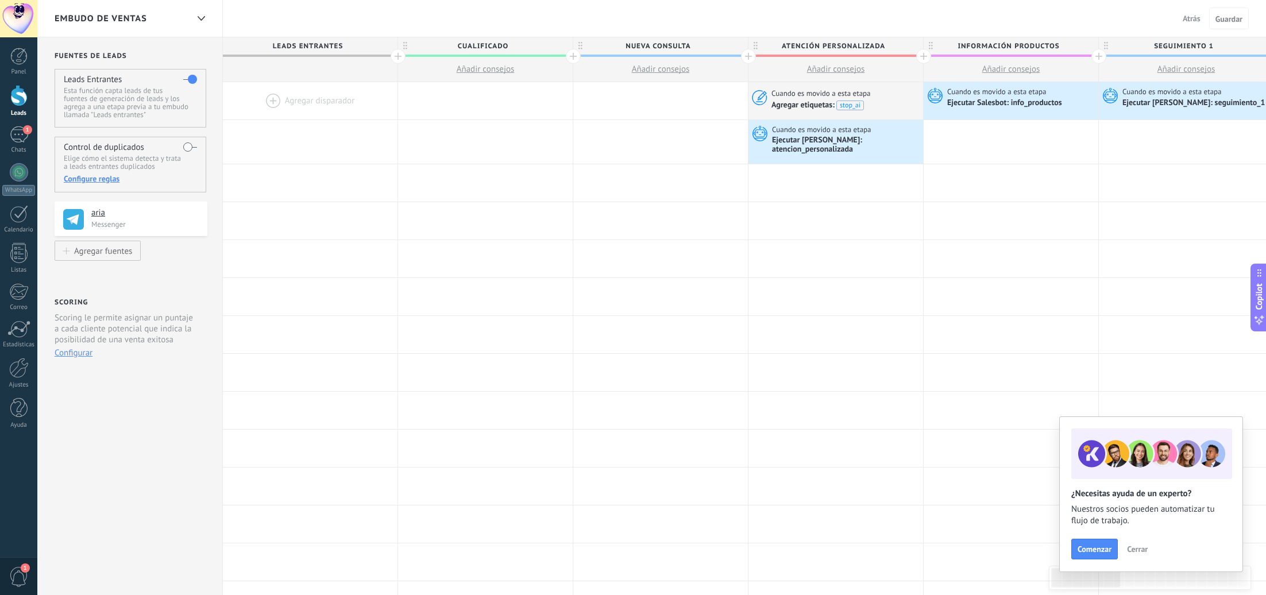
click at [300, 101] on div at bounding box center [310, 100] width 175 height 37
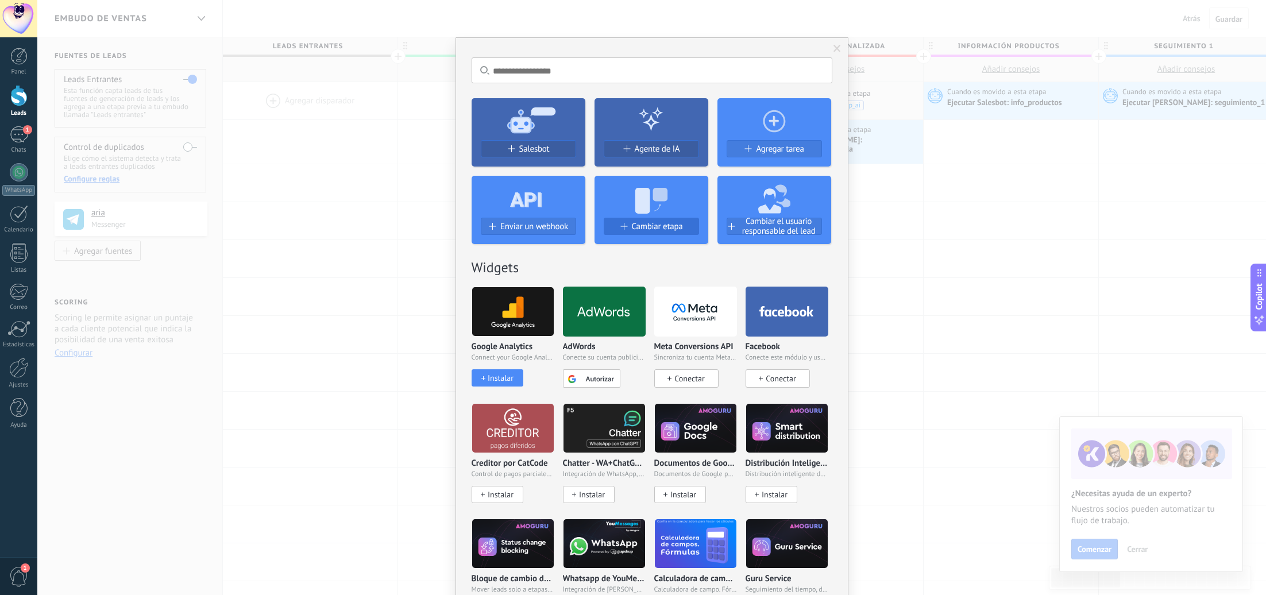
click at [664, 226] on span "Cambiar etapa" at bounding box center [657, 227] width 51 height 10
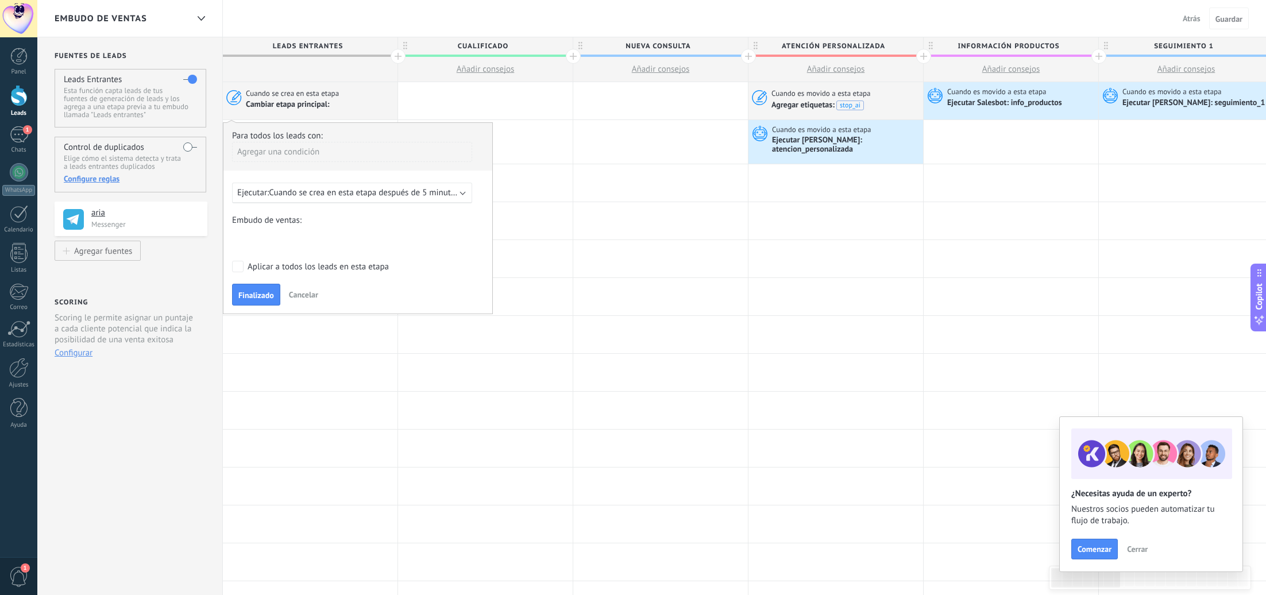
drag, startPoint x: 301, startPoint y: 140, endPoint x: 297, endPoint y: 145, distance: 6.6
click at [301, 140] on div "Para todos los leads con:" at bounding box center [358, 135] width 252 height 11
click at [296, 150] on div "Agregar una condición" at bounding box center [352, 152] width 240 height 20
click at [347, 151] on div at bounding box center [357, 219] width 269 height 192
click at [314, 198] on span "Cuando se crea en esta etapa después de 5 minutos" at bounding box center [364, 192] width 190 height 11
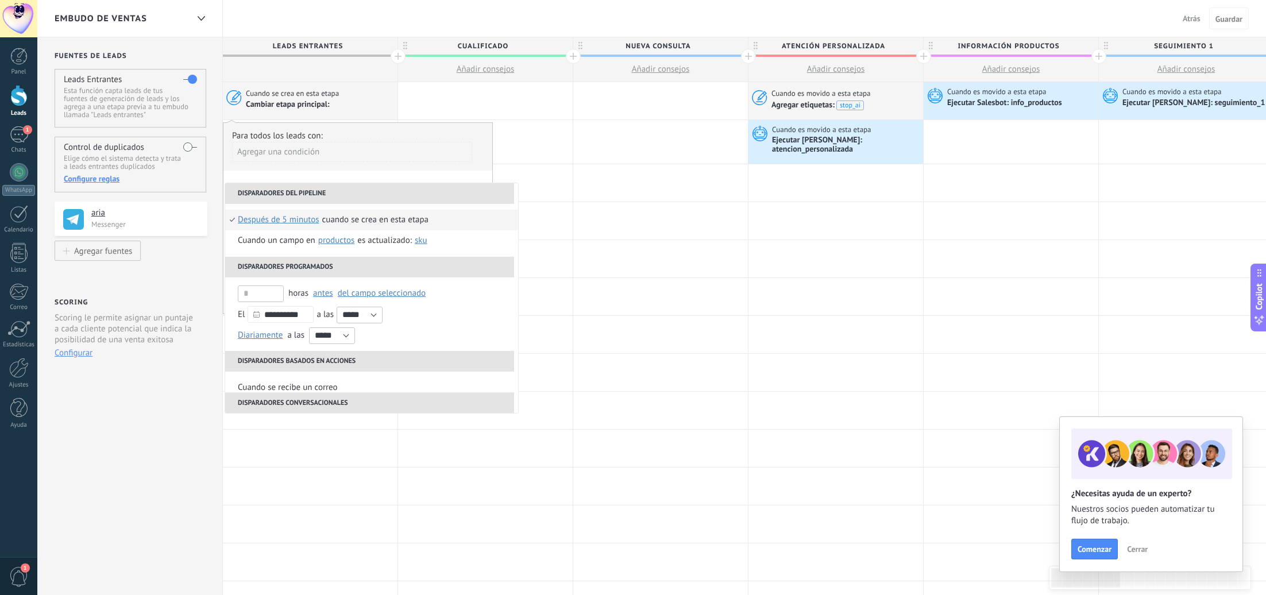
click at [307, 222] on span "después de 5 minutos" at bounding box center [279, 220] width 82 height 21
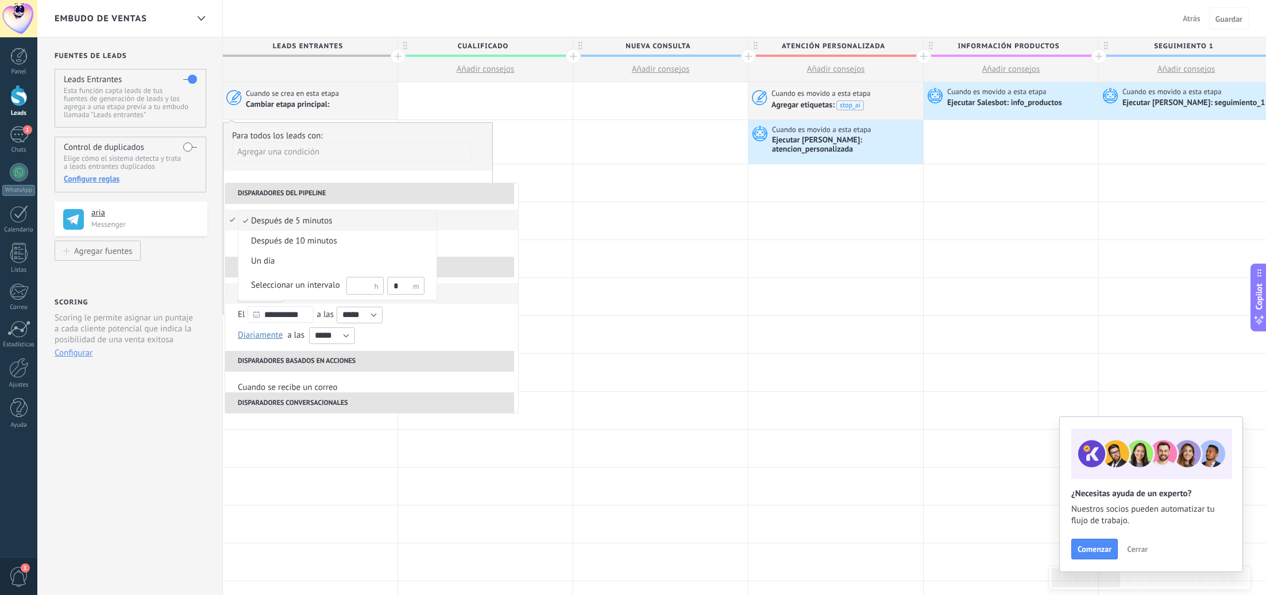
click at [291, 287] on div "Seleccionar un intervalo" at bounding box center [295, 285] width 89 height 11
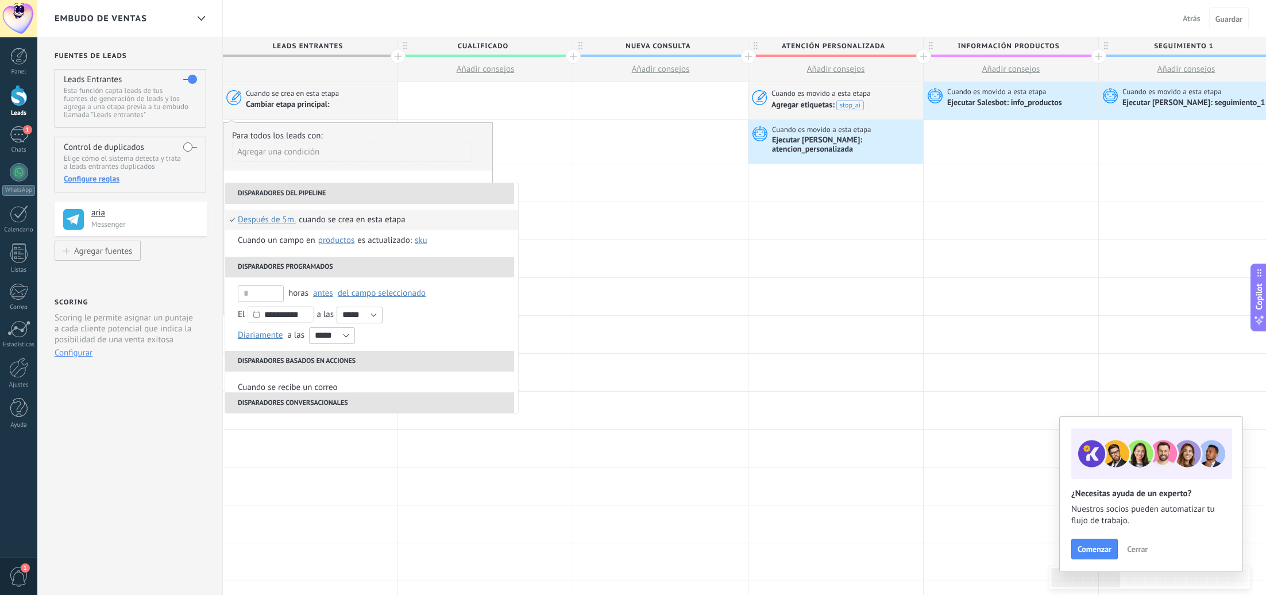
click at [287, 215] on span "Después de 5m." at bounding box center [267, 220] width 58 height 21
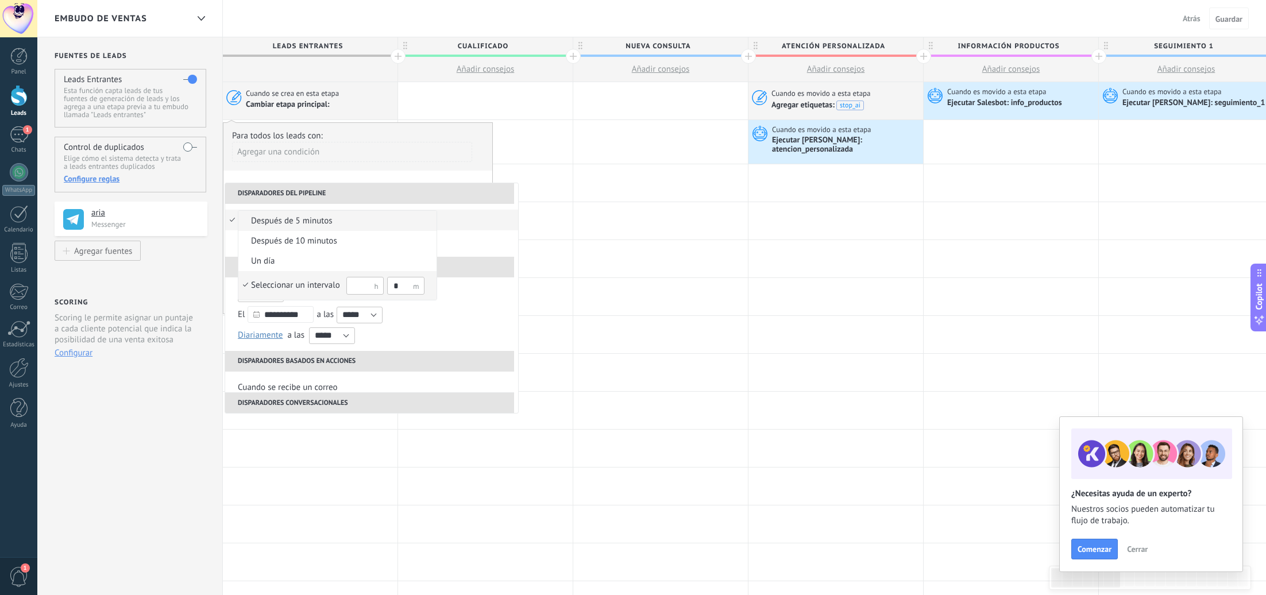
click at [369, 283] on input "text" at bounding box center [364, 286] width 37 height 18
type input "**"
drag, startPoint x: 374, startPoint y: 278, endPoint x: 354, endPoint y: 265, distance: 23.3
click at [363, 272] on li "Seleccionar un intervalo ** *" at bounding box center [337, 285] width 198 height 29
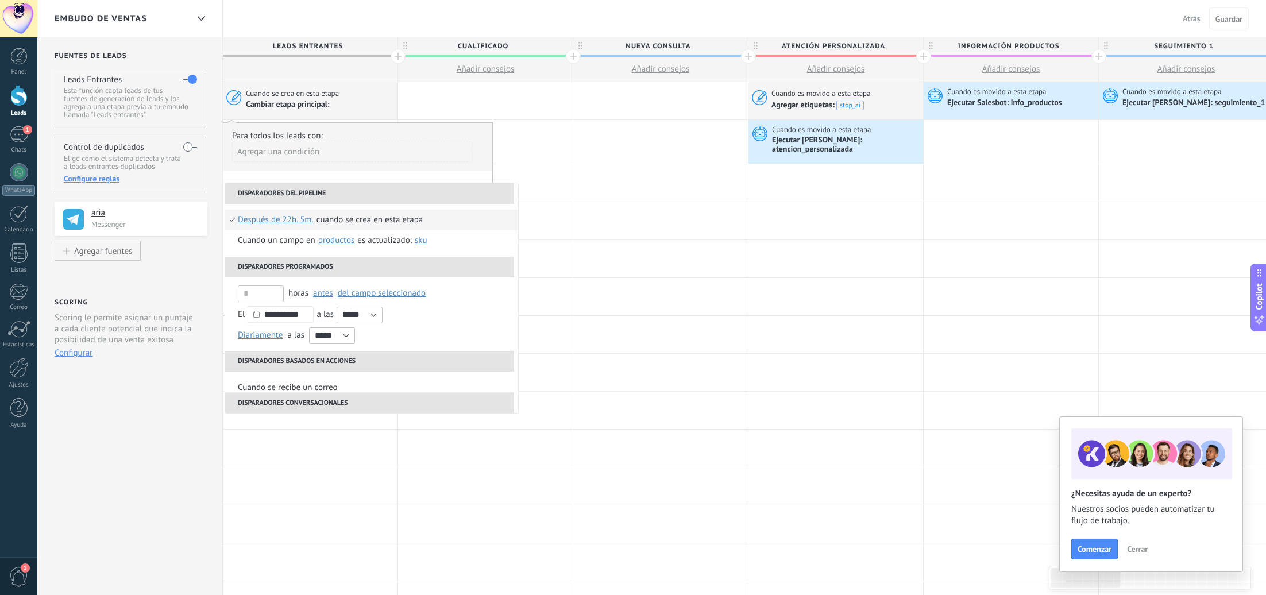
click at [308, 223] on span "Después de 22h. 5m." at bounding box center [276, 220] width 76 height 21
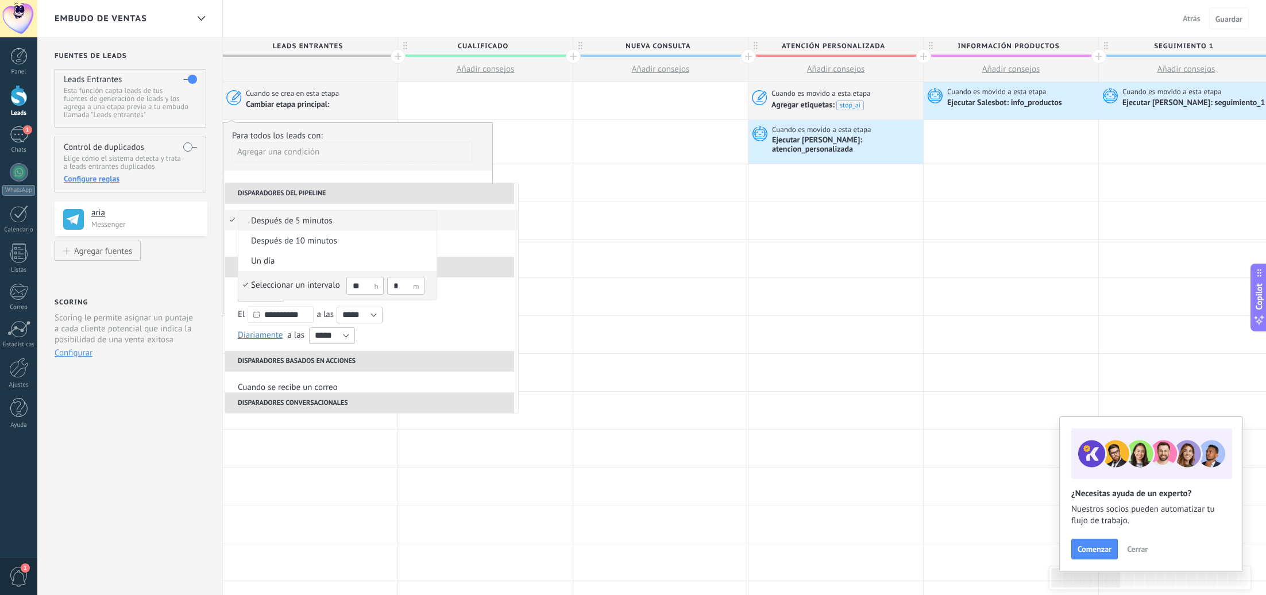
click at [388, 285] on input "*" at bounding box center [405, 286] width 37 height 18
click at [282, 282] on div "Seleccionar un intervalo" at bounding box center [295, 285] width 89 height 11
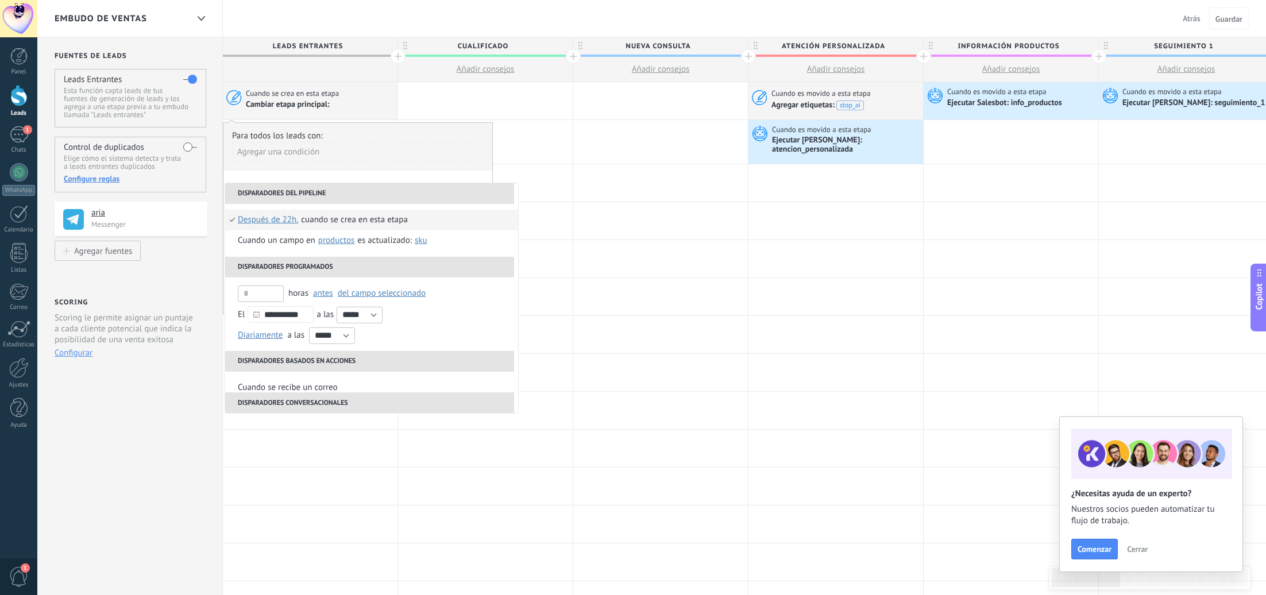
click at [429, 173] on div "**********" at bounding box center [358, 218] width 270 height 192
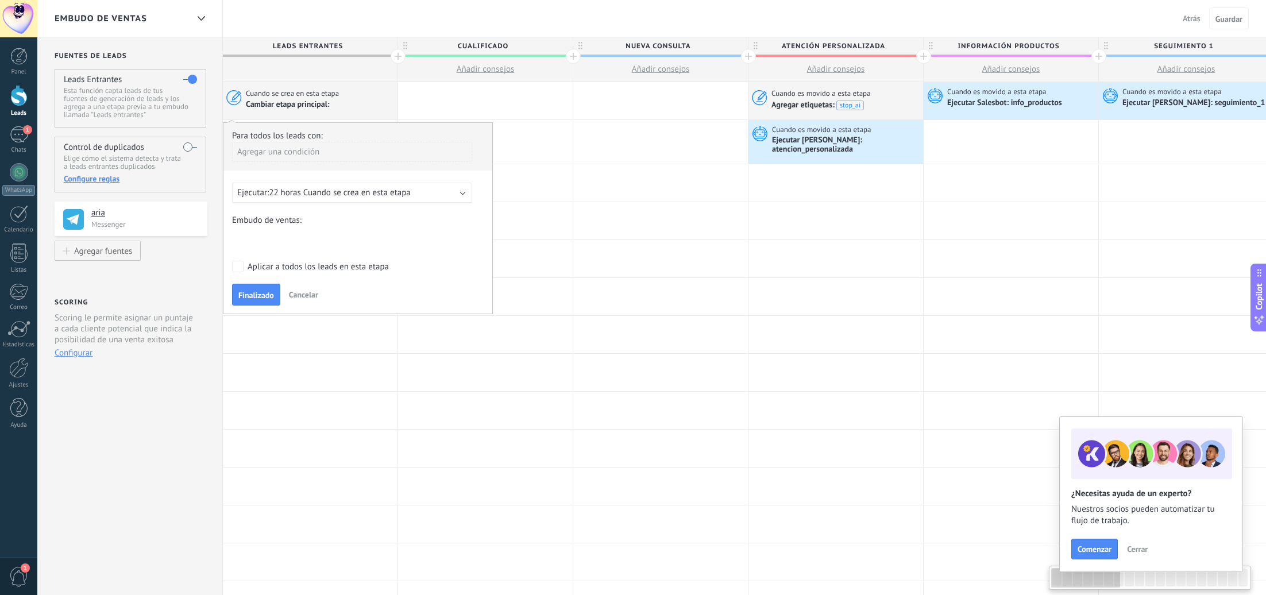
click at [0, 0] on div "Cualificado Nueva consulta Atención personalizada Información productos Seguimi…" at bounding box center [0, 0] width 0 height 0
click at [0, 0] on label "Seguimiento 1" at bounding box center [0, 0] width 0 height 0
click at [265, 294] on span "Finalizado" at bounding box center [256, 295] width 36 height 8
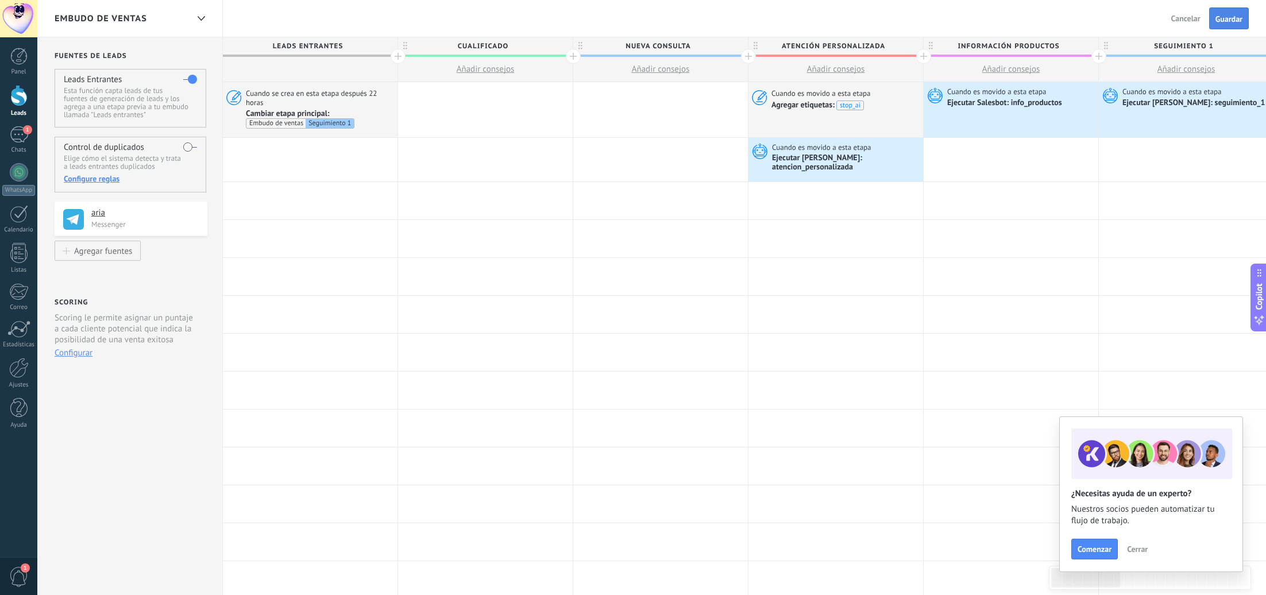
click at [1243, 25] on button "Guardar" at bounding box center [1229, 18] width 40 height 22
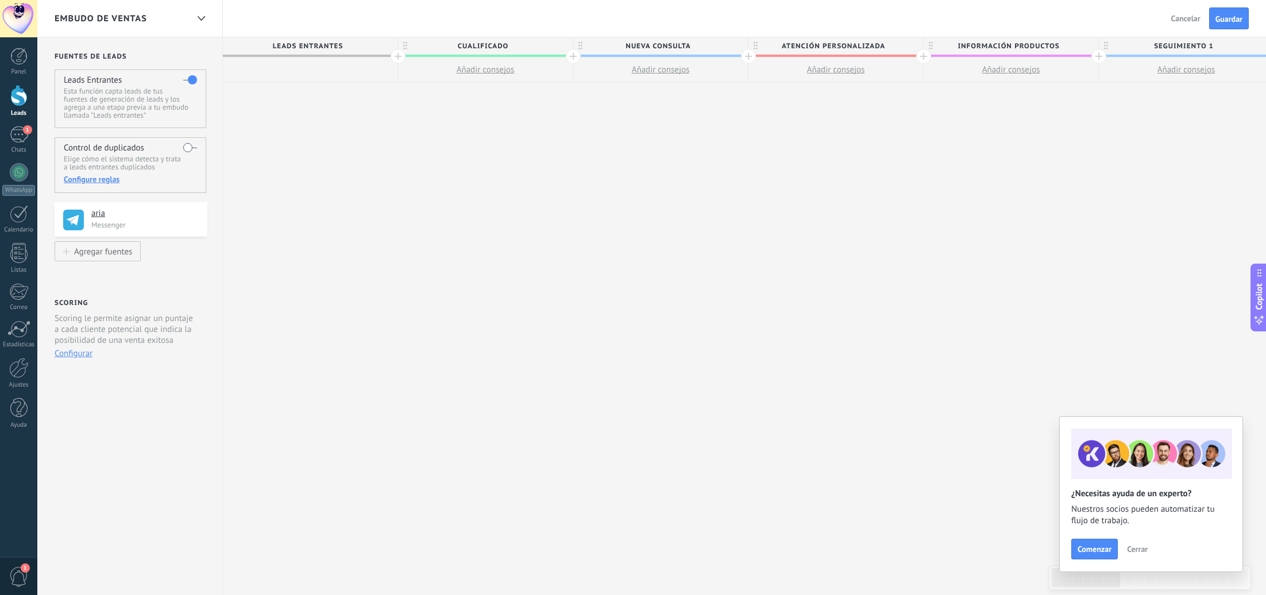
click at [697, 45] on span "Nueva consulta" at bounding box center [657, 46] width 169 height 18
type input "**********"
click at [652, 73] on span "Añadir consejos" at bounding box center [661, 69] width 58 height 11
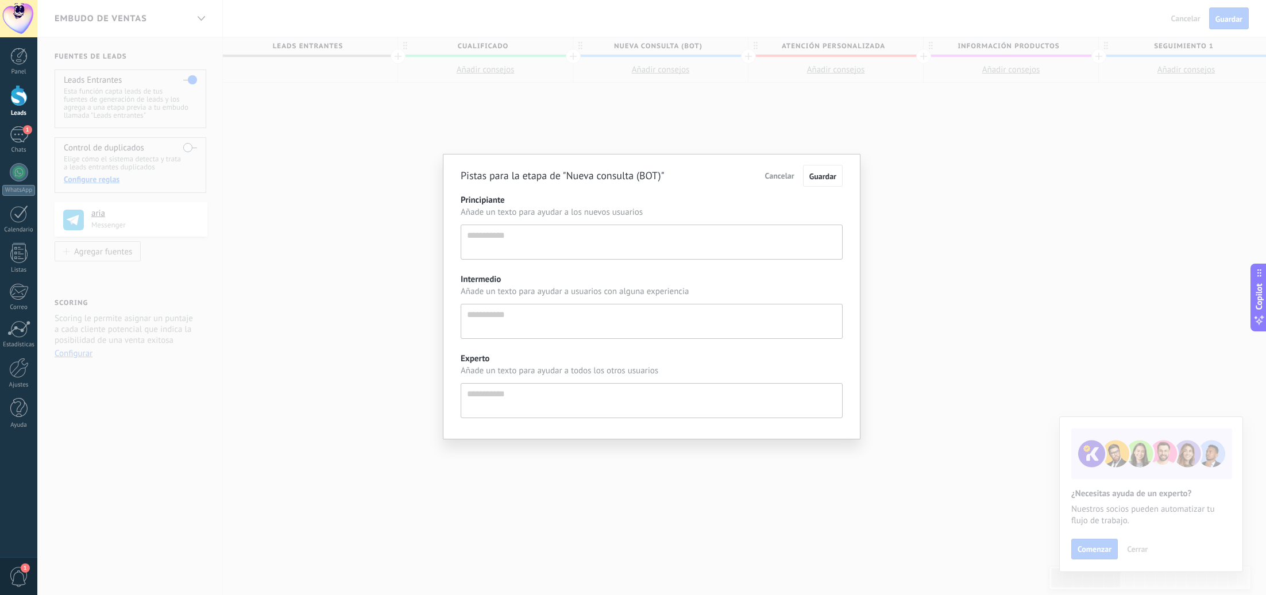
scroll to position [11, 0]
click at [780, 178] on span "Cancelar" at bounding box center [779, 176] width 29 height 10
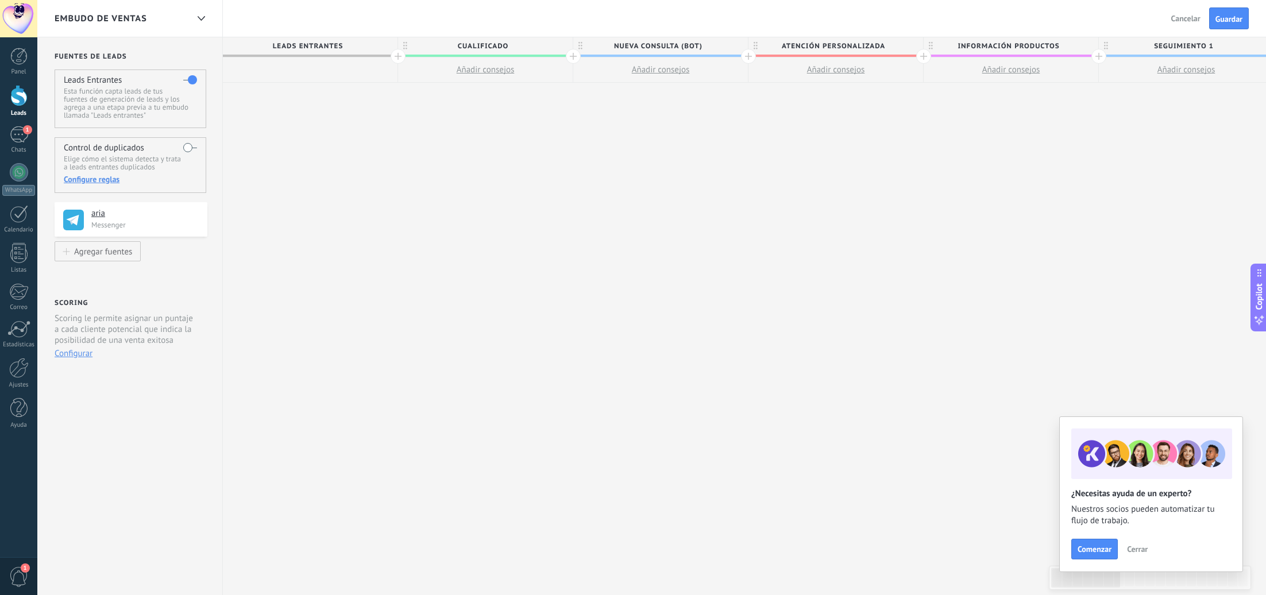
click at [651, 75] on span "Añadir consejos" at bounding box center [661, 69] width 58 height 11
type textarea "**********"
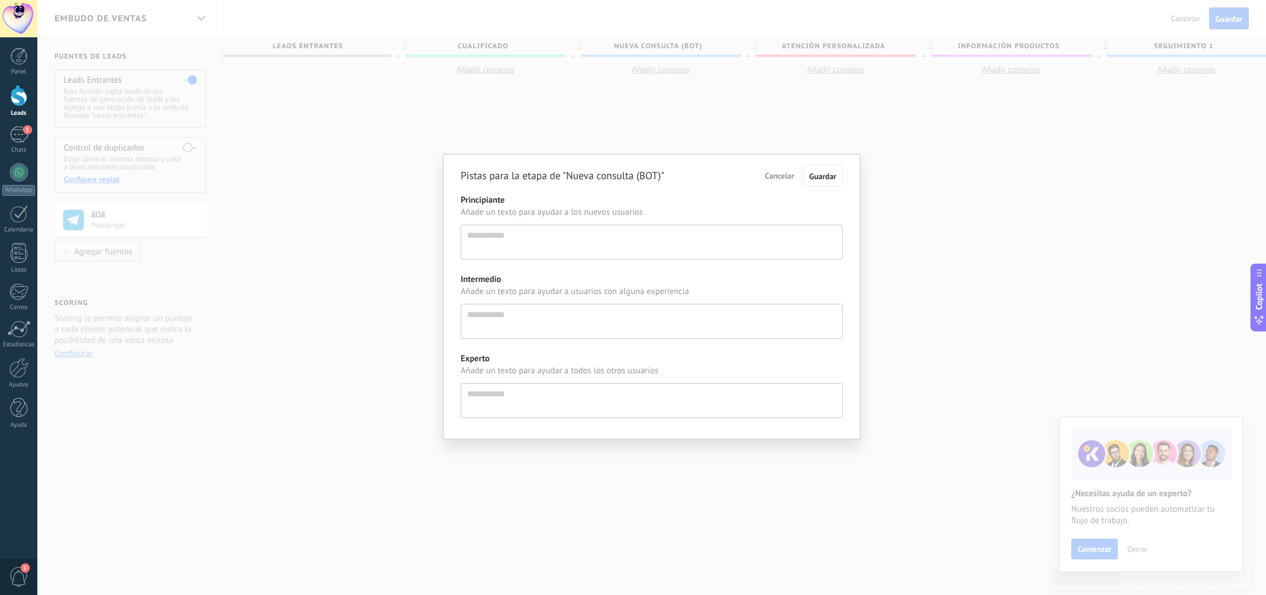
click at [780, 178] on span "Cancelar" at bounding box center [779, 176] width 29 height 10
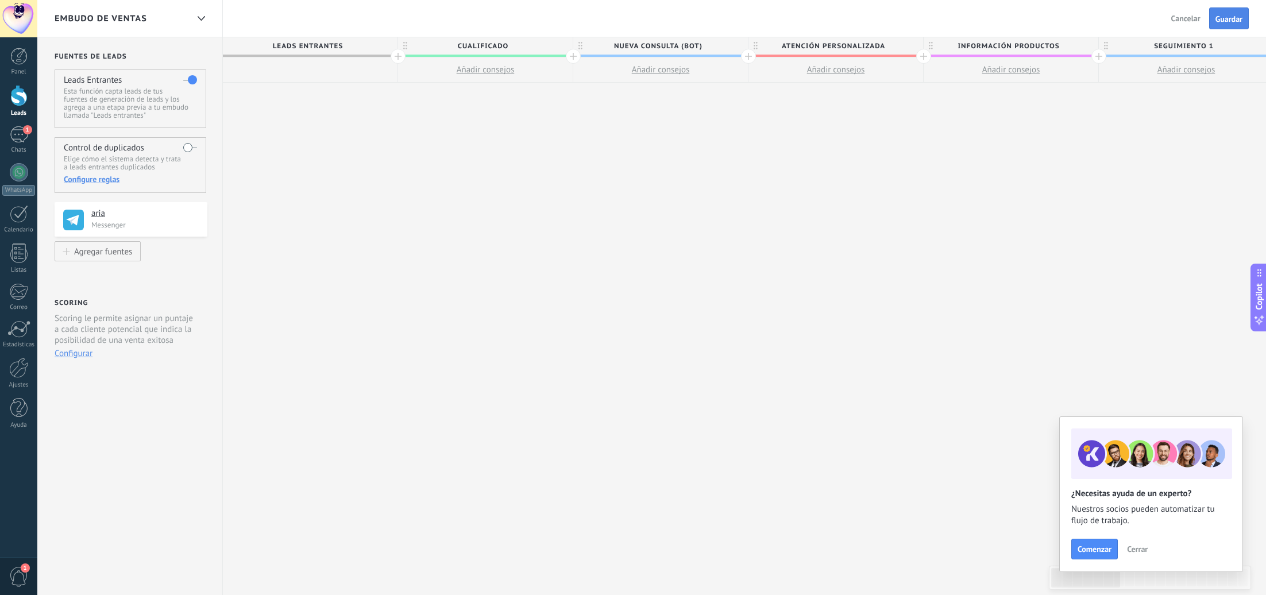
click at [1223, 22] on span "Guardar" at bounding box center [1229, 19] width 27 height 8
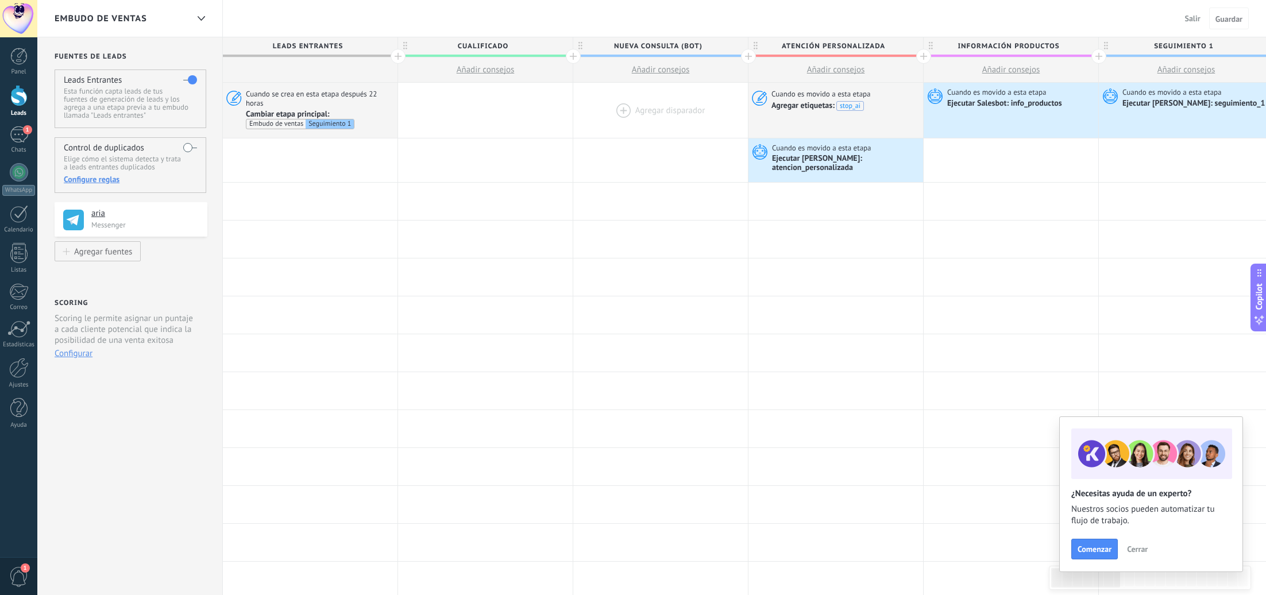
click at [672, 110] on div at bounding box center [660, 110] width 175 height 55
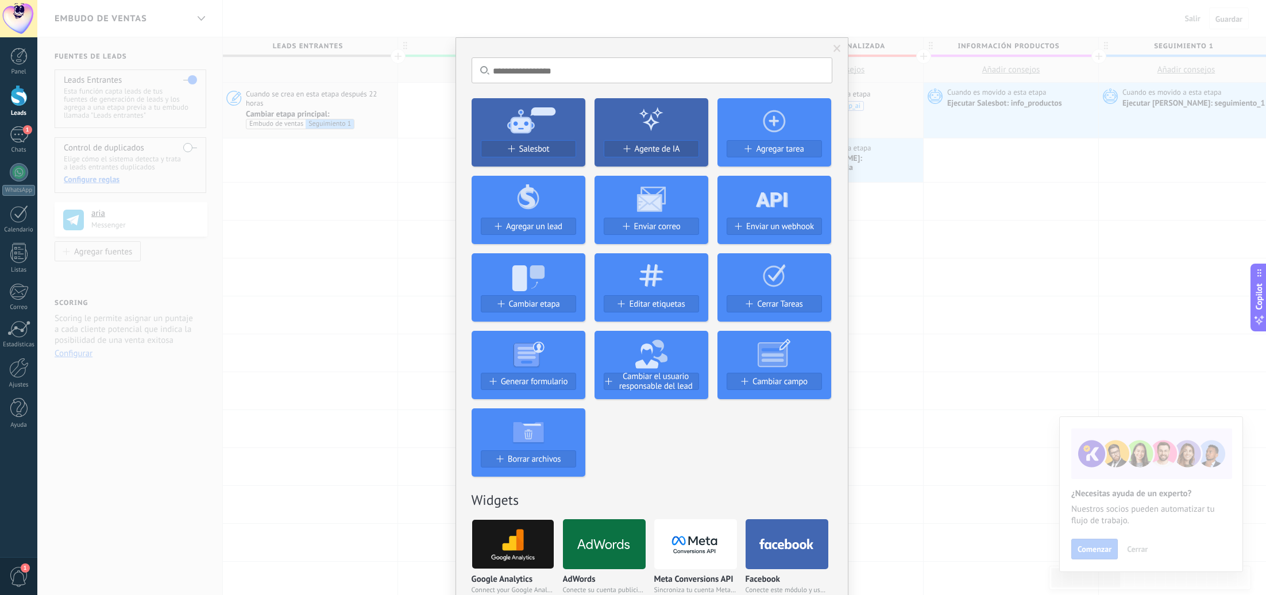
click at [548, 304] on span "Cambiar etapa" at bounding box center [534, 304] width 51 height 10
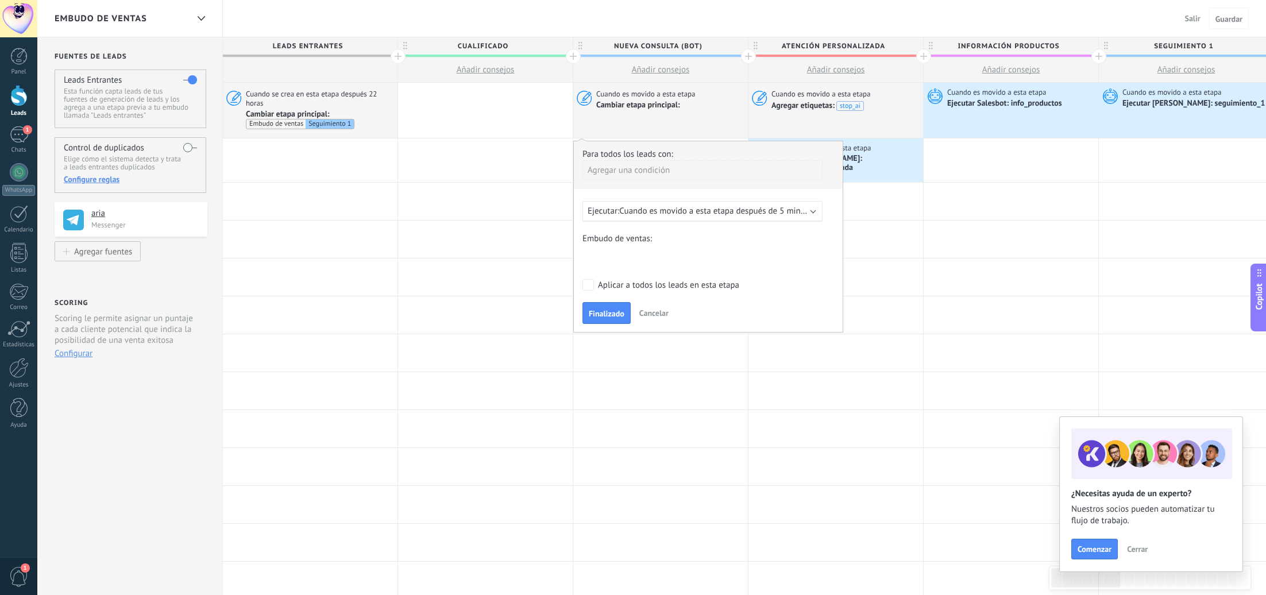
click at [658, 209] on span "Cuando es movido a esta etapa después de 5 minutos" at bounding box center [717, 211] width 197 height 11
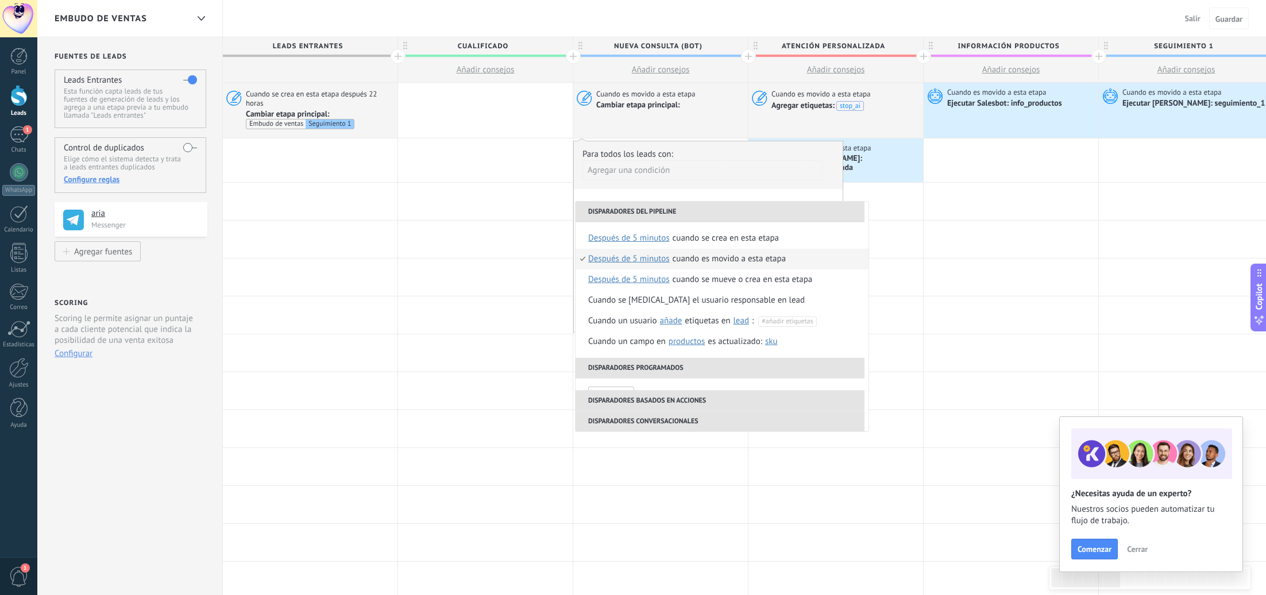
click at [656, 260] on span "después de 5 minutos" at bounding box center [629, 259] width 82 height 21
click at [722, 326] on input "text" at bounding box center [715, 324] width 37 height 18
type input "**"
drag, startPoint x: 749, startPoint y: 323, endPoint x: 725, endPoint y: 320, distance: 24.4
click at [725, 320] on div "Seleccionar un intervalo ** *" at bounding box center [688, 323] width 173 height 19
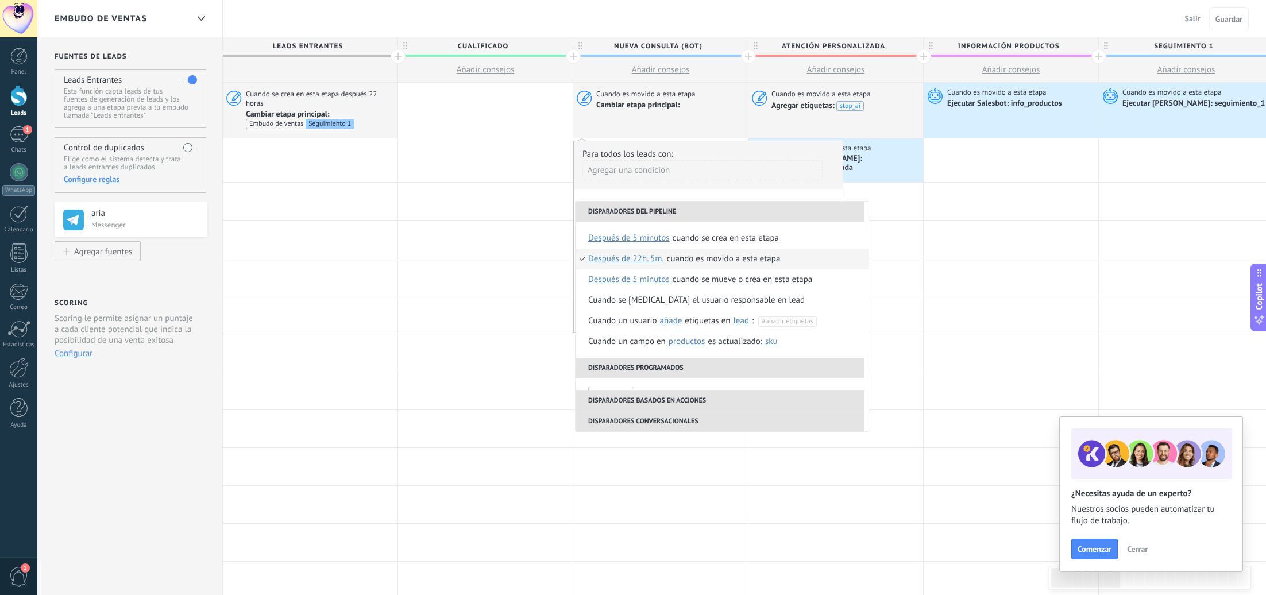
click at [640, 259] on span "Después de 22h. 5m." at bounding box center [626, 259] width 76 height 21
click at [750, 327] on input "*" at bounding box center [756, 324] width 37 height 18
click at [687, 198] on div at bounding box center [633, 297] width 1266 height 595
click at [692, 192] on div "**********" at bounding box center [708, 237] width 270 height 192
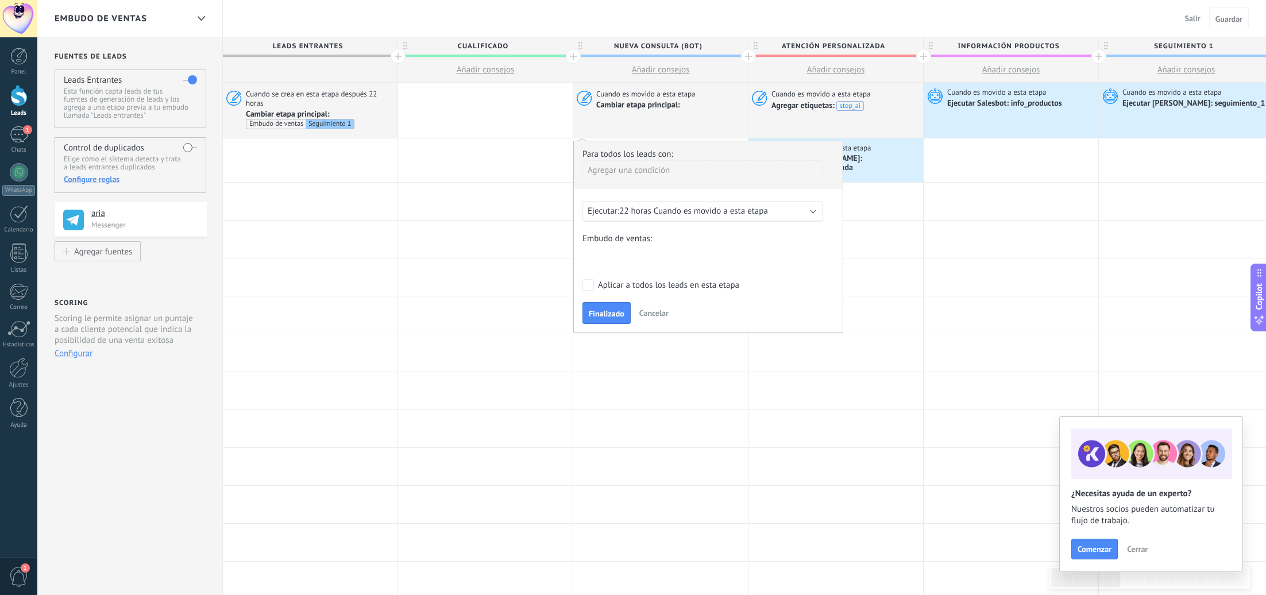
click at [0, 0] on div "Cualificado Nueva consulta (BOT) Atención personalizada Información productos S…" at bounding box center [0, 0] width 0 height 0
click at [0, 0] on label "Seguimiento 1" at bounding box center [0, 0] width 0 height 0
click at [618, 310] on span "Finalizado" at bounding box center [607, 314] width 36 height 8
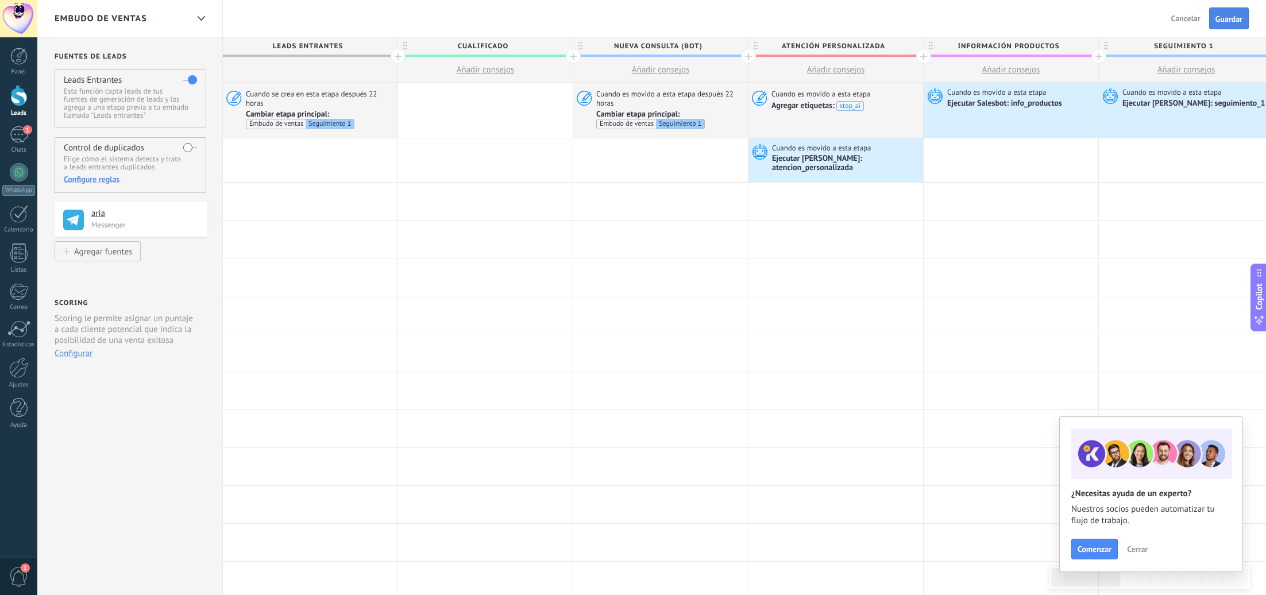
click at [1231, 16] on span "Guardar" at bounding box center [1229, 19] width 27 height 8
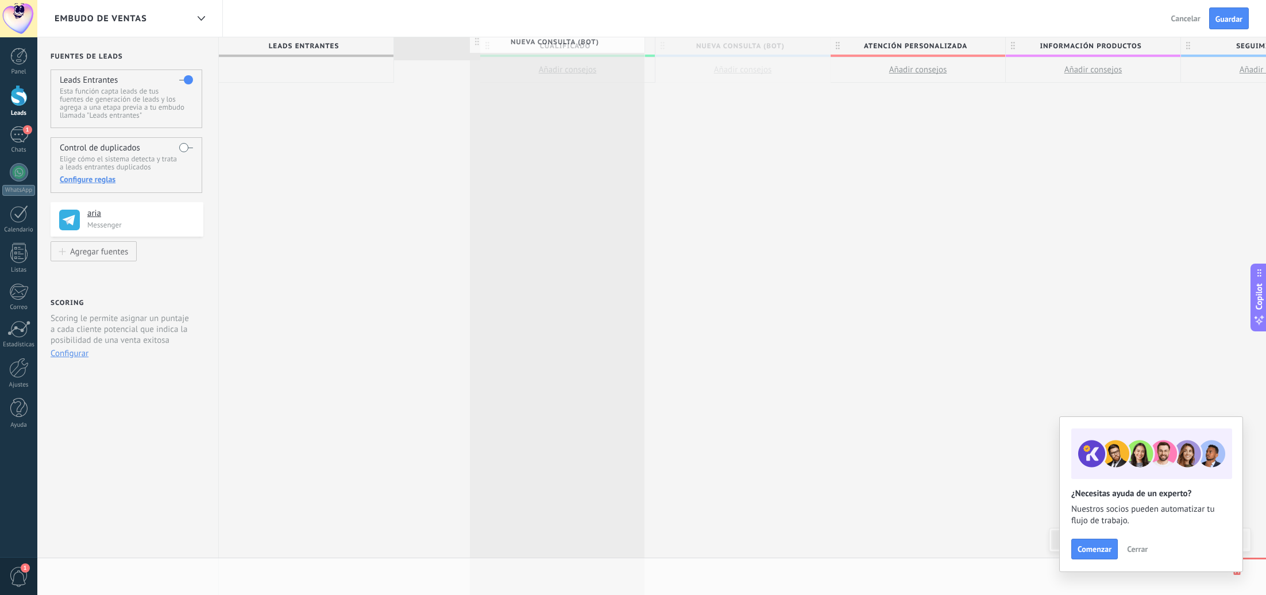
scroll to position [0, 10]
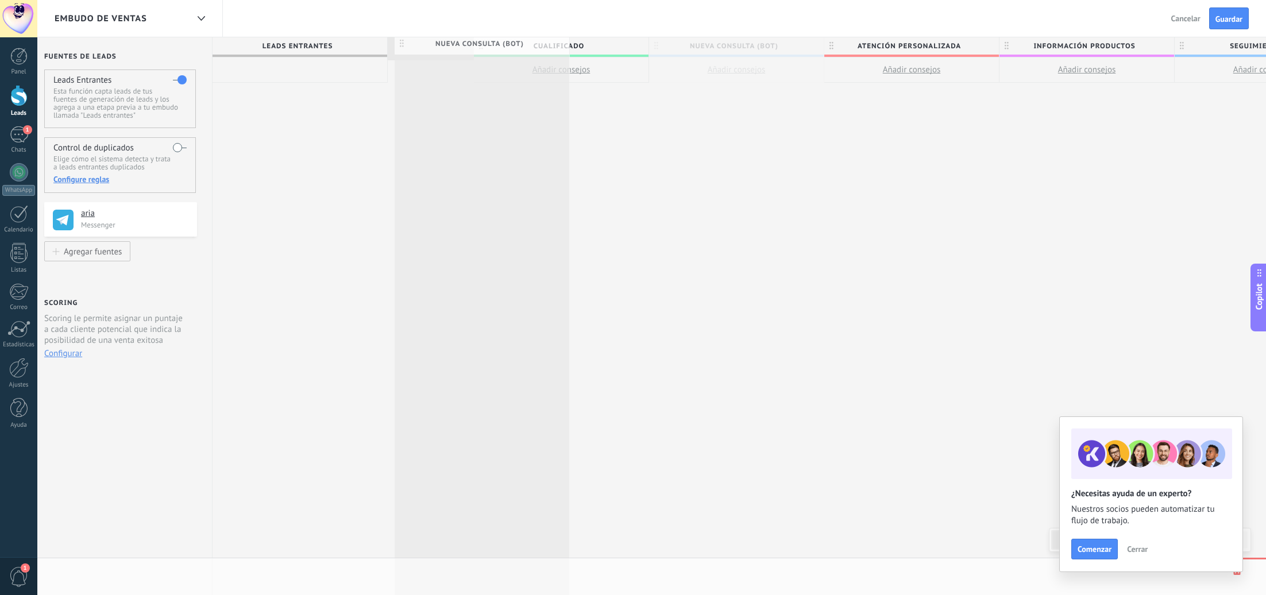
drag, startPoint x: 477, startPoint y: 43, endPoint x: 408, endPoint y: 44, distance: 69.0
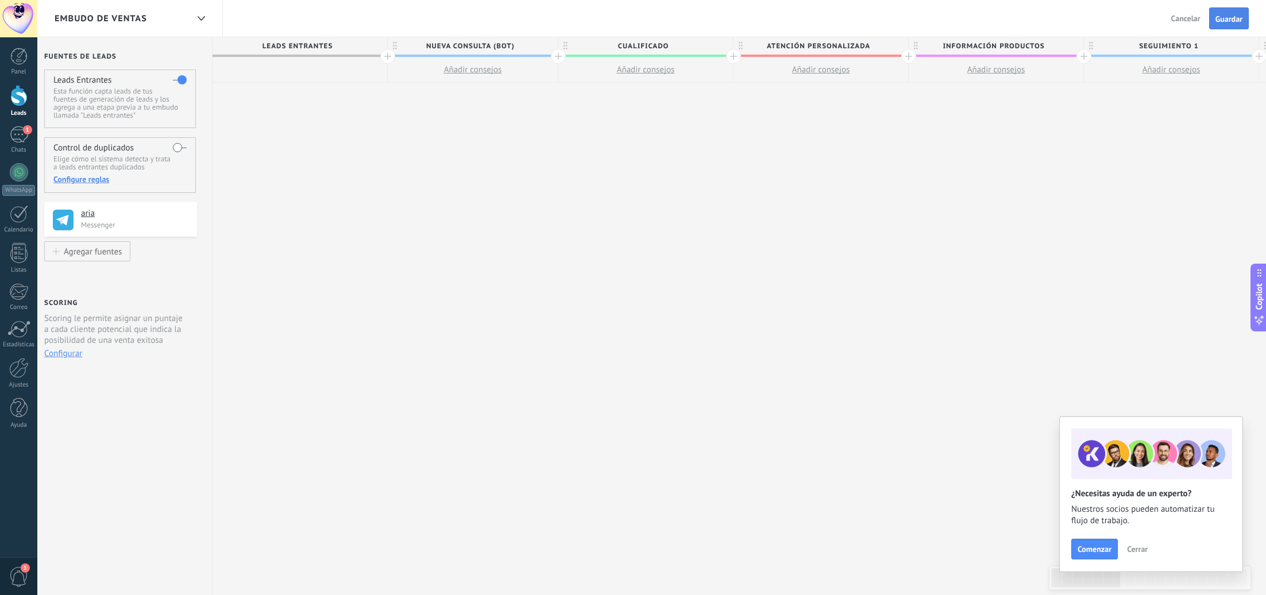
click at [1219, 18] on span "Guardar" at bounding box center [1229, 19] width 27 height 8
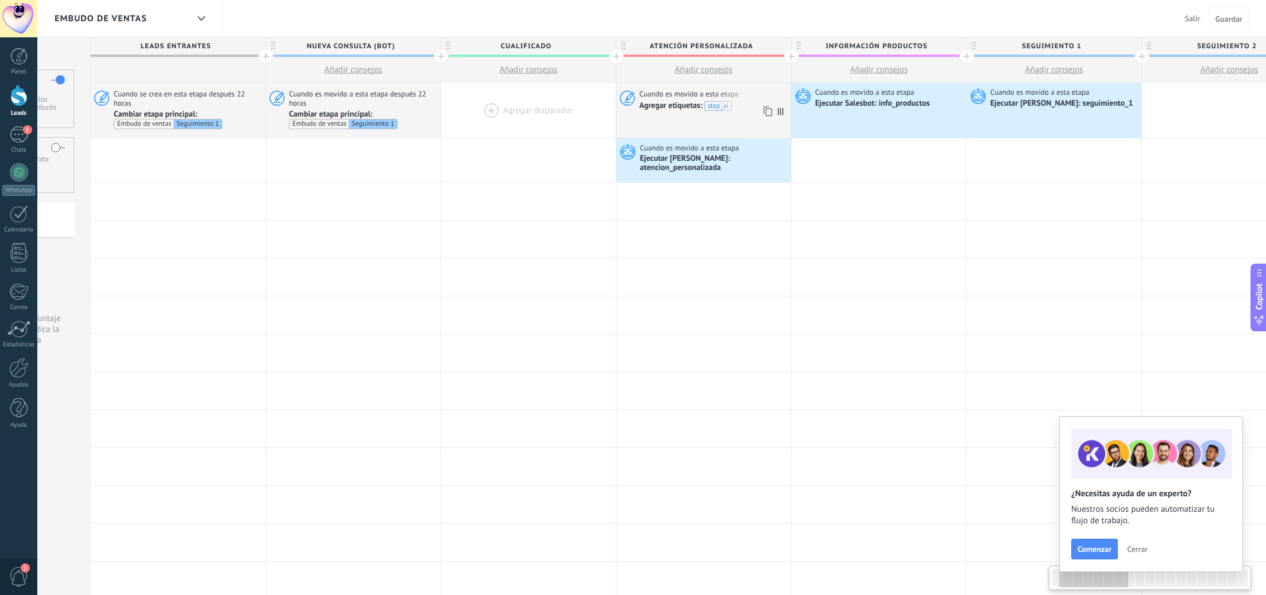
scroll to position [0, 135]
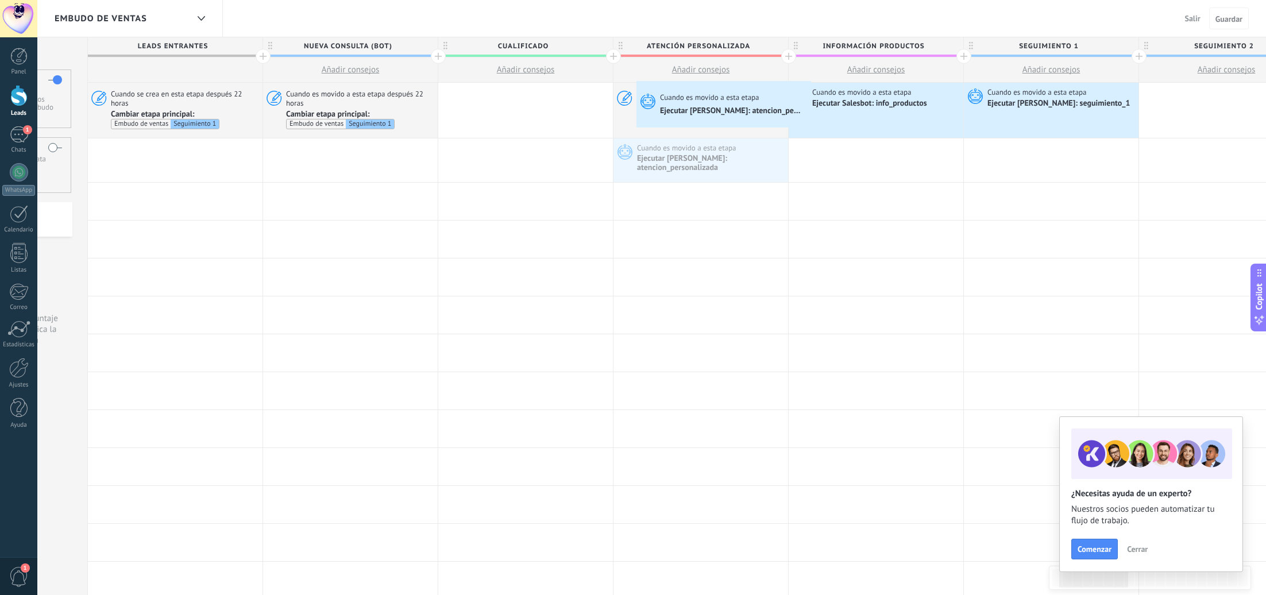
drag, startPoint x: 654, startPoint y: 92, endPoint x: 639, endPoint y: 83, distance: 17.1
click at [639, 138] on div "Cuando es movido a esta etapa Ejecutar [PERSON_NAME]: atencion_personalizada Av…" at bounding box center [701, 160] width 175 height 44
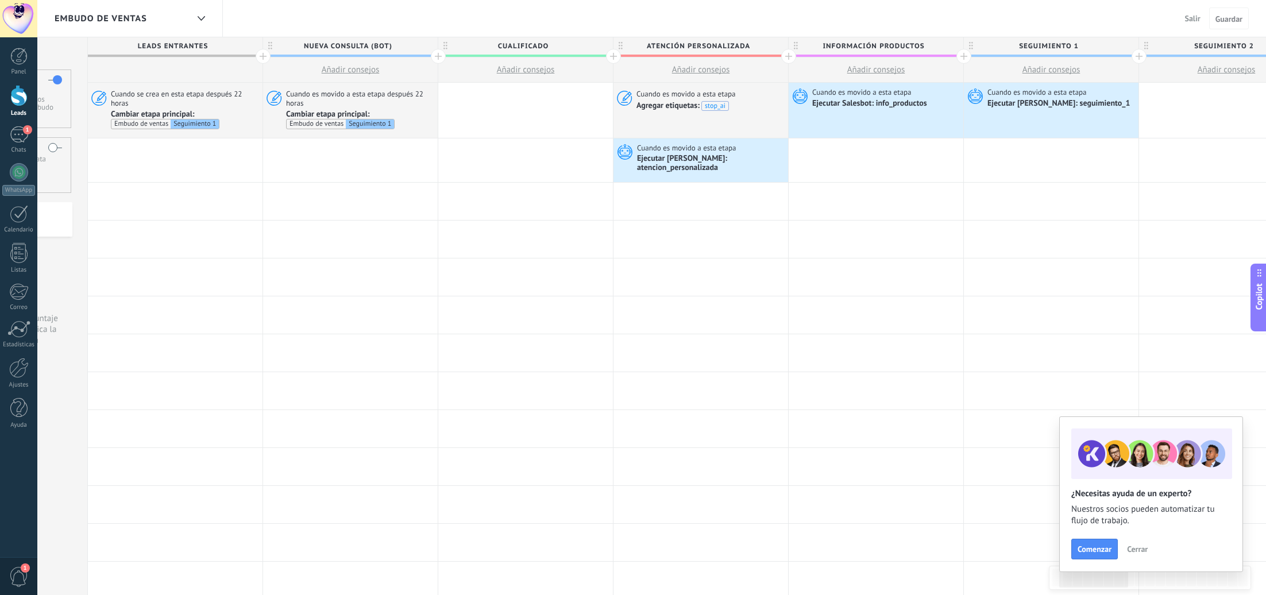
click at [16, 102] on div at bounding box center [18, 95] width 17 height 21
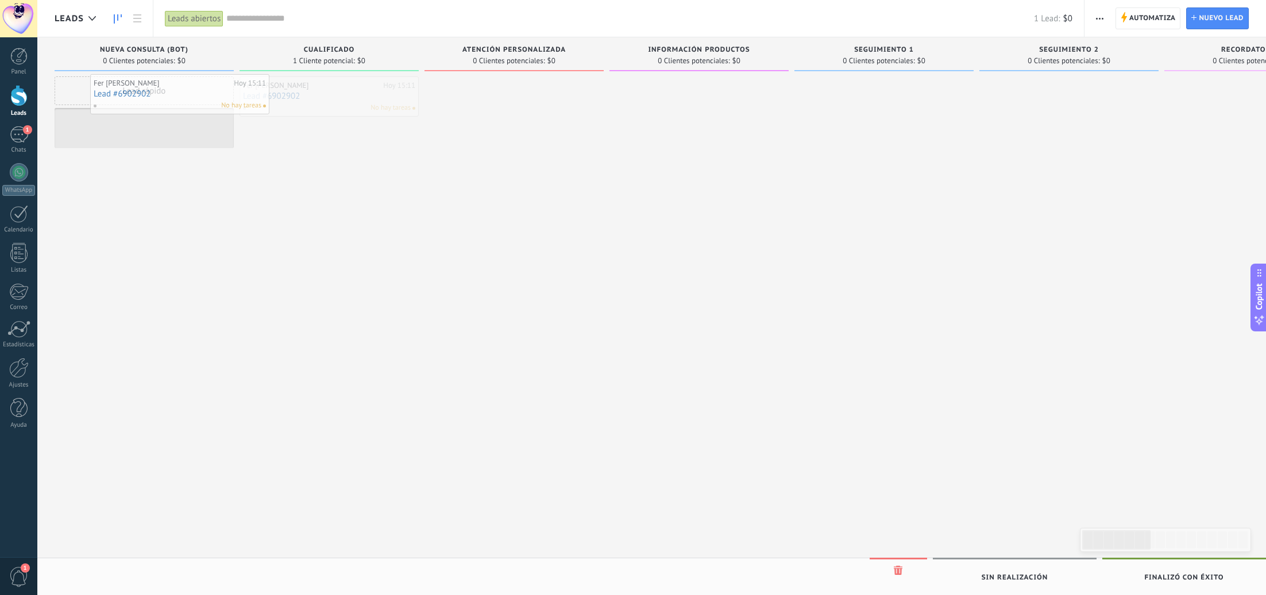
drag, startPoint x: 283, startPoint y: 92, endPoint x: 134, endPoint y: 90, distance: 149.4
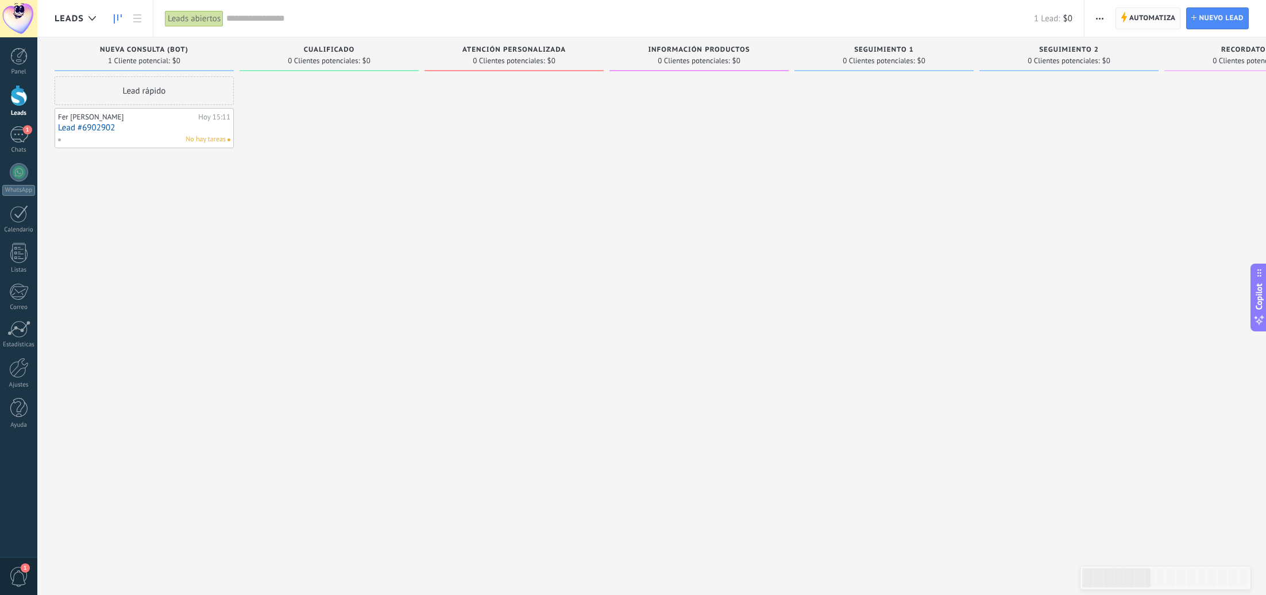
click at [1154, 14] on span "Automatiza" at bounding box center [1152, 18] width 47 height 21
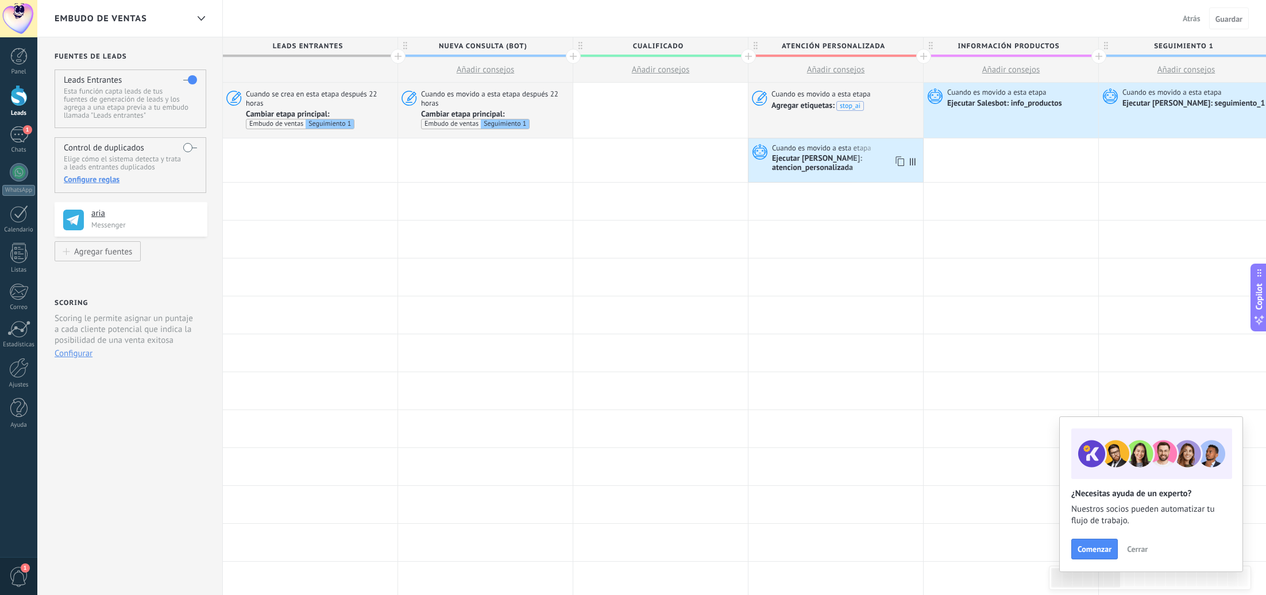
click at [810, 153] on div "Ejecutar [PERSON_NAME]: atencion_personalizada" at bounding box center [846, 163] width 148 height 20
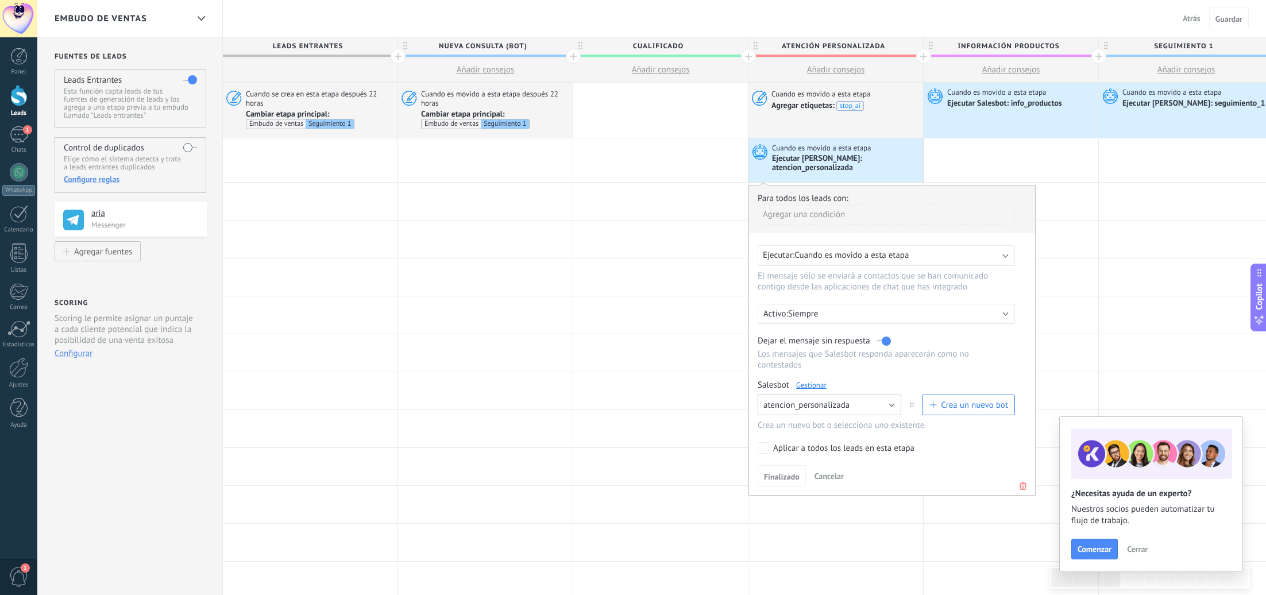
click at [892, 402] on button "atencion_personalizada" at bounding box center [830, 405] width 144 height 21
click at [876, 362] on p "Los mensajes que Salesbot responda aparecerán como no contestados" at bounding box center [886, 360] width 257 height 22
click at [953, 400] on span "Crea un nuevo bot" at bounding box center [974, 405] width 67 height 11
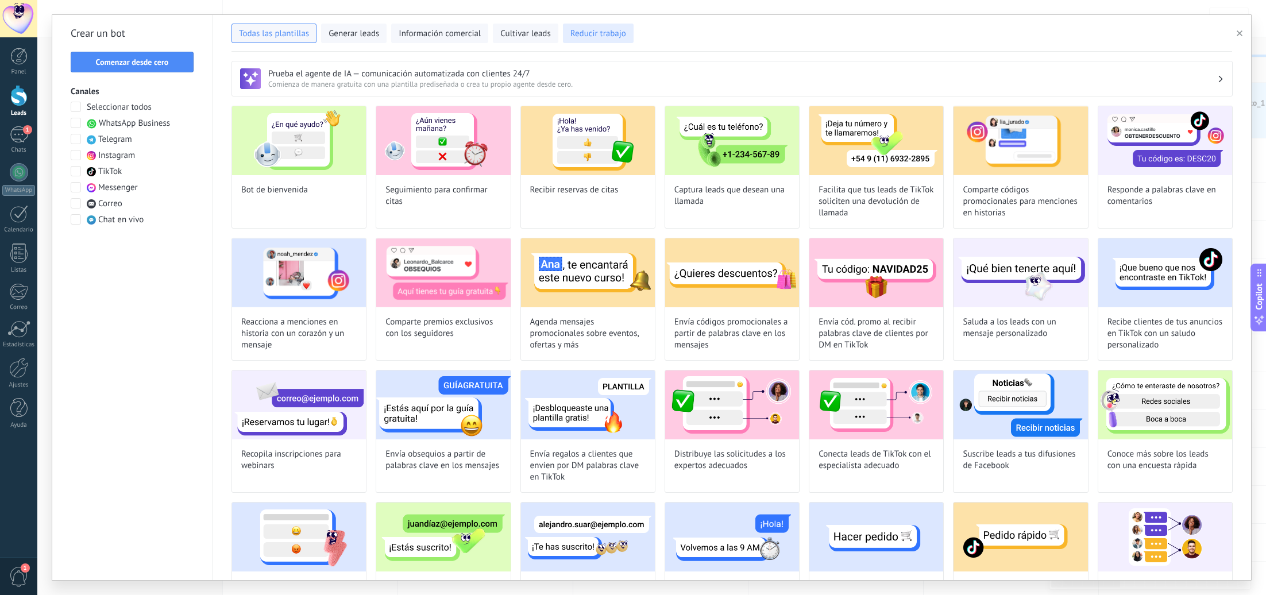
click at [588, 38] on span "Reducir trabajo" at bounding box center [598, 33] width 56 height 11
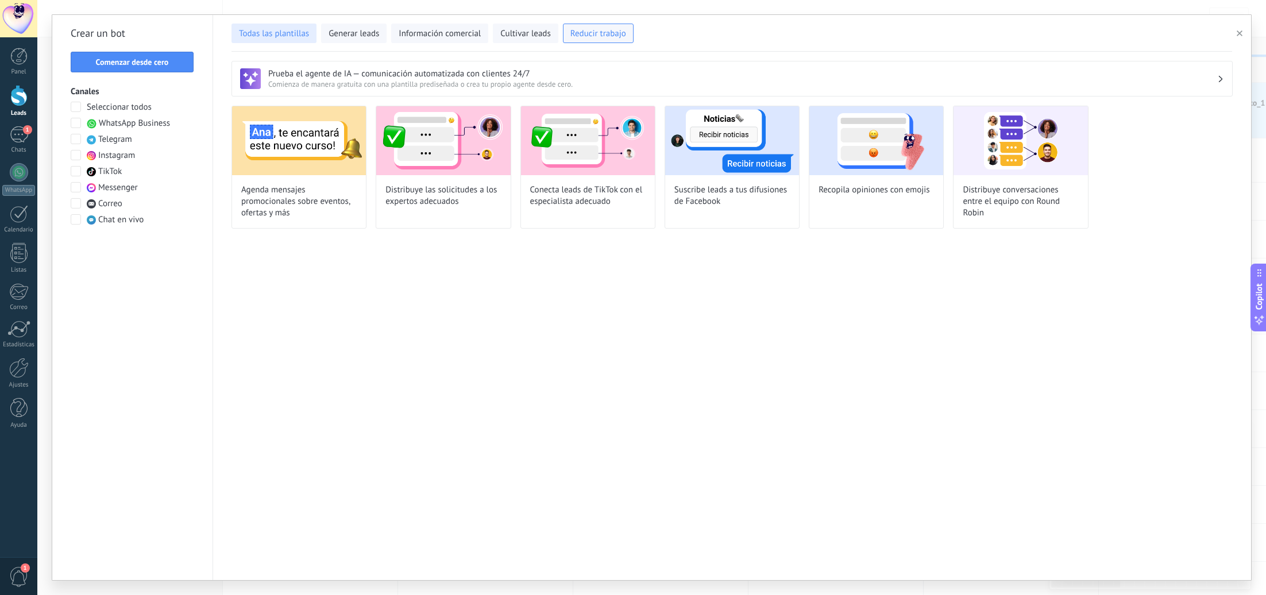
click at [290, 37] on span "Todas las plantillas" at bounding box center [274, 33] width 70 height 11
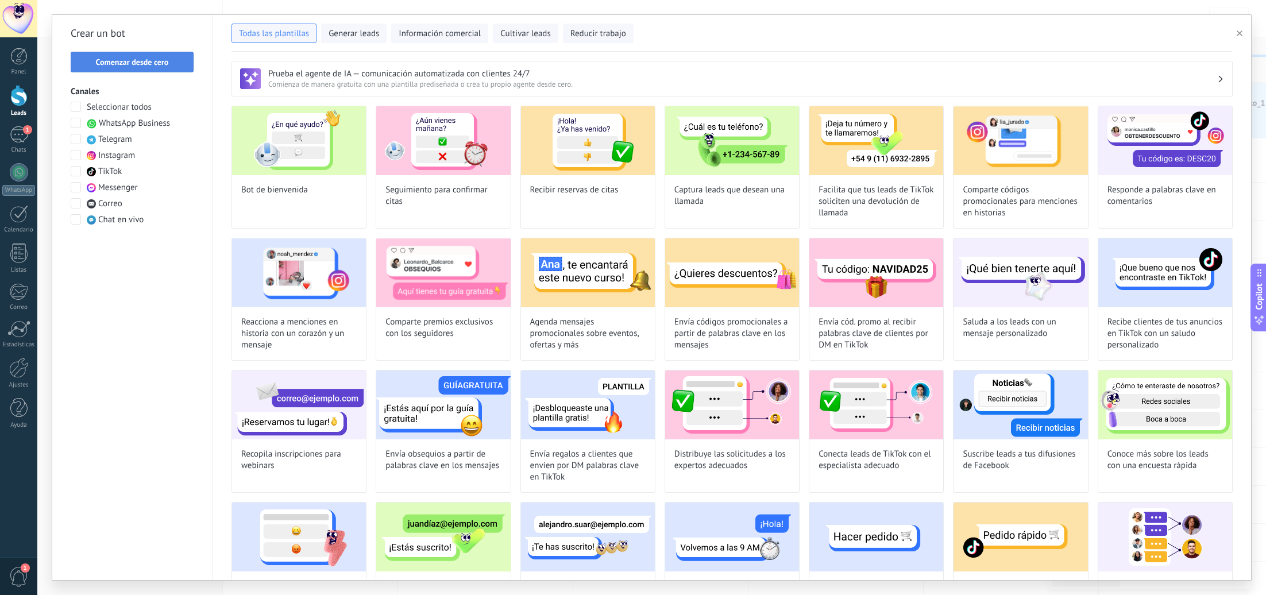
click at [187, 63] on button "Comenzar desde cero" at bounding box center [132, 62] width 123 height 21
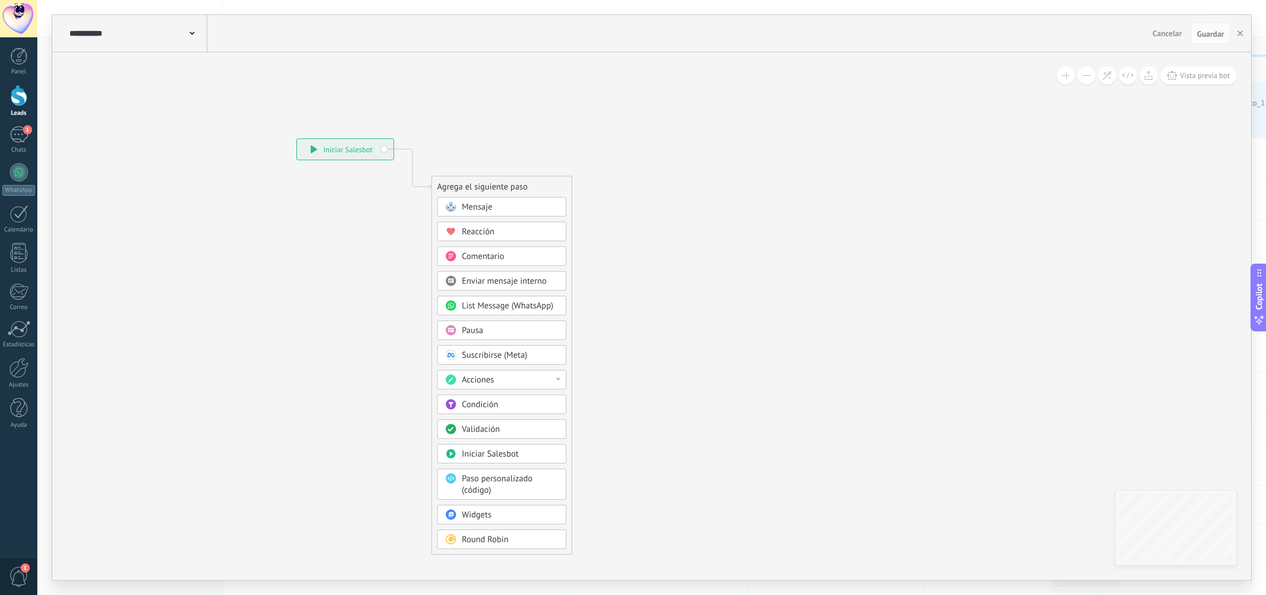
click at [194, 33] on icon at bounding box center [192, 33] width 5 height 3
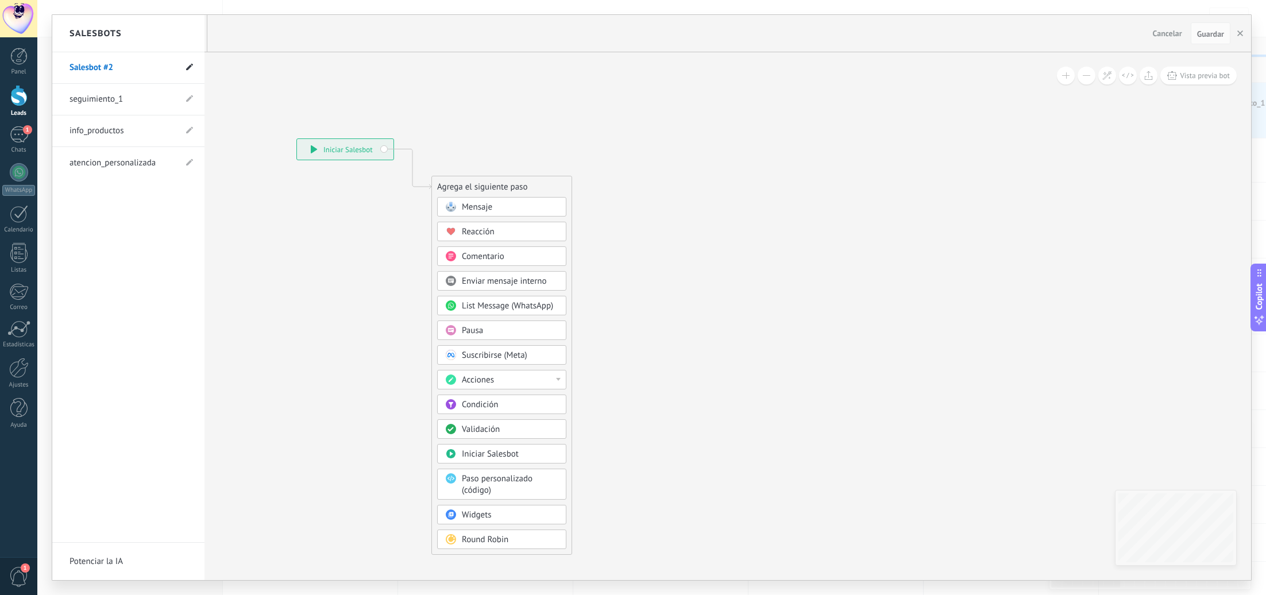
click at [188, 68] on use at bounding box center [189, 67] width 7 height 7
click at [164, 65] on use at bounding box center [164, 67] width 6 height 7
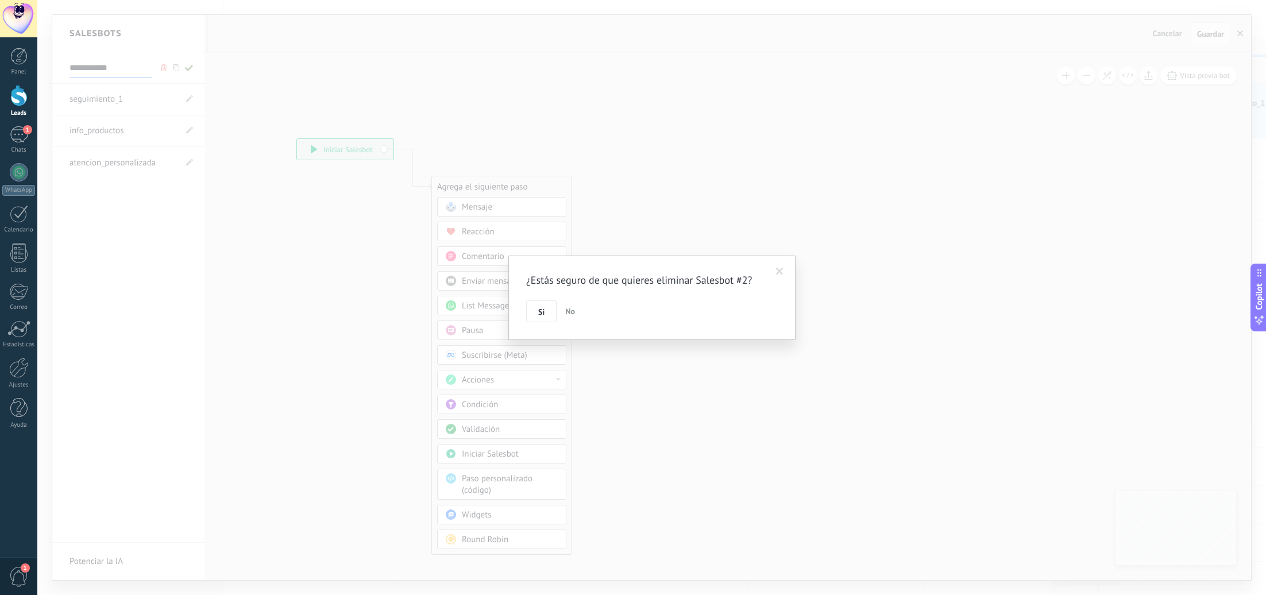
drag, startPoint x: 546, startPoint y: 310, endPoint x: 541, endPoint y: 304, distance: 8.1
click at [546, 310] on button "Si" at bounding box center [541, 311] width 30 height 22
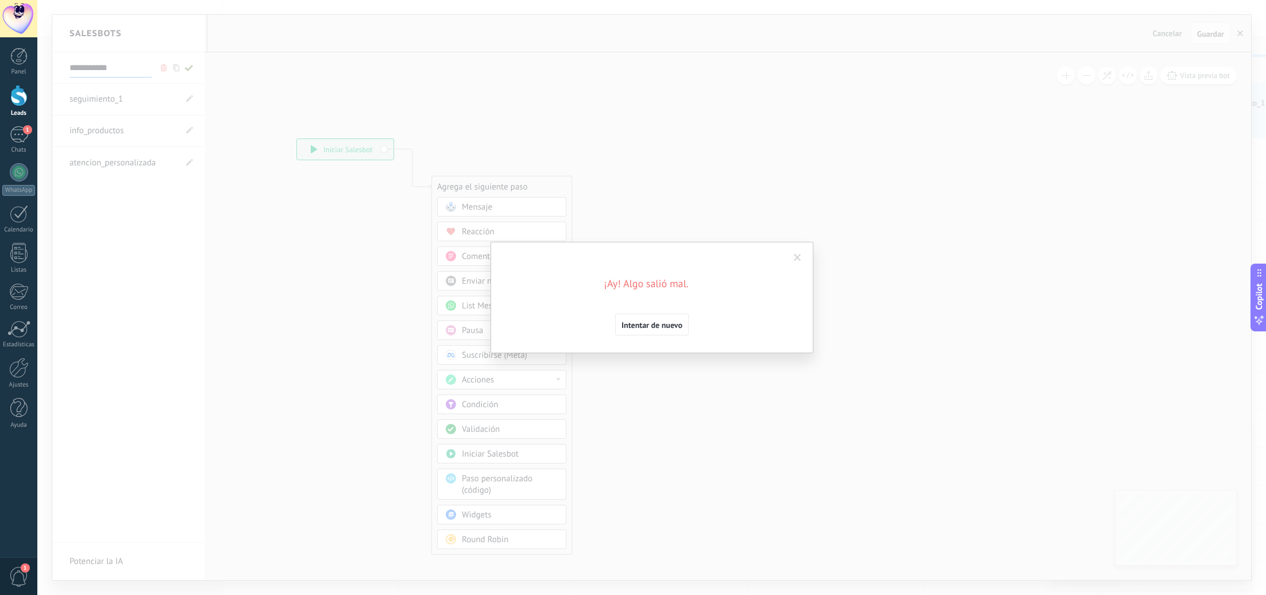
click at [796, 249] on span at bounding box center [797, 258] width 19 height 20
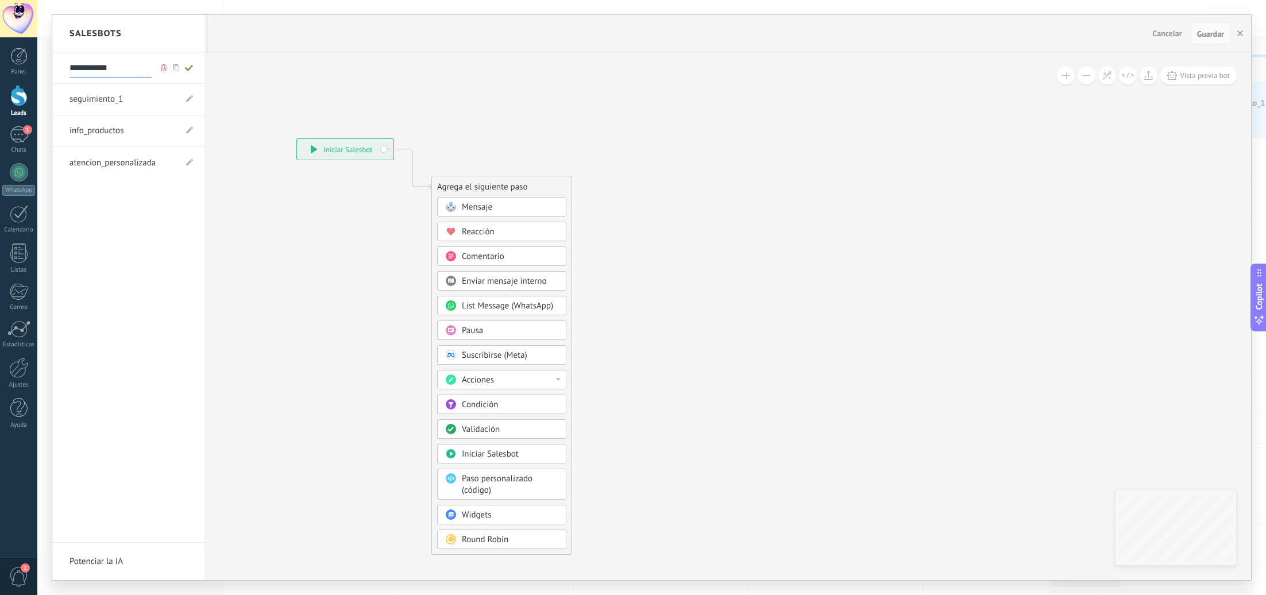
click at [119, 99] on link "seguimiento_1" at bounding box center [123, 99] width 106 height 32
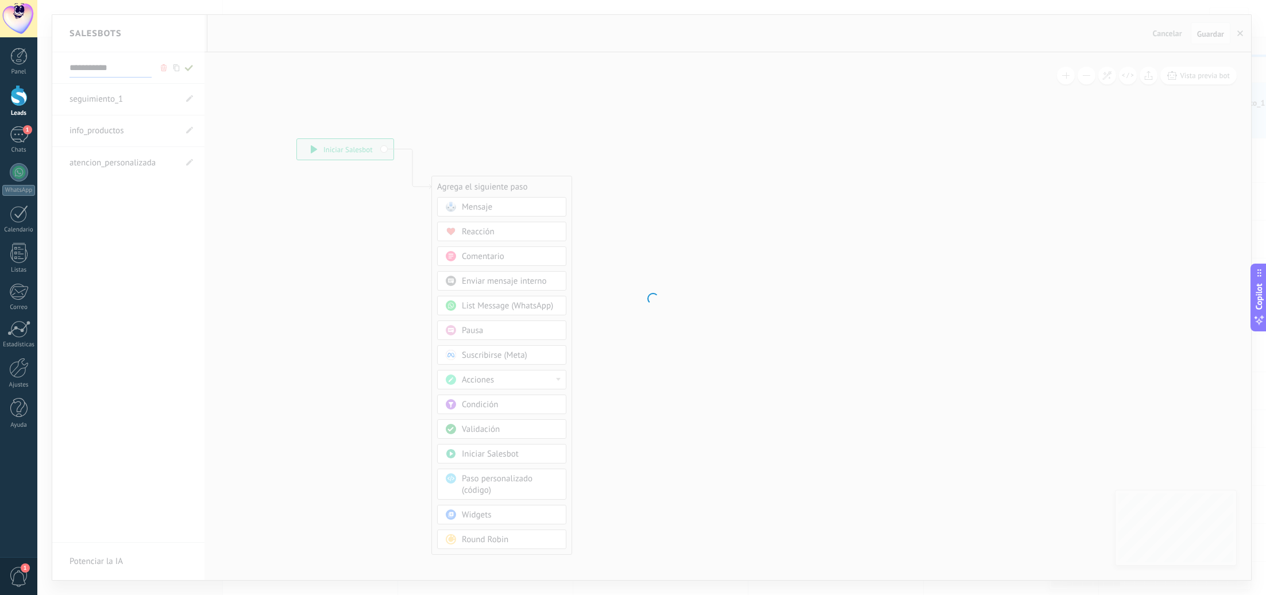
type input "**********"
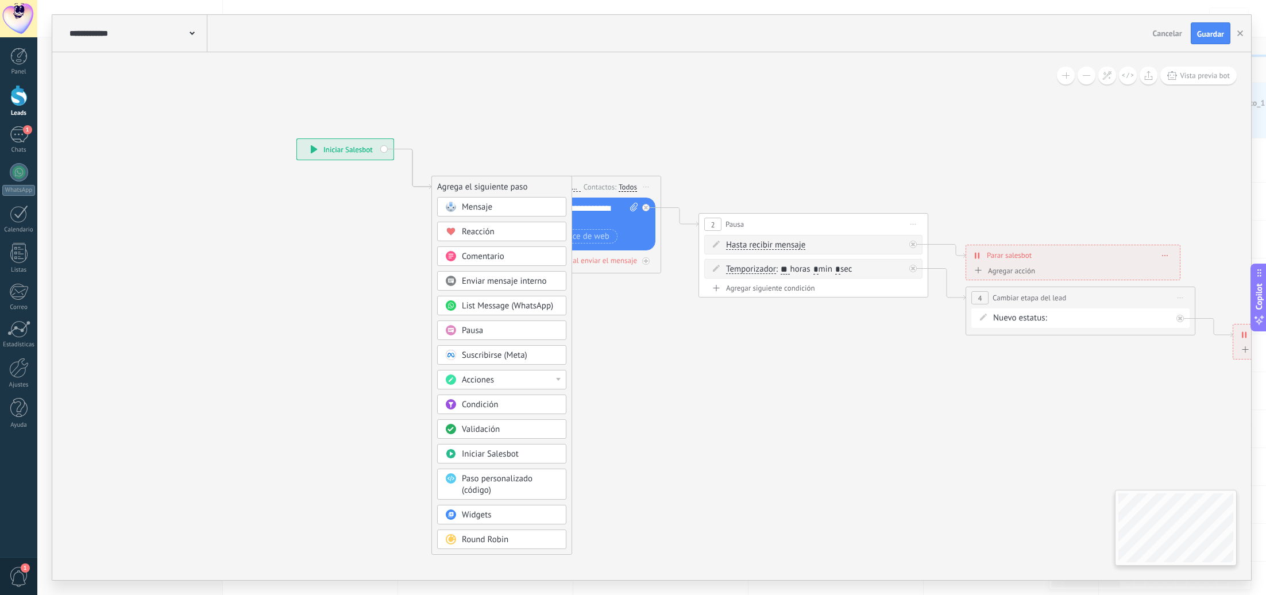
click at [196, 173] on icon at bounding box center [395, 347] width 772 height 992
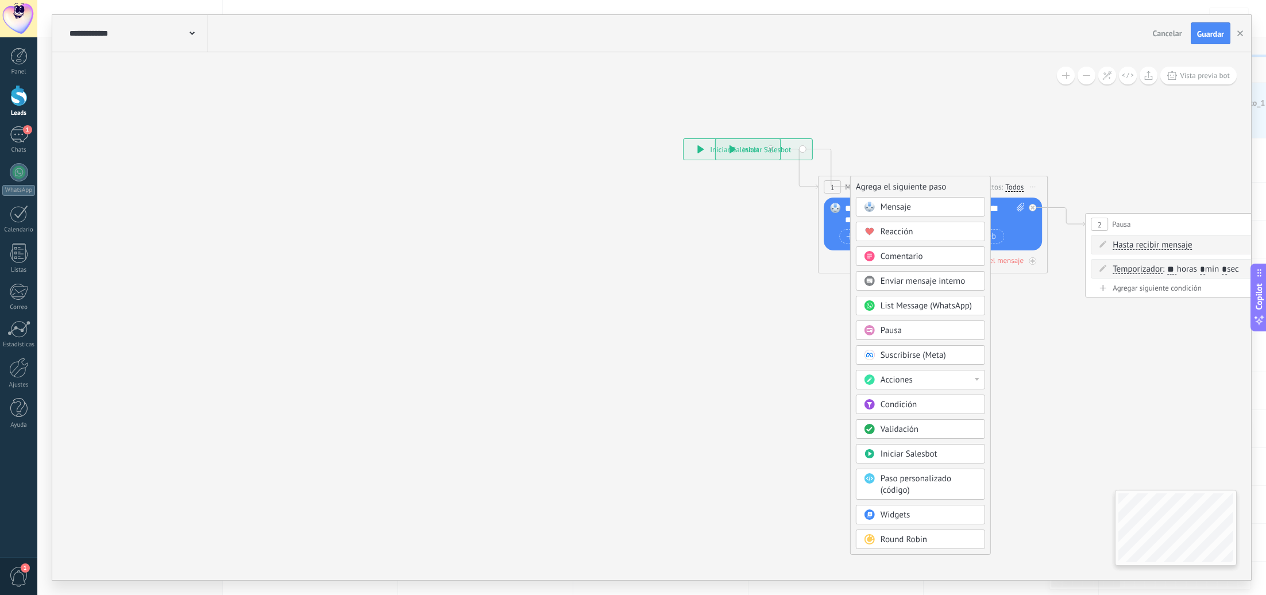
click at [192, 36] on span at bounding box center [192, 32] width 5 height 11
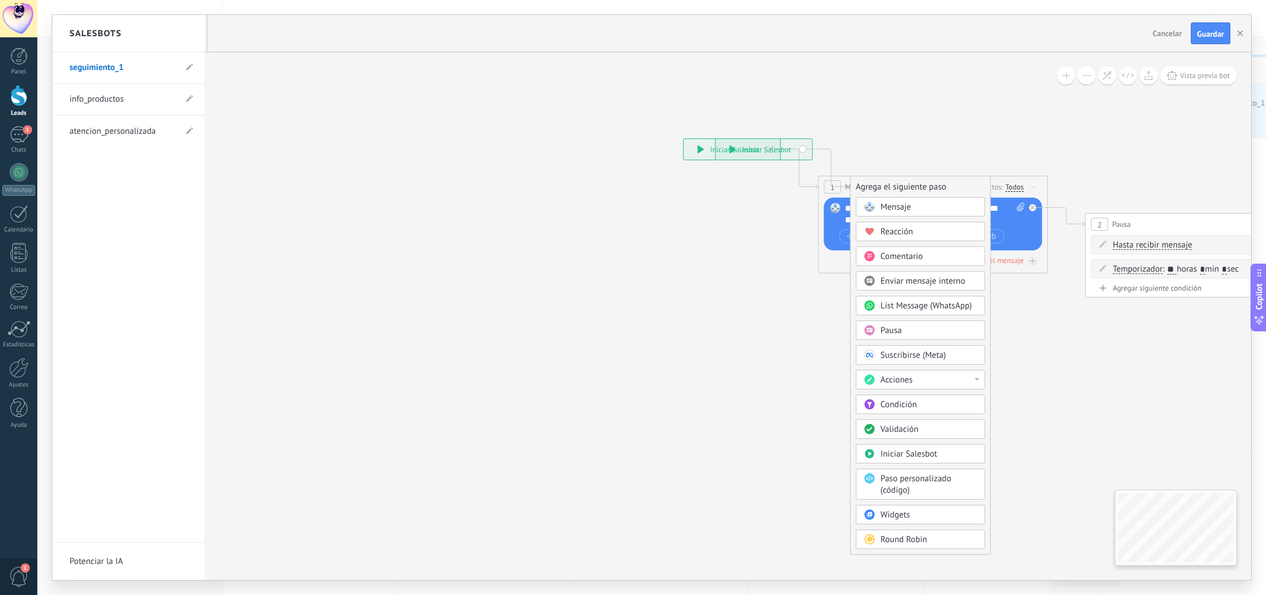
click at [328, 151] on div at bounding box center [651, 297] width 1199 height 565
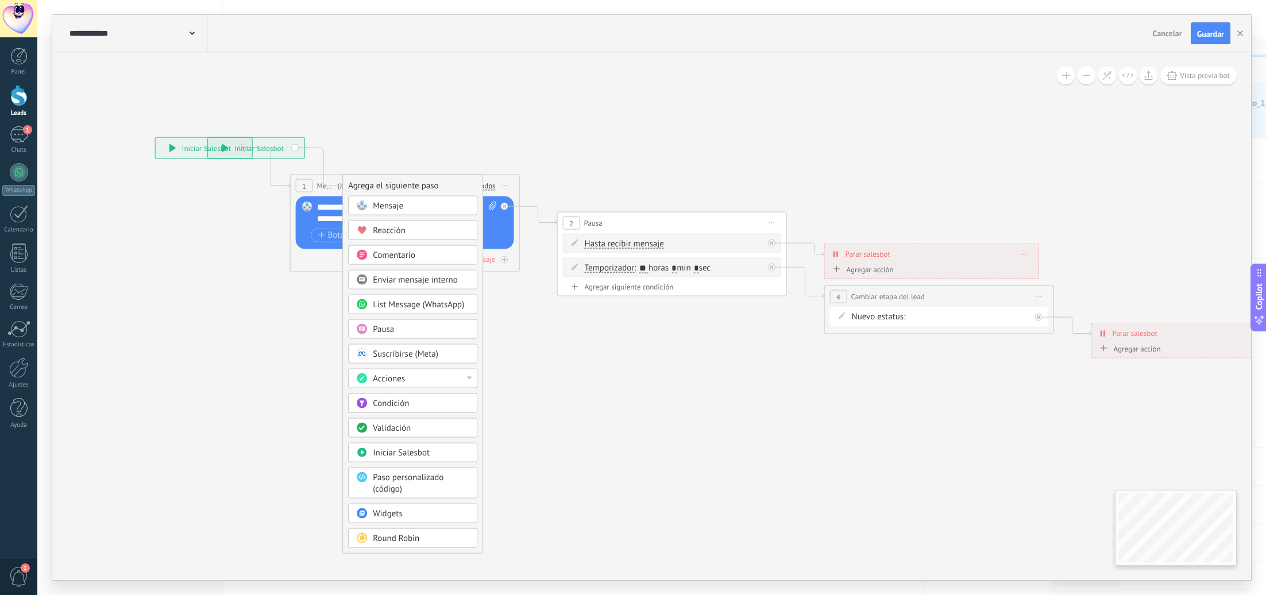
click at [499, 157] on icon at bounding box center [306, 346] width 772 height 992
click at [327, 204] on icon at bounding box center [306, 346] width 772 height 992
click at [325, 207] on icon at bounding box center [306, 346] width 772 height 992
click at [316, 217] on icon at bounding box center [306, 346] width 772 height 992
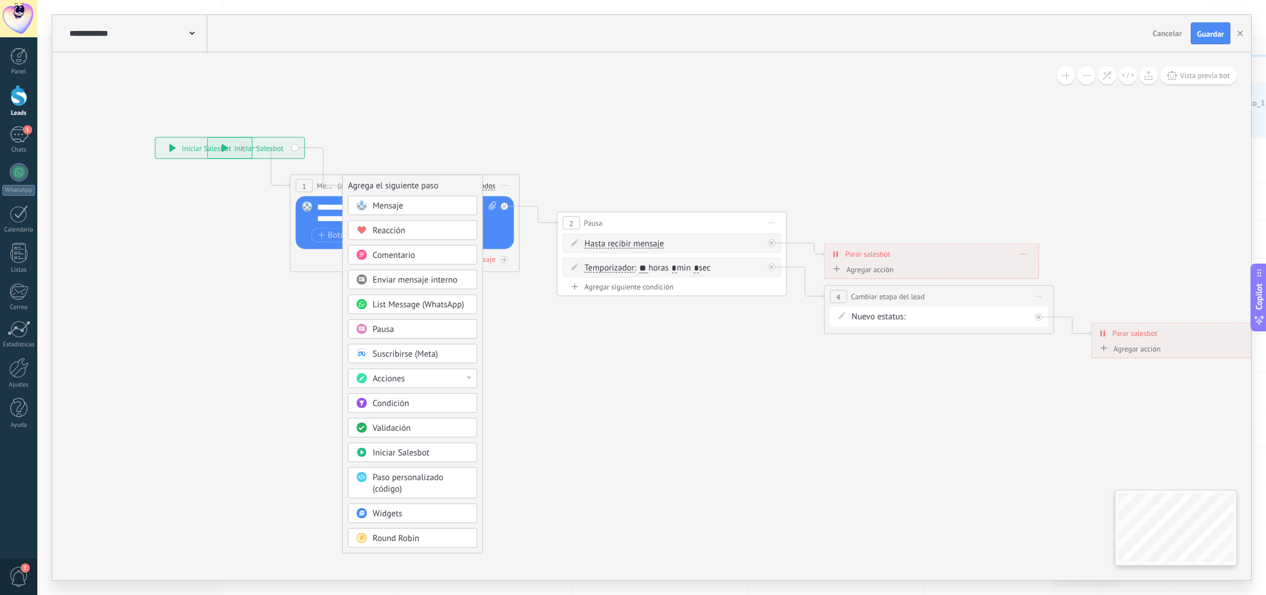
click at [317, 217] on icon at bounding box center [306, 346] width 772 height 992
drag, startPoint x: 325, startPoint y: 216, endPoint x: 301, endPoint y: 209, distance: 24.5
click at [301, 209] on icon at bounding box center [306, 346] width 772 height 992
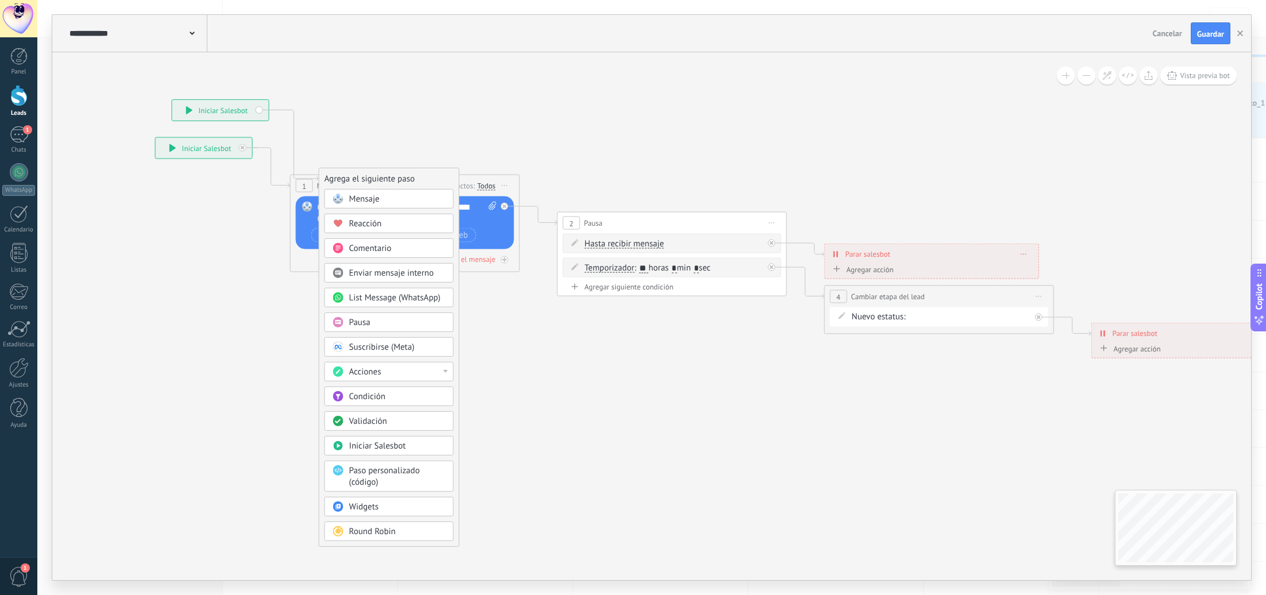
drag, startPoint x: 261, startPoint y: 142, endPoint x: 270, endPoint y: 129, distance: 16.3
click at [255, 110] on div "**********" at bounding box center [220, 110] width 97 height 21
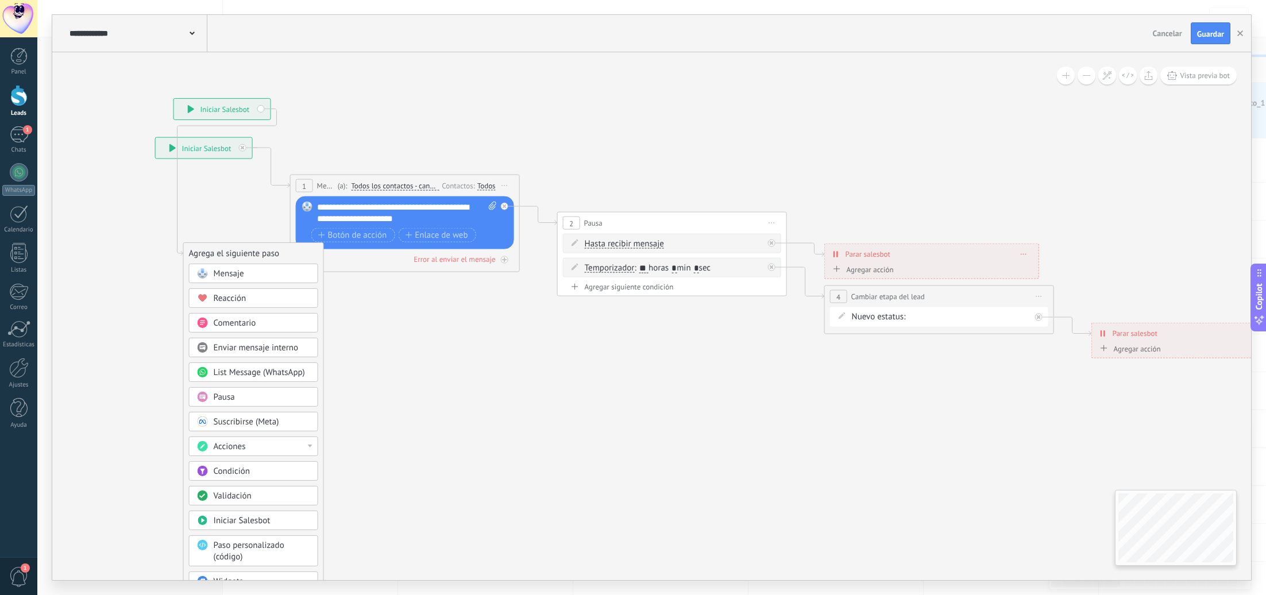
drag, startPoint x: 374, startPoint y: 178, endPoint x: 183, endPoint y: 241, distance: 201.5
click at [184, 249] on div "Agrega el siguiente paso" at bounding box center [254, 253] width 140 height 19
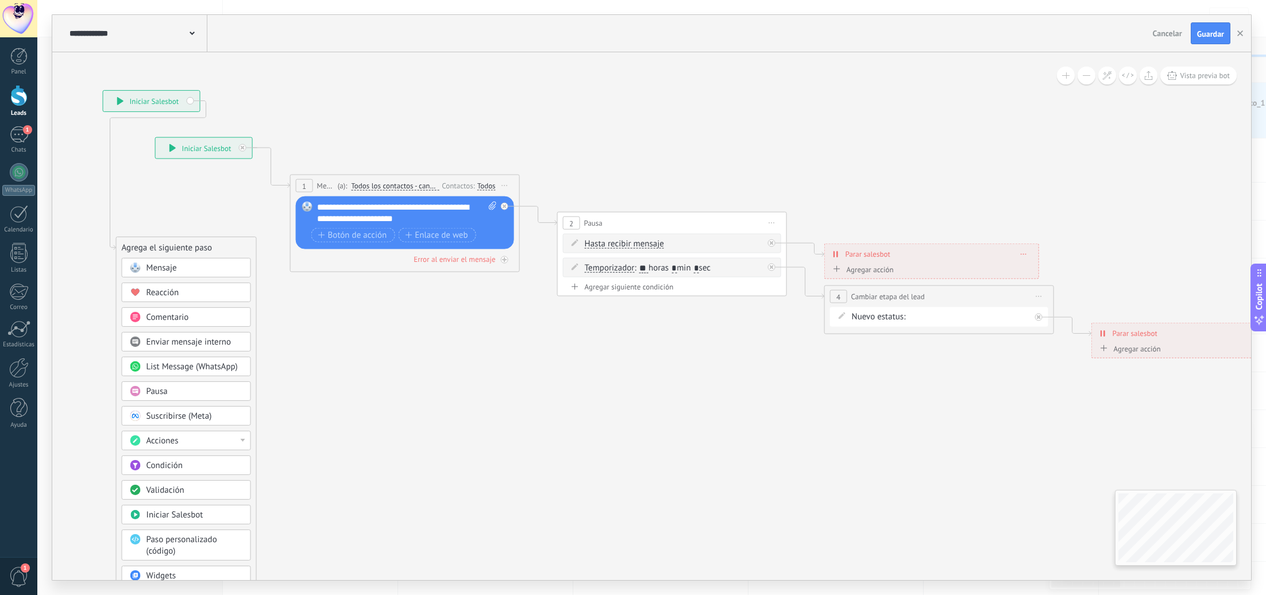
drag, startPoint x: 169, startPoint y: 102, endPoint x: 161, endPoint y: 106, distance: 8.5
click at [151, 101] on div "**********" at bounding box center [151, 101] width 97 height 21
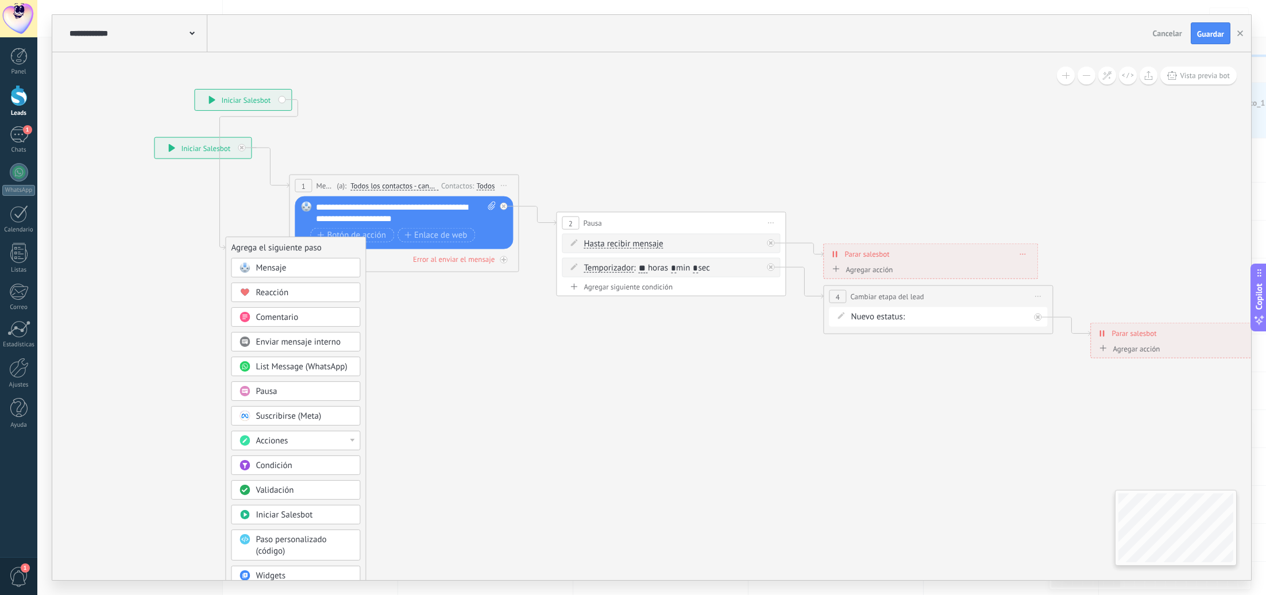
click at [371, 210] on icon at bounding box center [243, 353] width 672 height 1102
click at [372, 210] on icon at bounding box center [243, 353] width 672 height 1102
click at [371, 210] on icon at bounding box center [243, 353] width 672 height 1102
drag, startPoint x: 370, startPoint y: 209, endPoint x: 388, endPoint y: 213, distance: 18.1
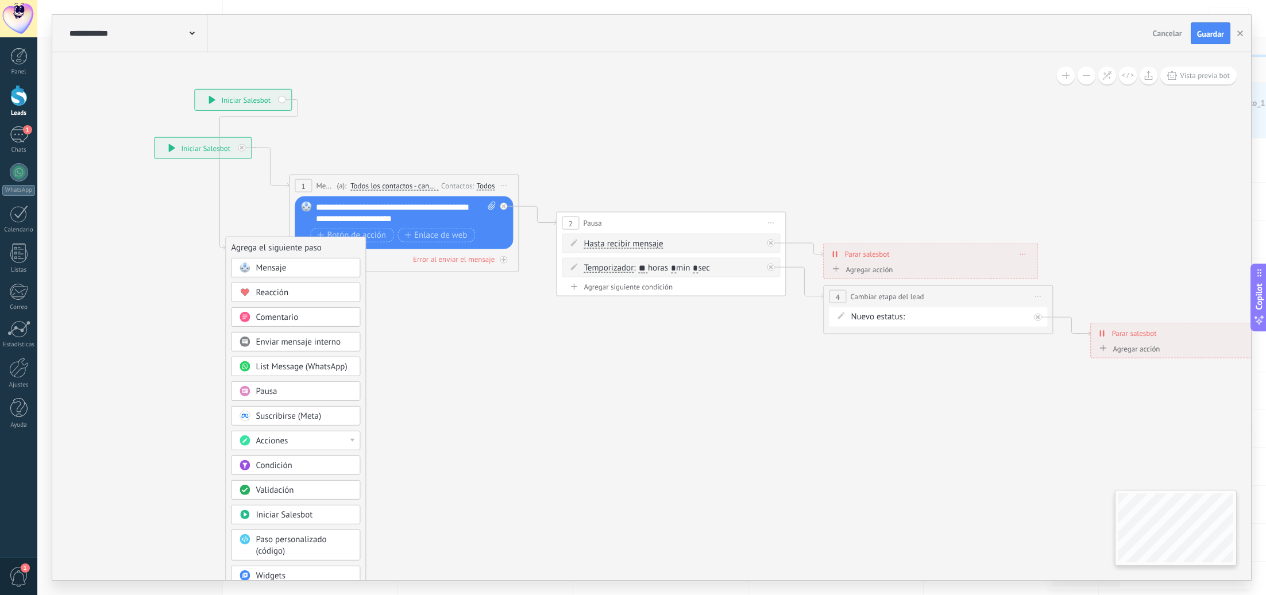
click at [384, 211] on icon at bounding box center [243, 353] width 672 height 1102
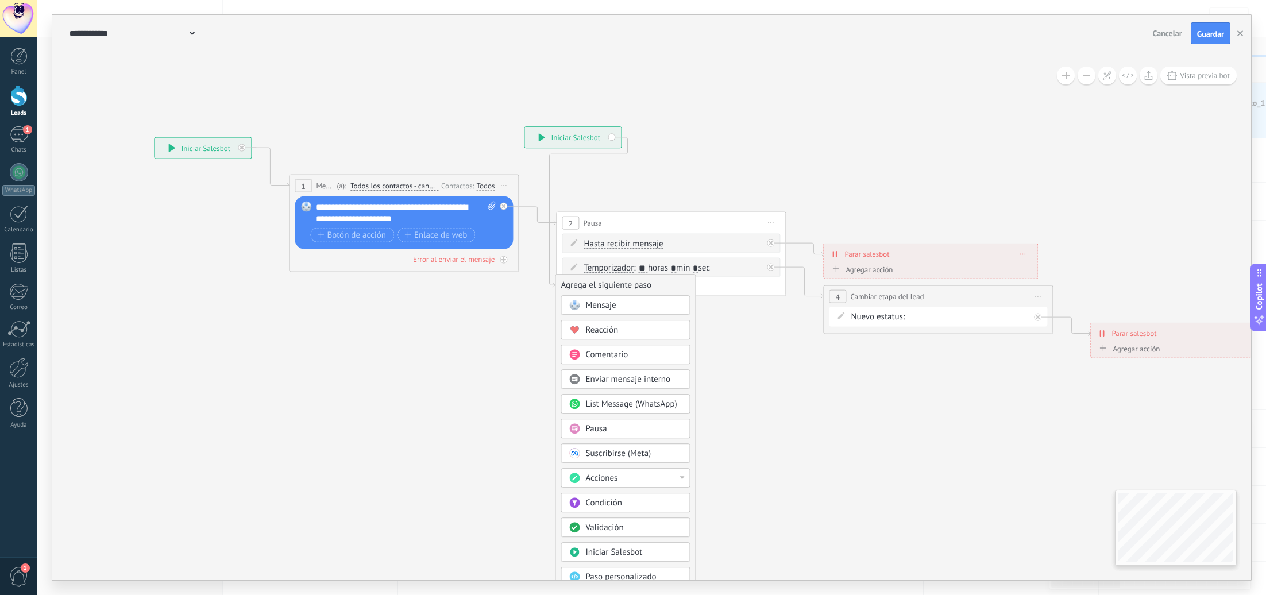
drag, startPoint x: 392, startPoint y: 214, endPoint x: 600, endPoint y: 260, distance: 213.0
click at [704, 248] on icon at bounding box center [573, 390] width 672 height 1102
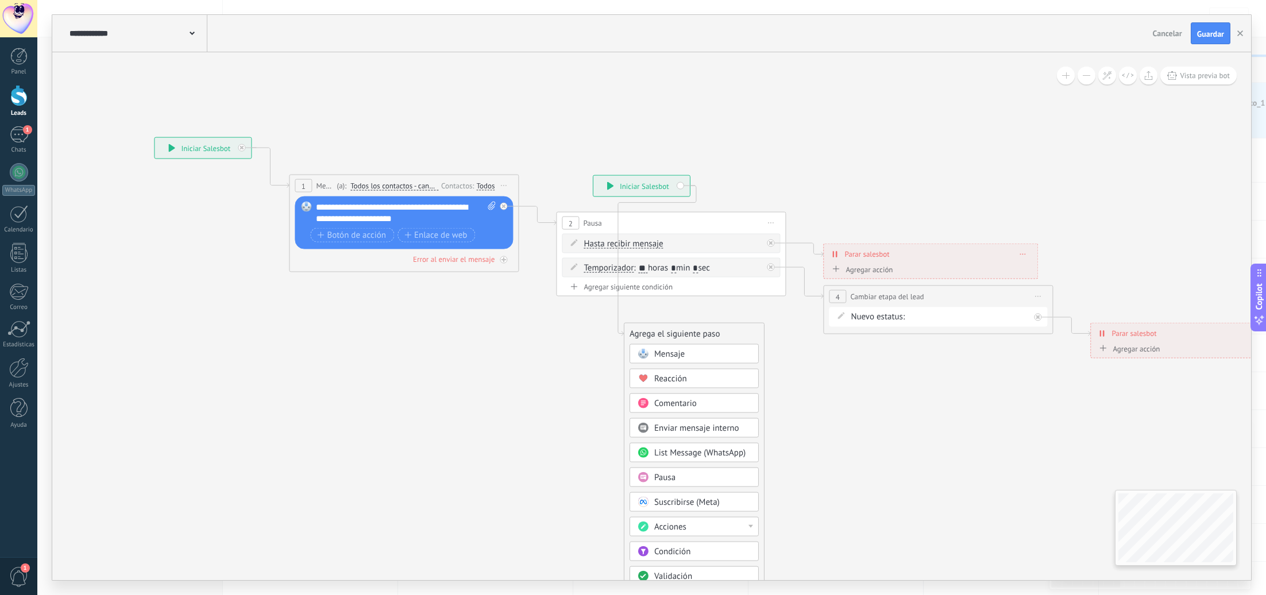
drag, startPoint x: 453, startPoint y: 208, endPoint x: 686, endPoint y: 289, distance: 246.9
click at [692, 288] on icon at bounding box center [642, 439] width 672 height 1102
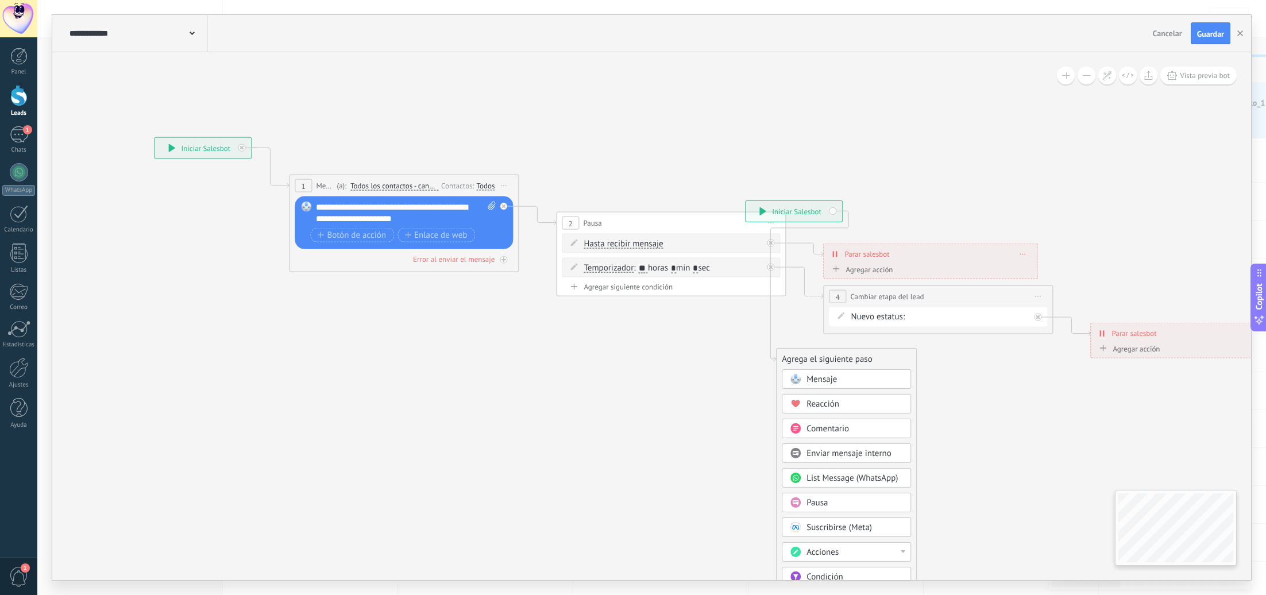
click at [438, 206] on div "**********" at bounding box center [406, 213] width 180 height 23
copy div "**********"
click at [1242, 32] on use "button" at bounding box center [1240, 33] width 6 height 6
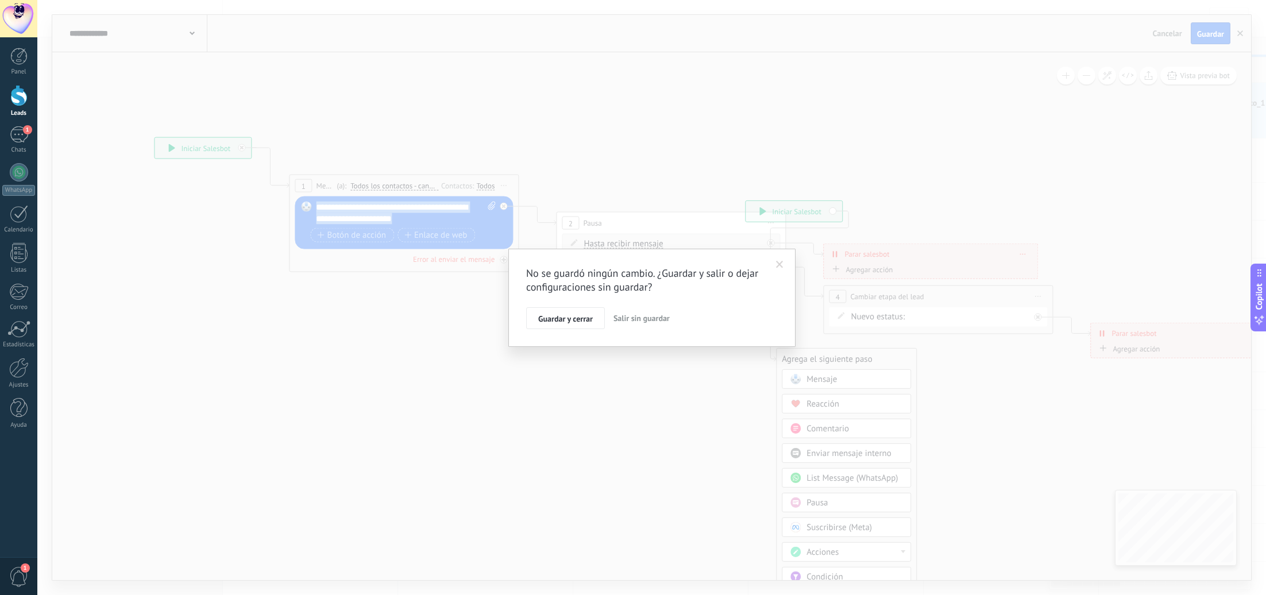
click at [626, 321] on span "Salir sin guardar" at bounding box center [642, 318] width 56 height 10
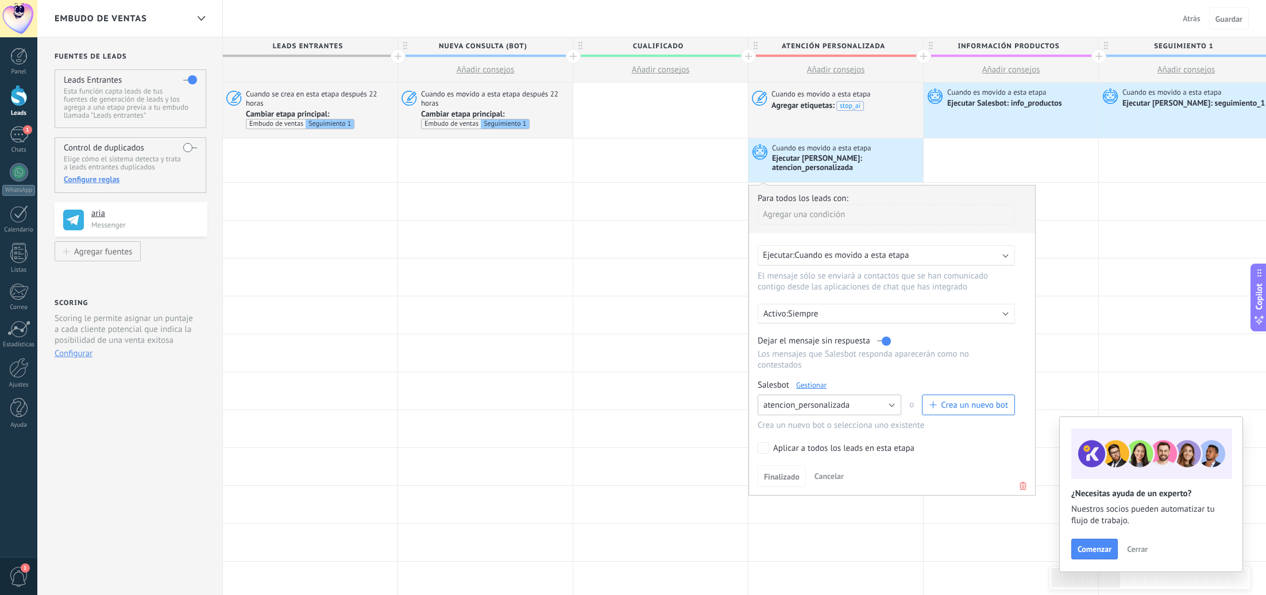
click at [843, 404] on span "atencion_personalizada" at bounding box center [807, 405] width 86 height 11
click at [620, 321] on div at bounding box center [660, 314] width 175 height 37
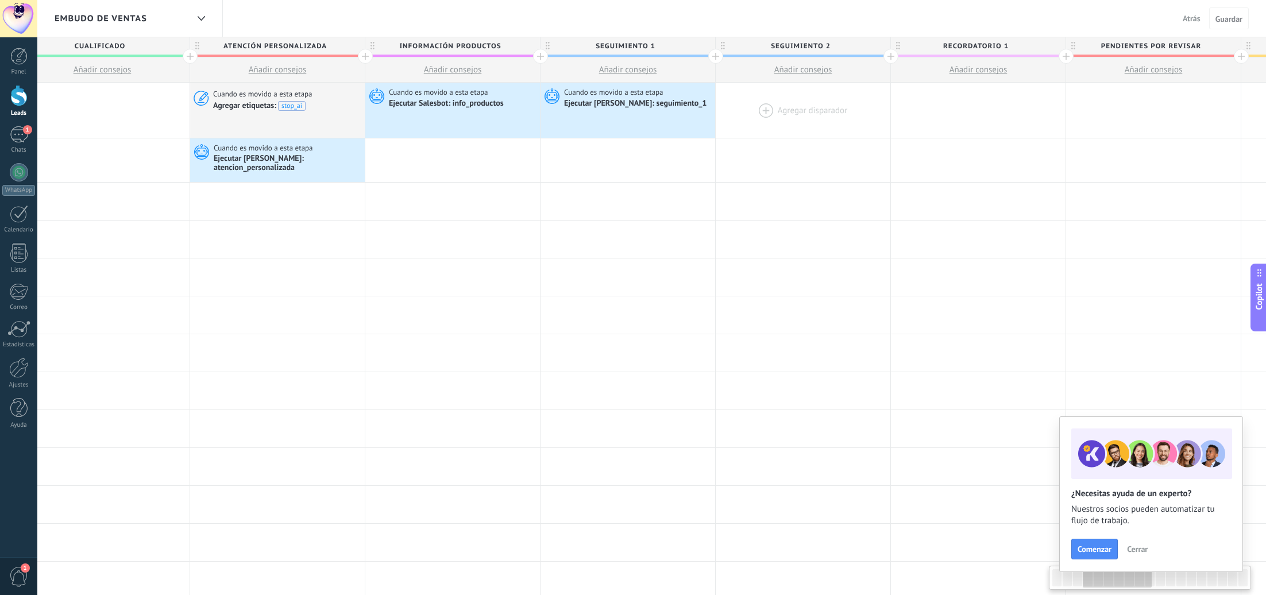
scroll to position [0, 562]
click at [790, 108] on div at bounding box center [799, 110] width 175 height 55
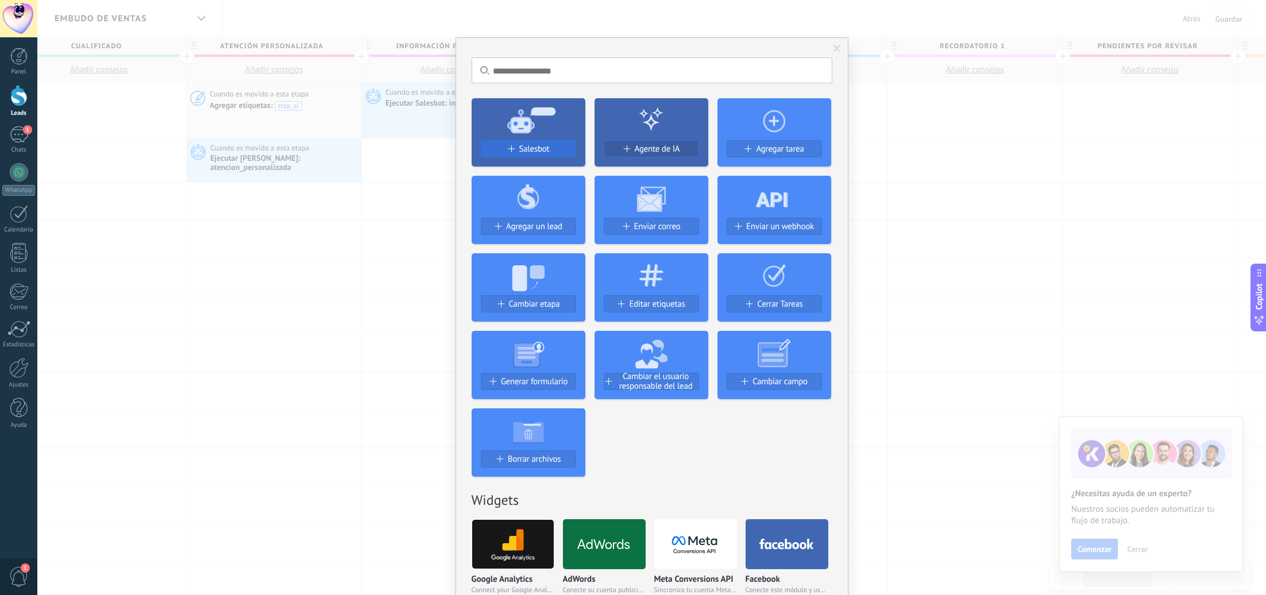
click at [548, 147] on div "Salesbot" at bounding box center [528, 149] width 94 height 10
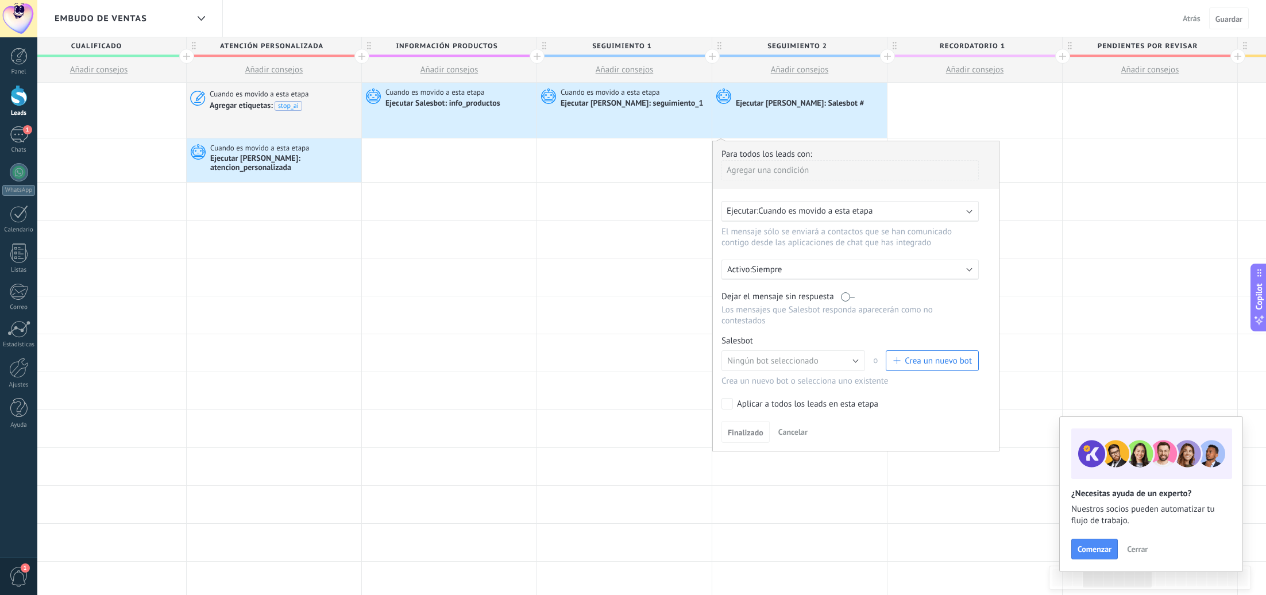
click at [847, 302] on label at bounding box center [848, 296] width 14 height 11
click at [913, 369] on button "Crea un nuevo bot" at bounding box center [932, 360] width 93 height 21
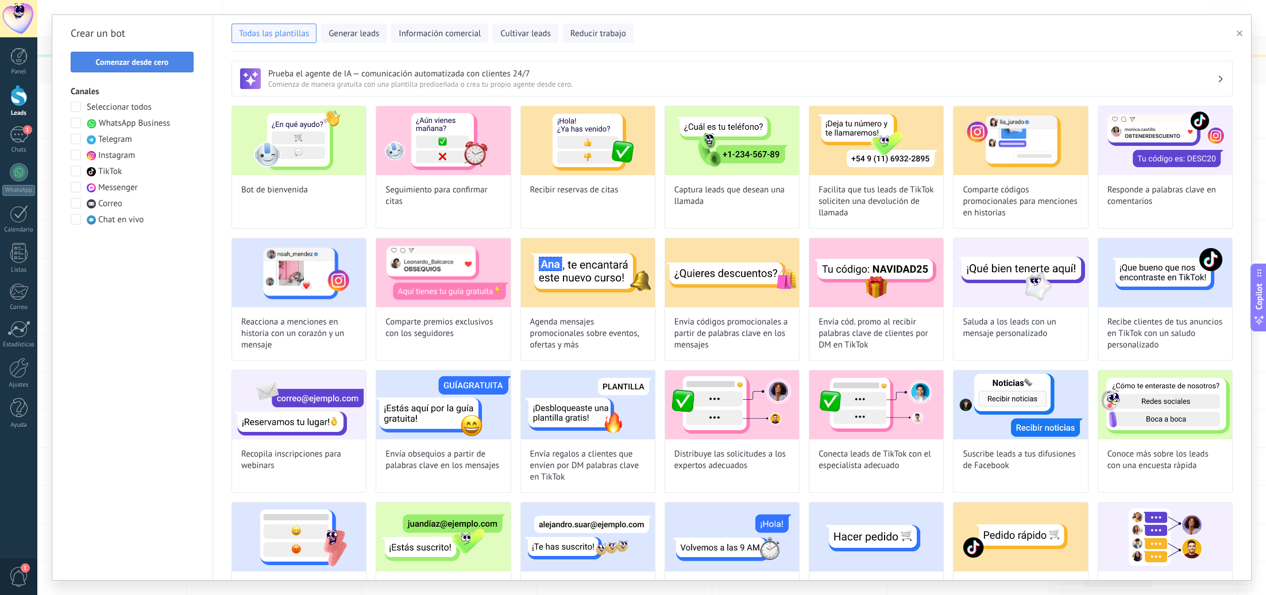
click at [171, 61] on span "Comenzar desde cero" at bounding box center [132, 62] width 110 height 8
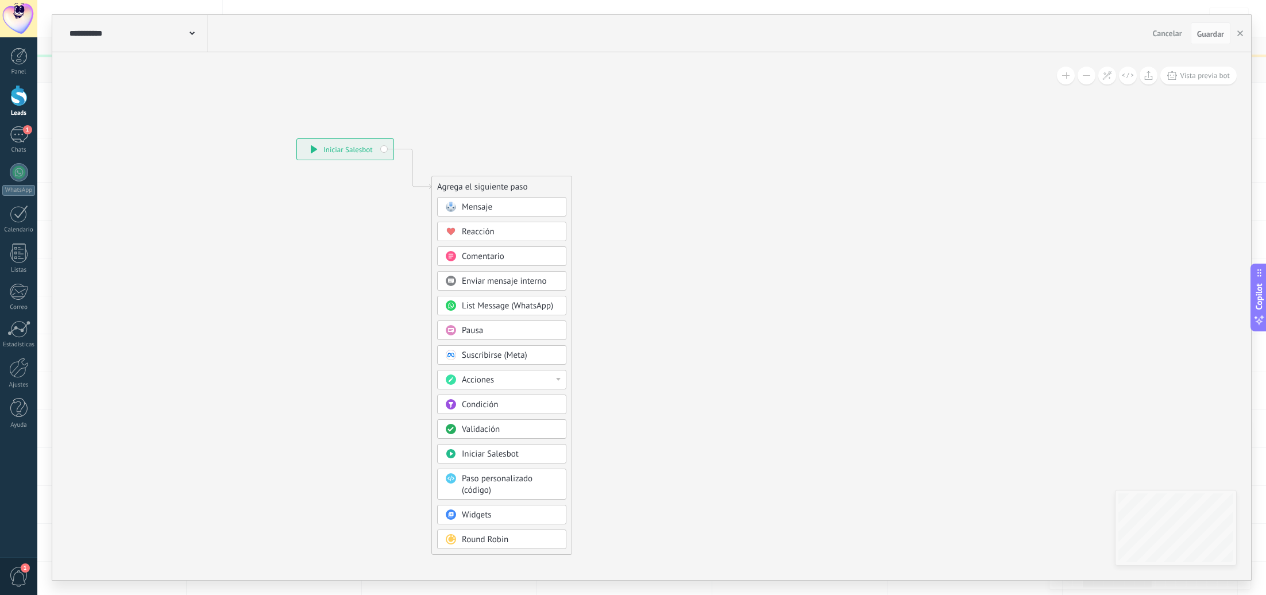
click at [193, 36] on span at bounding box center [192, 32] width 5 height 11
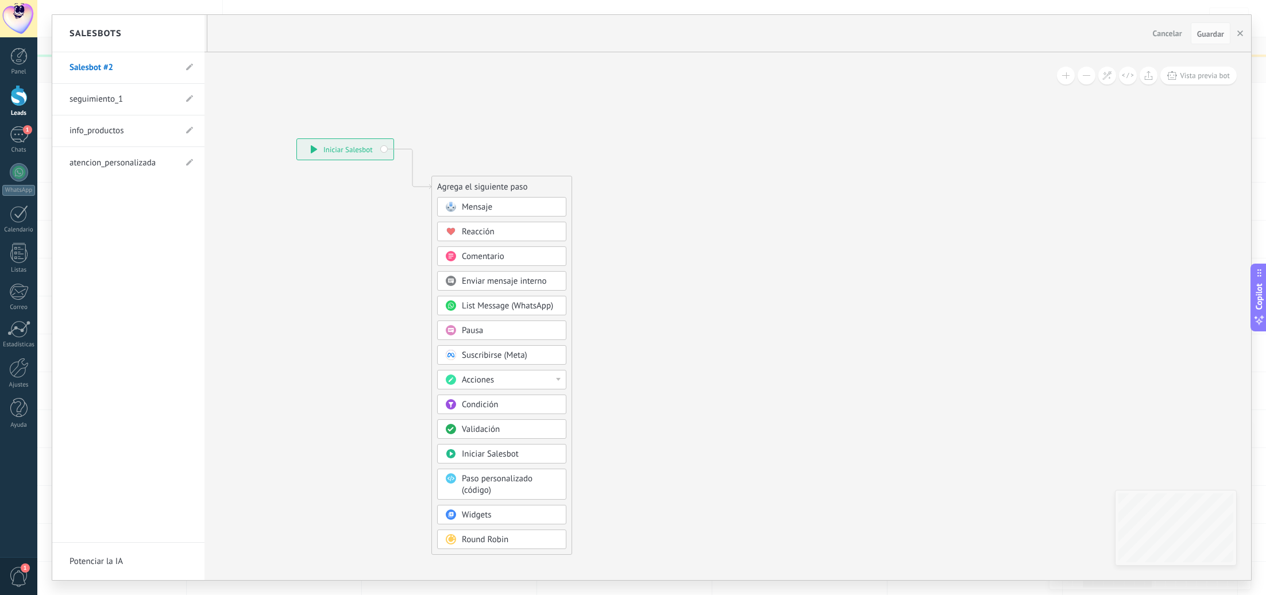
click at [193, 34] on div "Salesbots" at bounding box center [128, 33] width 152 height 37
click at [190, 64] on icon at bounding box center [189, 67] width 7 height 7
drag, startPoint x: 129, startPoint y: 69, endPoint x: 44, endPoint y: 61, distance: 84.8
click at [44, 61] on div "**********" at bounding box center [651, 297] width 1229 height 595
drag, startPoint x: 97, startPoint y: 66, endPoint x: 35, endPoint y: 61, distance: 62.2
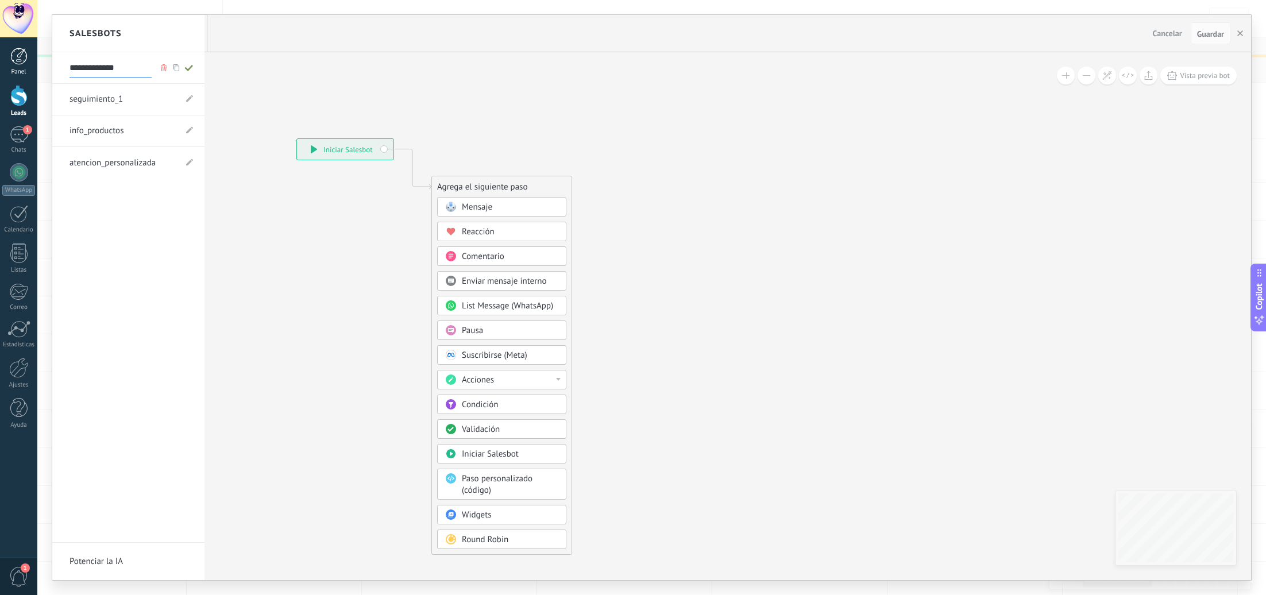
click at [35, 61] on body ".abccls-1,.abccls-2{fill-rule:evenodd}.abccls-2{fill:#fff} .abfcls-1{fill:none}…" at bounding box center [633, 297] width 1266 height 595
type input "**********"
click at [190, 68] on use at bounding box center [188, 68] width 8 height 6
type input "**********"
drag, startPoint x: 494, startPoint y: 205, endPoint x: 487, endPoint y: 201, distance: 7.7
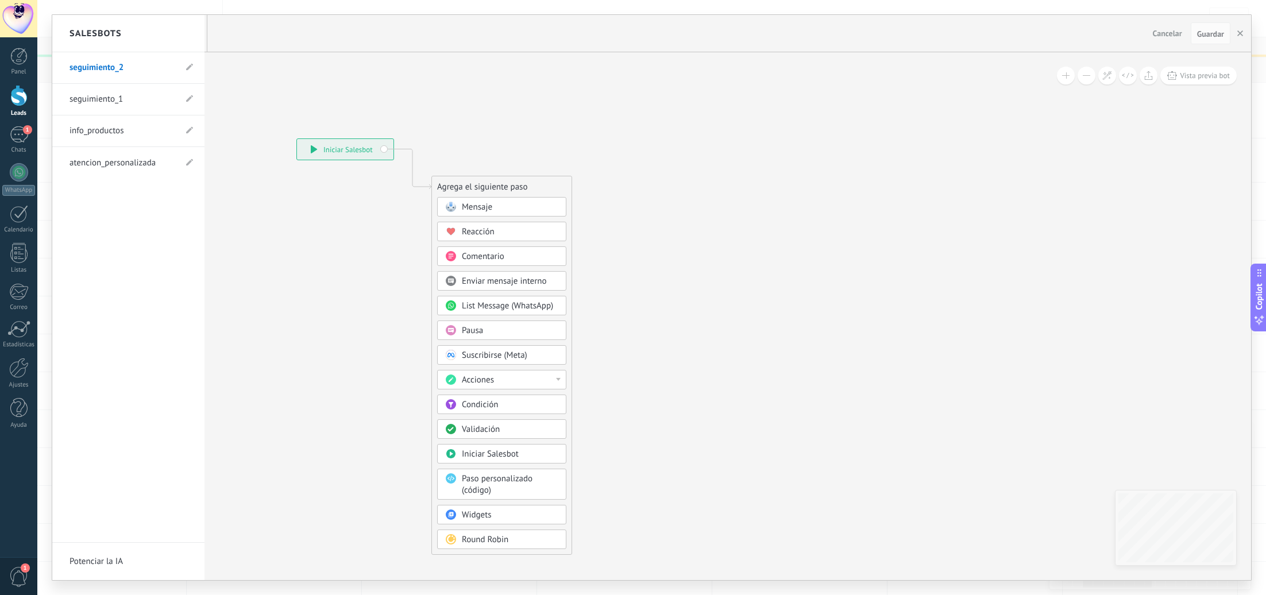
click at [494, 205] on div at bounding box center [651, 297] width 1199 height 565
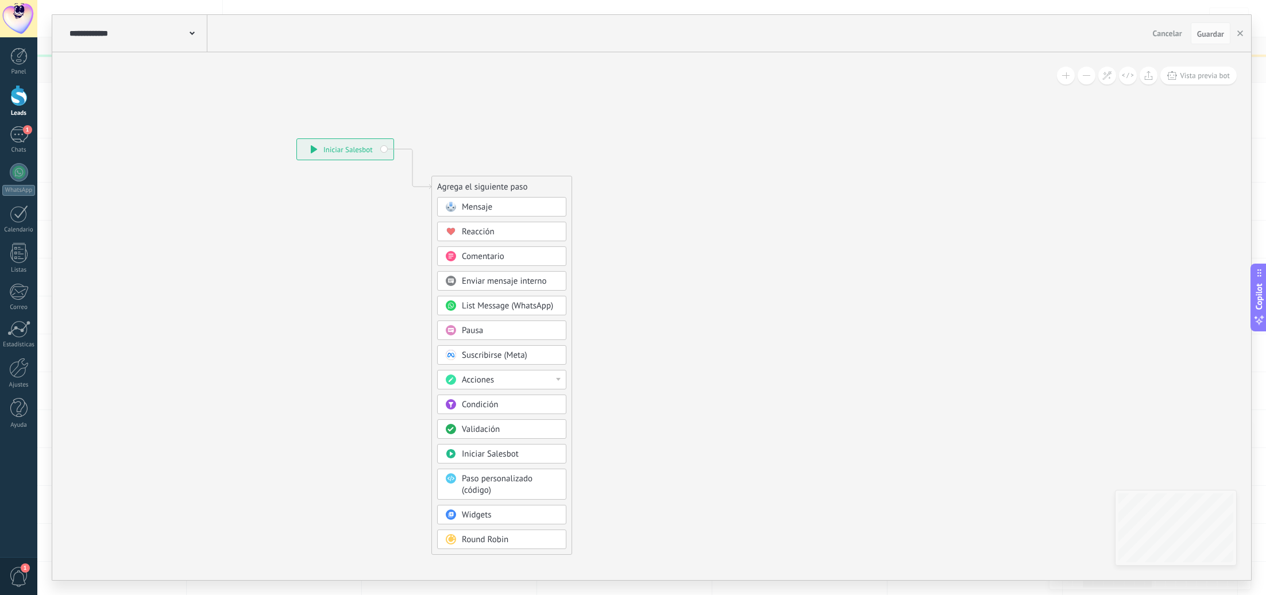
click at [482, 205] on span "Mensaje" at bounding box center [477, 207] width 30 height 11
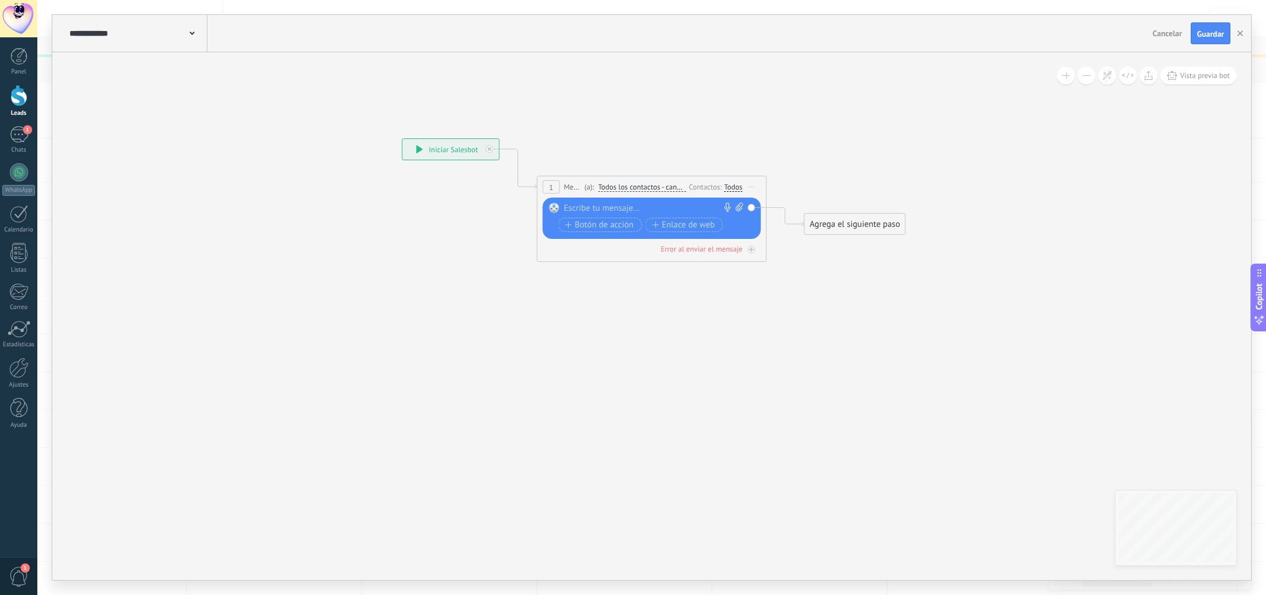
click at [596, 203] on div "Reemplazar Quitar Convertir a mensaje de voz Arrastre la imagen aquí para adjun…" at bounding box center [652, 218] width 218 height 41
click at [592, 207] on div at bounding box center [649, 208] width 171 height 11
paste div
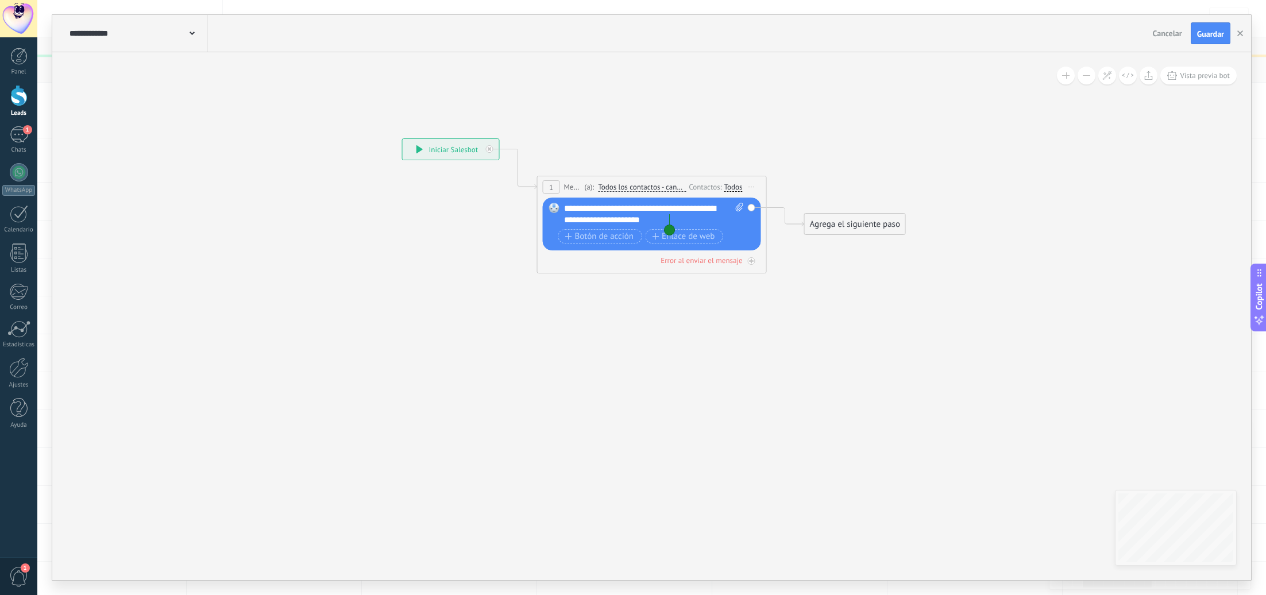
click at [734, 184] on div "Todos" at bounding box center [733, 187] width 18 height 9
drag, startPoint x: 734, startPoint y: 199, endPoint x: 711, endPoint y: 123, distance: 80.0
click at [734, 199] on label at bounding box center [735, 199] width 14 height 8
click at [709, 115] on icon at bounding box center [634, 192] width 1039 height 683
click at [599, 237] on span "Botón de acción" at bounding box center [599, 236] width 69 height 9
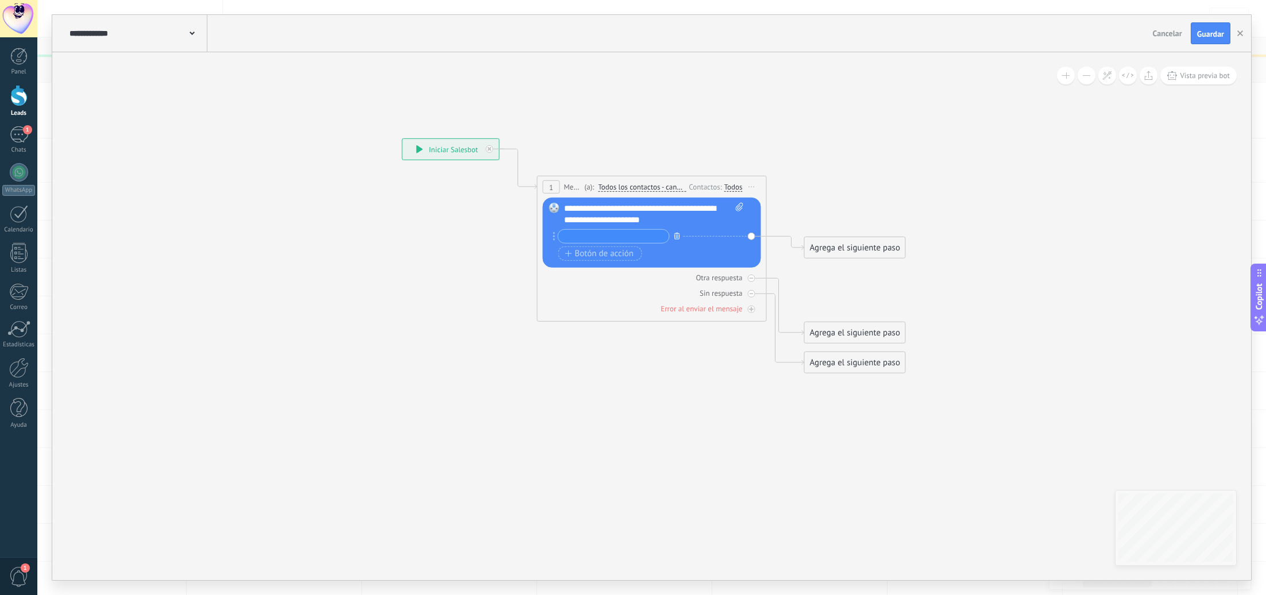
drag, startPoint x: 679, startPoint y: 234, endPoint x: 686, endPoint y: 246, distance: 13.4
click at [679, 234] on icon "button" at bounding box center [677, 235] width 6 height 7
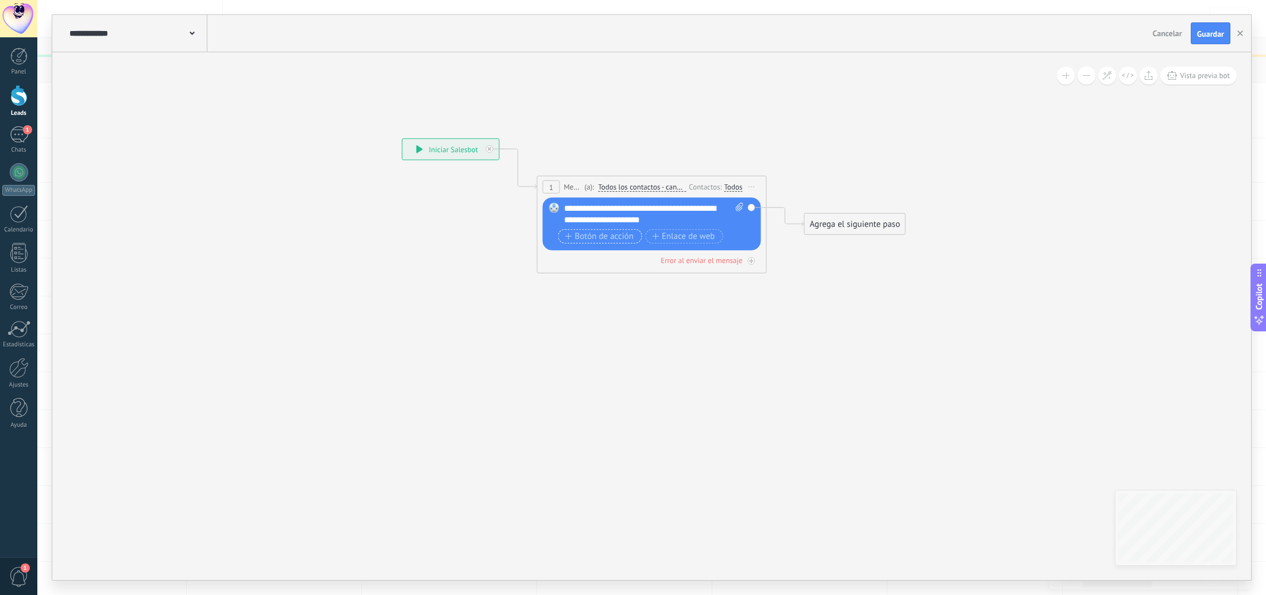
click at [629, 237] on span "Botón de acción" at bounding box center [599, 236] width 69 height 9
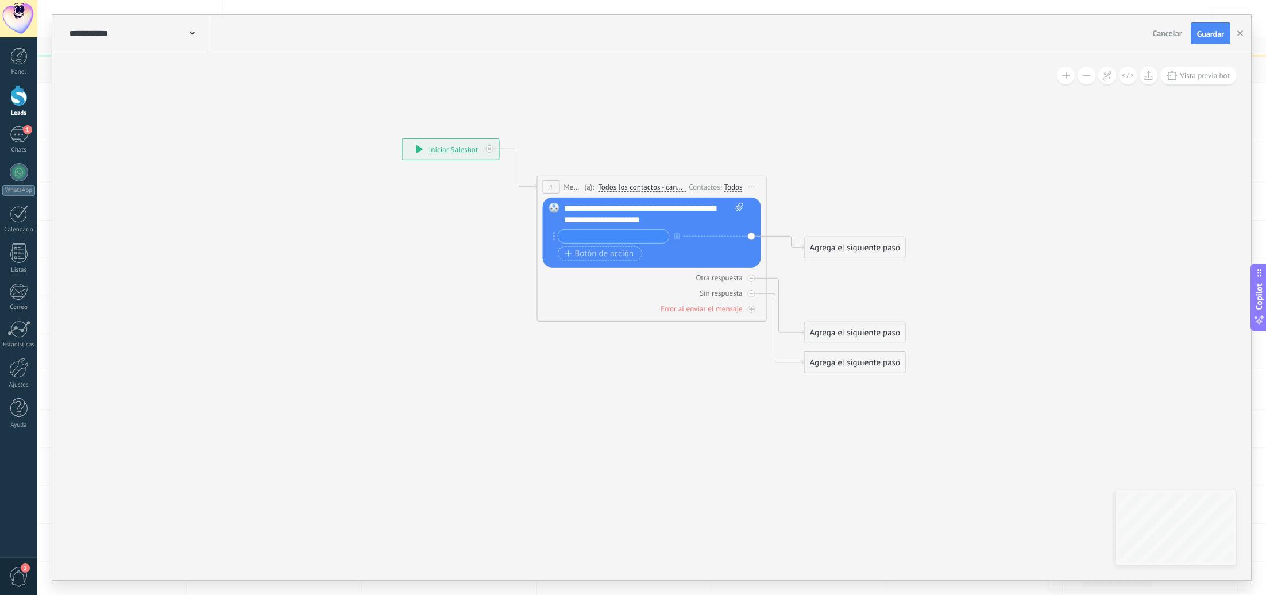
drag, startPoint x: 854, startPoint y: 322, endPoint x: 867, endPoint y: 311, distance: 17.2
click at [402, 138] on div "**********" at bounding box center [402, 138] width 0 height 0
drag, startPoint x: 860, startPoint y: 248, endPoint x: 803, endPoint y: 230, distance: 59.6
click at [900, 227] on div "Agrega el siguiente paso" at bounding box center [895, 226] width 101 height 19
click at [614, 253] on span "Botón de acción" at bounding box center [599, 253] width 69 height 9
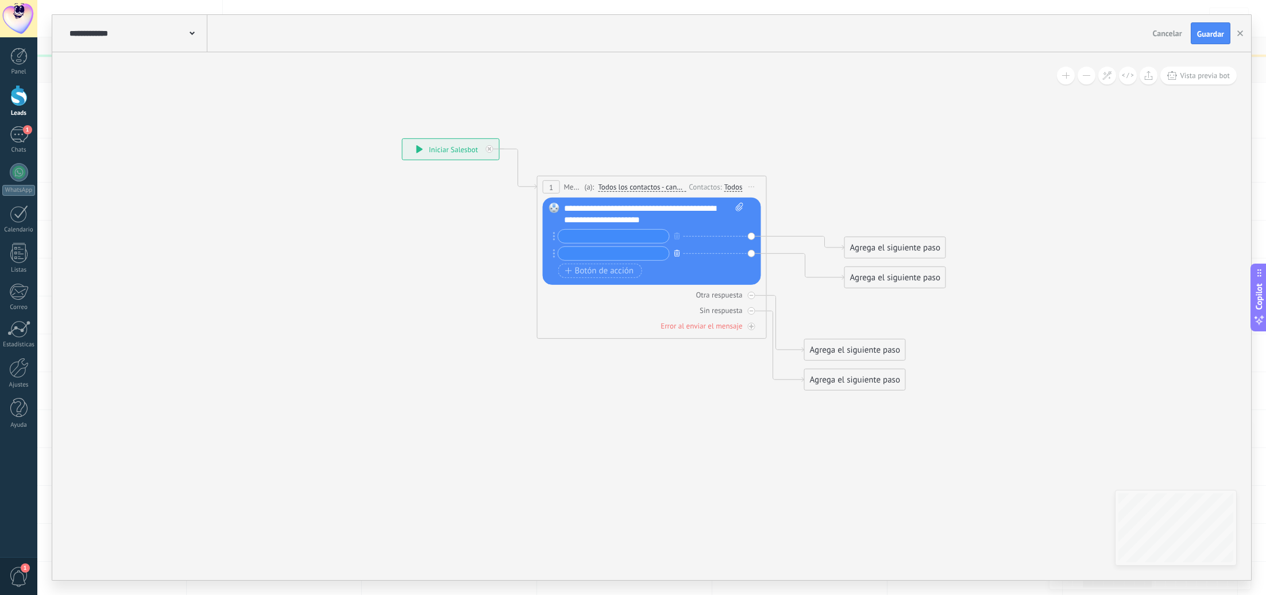
drag, startPoint x: 675, startPoint y: 255, endPoint x: 674, endPoint y: 245, distance: 9.8
click at [675, 255] on icon "button" at bounding box center [677, 252] width 6 height 7
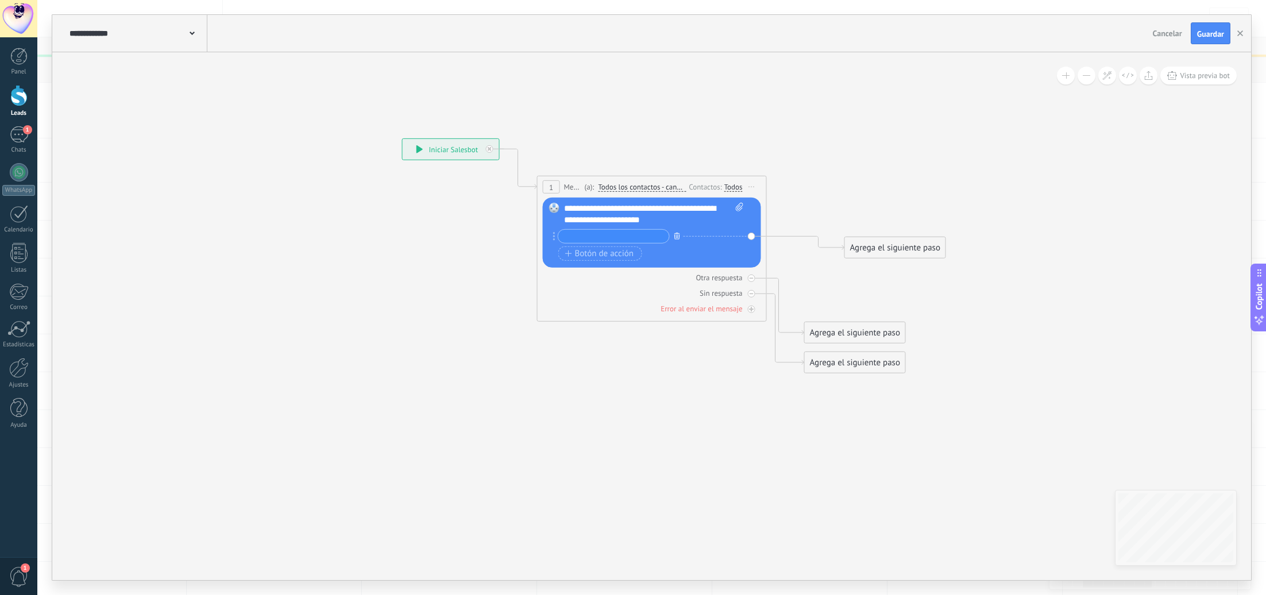
click at [674, 234] on icon "button" at bounding box center [677, 235] width 6 height 7
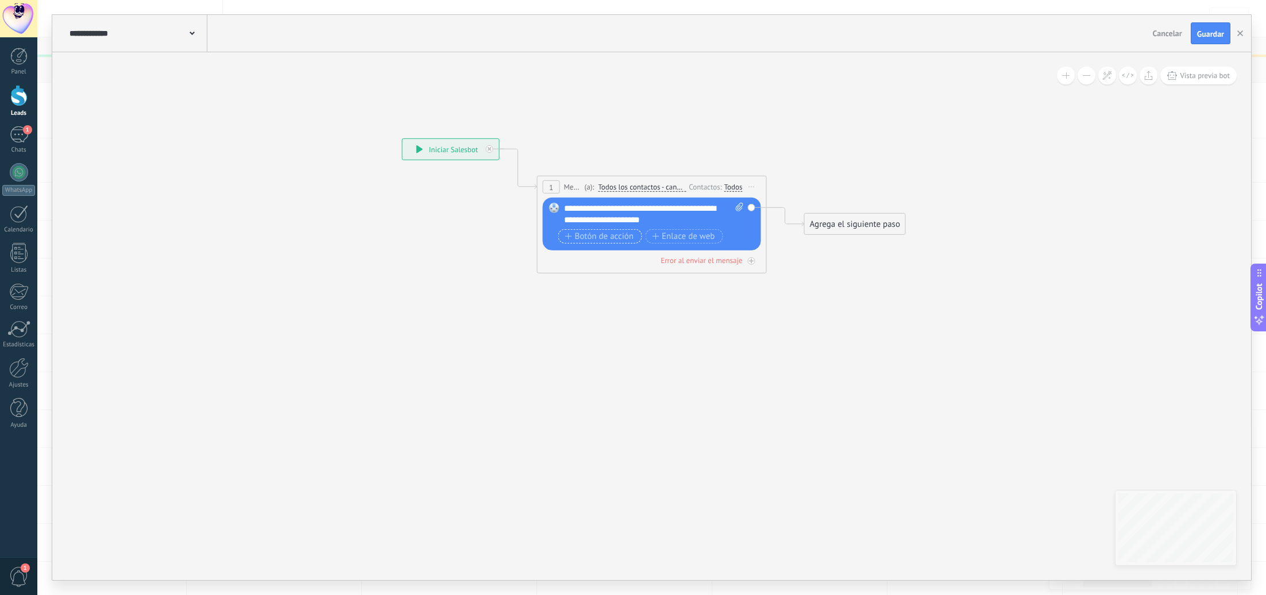
click at [587, 238] on span "Botón de acción" at bounding box center [599, 236] width 69 height 9
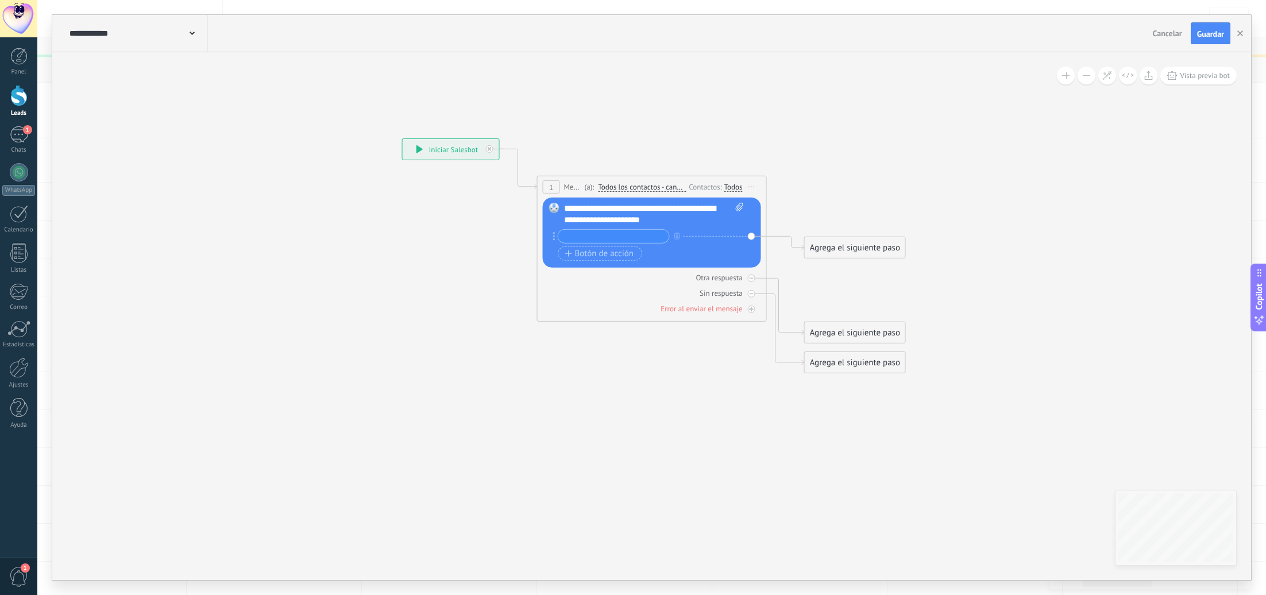
click at [584, 230] on input "text" at bounding box center [613, 236] width 111 height 13
type input "**********"
click at [576, 253] on span "Botón de acción" at bounding box center [599, 253] width 69 height 9
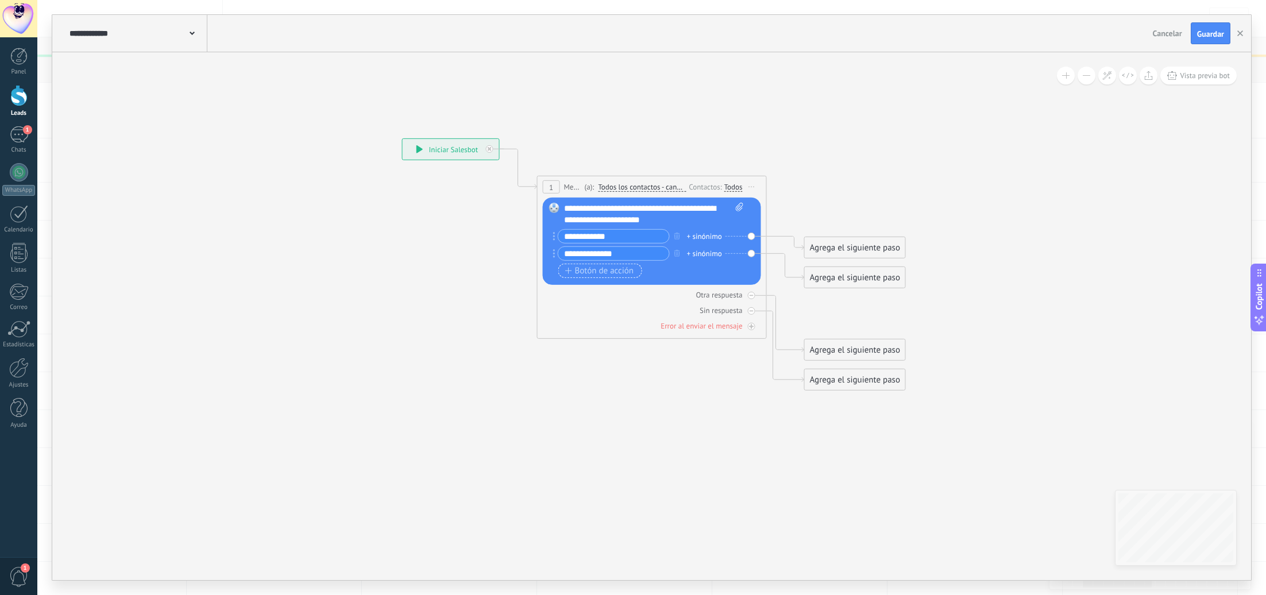
type input "**********"
click at [596, 271] on span "Botón de acción" at bounding box center [599, 270] width 69 height 9
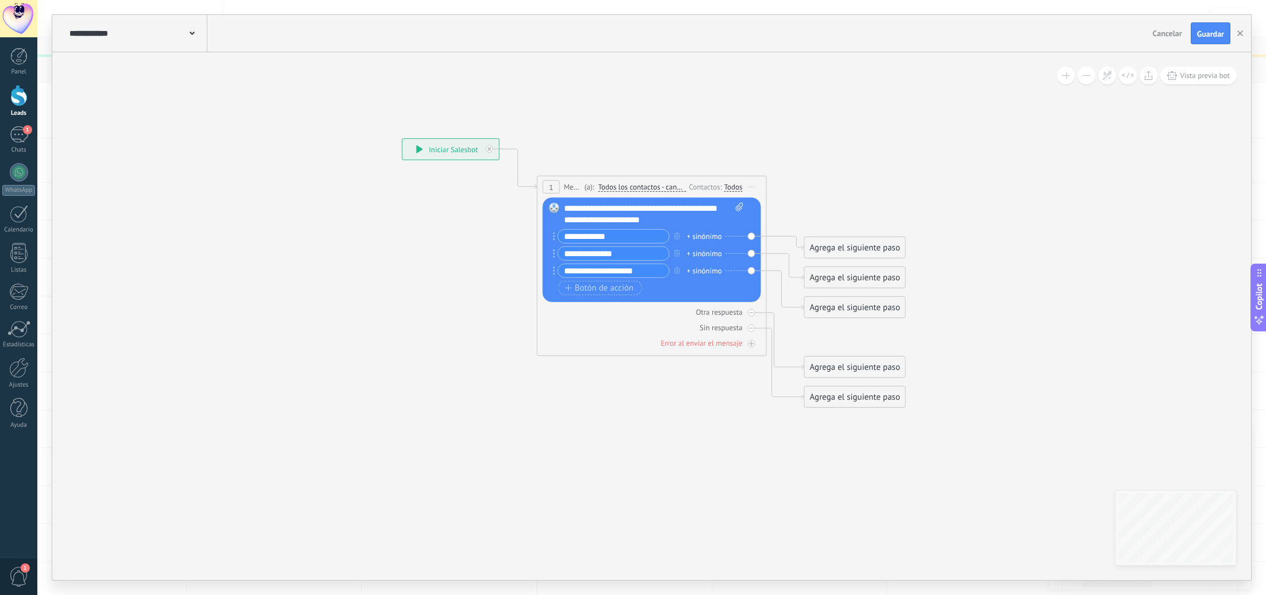
type input "**********"
click at [846, 310] on div "Agrega el siguiente paso" at bounding box center [855, 307] width 101 height 19
click at [900, 499] on div "Acciones" at bounding box center [883, 500] width 97 height 11
click at [909, 516] on div "Cambiar etapa del lead" at bounding box center [875, 522] width 128 height 20
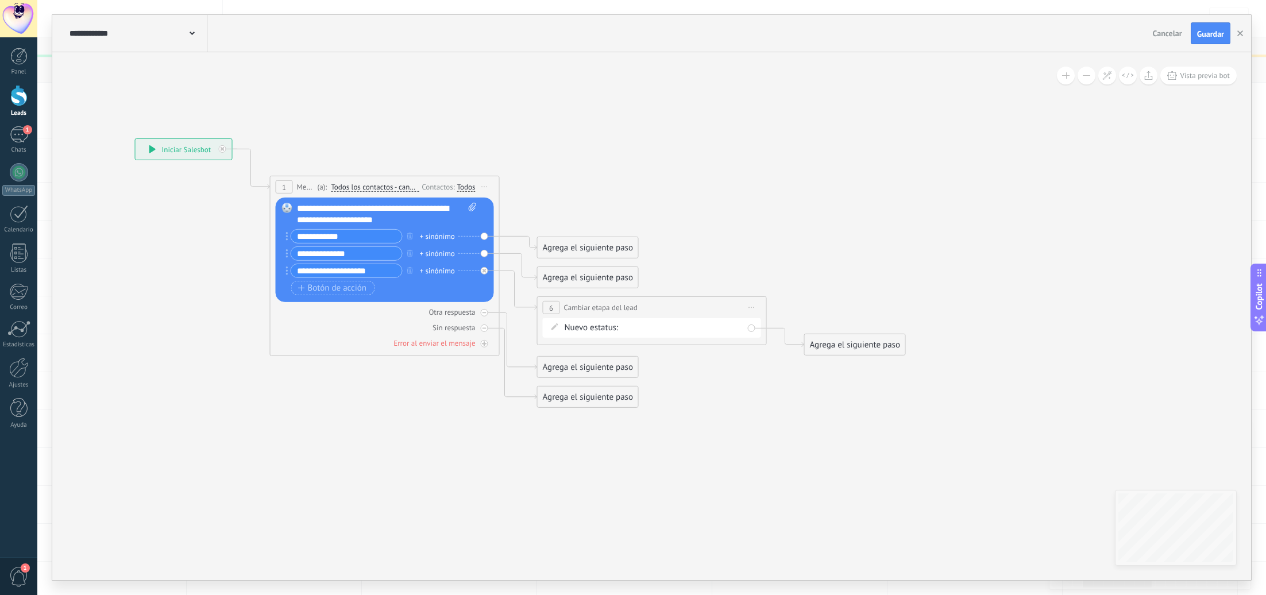
click at [0, 0] on div "Nueva consulta (BOT) Cualificado Atención personalizada Información productos S…" at bounding box center [0, 0] width 0 height 0
drag, startPoint x: 687, startPoint y: 438, endPoint x: 770, endPoint y: 426, distance: 83.6
click at [0, 0] on label "Recordatorio 1" at bounding box center [0, 0] width 0 height 0
click at [851, 350] on div "Agrega el siguiente paso" at bounding box center [855, 345] width 101 height 19
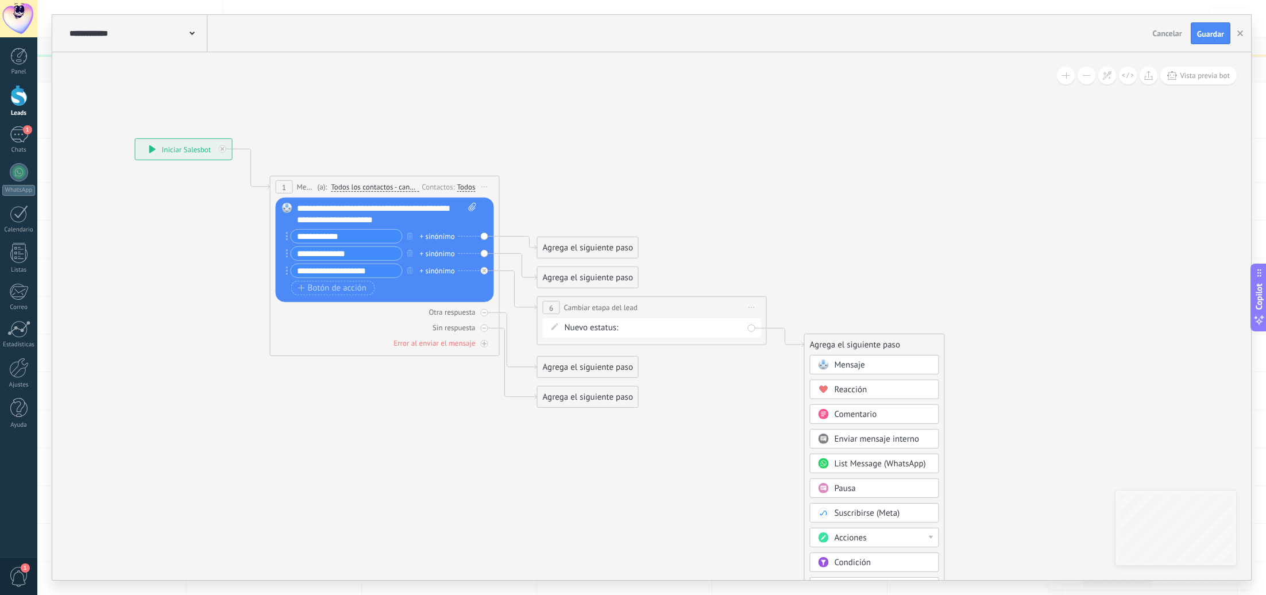
click at [859, 363] on span "Mensaje" at bounding box center [850, 365] width 30 height 11
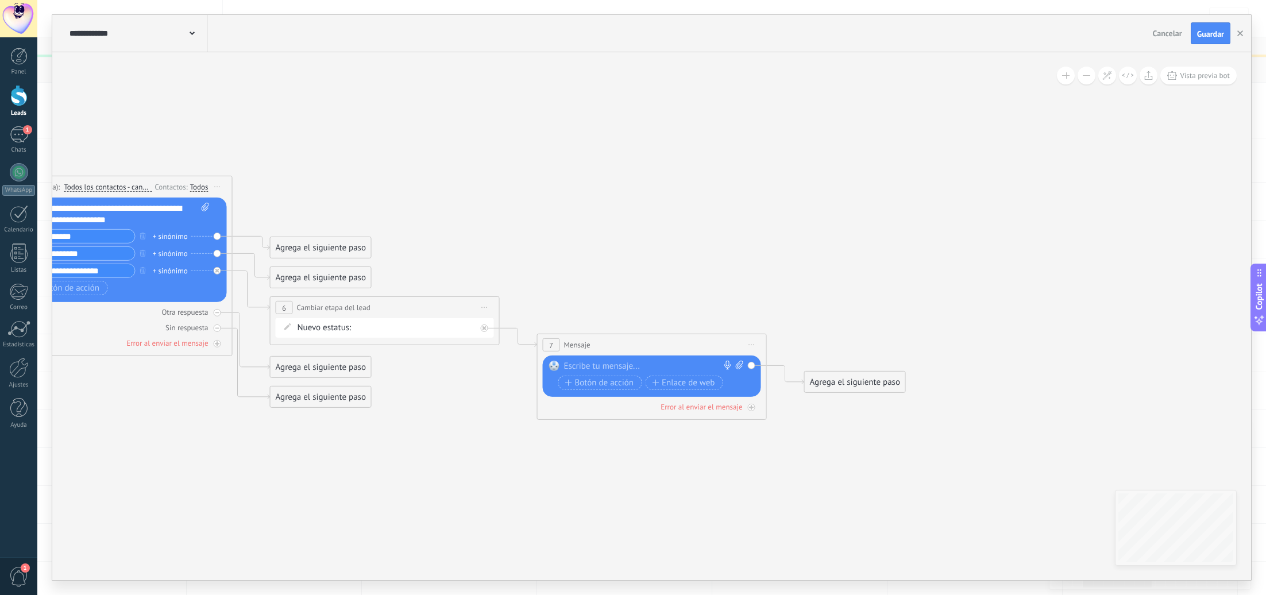
click at [615, 368] on div at bounding box center [649, 366] width 171 height 11
click at [749, 341] on span "Iniciar vista previa aquí Cambiar nombre Duplicar Borrar" at bounding box center [752, 345] width 18 height 17
drag, startPoint x: 782, startPoint y: 418, endPoint x: 754, endPoint y: 411, distance: 29.0
click at [782, 418] on div "Borrar" at bounding box center [804, 420] width 114 height 20
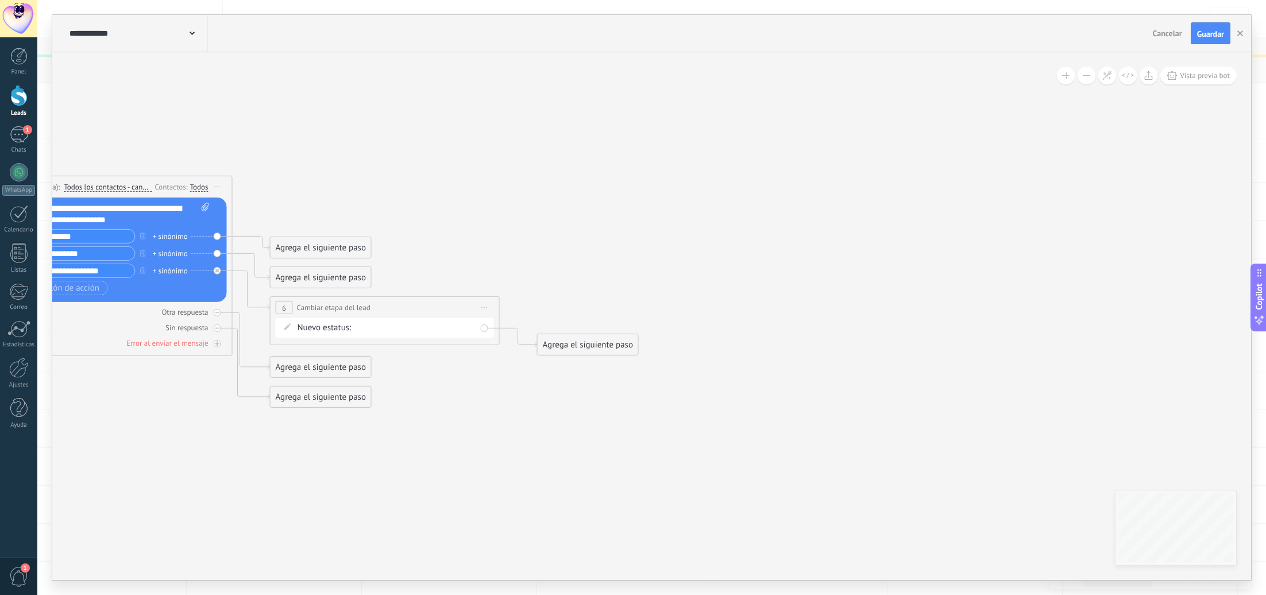
click at [585, 350] on div "Agrega el siguiente paso" at bounding box center [588, 345] width 101 height 19
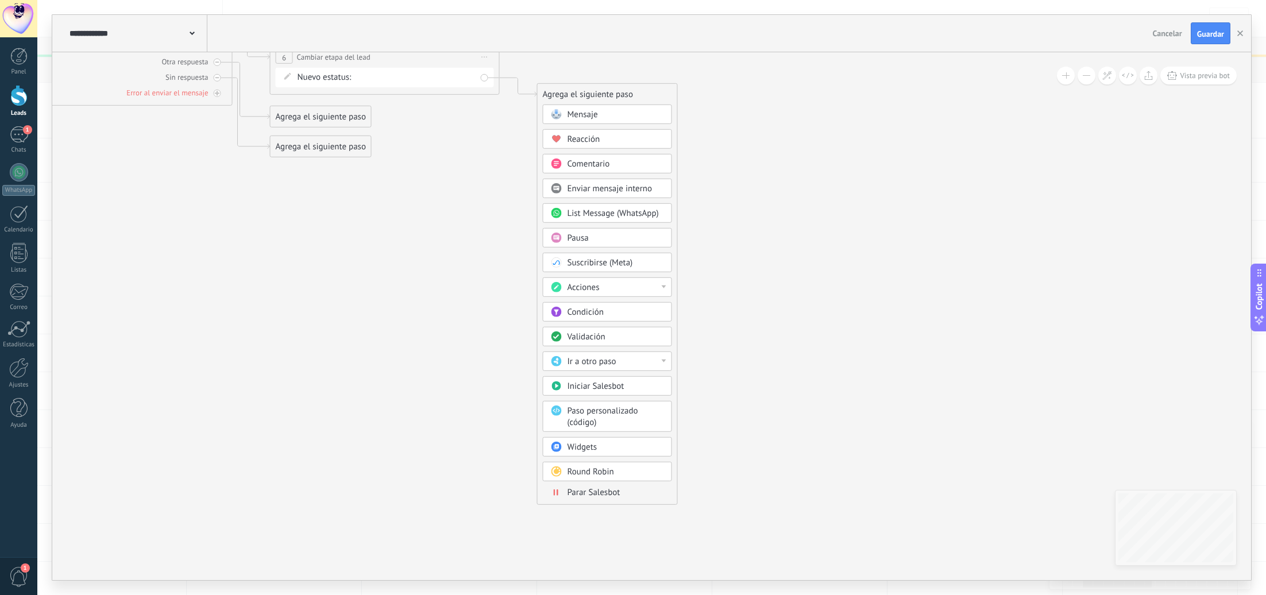
click at [626, 492] on div "Parar Salesbot" at bounding box center [616, 492] width 97 height 11
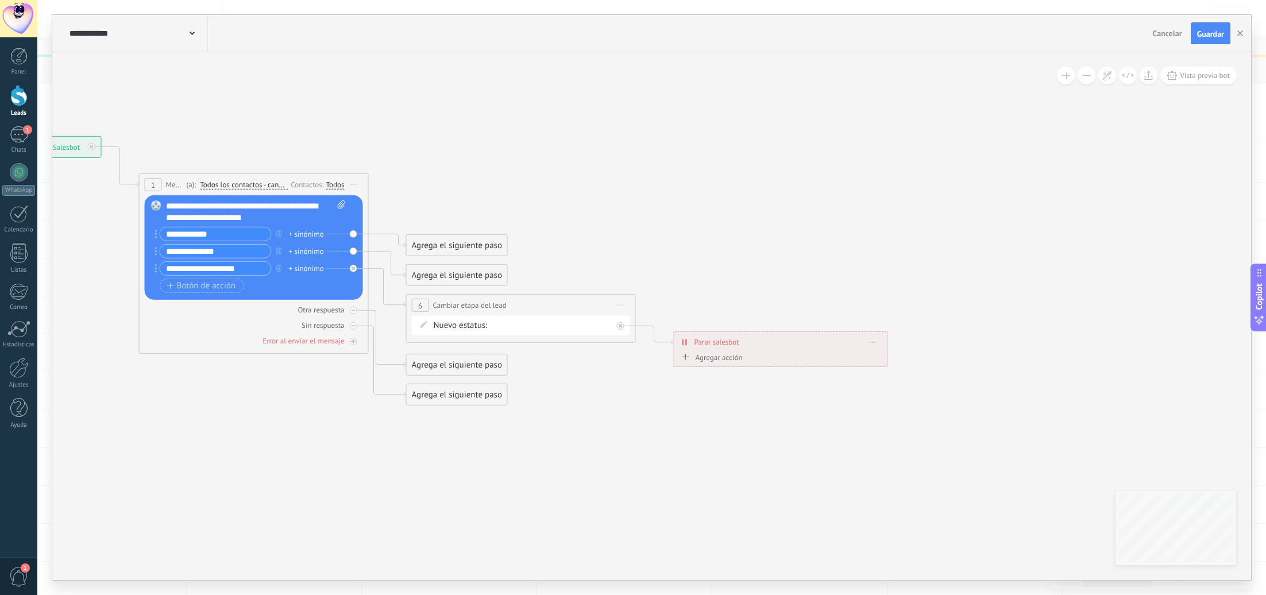
click at [453, 275] on div "Agrega el siguiente paso" at bounding box center [457, 275] width 101 height 19
click at [483, 473] on div "Acciones" at bounding box center [485, 468] width 97 height 11
click at [503, 530] on div "Cambiar etapa del lead" at bounding box center [476, 528] width 128 height 20
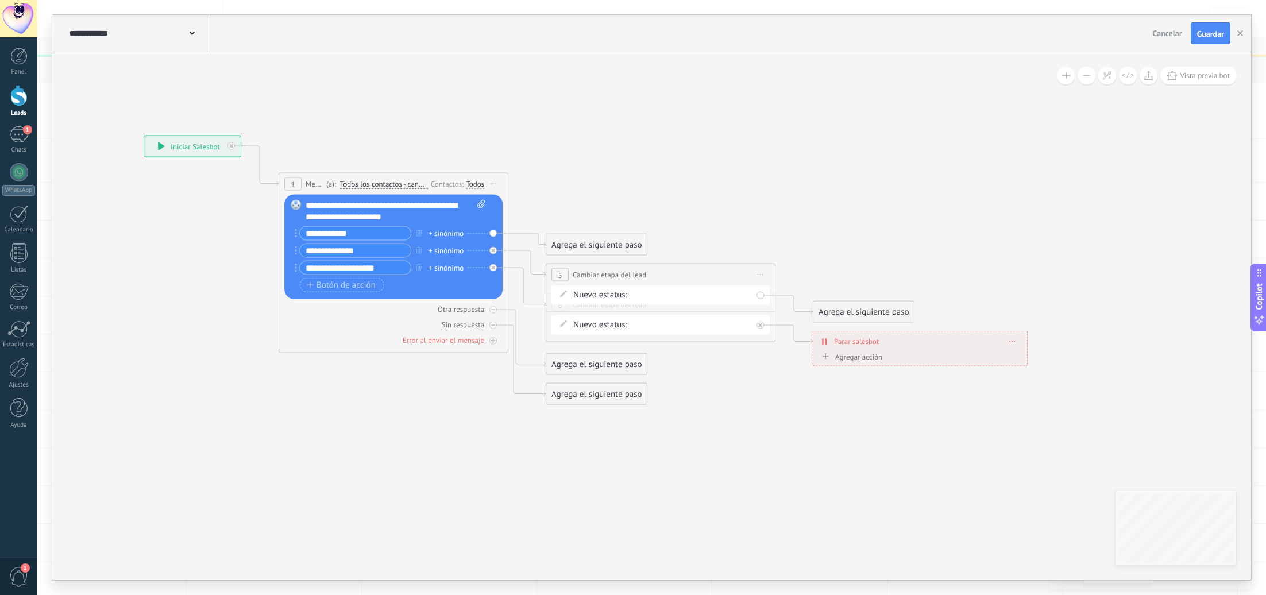
click at [0, 0] on div "Nueva consulta (BOT) Cualificado Atención personalizada Información productos S…" at bounding box center [0, 0] width 0 height 0
click at [0, 0] on label "Pedido cancelado – perdido" at bounding box center [0, 0] width 0 height 0
click at [878, 311] on div "Agrega el siguiente paso" at bounding box center [863, 312] width 101 height 19
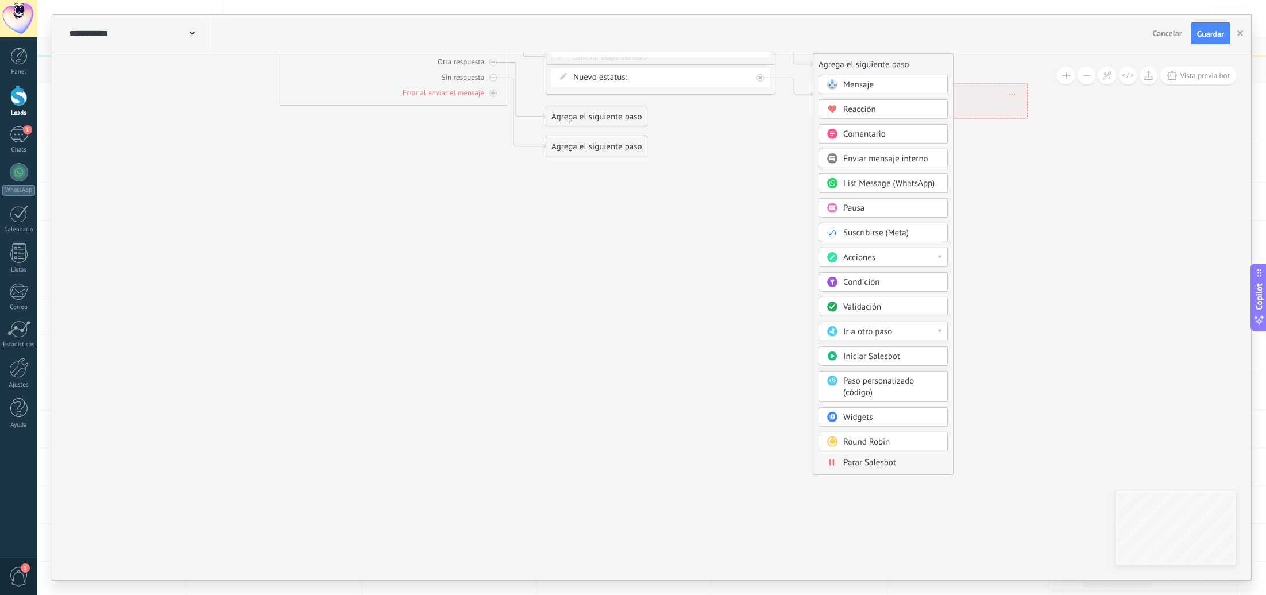
click at [867, 456] on div "Mensaje Mensaje Mensaje Reacción Comentario Enviar mensaje interno" at bounding box center [883, 275] width 129 height 400
click at [868, 460] on span "Parar Salesbot" at bounding box center [869, 462] width 53 height 11
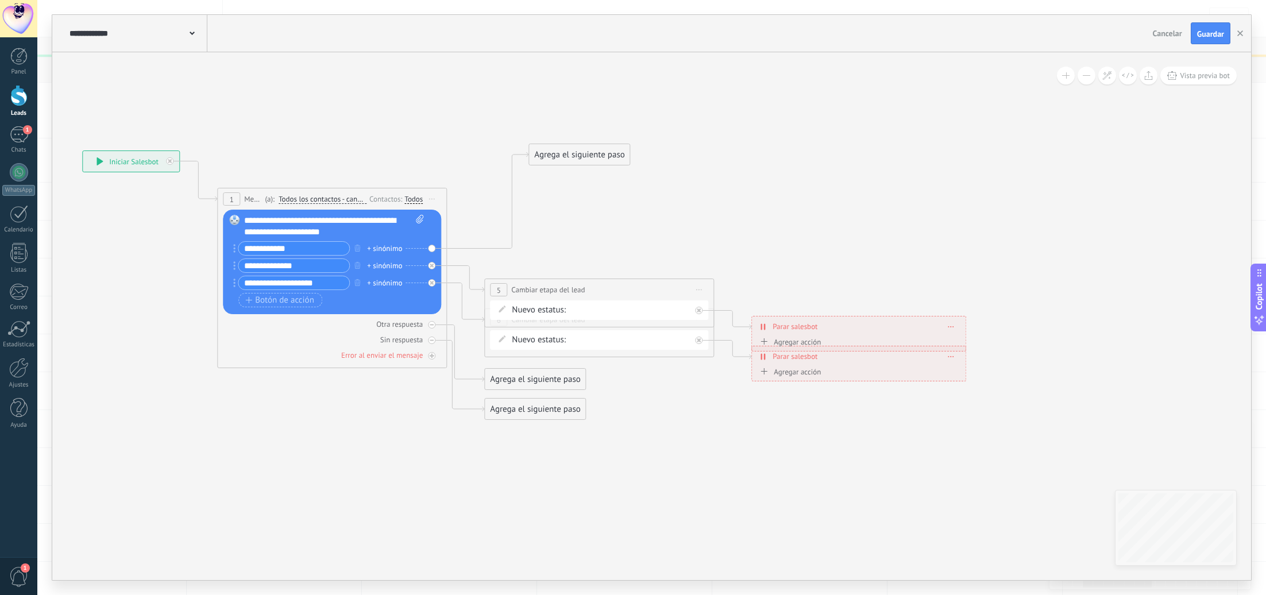
drag, startPoint x: 572, startPoint y: 259, endPoint x: 615, endPoint y: 204, distance: 69.5
click at [616, 159] on div "Agrega el siguiente paso" at bounding box center [579, 154] width 101 height 19
drag, startPoint x: 614, startPoint y: 297, endPoint x: 655, endPoint y: 277, distance: 45.2
click at [82, 151] on div "**********" at bounding box center [82, 151] width 0 height 0
drag, startPoint x: 597, startPoint y: 294, endPoint x: 654, endPoint y: 267, distance: 62.2
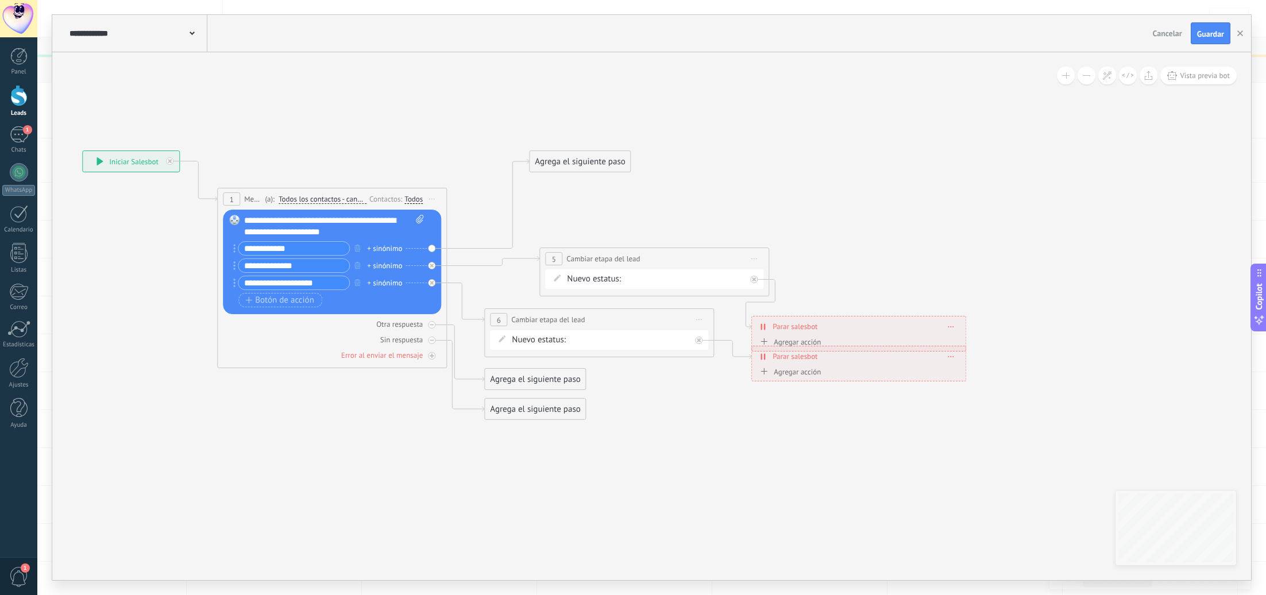
click at [653, 264] on div "**********" at bounding box center [654, 258] width 229 height 21
drag, startPoint x: 837, startPoint y: 311, endPoint x: 848, endPoint y: 312, distance: 10.9
click at [82, 151] on div "**********" at bounding box center [82, 151] width 0 height 0
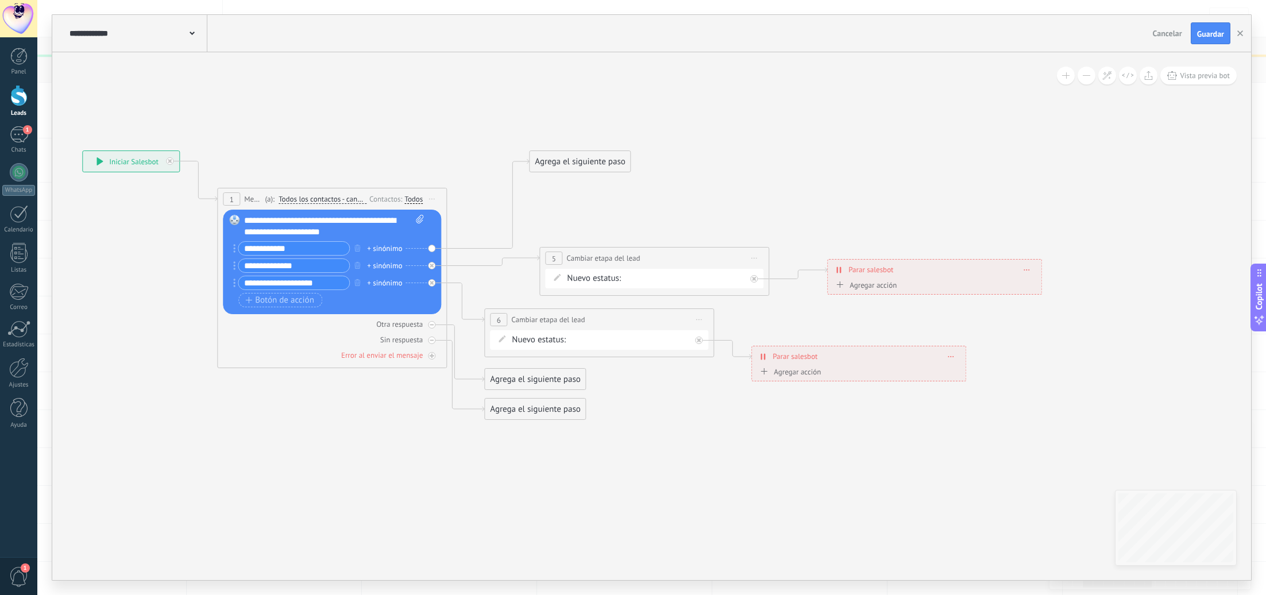
drag, startPoint x: 846, startPoint y: 321, endPoint x: 849, endPoint y: 395, distance: 74.8
click at [918, 268] on div "**********" at bounding box center [935, 270] width 214 height 20
drag, startPoint x: 843, startPoint y: 374, endPoint x: 886, endPoint y: 380, distance: 43.5
click at [886, 380] on div "Agregar acción Conversación marcada como cerrada Iniciar Salesbot Conversación …" at bounding box center [858, 374] width 203 height 14
click at [0, 0] on div "Nueva consulta (BOT) Cualificado Atención personalizada Información productos S…" at bounding box center [0, 0] width 0 height 0
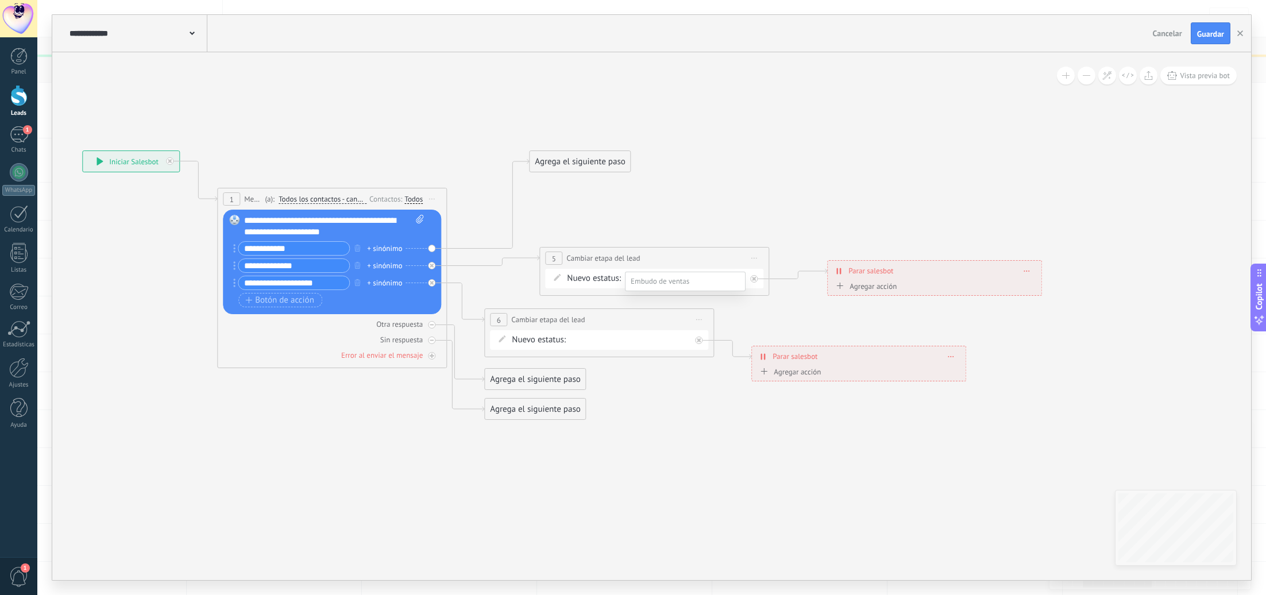
click at [724, 245] on div at bounding box center [651, 297] width 1229 height 595
click at [597, 151] on div "Agrega el siguiente paso Mensaje Mensaje Mensaje Reacción Comentario Enviar men…" at bounding box center [580, 162] width 102 height 22
click at [596, 155] on div "Agrega el siguiente paso" at bounding box center [580, 161] width 101 height 19
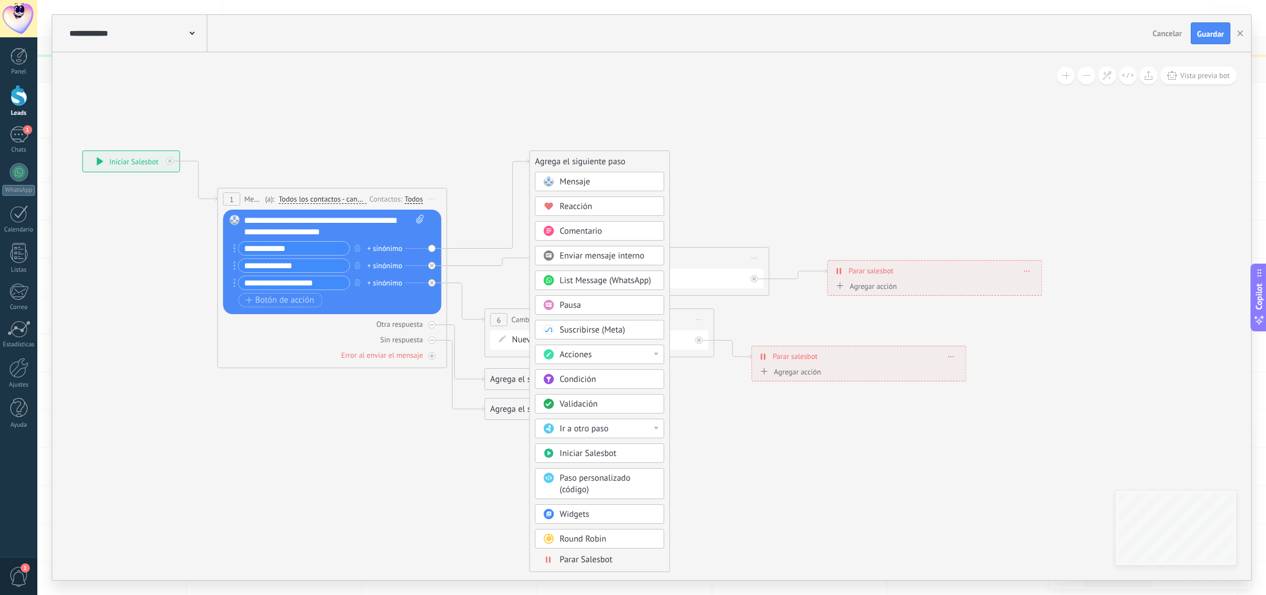
click at [593, 358] on div "Acciones" at bounding box center [608, 354] width 97 height 11
click at [604, 418] on div "Cambiar etapa del lead" at bounding box center [599, 414] width 128 height 20
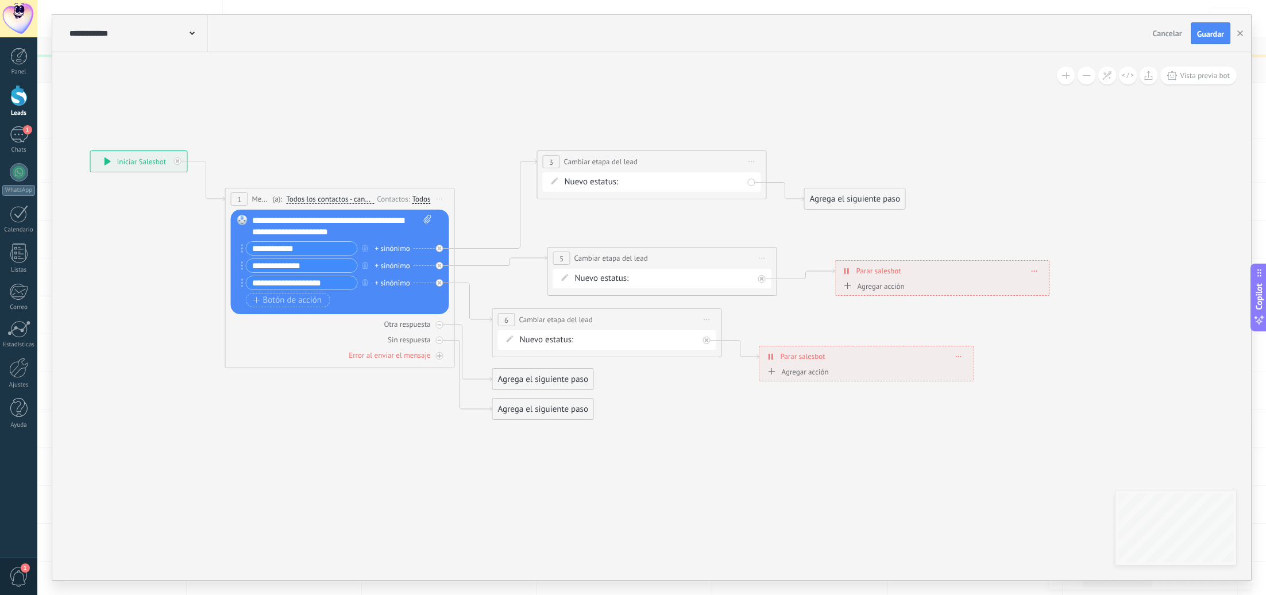
click at [0, 0] on div "Nueva consulta (BOT) Cualificado Atención personalizada Información productos S…" at bounding box center [0, 0] width 0 height 0
drag, startPoint x: 699, startPoint y: 235, endPoint x: 689, endPoint y: 240, distance: 10.3
click at [0, 0] on label "Atención personalizada" at bounding box center [0, 0] width 0 height 0
click at [867, 153] on icon at bounding box center [570, 285] width 1534 height 845
click at [1200, 37] on span "Guardar" at bounding box center [1210, 34] width 27 height 8
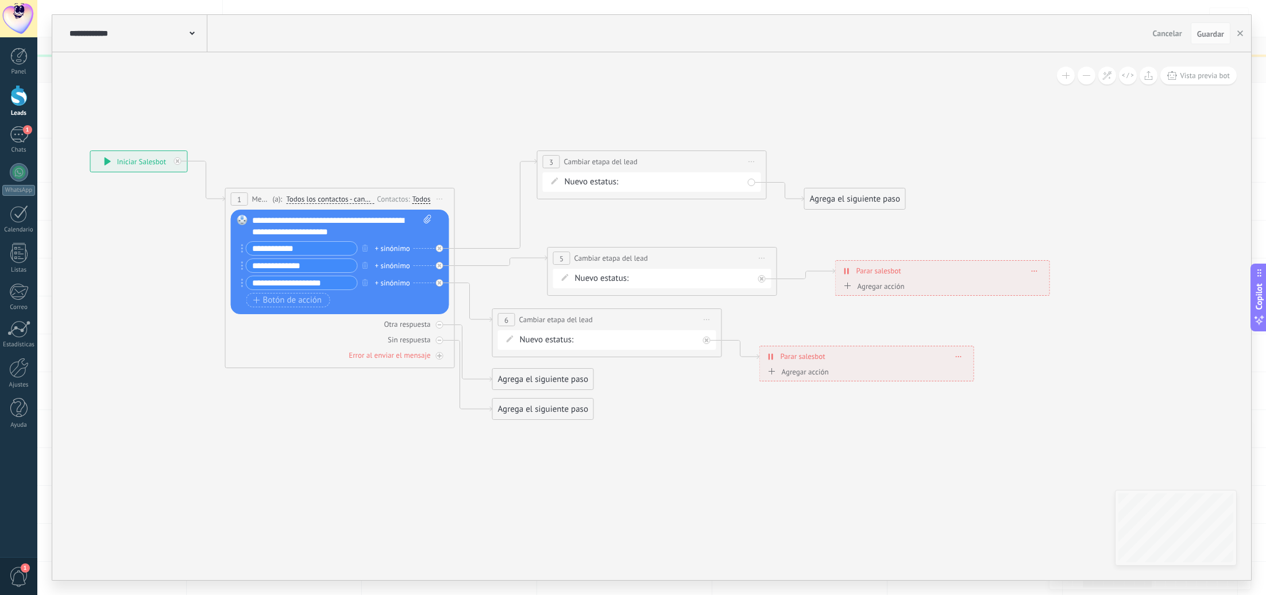
click at [861, 195] on div "Agrega el siguiente paso" at bounding box center [855, 199] width 101 height 19
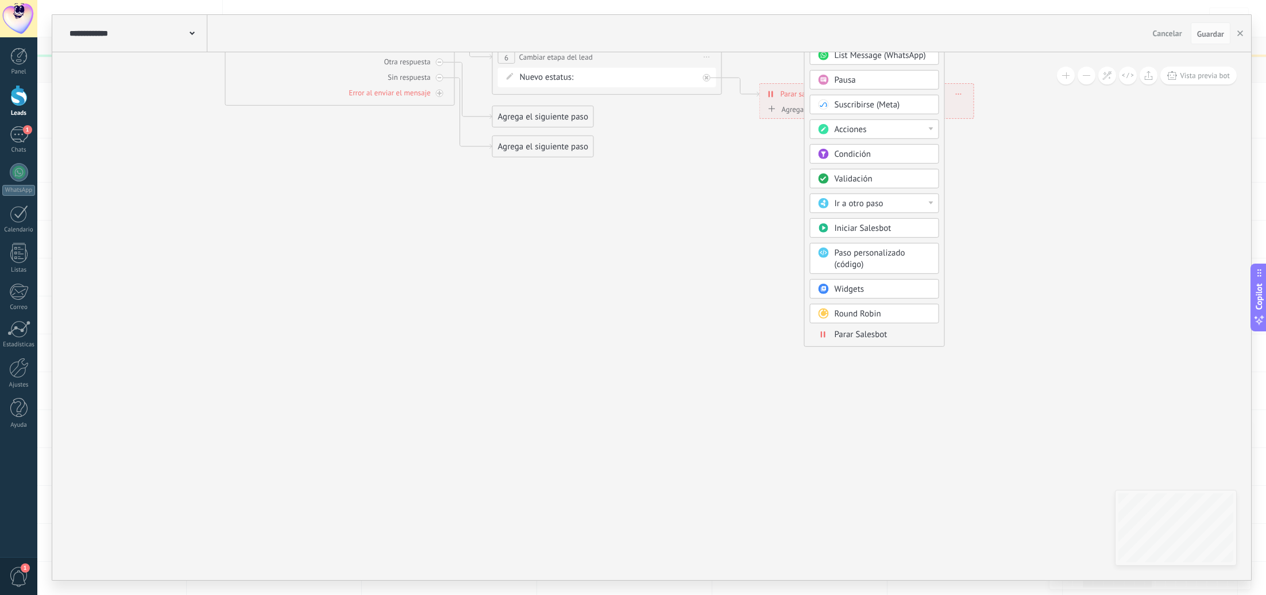
click at [870, 337] on span "Parar Salesbot" at bounding box center [861, 334] width 53 height 11
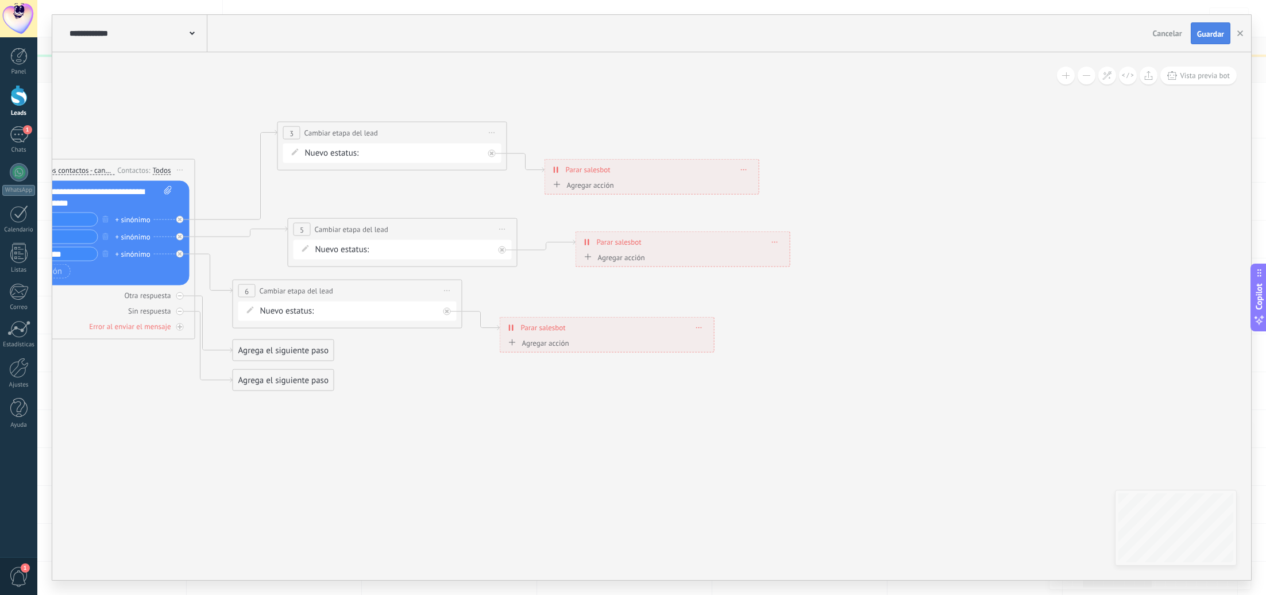
click at [1223, 33] on span "Guardar" at bounding box center [1210, 34] width 27 height 8
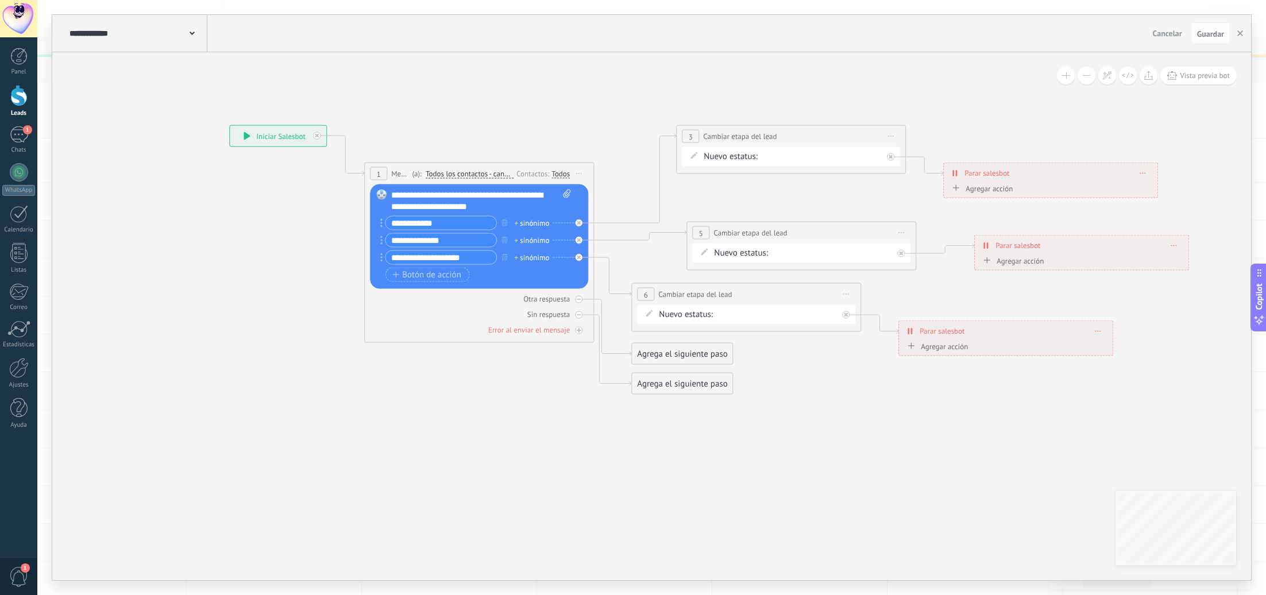
click at [537, 254] on div "+ sinónimo" at bounding box center [531, 257] width 35 height 11
type input "******"
type input "**********"
type input "*****"
drag, startPoint x: 557, startPoint y: 376, endPoint x: 568, endPoint y: 378, distance: 11.2
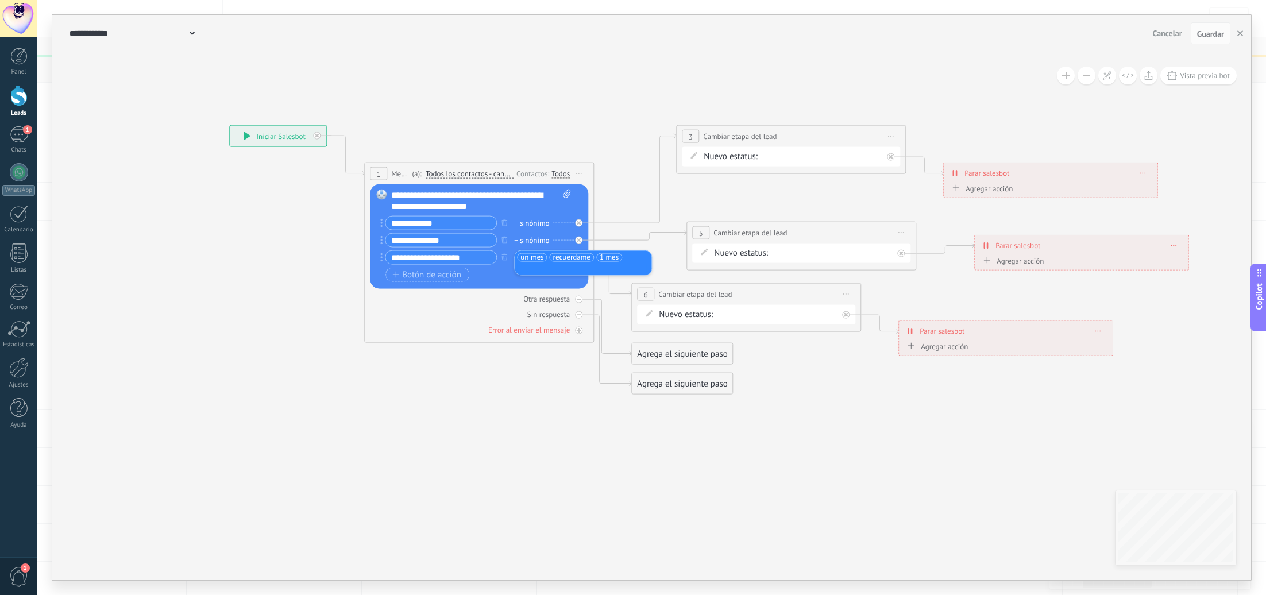
click at [557, 376] on icon at bounding box center [709, 260] width 1534 height 845
drag, startPoint x: 674, startPoint y: 384, endPoint x: 734, endPoint y: 401, distance: 62.2
click at [734, 401] on div "Agrega el siguiente paso" at bounding box center [737, 400] width 101 height 19
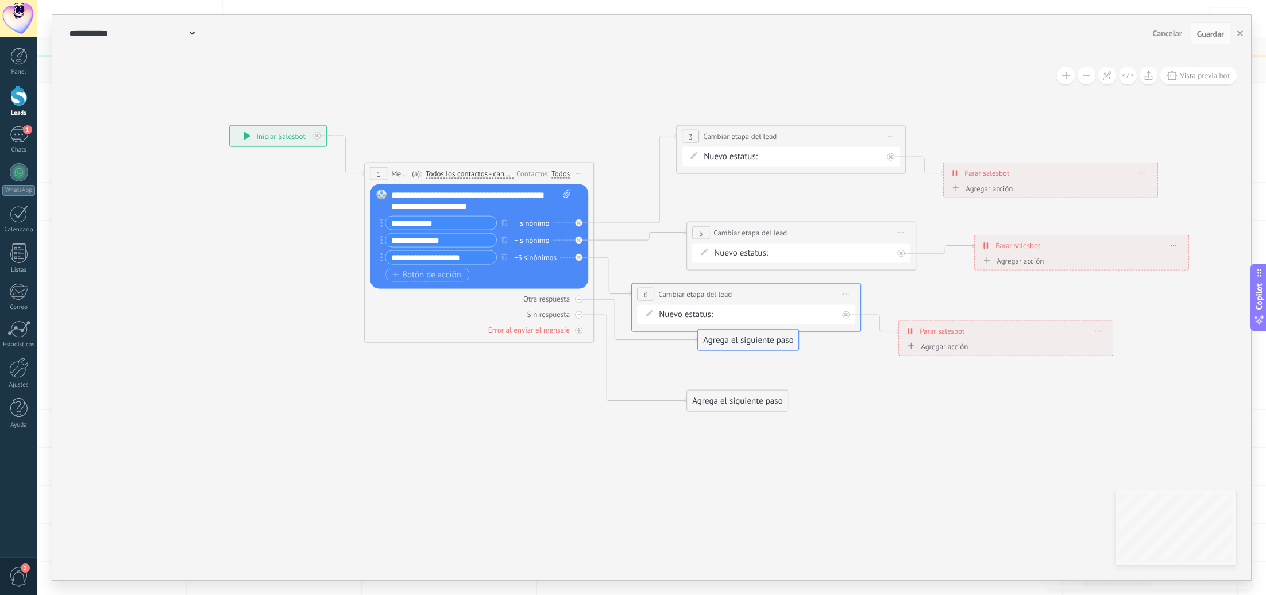
drag, startPoint x: 692, startPoint y: 357, endPoint x: 758, endPoint y: 352, distance: 66.8
drag, startPoint x: 739, startPoint y: 403, endPoint x: 706, endPoint y: 393, distance: 34.3
click at [712, 416] on div "Agrega el siguiente paso" at bounding box center [711, 414] width 101 height 19
drag, startPoint x: 706, startPoint y: 300, endPoint x: 738, endPoint y: 303, distance: 31.8
click at [738, 303] on div "**********" at bounding box center [782, 293] width 229 height 21
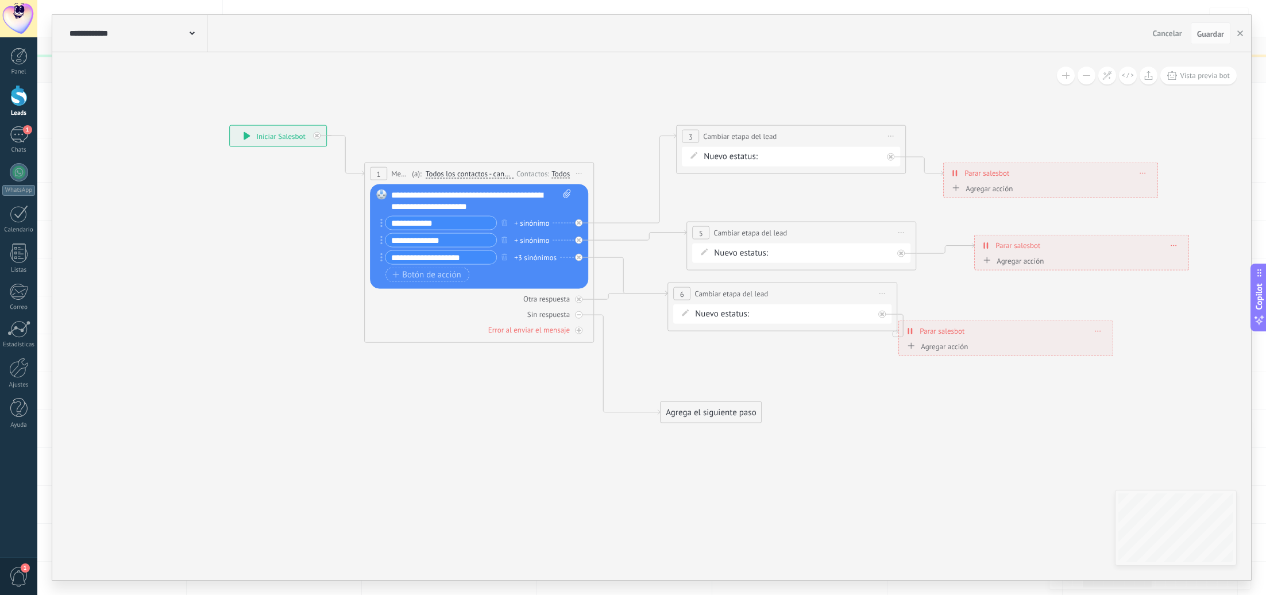
drag, startPoint x: 580, startPoint y: 316, endPoint x: 583, endPoint y: 322, distance: 6.4
click at [580, 316] on icon at bounding box center [579, 315] width 4 height 4
drag, startPoint x: 738, startPoint y: 299, endPoint x: 746, endPoint y: 391, distance: 91.8
click at [751, 392] on div "**********" at bounding box center [791, 386] width 229 height 21
drag, startPoint x: 578, startPoint y: 299, endPoint x: 580, endPoint y: 306, distance: 6.6
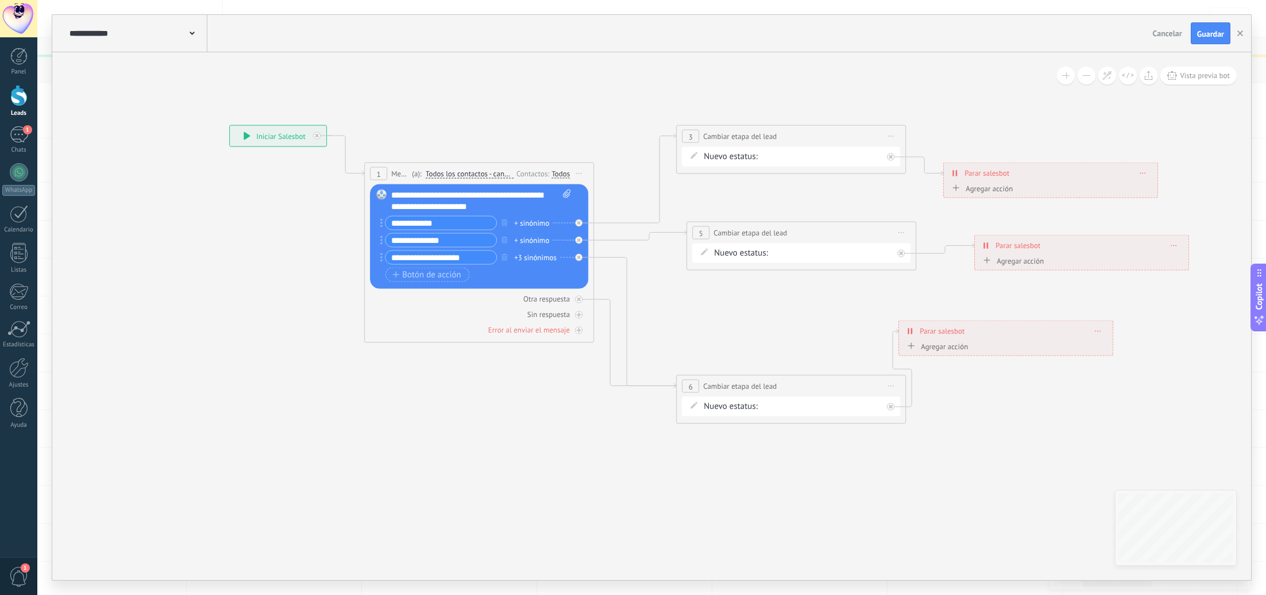
click at [578, 299] on icon at bounding box center [579, 300] width 4 height 4
click at [579, 299] on icon at bounding box center [579, 299] width 4 height 1
drag, startPoint x: 578, startPoint y: 314, endPoint x: 581, endPoint y: 319, distance: 6.2
click at [578, 314] on icon at bounding box center [579, 315] width 6 height 6
drag, startPoint x: 661, startPoint y: 332, endPoint x: 704, endPoint y: 514, distance: 186.6
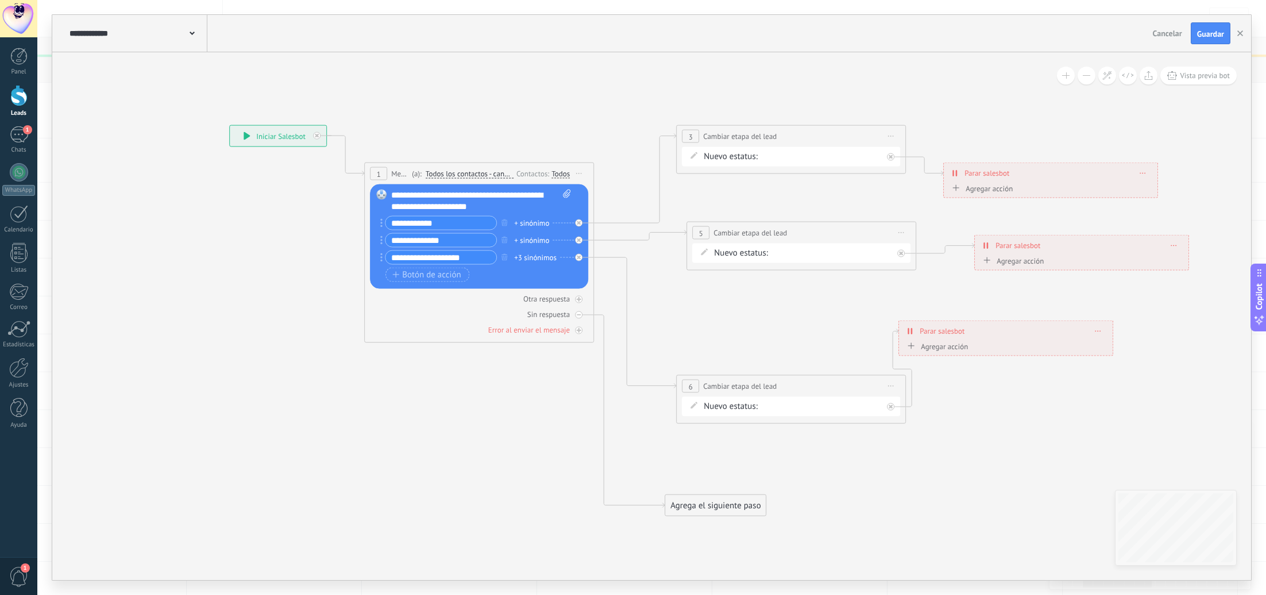
click at [705, 514] on div "Agrega el siguiente paso" at bounding box center [715, 505] width 101 height 19
click at [708, 506] on div "Agrega el siguiente paso" at bounding box center [716, 506] width 101 height 19
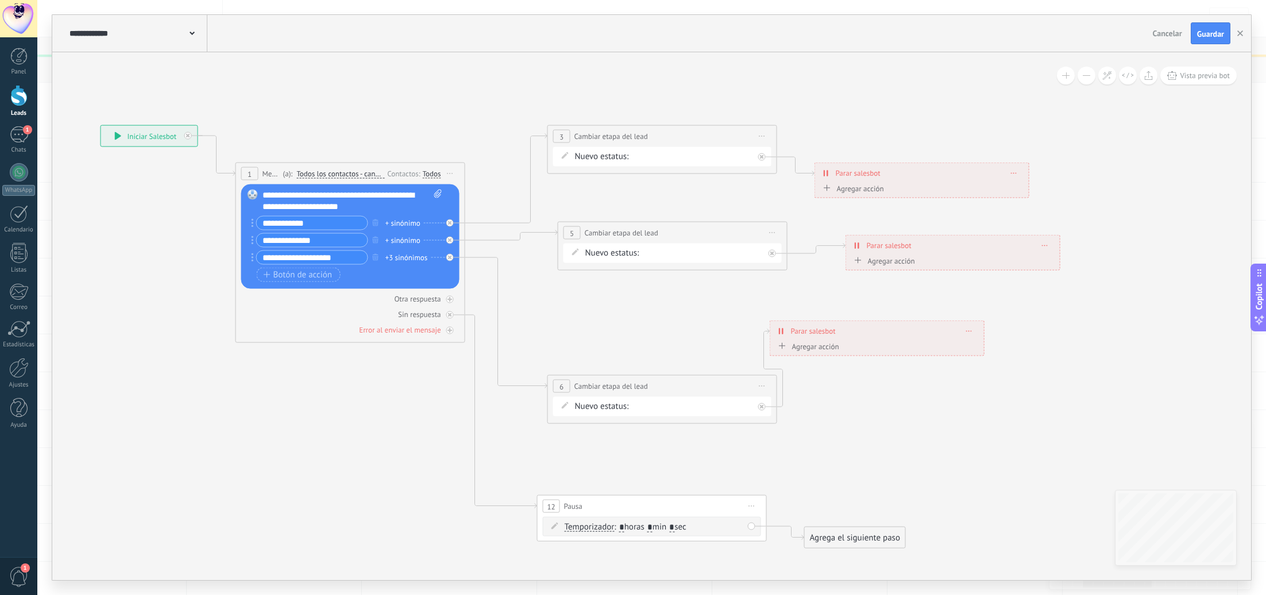
drag, startPoint x: 624, startPoint y: 528, endPoint x: 594, endPoint y: 514, distance: 33.7
click at [594, 514] on div "12 Pausa ***** Iniciar vista previa aquí Cambiar nombre Duplicar Borrar Tempori…" at bounding box center [652, 518] width 230 height 47
type input "**"
click at [825, 530] on div "Agrega el siguiente paso" at bounding box center [855, 538] width 101 height 19
click at [826, 532] on div "Agrega el siguiente paso" at bounding box center [855, 538] width 101 height 19
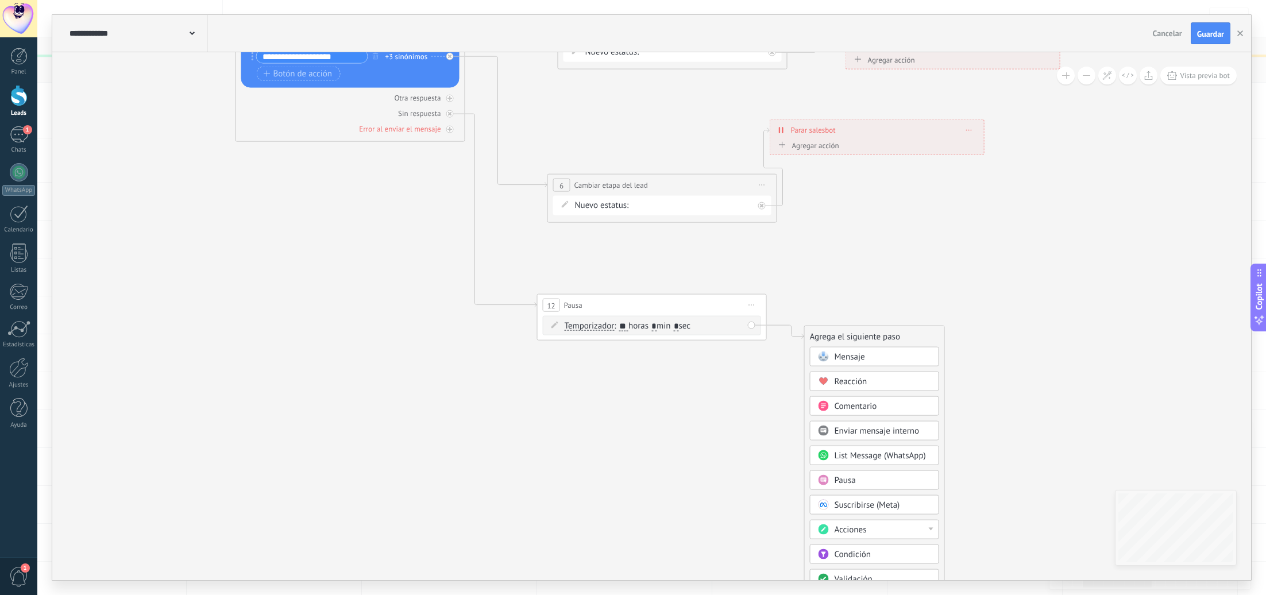
click at [871, 526] on div "Acciones" at bounding box center [883, 530] width 97 height 11
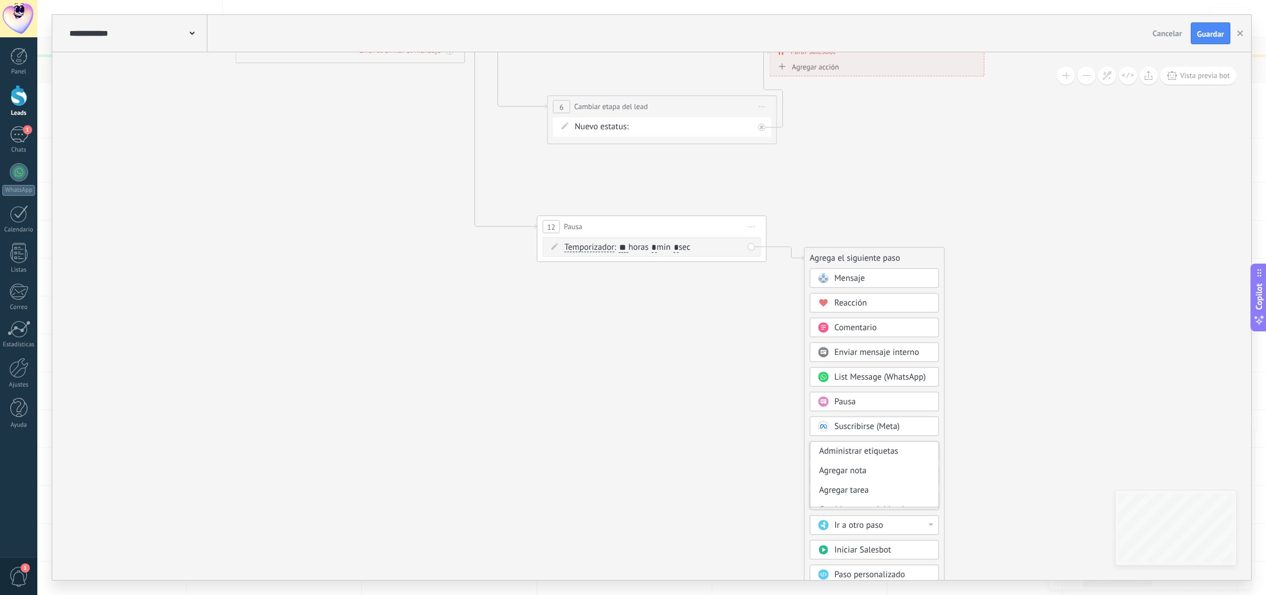
click at [904, 420] on div "Suscribirse (Meta)" at bounding box center [874, 427] width 129 height 20
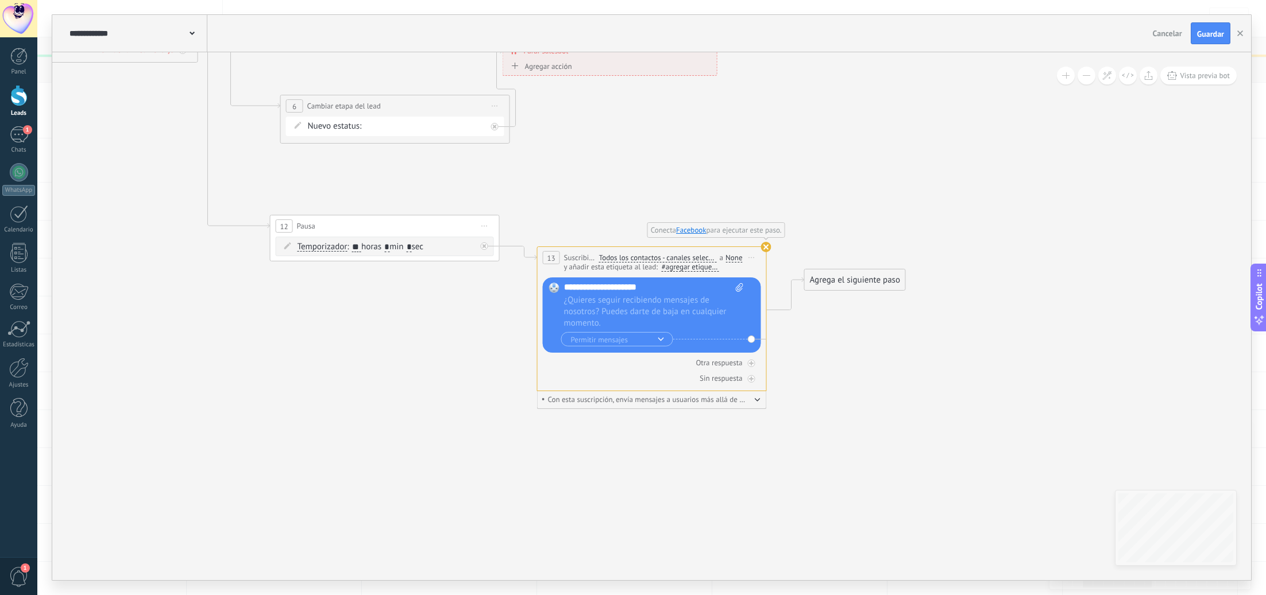
click at [755, 255] on span "Iniciar vista previa aquí Cambiar nombre Duplicar Borrar" at bounding box center [752, 257] width 18 height 17
click at [785, 330] on div "Borrar" at bounding box center [804, 333] width 114 height 20
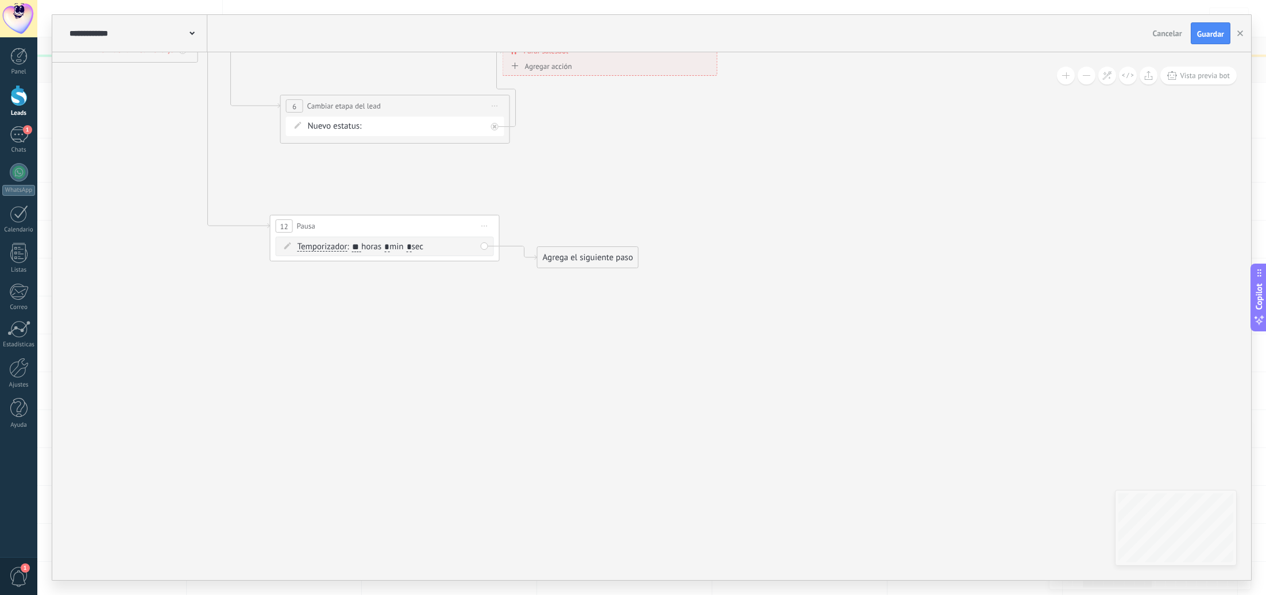
click at [616, 259] on div "Agrega el siguiente paso" at bounding box center [588, 257] width 101 height 19
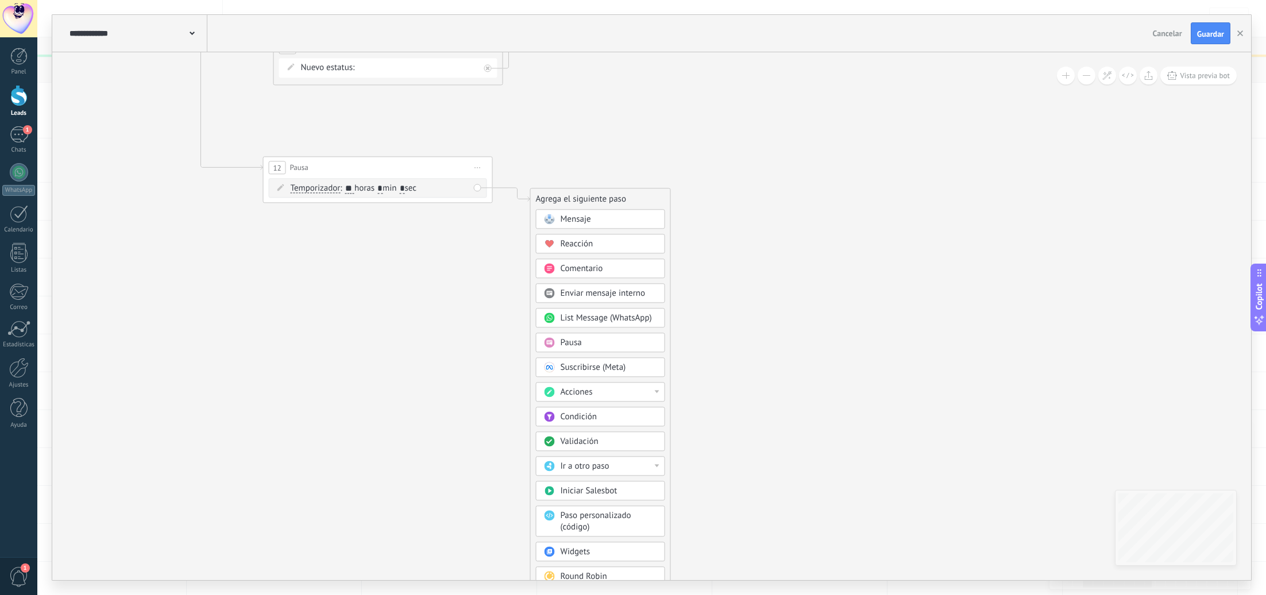
click at [654, 395] on div "Acciones" at bounding box center [609, 392] width 97 height 11
click at [620, 429] on div "Cambiar etapa del lead" at bounding box center [601, 436] width 128 height 20
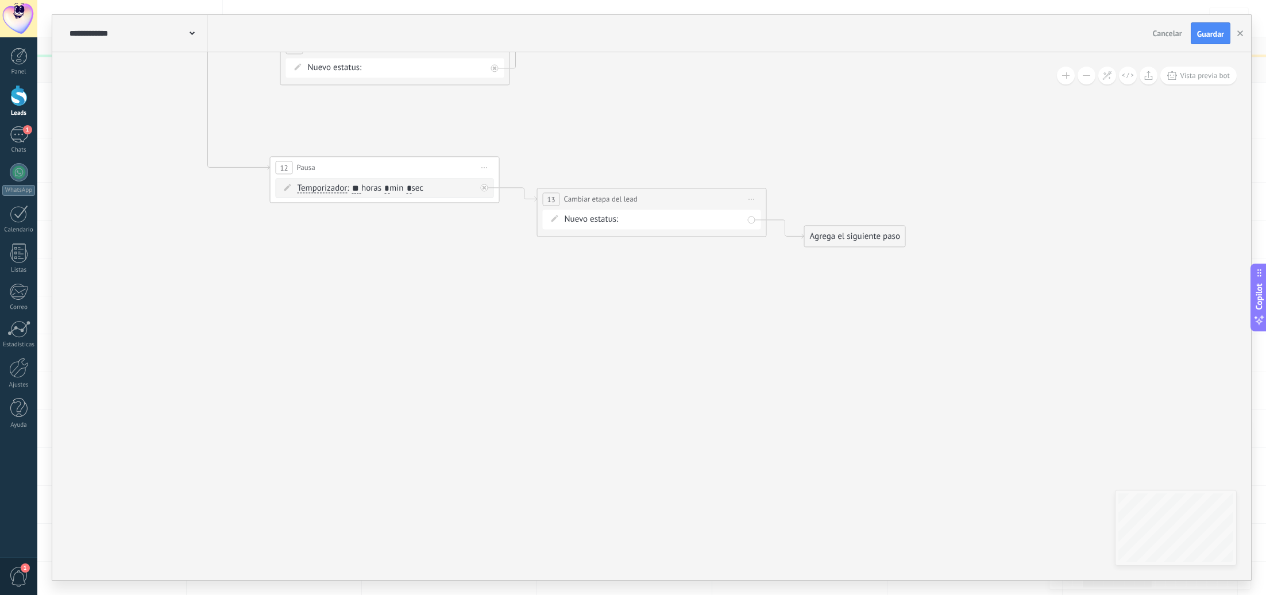
click at [0, 0] on div "Nueva consulta (BOT) Cualificado Atención personalizada Información productos S…" at bounding box center [0, 0] width 0 height 0
click at [0, 0] on label "Pedido cancelado – perdido" at bounding box center [0, 0] width 0 height 0
click at [822, 243] on div "Agrega el siguiente paso" at bounding box center [855, 236] width 101 height 19
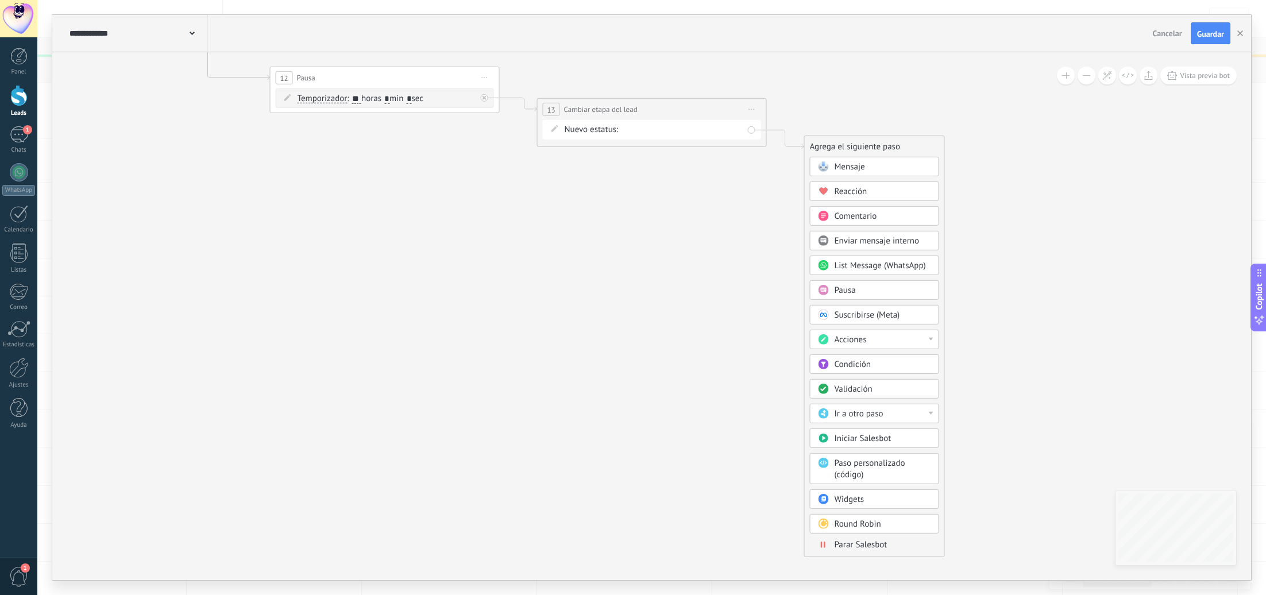
click at [873, 550] on div "Parar Salesbot" at bounding box center [883, 544] width 97 height 11
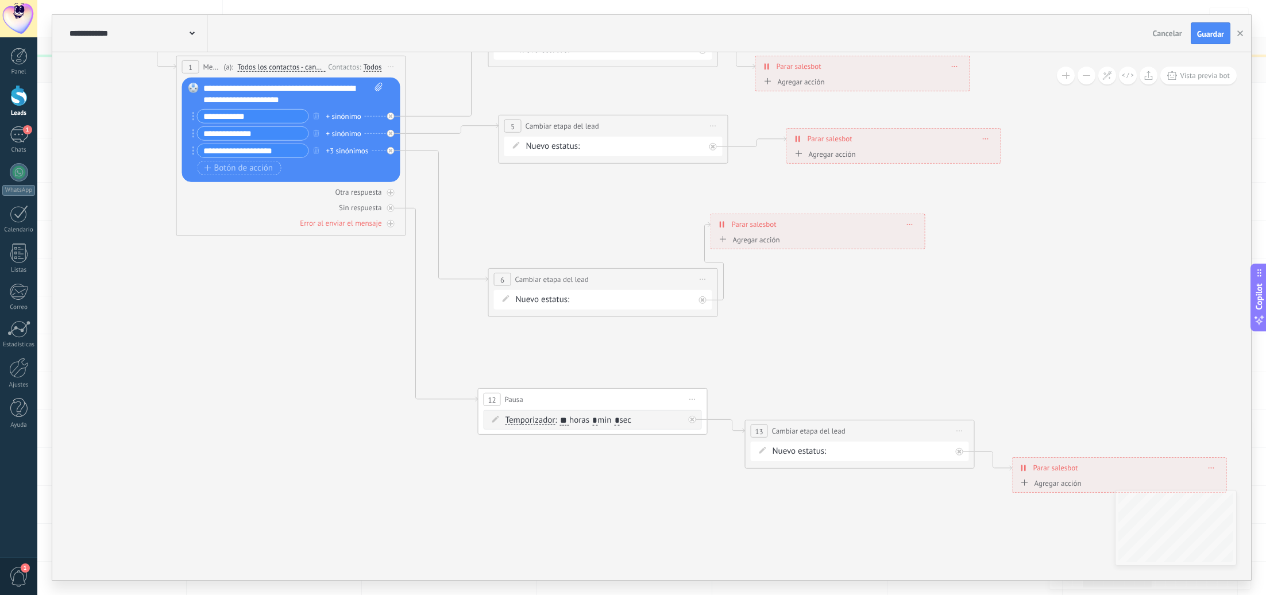
drag, startPoint x: 579, startPoint y: 299, endPoint x: 604, endPoint y: 311, distance: 27.2
click at [41, 18] on div "**********" at bounding box center [41, 18] width 0 height 0
drag, startPoint x: 619, startPoint y: 286, endPoint x: 788, endPoint y: 336, distance: 176.9
click at [788, 336] on div "**********" at bounding box center [772, 329] width 229 height 21
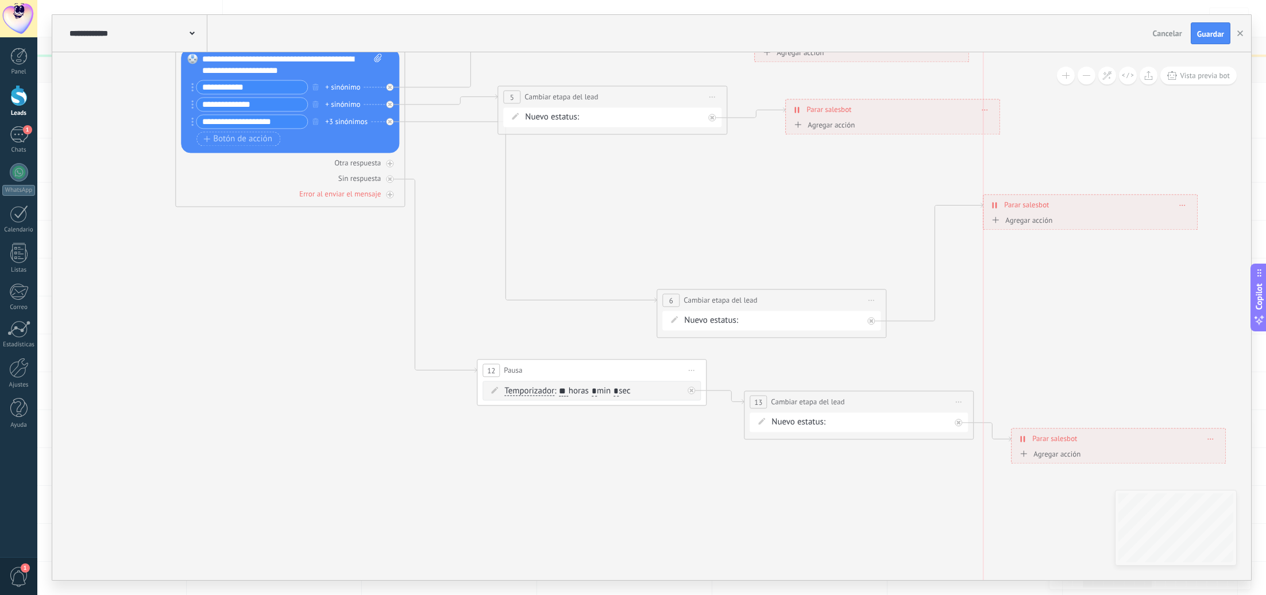
drag, startPoint x: 797, startPoint y: 201, endPoint x: 1078, endPoint y: 210, distance: 281.1
click at [1078, 210] on div "**********" at bounding box center [1091, 205] width 214 height 20
drag, startPoint x: 811, startPoint y: 296, endPoint x: 861, endPoint y: 186, distance: 121.3
click at [861, 183] on div "**********" at bounding box center [818, 186] width 229 height 21
drag, startPoint x: 1056, startPoint y: 203, endPoint x: 1099, endPoint y: 208, distance: 43.3
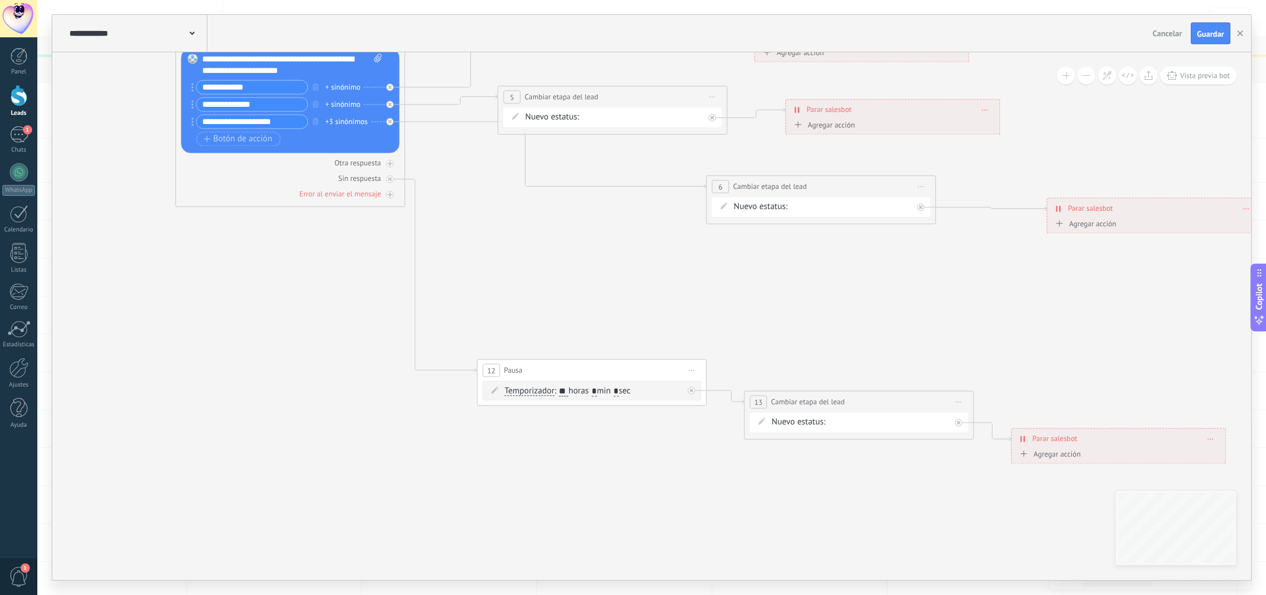
click at [1099, 208] on span "Parar salesbot" at bounding box center [1090, 208] width 45 height 11
drag, startPoint x: 1209, startPoint y: 32, endPoint x: 1088, endPoint y: 120, distance: 149.7
click at [1209, 32] on span "Guardar" at bounding box center [1210, 34] width 27 height 8
click at [392, 164] on icon at bounding box center [390, 164] width 6 height 6
drag, startPoint x: 493, startPoint y: 152, endPoint x: 564, endPoint y: 268, distance: 136.4
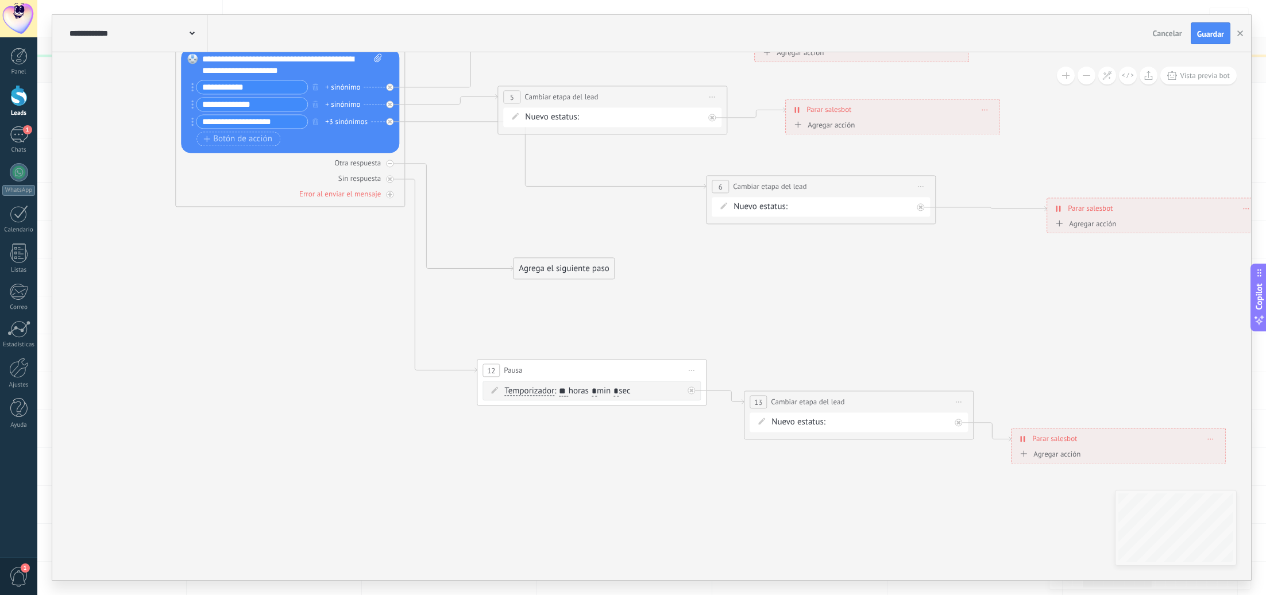
click at [564, 268] on div "Agrega el siguiente paso" at bounding box center [564, 268] width 101 height 19
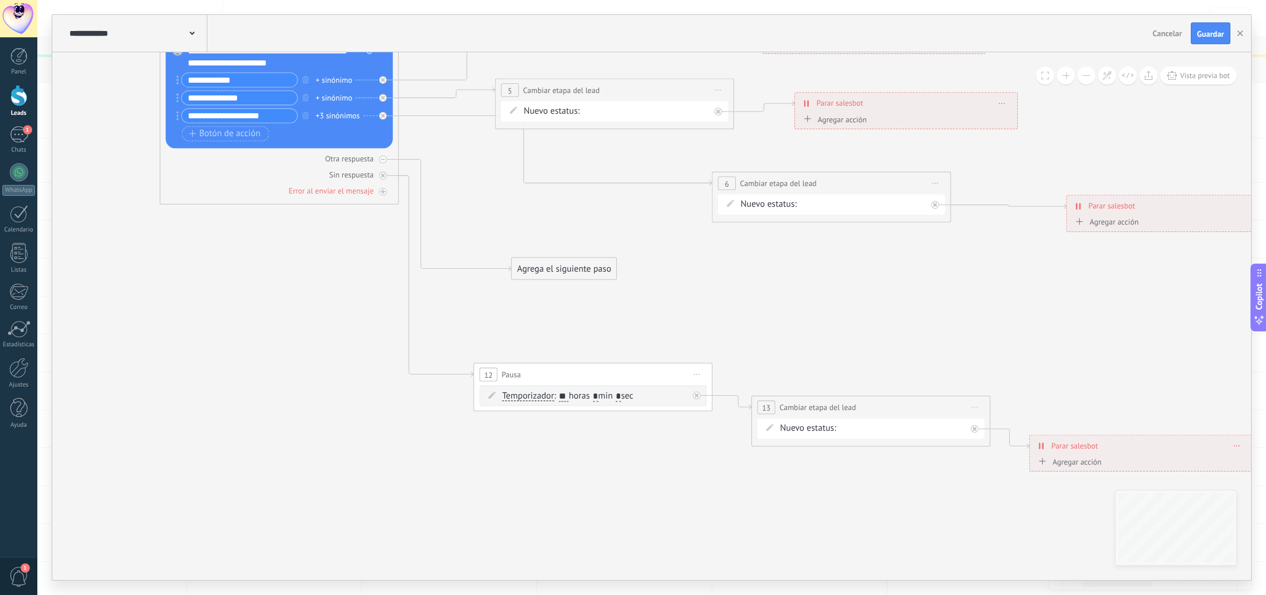
click at [600, 267] on div "Agrega el siguiente paso" at bounding box center [564, 269] width 105 height 20
click at [592, 464] on div "Acciones" at bounding box center [593, 470] width 101 height 12
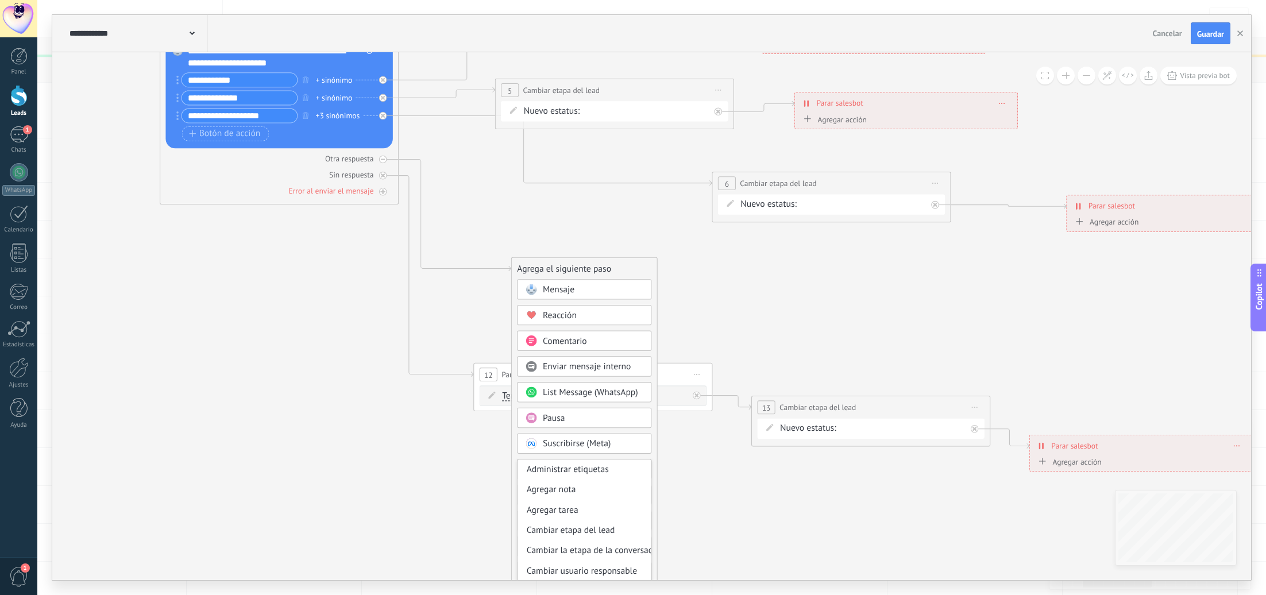
drag, startPoint x: 602, startPoint y: 531, endPoint x: 660, endPoint y: 371, distance: 170.5
click at [602, 531] on div "Cambiar etapa del lead" at bounding box center [584, 530] width 133 height 20
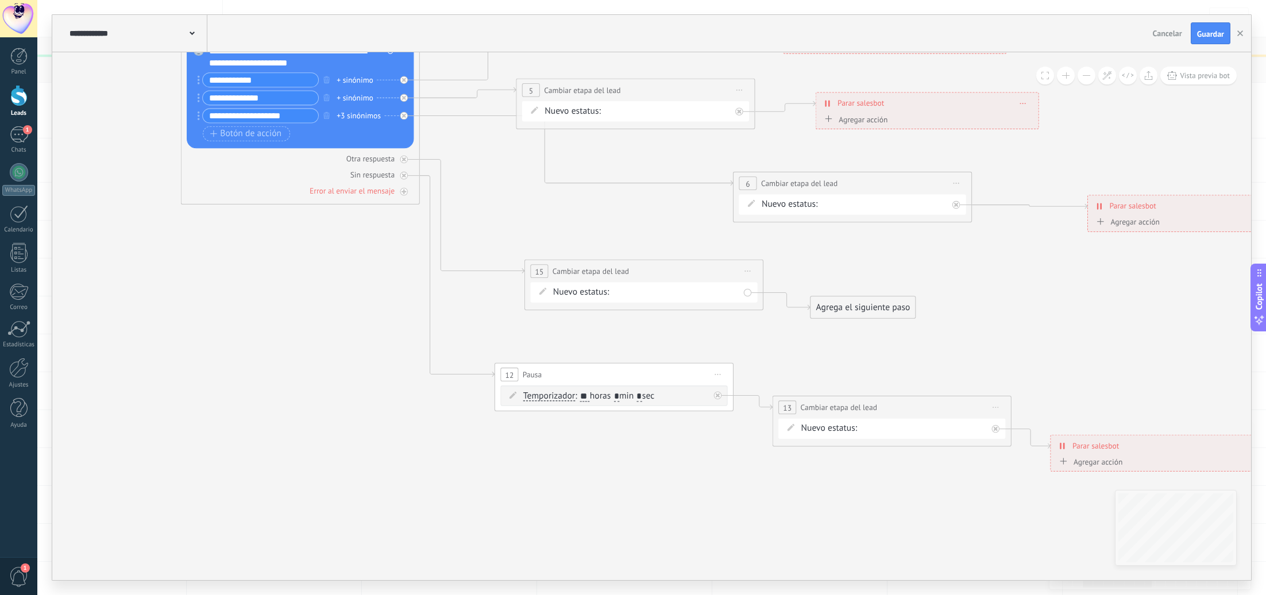
drag, startPoint x: 687, startPoint y: 273, endPoint x: 679, endPoint y: 275, distance: 7.8
click at [679, 275] on div "**********" at bounding box center [644, 271] width 238 height 22
drag, startPoint x: 870, startPoint y: 307, endPoint x: 901, endPoint y: 293, distance: 34.7
click at [901, 293] on div "Agrega el siguiente paso" at bounding box center [894, 292] width 105 height 20
drag, startPoint x: 901, startPoint y: 293, endPoint x: 909, endPoint y: 294, distance: 8.1
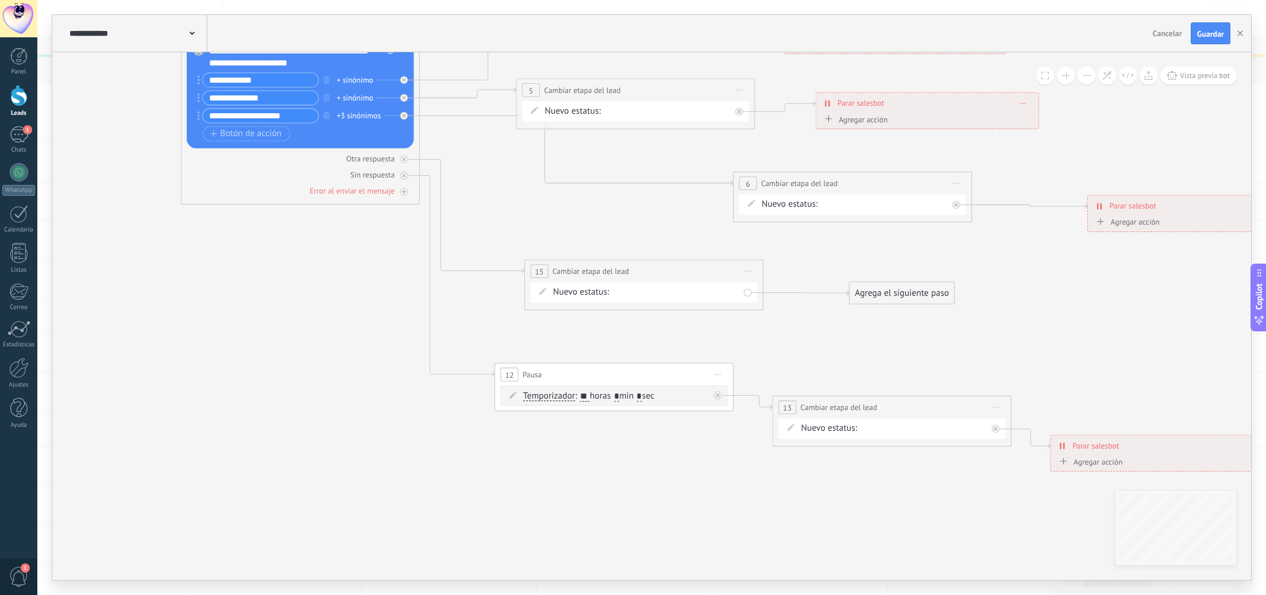
click at [909, 294] on div "Agrega el siguiente paso" at bounding box center [902, 293] width 105 height 20
click at [1221, 27] on button "Guardar" at bounding box center [1211, 33] width 40 height 22
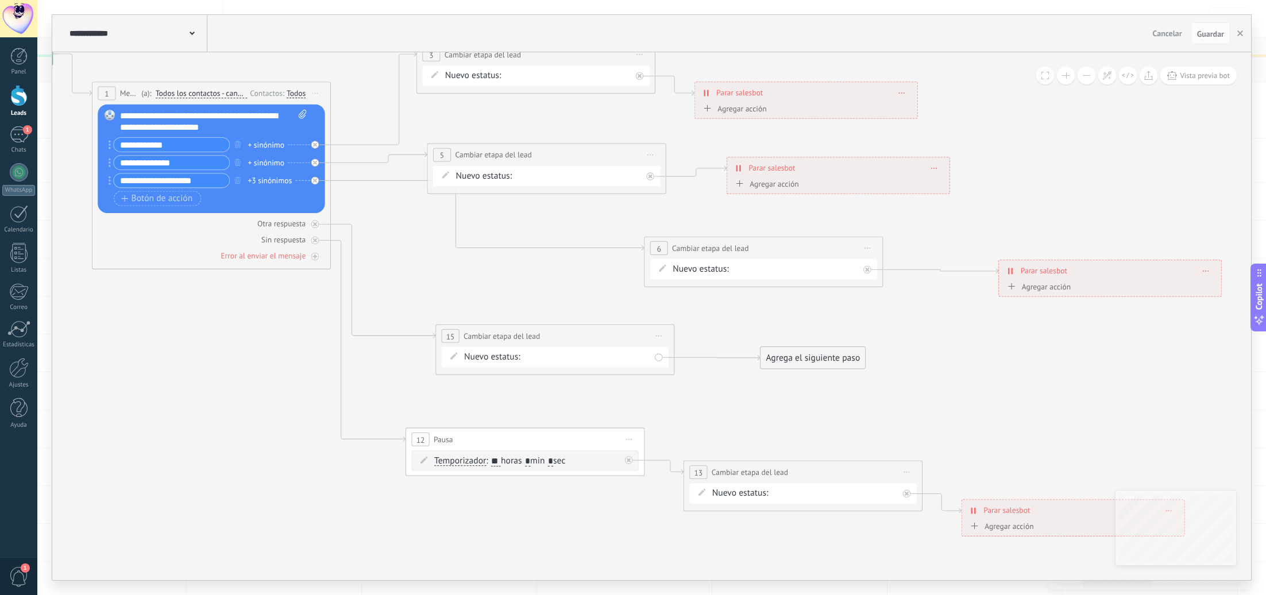
click at [795, 364] on div "Agrega el siguiente paso" at bounding box center [813, 358] width 105 height 20
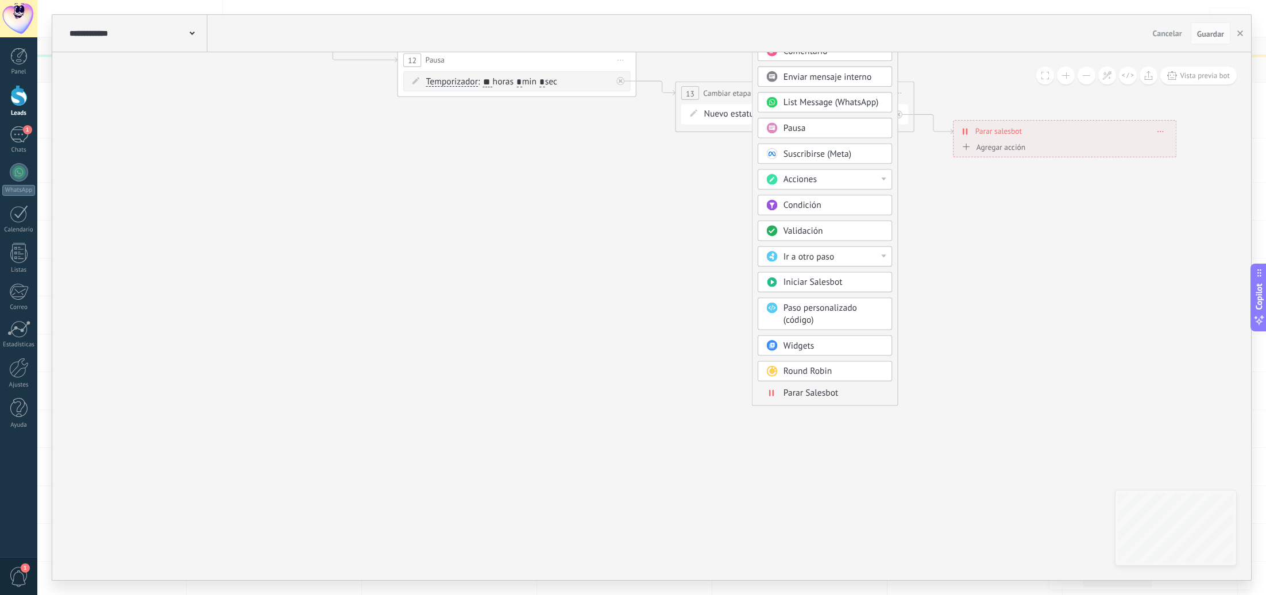
drag, startPoint x: 805, startPoint y: 391, endPoint x: 857, endPoint y: 406, distance: 54.0
click at [805, 391] on span "Parar Salesbot" at bounding box center [811, 392] width 55 height 11
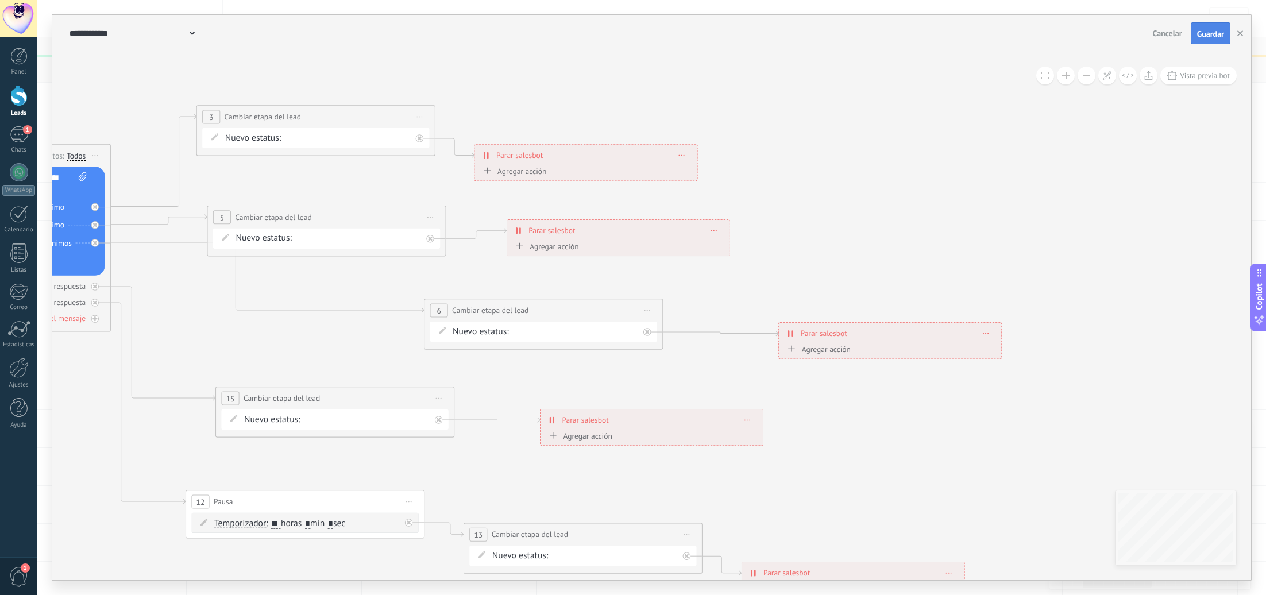
click at [1217, 35] on span "Guardar" at bounding box center [1210, 34] width 27 height 8
click at [1239, 33] on use "button" at bounding box center [1240, 33] width 6 height 6
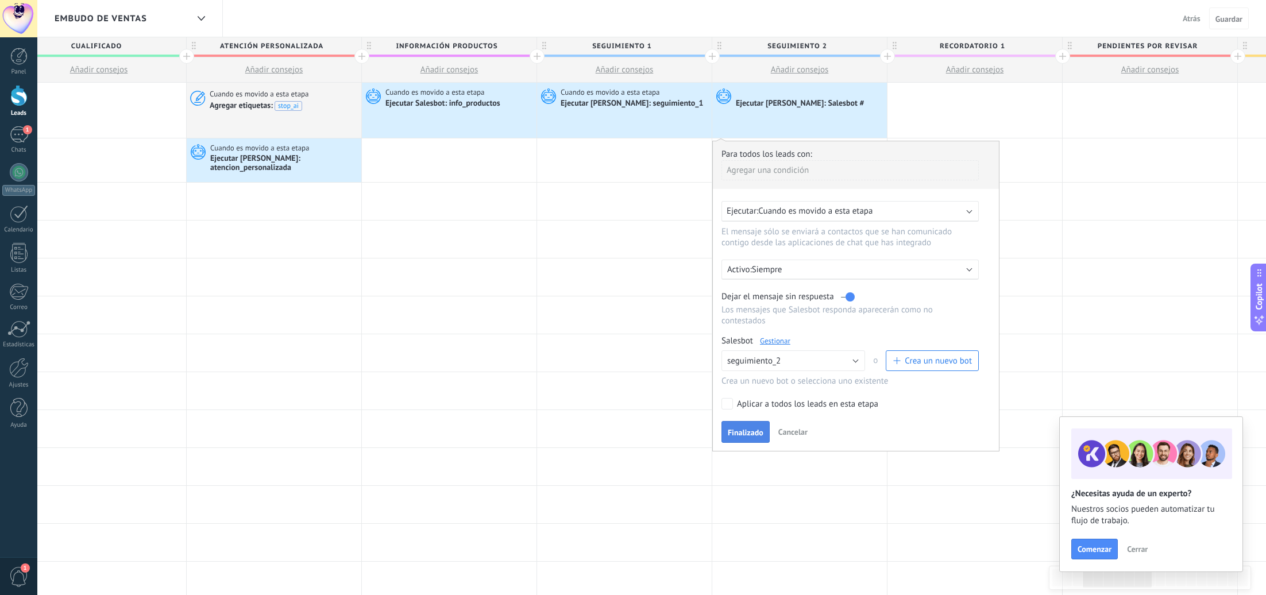
click at [747, 428] on button "Finalizado" at bounding box center [746, 432] width 48 height 22
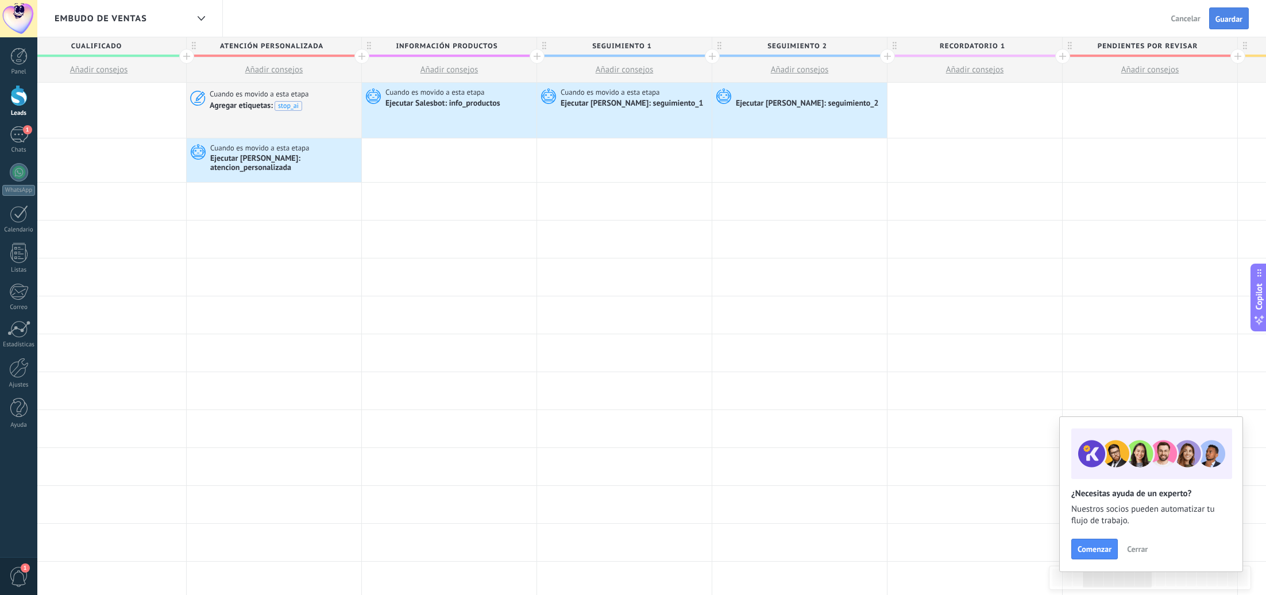
click at [1222, 26] on button "Guardar" at bounding box center [1229, 18] width 40 height 22
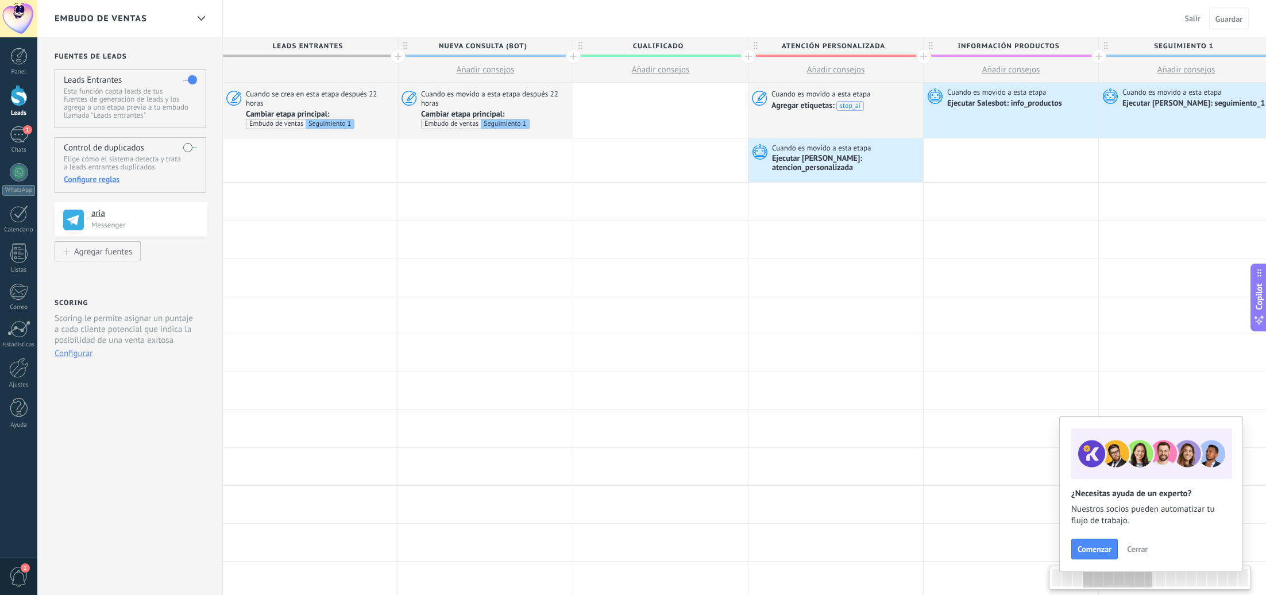
scroll to position [0, 562]
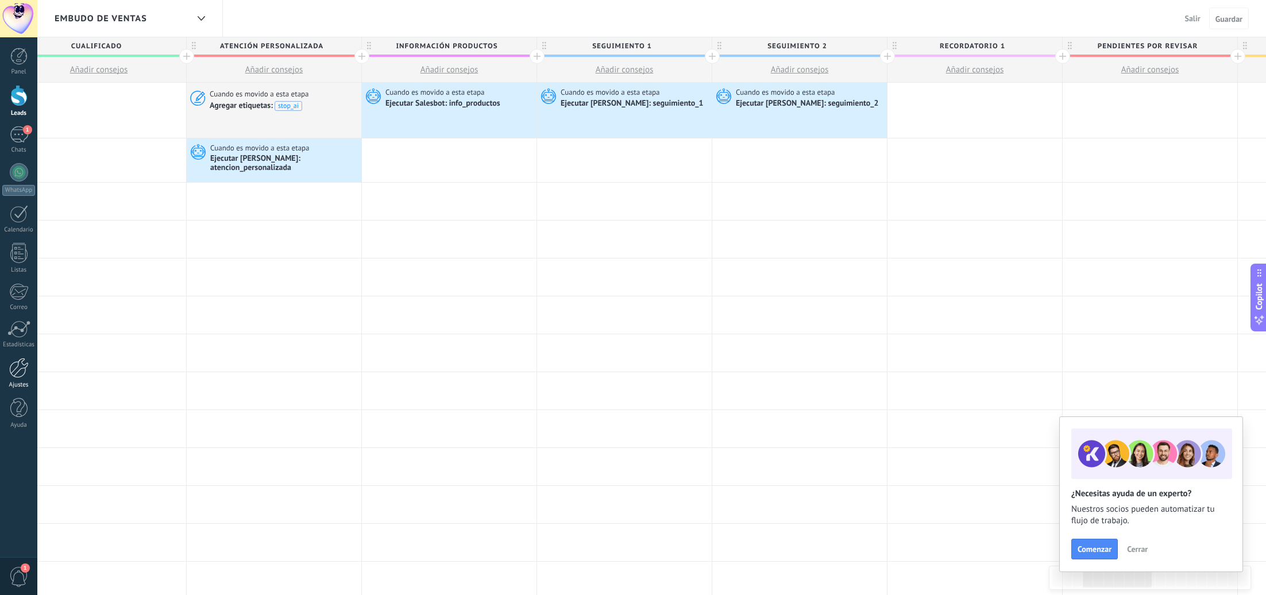
click at [22, 375] on div at bounding box center [19, 368] width 20 height 20
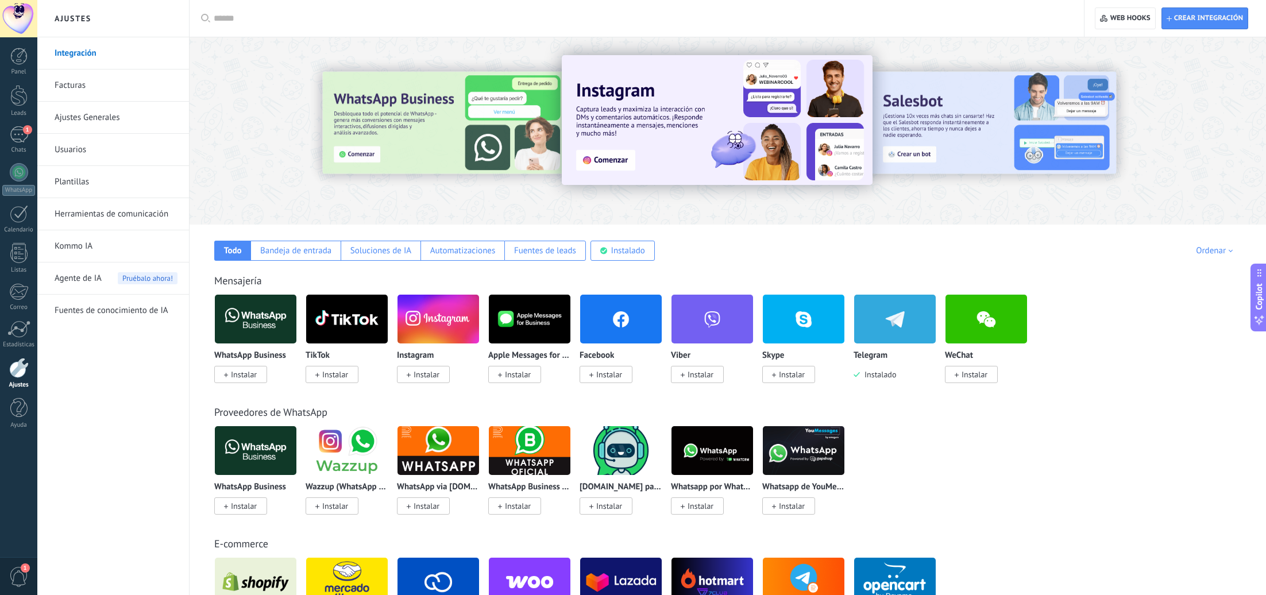
click at [103, 179] on link "Plantillas" at bounding box center [116, 182] width 123 height 32
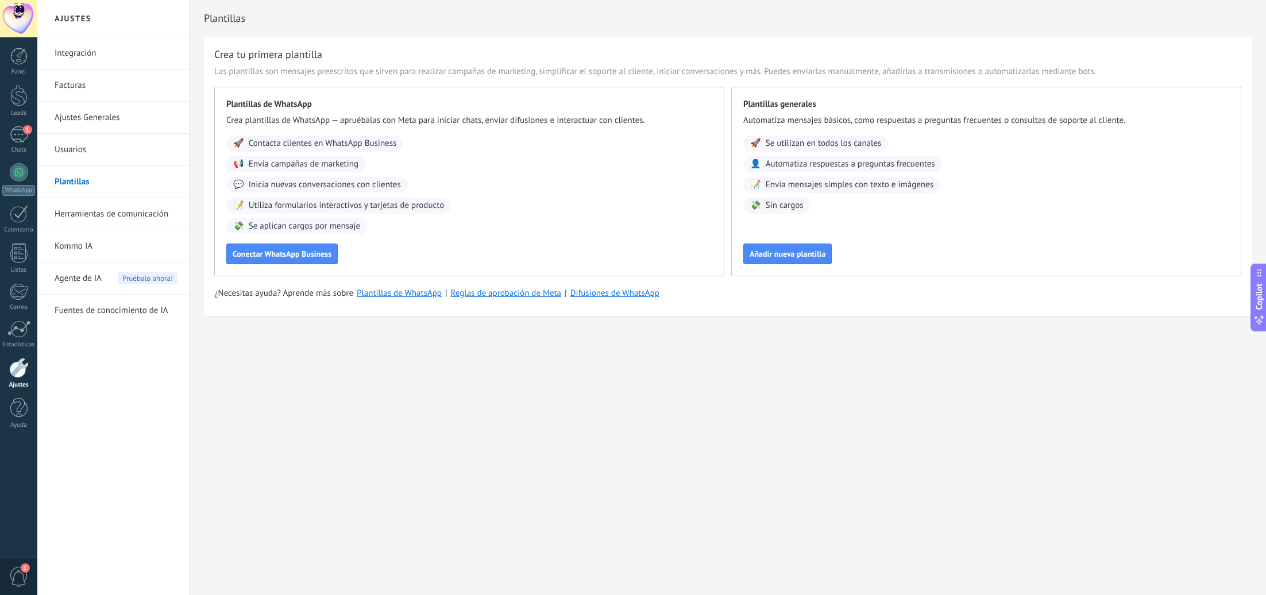
click at [116, 121] on link "Ajustes Generales" at bounding box center [116, 118] width 123 height 32
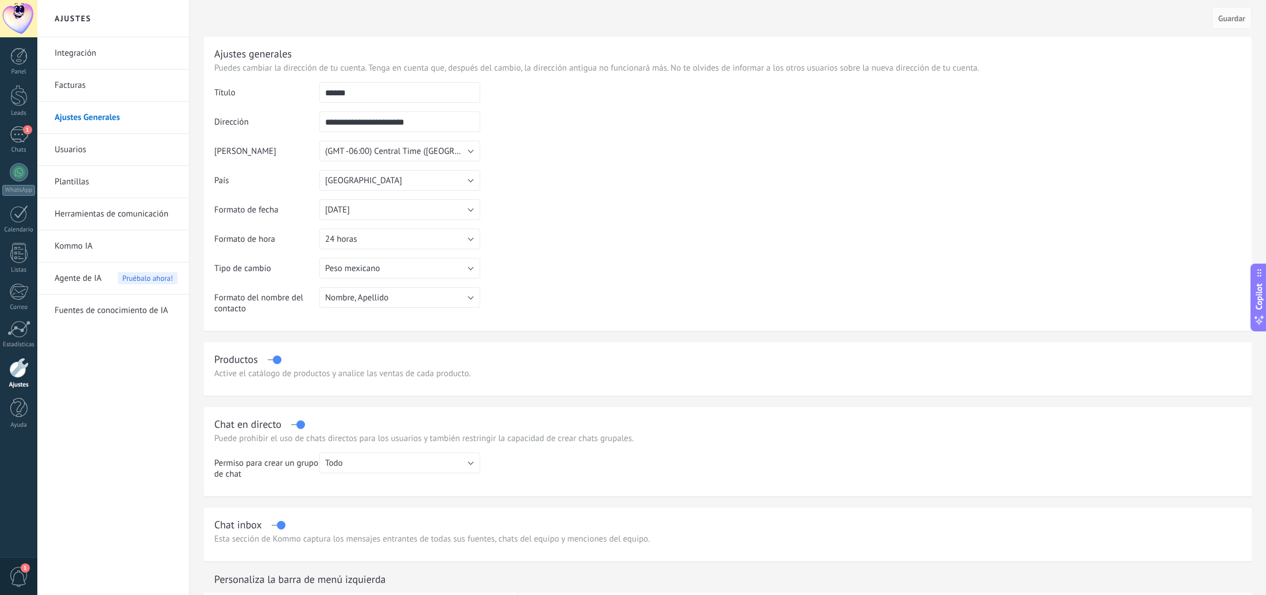
click at [114, 218] on link "Herramientas de comunicación" at bounding box center [116, 214] width 123 height 32
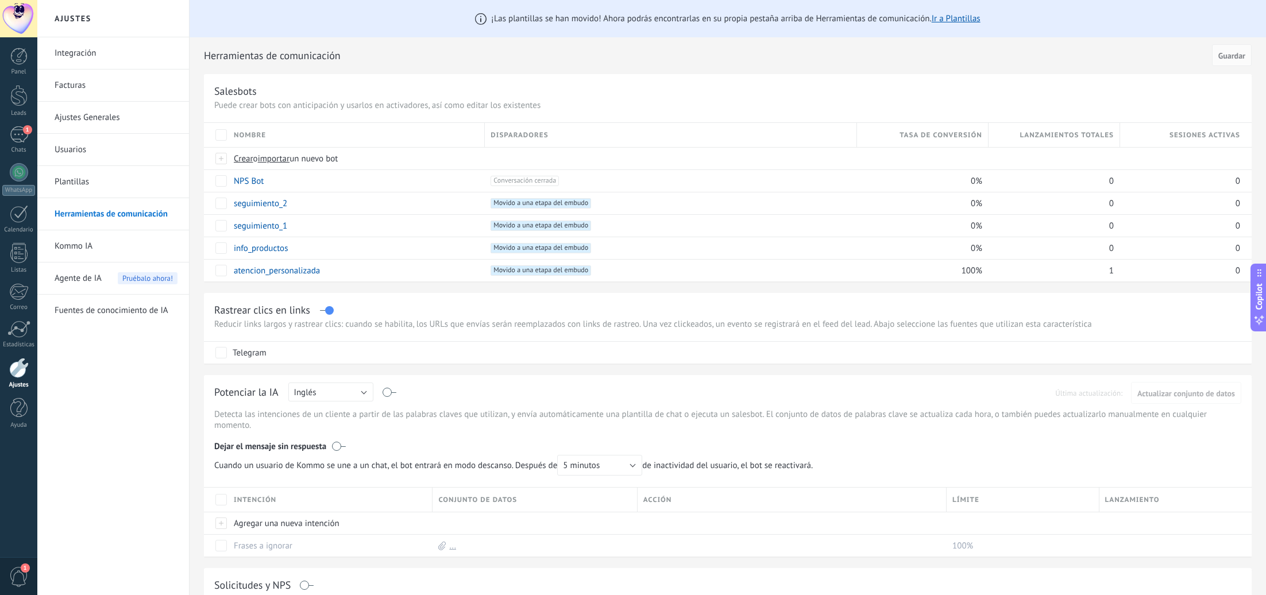
click at [25, 125] on div "Panel Leads 1 Chats WhatsApp Clientes" at bounding box center [18, 244] width 37 height 393
click at [23, 129] on span "1" at bounding box center [27, 129] width 9 height 9
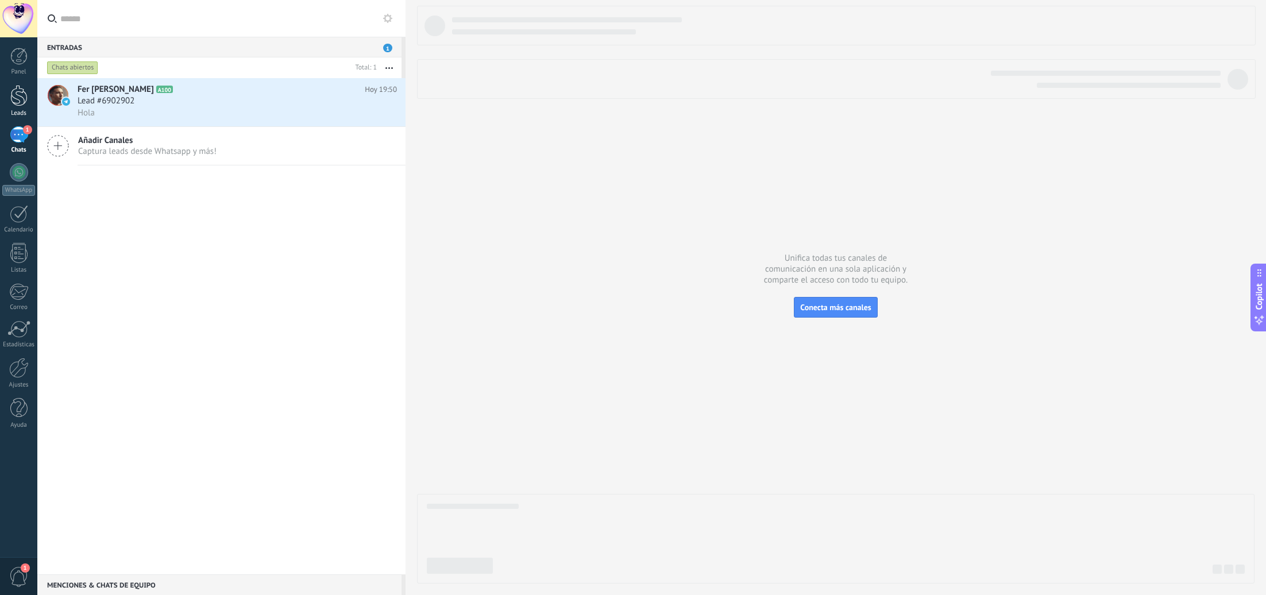
click at [25, 103] on div at bounding box center [18, 95] width 17 height 21
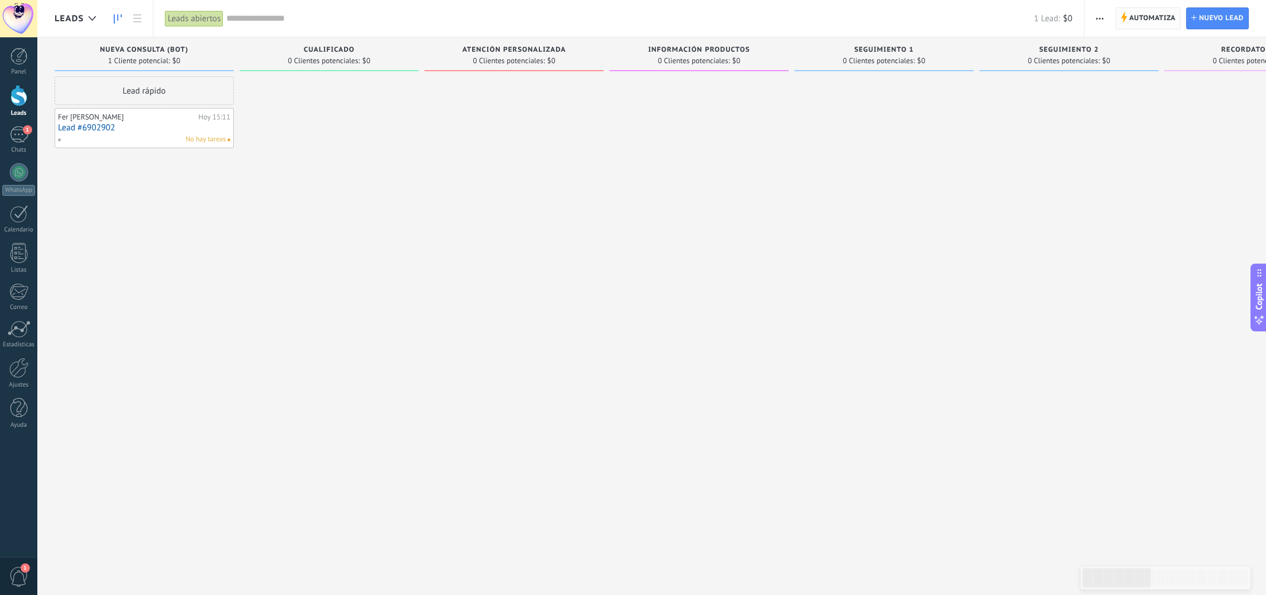
click at [1154, 17] on span "Automatiza" at bounding box center [1152, 18] width 47 height 21
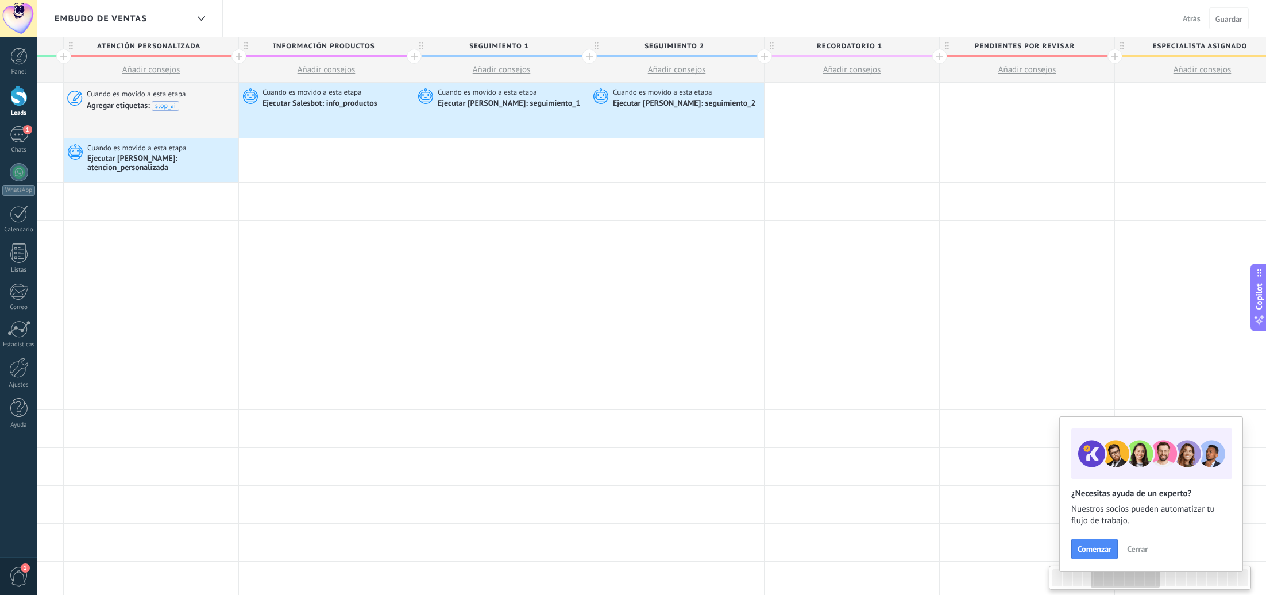
scroll to position [0, 687]
click at [504, 155] on div at bounding box center [499, 160] width 175 height 44
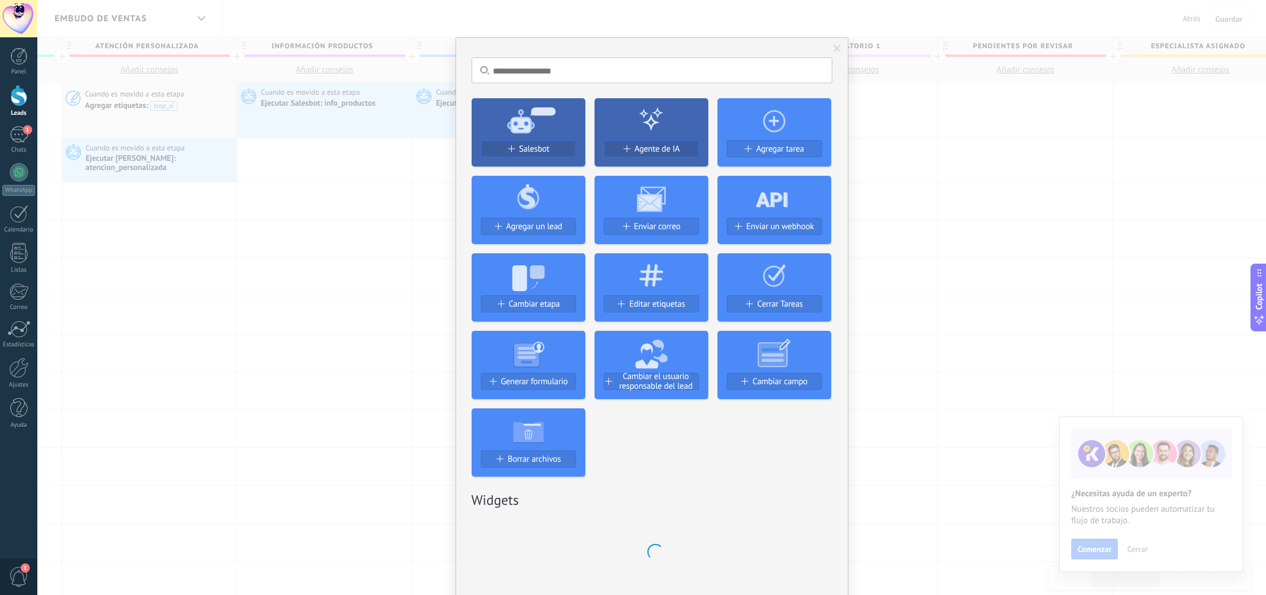
click at [444, 157] on div "No hay resultados Salesbot Agente de IA Agregar tarea Agregar un lead Enviar co…" at bounding box center [651, 297] width 1229 height 595
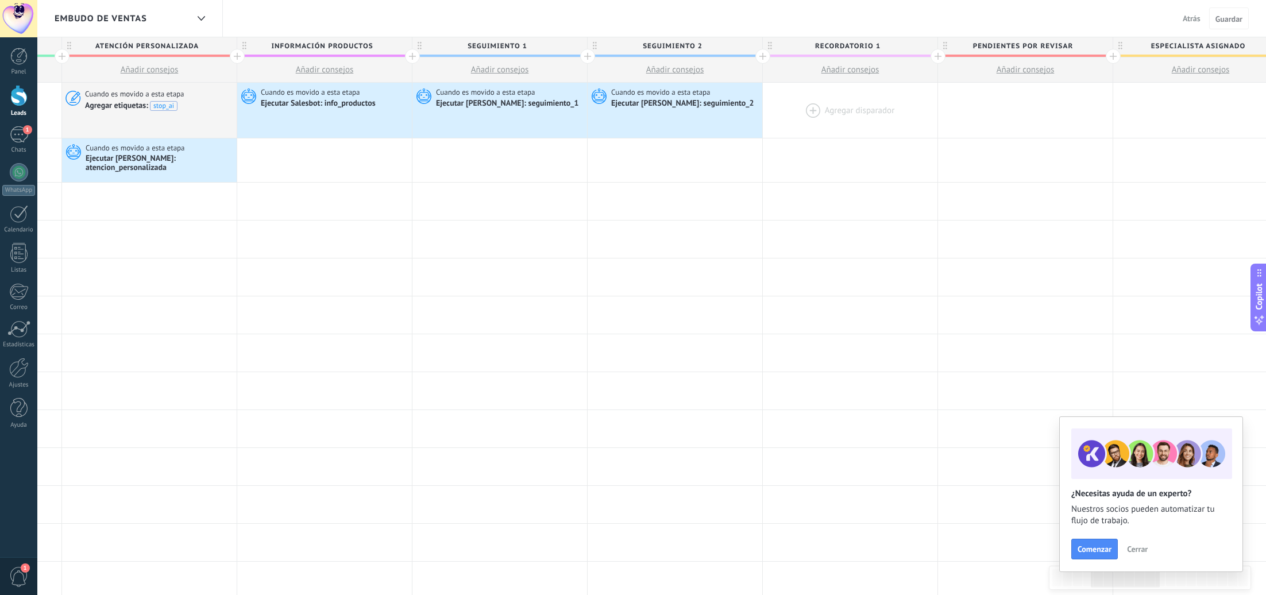
click at [855, 113] on div at bounding box center [850, 110] width 175 height 55
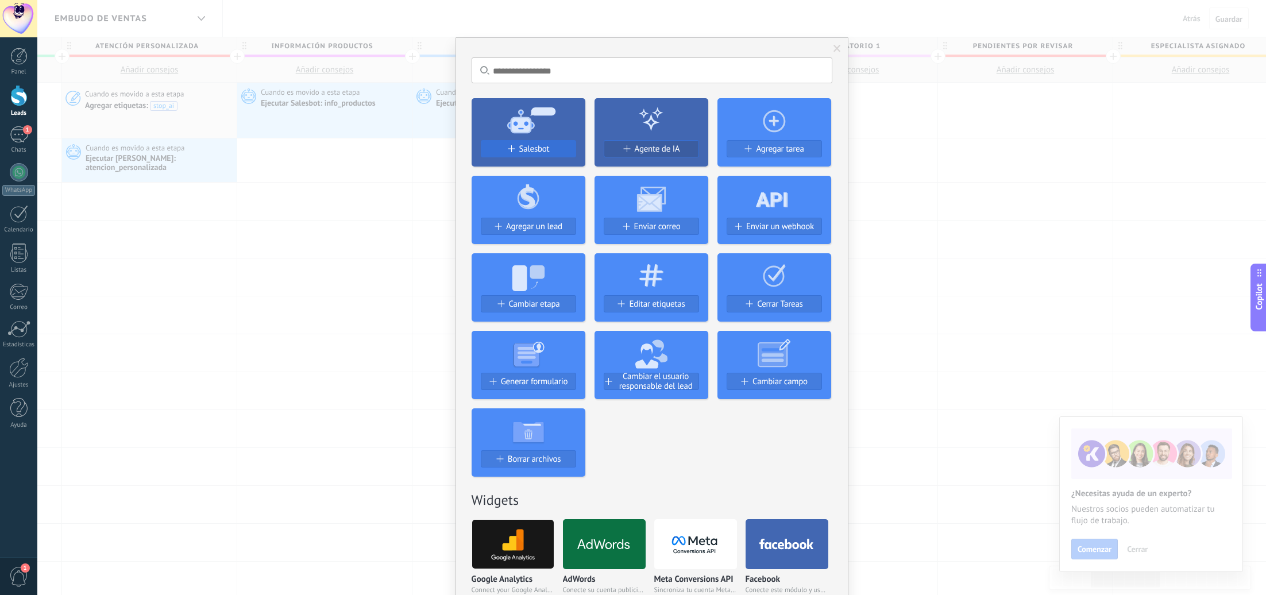
click at [542, 145] on span "Salesbot" at bounding box center [534, 149] width 30 height 10
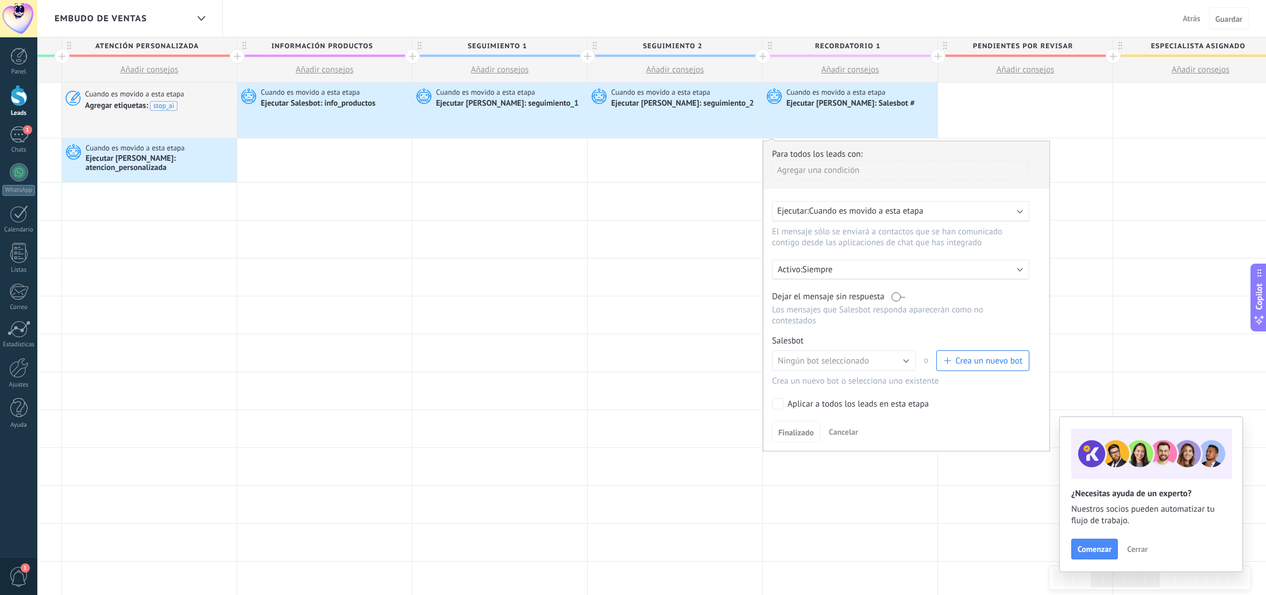
click at [965, 364] on span "Crea un nuevo bot" at bounding box center [988, 361] width 67 height 11
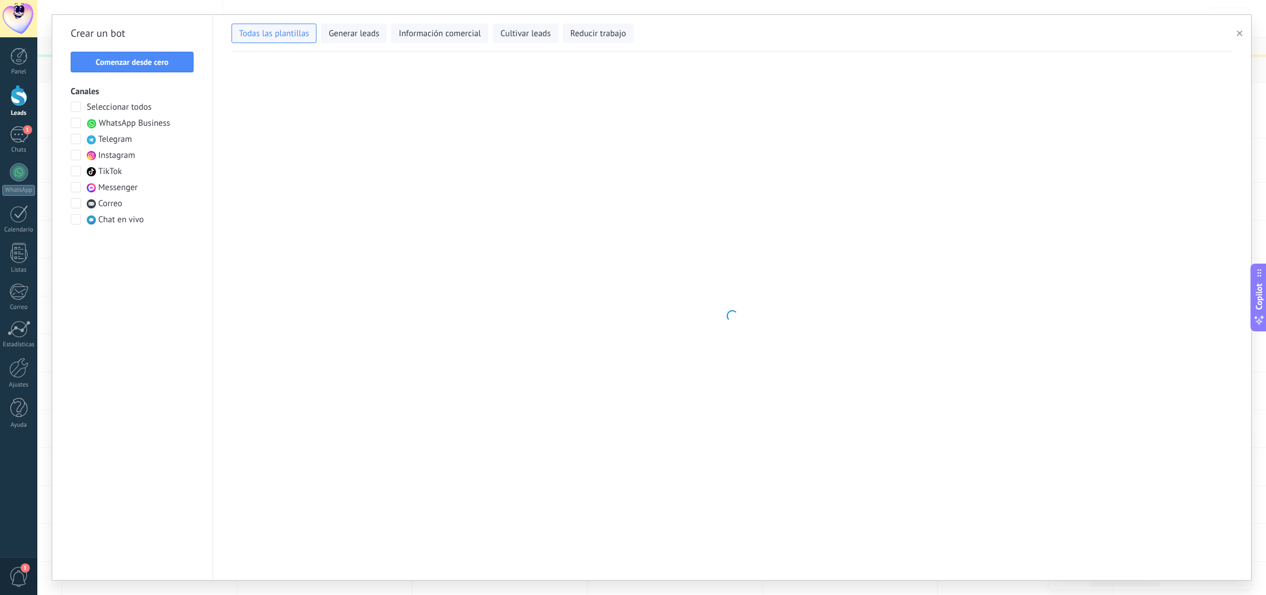
type input "**********"
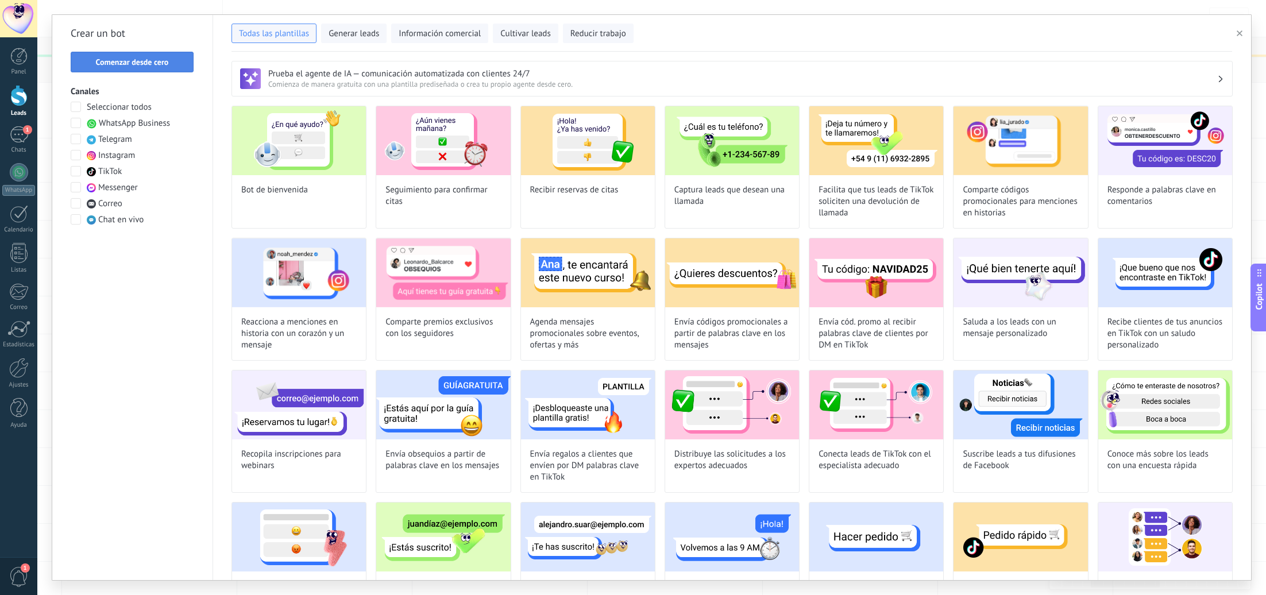
click at [156, 61] on span "Comenzar desde cero" at bounding box center [132, 62] width 73 height 8
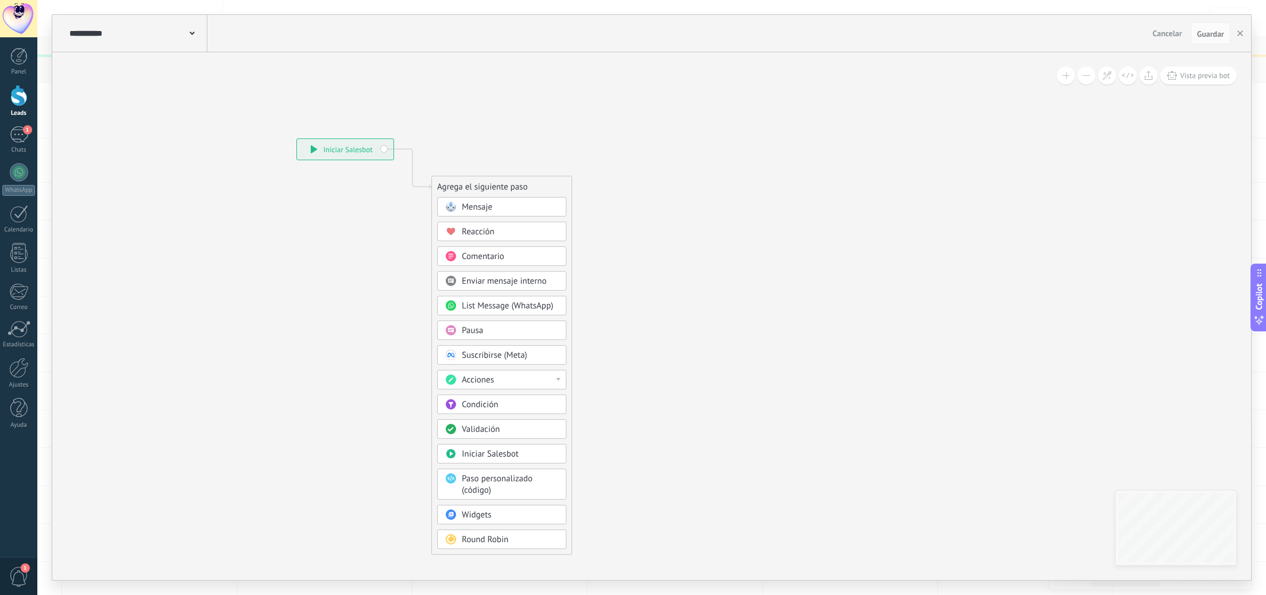
click at [190, 33] on icon at bounding box center [192, 33] width 5 height 3
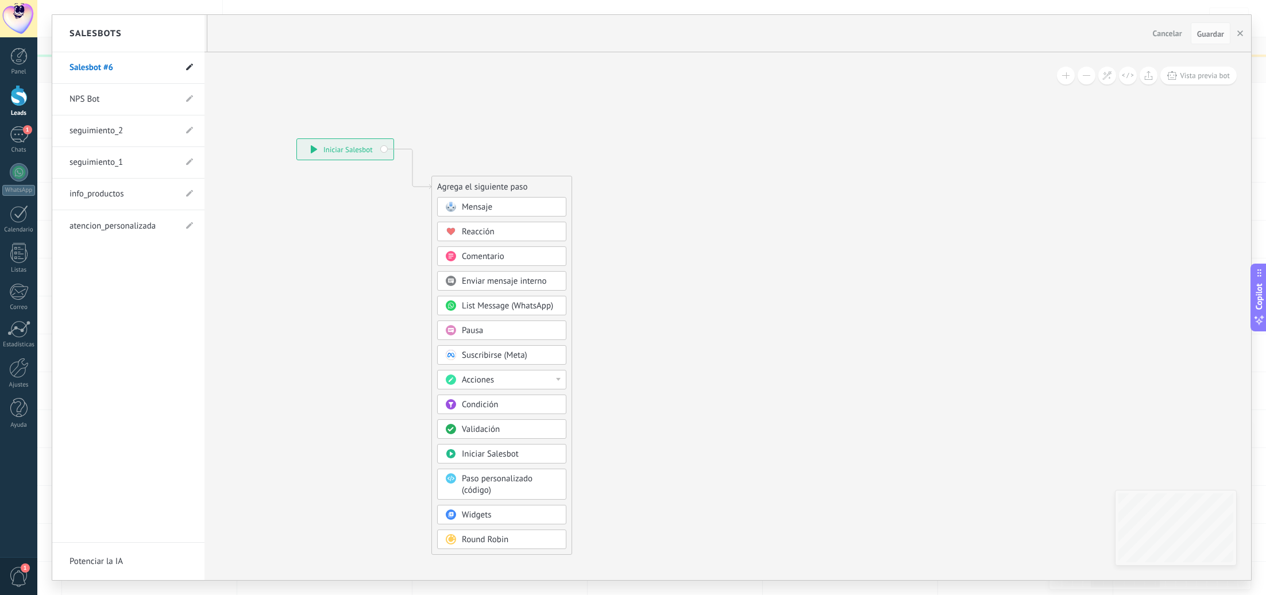
click at [188, 64] on icon at bounding box center [189, 67] width 7 height 7
click at [131, 71] on input "**********" at bounding box center [111, 68] width 82 height 18
type input "**********"
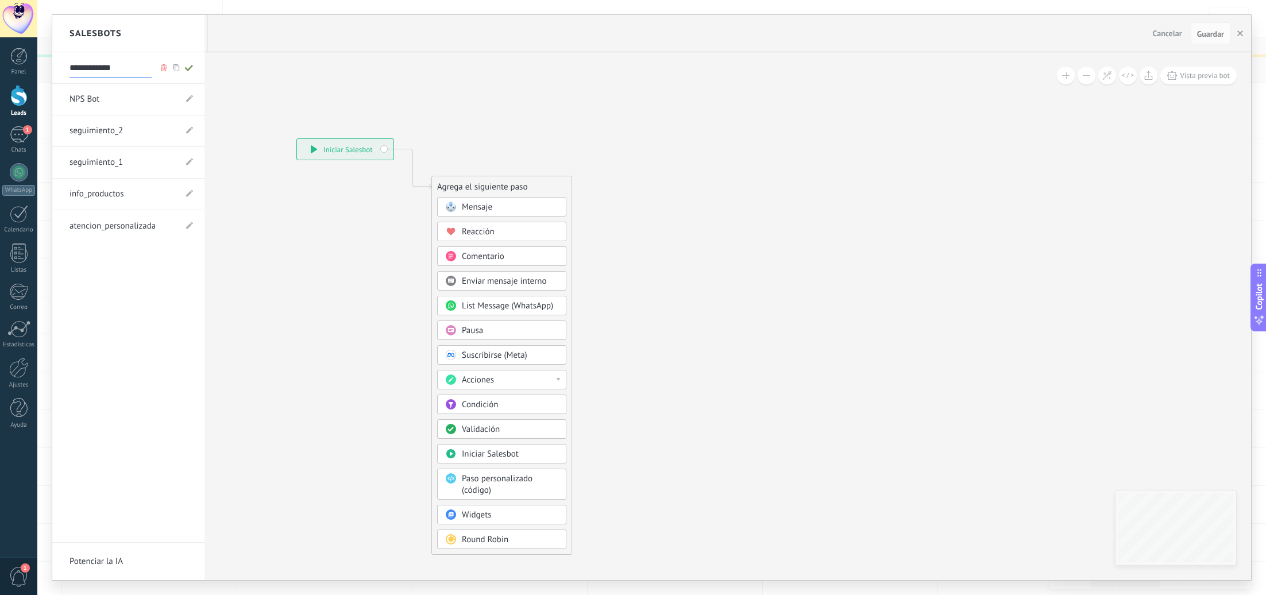
click at [482, 333] on div at bounding box center [651, 297] width 1199 height 565
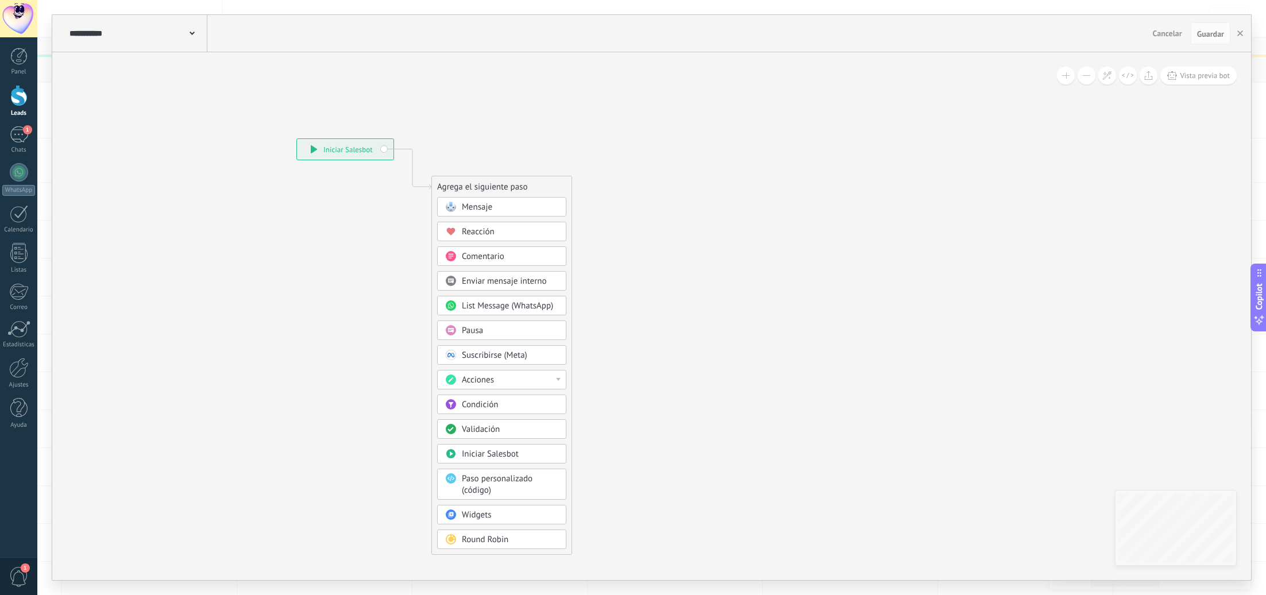
click at [484, 331] on div "Pausa" at bounding box center [510, 330] width 97 height 11
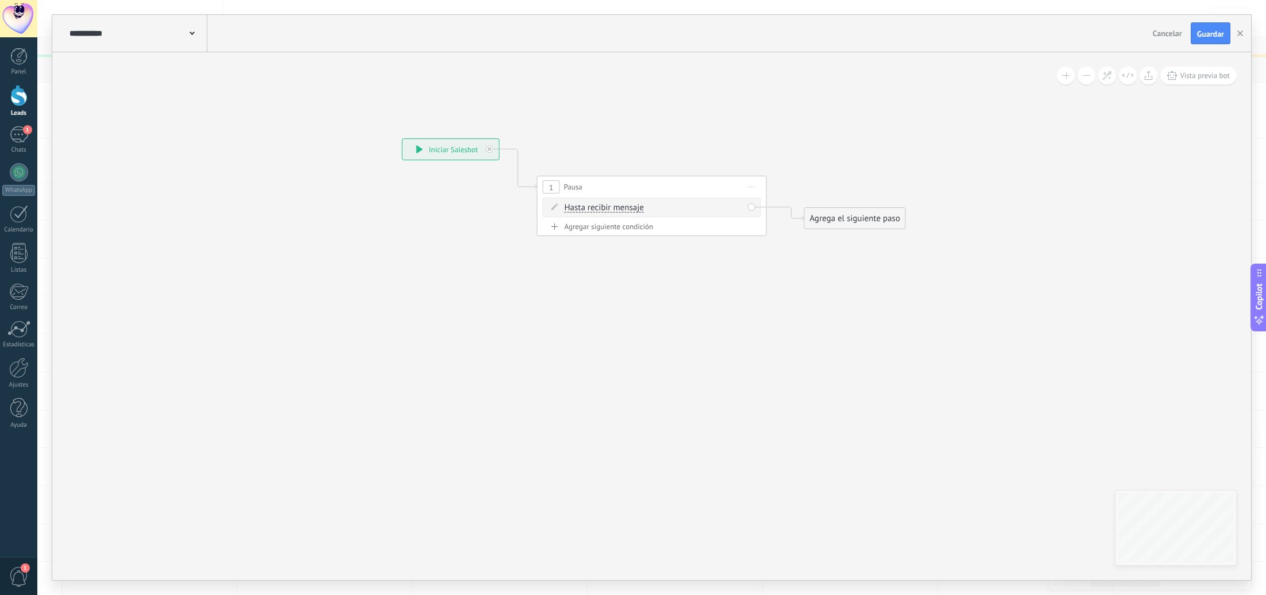
click at [620, 209] on span "Hasta recibir mensaje" at bounding box center [604, 207] width 79 height 9
click at [620, 209] on button "Hasta recibir mensaje" at bounding box center [631, 208] width 144 height 21
click at [626, 230] on span "Temporizador" at bounding box center [621, 228] width 139 height 11
drag, startPoint x: 626, startPoint y: 207, endPoint x: 620, endPoint y: 207, distance: 5.8
click at [618, 207] on span ": * horas * min * sec" at bounding box center [650, 207] width 72 height 11
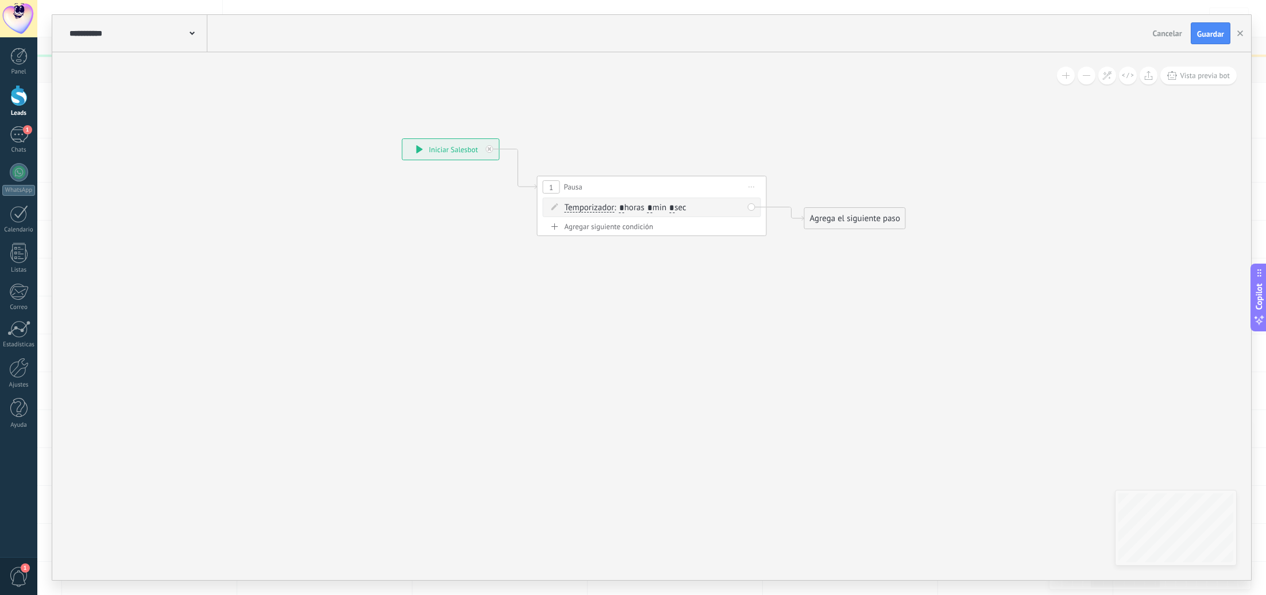
click at [615, 206] on span ": * horas * min * sec" at bounding box center [650, 207] width 72 height 11
type input "***"
type input "*"
click at [850, 221] on div "Agrega el siguiente paso" at bounding box center [855, 218] width 101 height 19
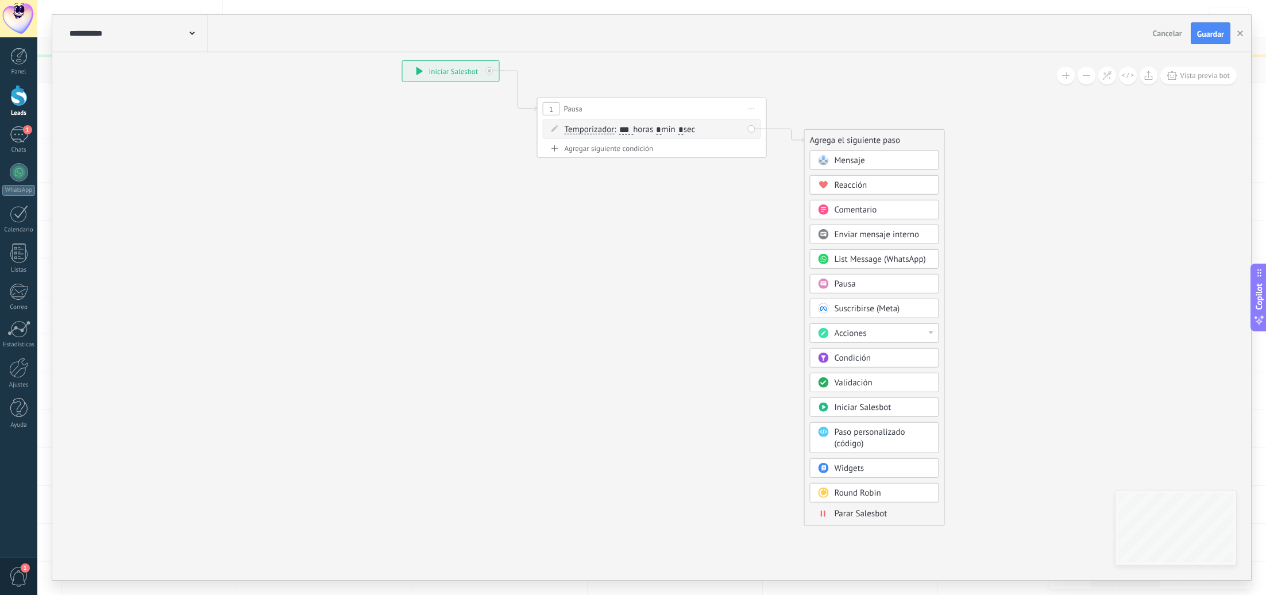
click at [865, 165] on div "Mensaje" at bounding box center [883, 160] width 97 height 11
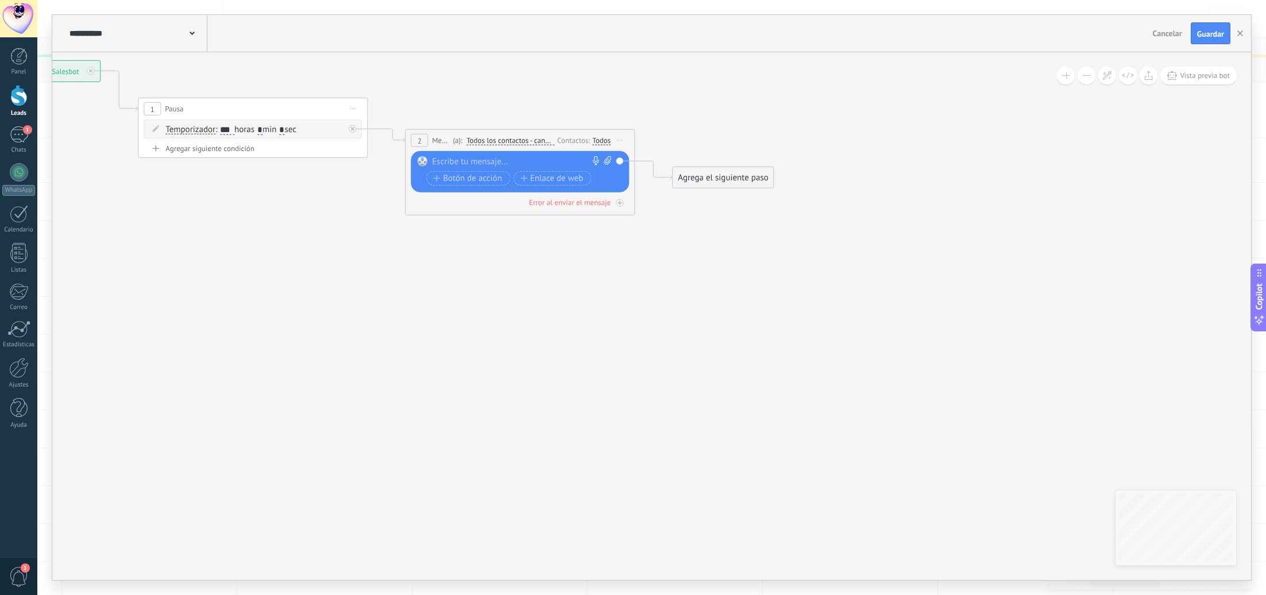
click at [530, 164] on div at bounding box center [517, 161] width 171 height 11
click at [192, 33] on icon at bounding box center [192, 33] width 5 height 3
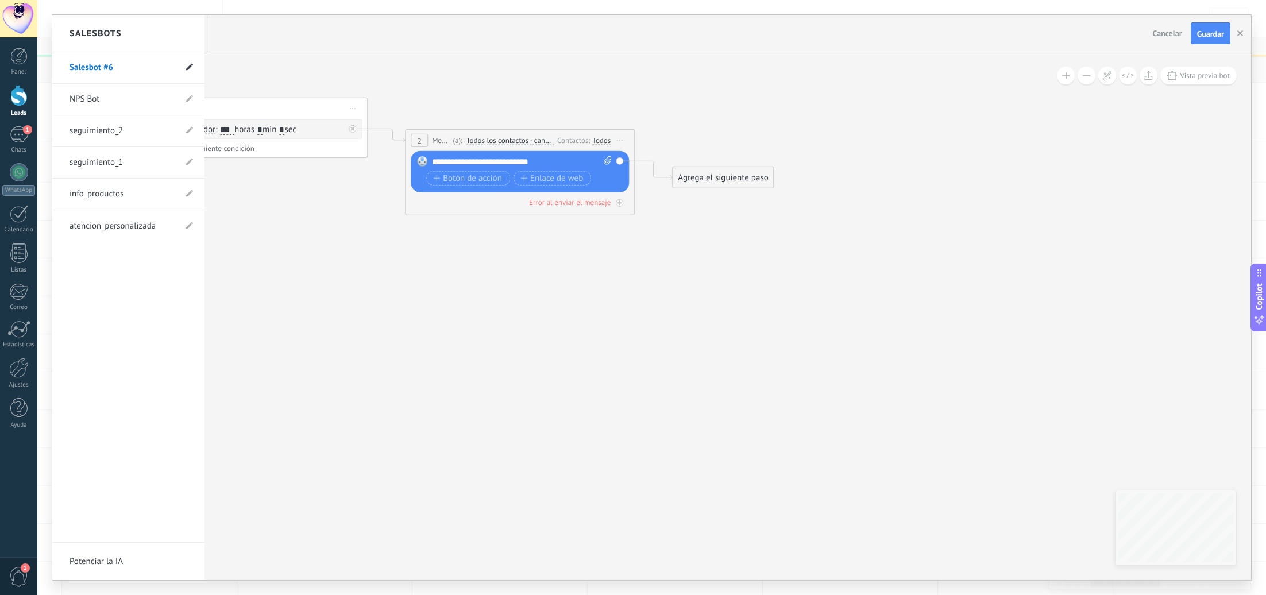
click at [188, 65] on icon at bounding box center [189, 67] width 7 height 7
drag, startPoint x: 129, startPoint y: 67, endPoint x: 29, endPoint y: 47, distance: 101.5
click at [29, 47] on body ".abccls-1,.abccls-2{fill-rule:evenodd}.abccls-2{fill:#fff} .abfcls-1{fill:none}…" at bounding box center [633, 297] width 1266 height 595
type input "**********"
click at [189, 67] on icon at bounding box center [189, 67] width 13 height 7
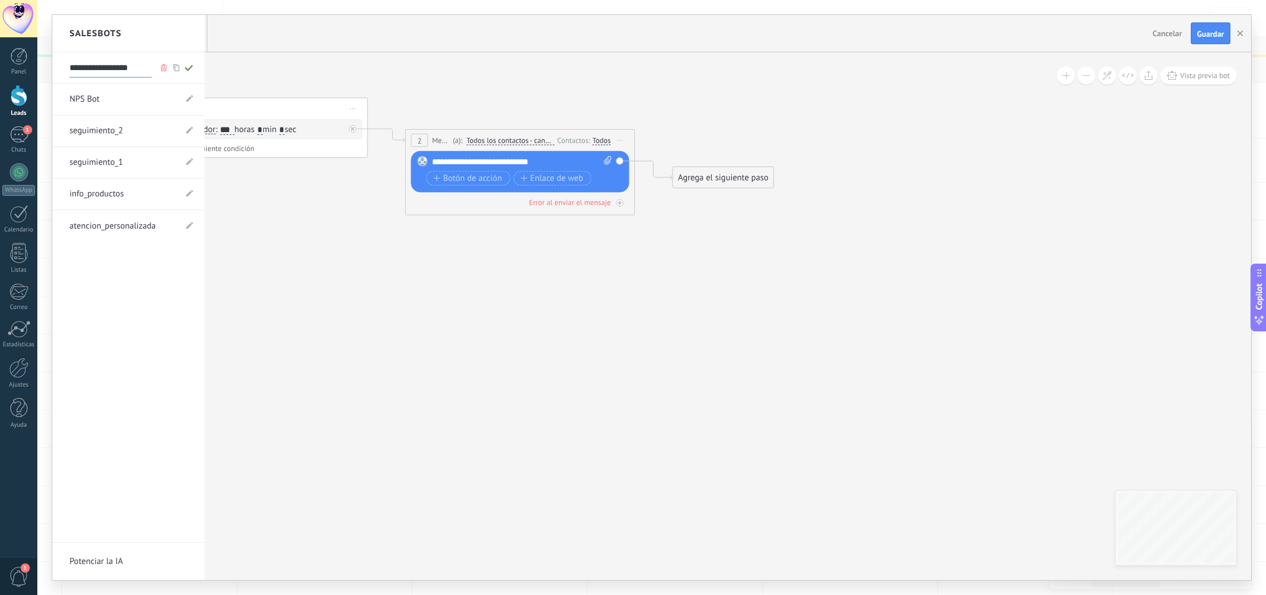
type input "**********"
click at [715, 178] on div at bounding box center [651, 297] width 1199 height 565
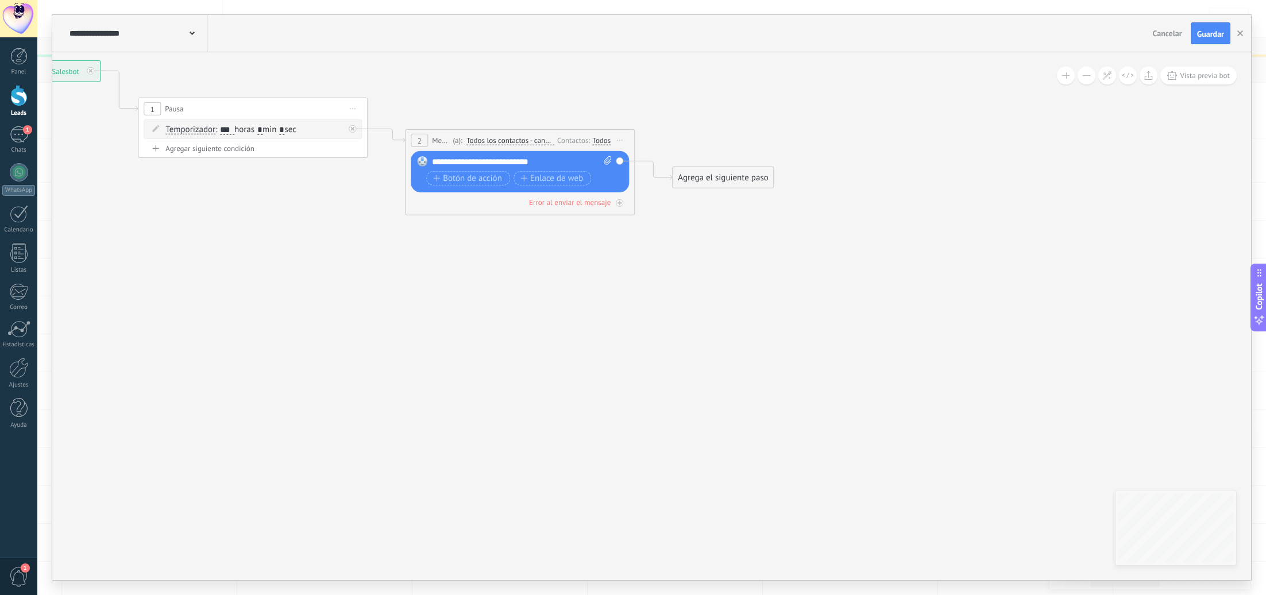
click at [722, 186] on div "Agrega el siguiente paso" at bounding box center [723, 177] width 101 height 19
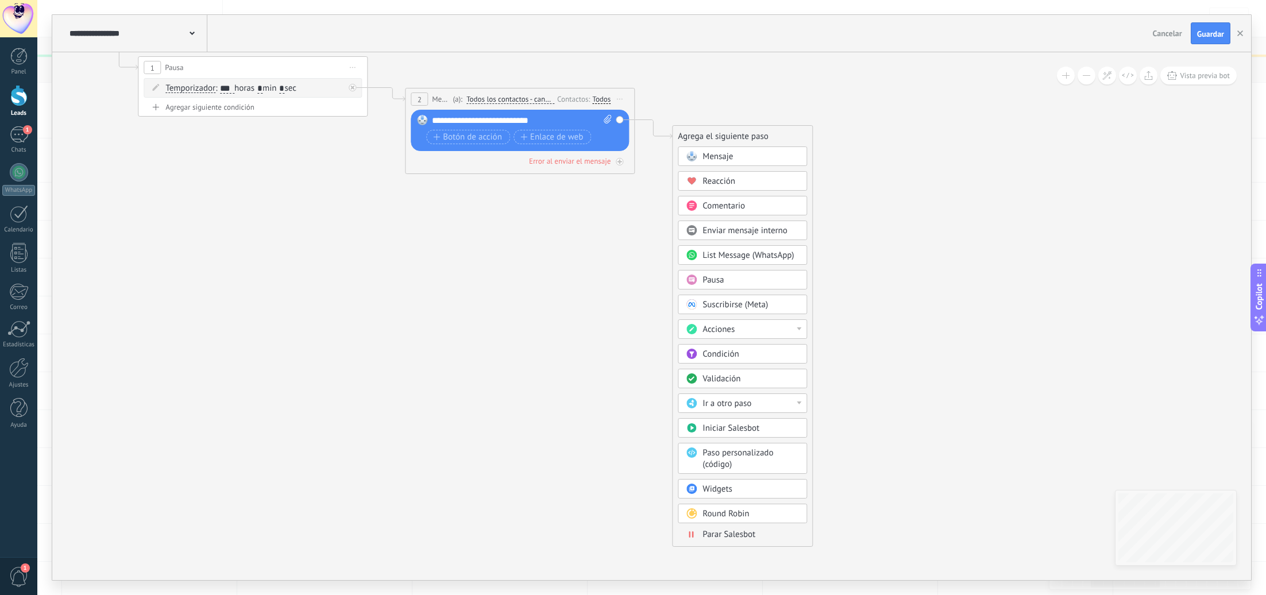
drag, startPoint x: 721, startPoint y: 534, endPoint x: 720, endPoint y: 528, distance: 5.8
click at [721, 534] on span "Parar Salesbot" at bounding box center [729, 534] width 53 height 11
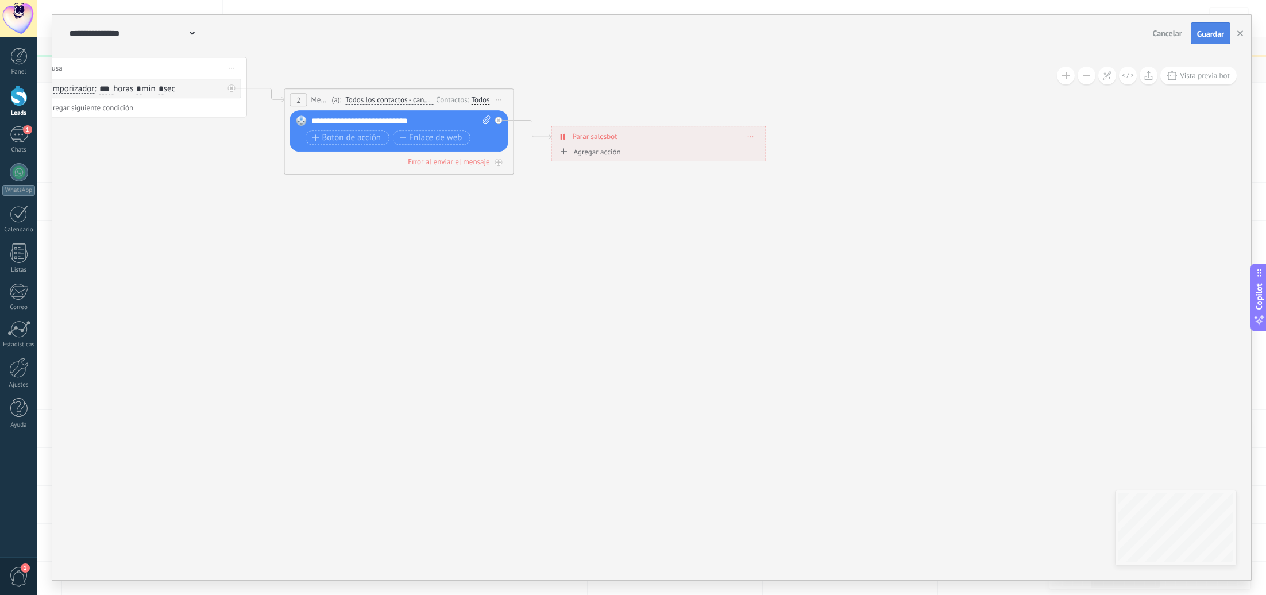
click at [1207, 39] on button "Guardar" at bounding box center [1211, 33] width 40 height 22
drag, startPoint x: 1241, startPoint y: 34, endPoint x: 1229, endPoint y: 44, distance: 14.7
click at [1241, 34] on use "button" at bounding box center [1240, 33] width 6 height 6
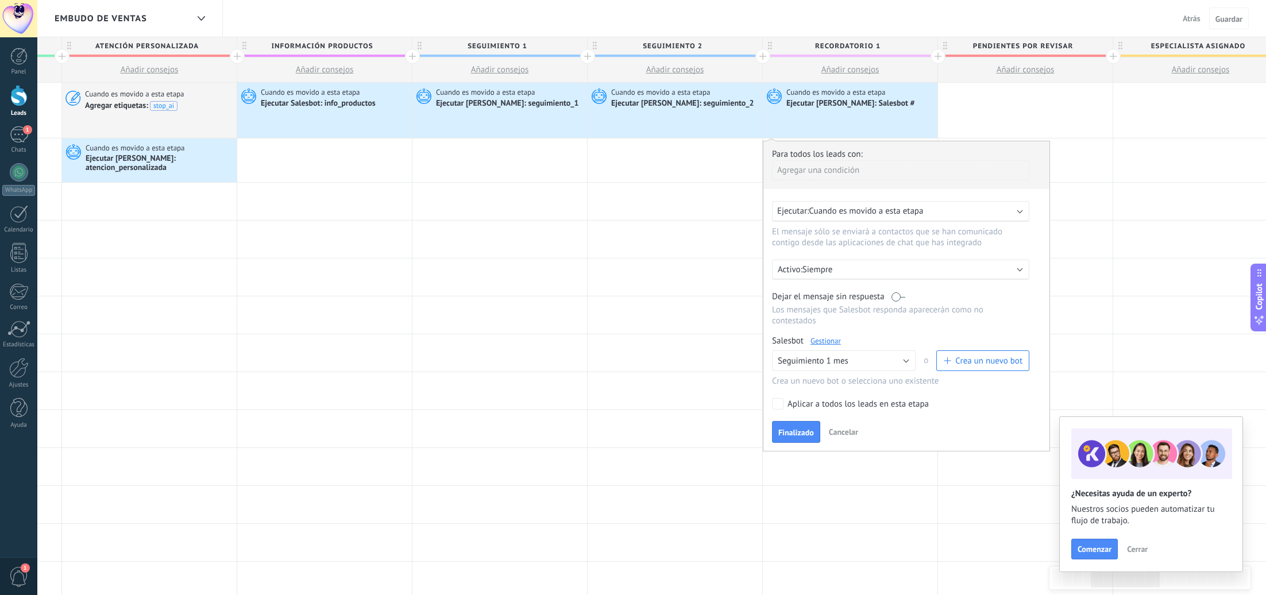
click at [807, 431] on span "Finalizado" at bounding box center [796, 433] width 36 height 8
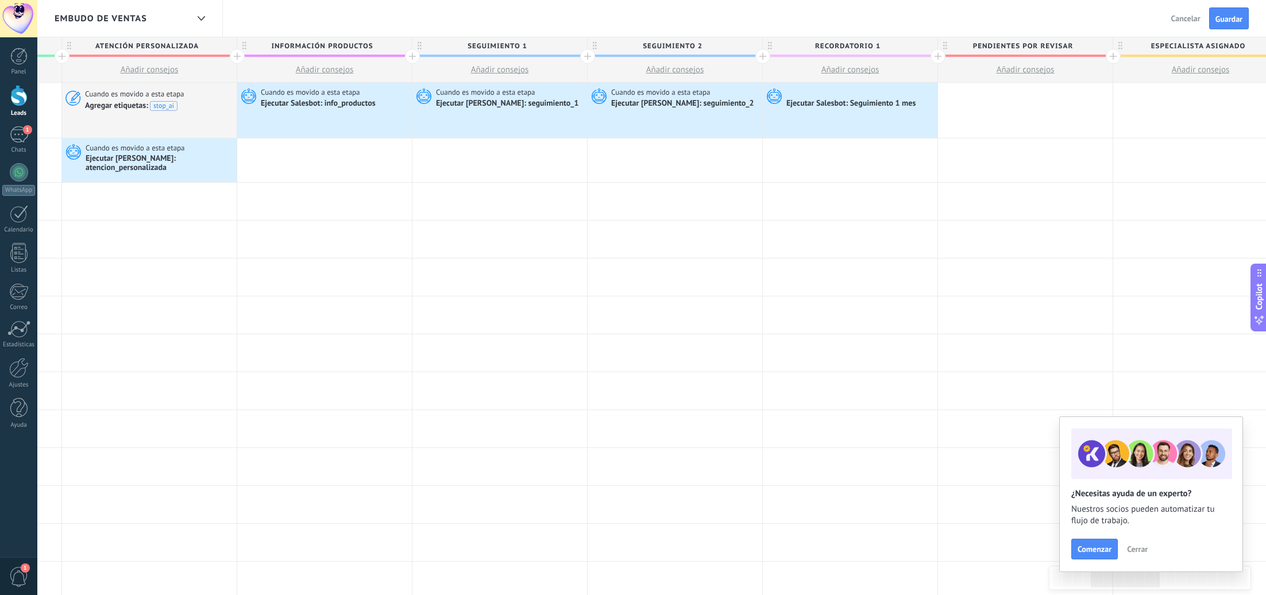
drag, startPoint x: 1227, startPoint y: 16, endPoint x: 1220, endPoint y: 25, distance: 11.5
click at [1227, 17] on span "Guardar" at bounding box center [1229, 19] width 27 height 8
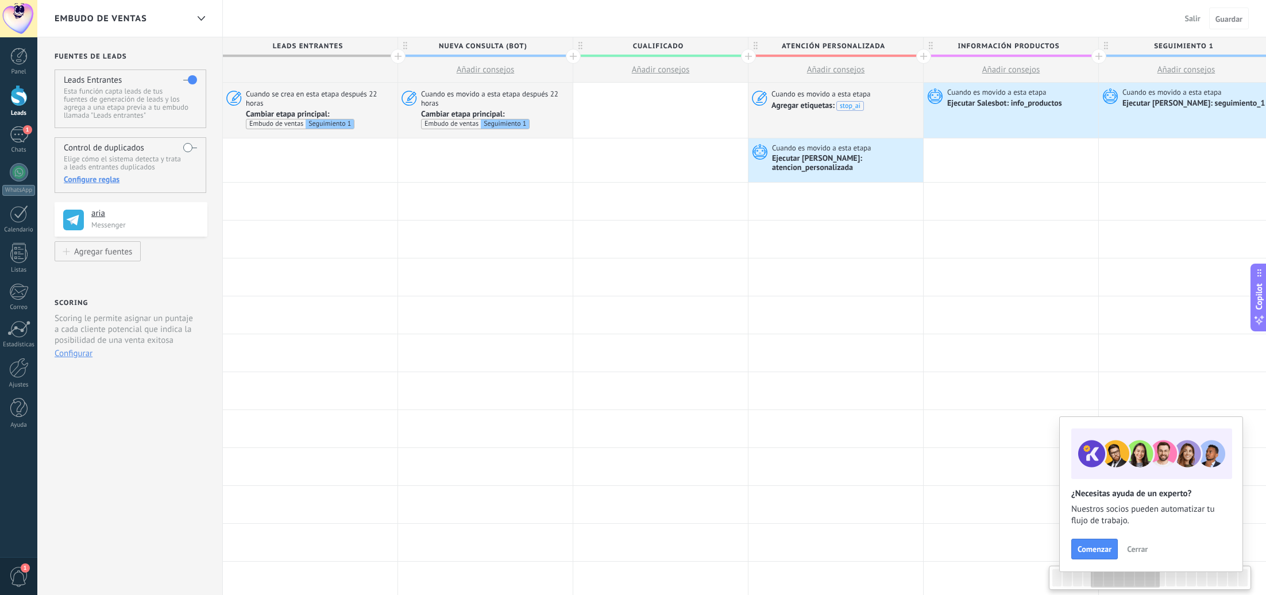
scroll to position [0, 687]
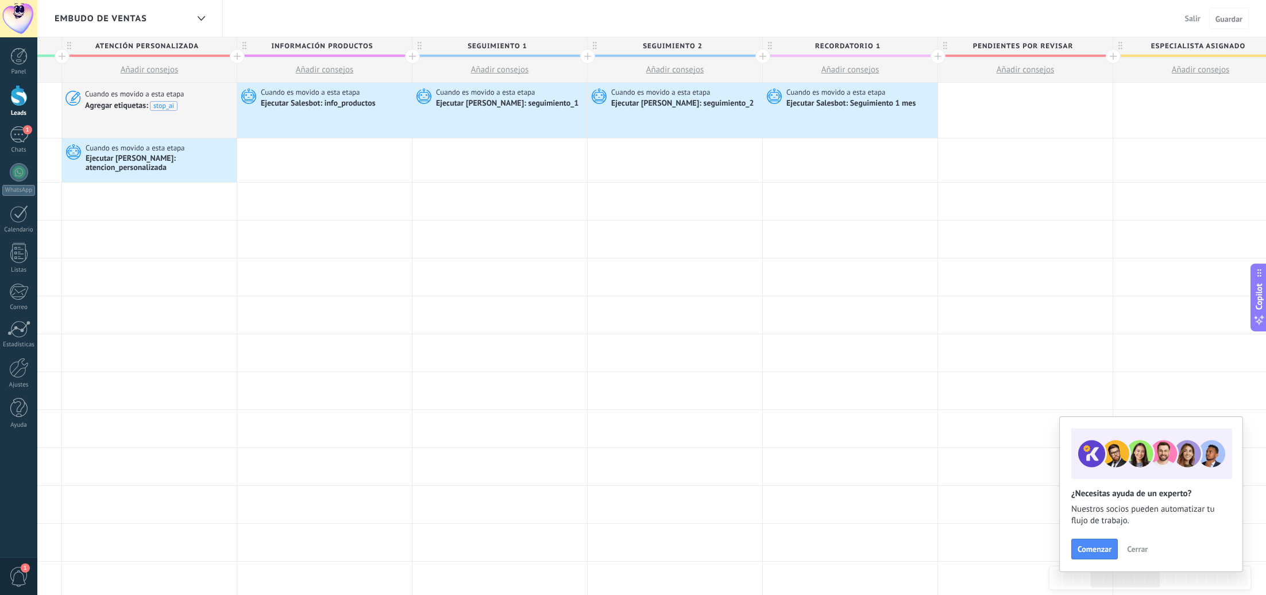
drag, startPoint x: 20, startPoint y: 101, endPoint x: 411, endPoint y: 92, distance: 391.3
click at [20, 101] on div at bounding box center [18, 95] width 17 height 21
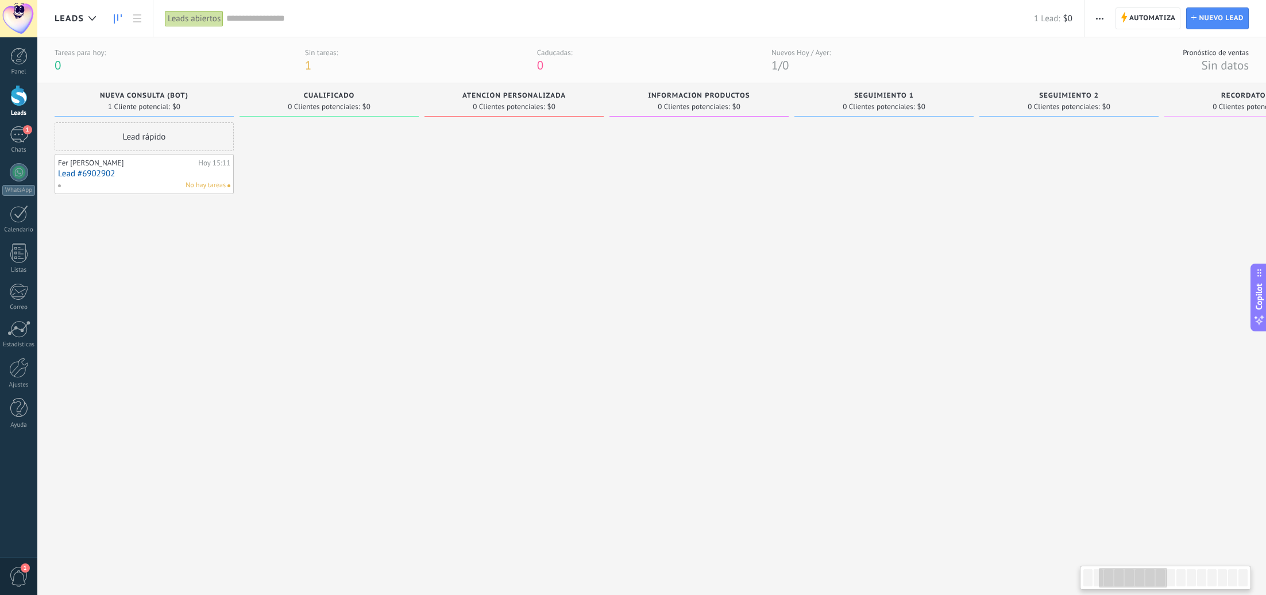
drag, startPoint x: 1159, startPoint y: 579, endPoint x: 927, endPoint y: 549, distance: 234.0
click at [930, 550] on body ".abccls-1,.abccls-2{fill-rule:evenodd}.abccls-2{fill:#fff} .abfcls-1{fill:none}…" at bounding box center [633, 297] width 1266 height 595
click at [503, 215] on div at bounding box center [514, 344] width 179 height 445
